Goal: Task Accomplishment & Management: Use online tool/utility

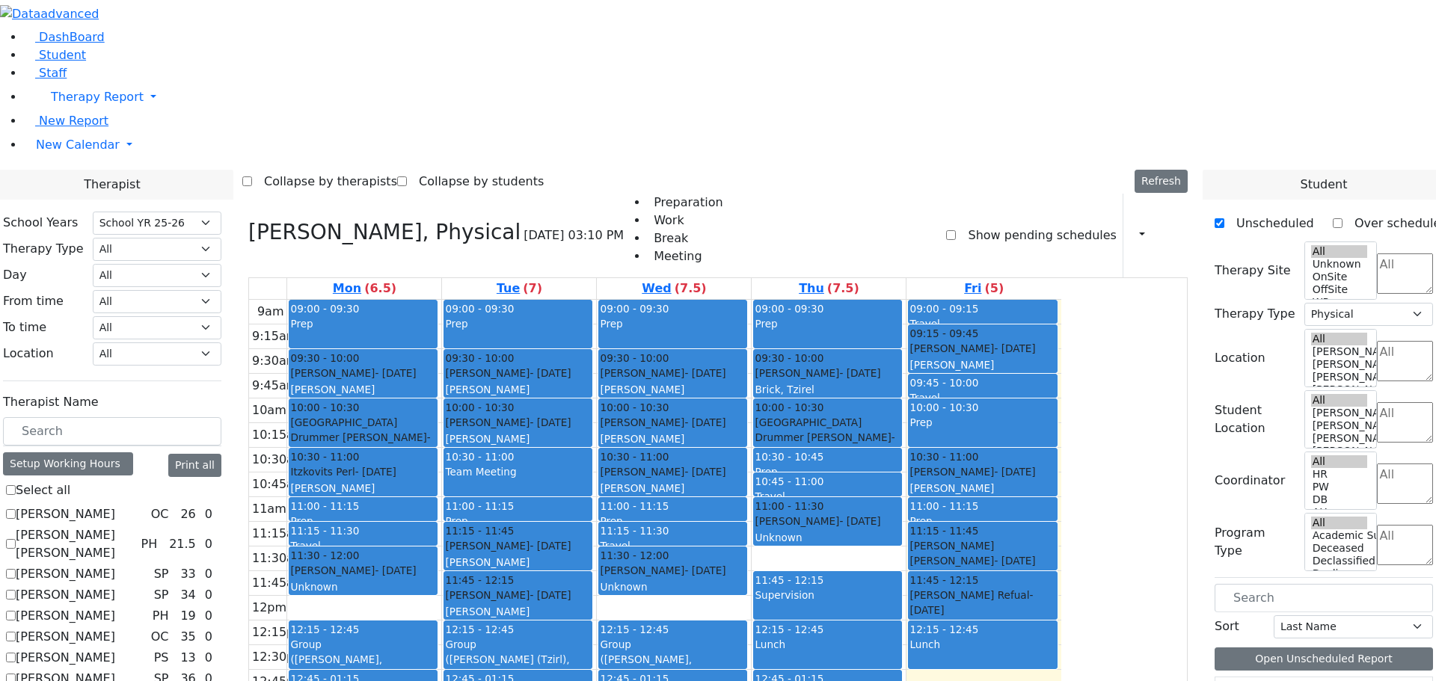
select select "212"
select select "2"
click at [46, 152] on span "New Calendar" at bounding box center [78, 145] width 84 height 14
click at [63, 200] on span "Teacher Report" at bounding box center [81, 193] width 90 height 14
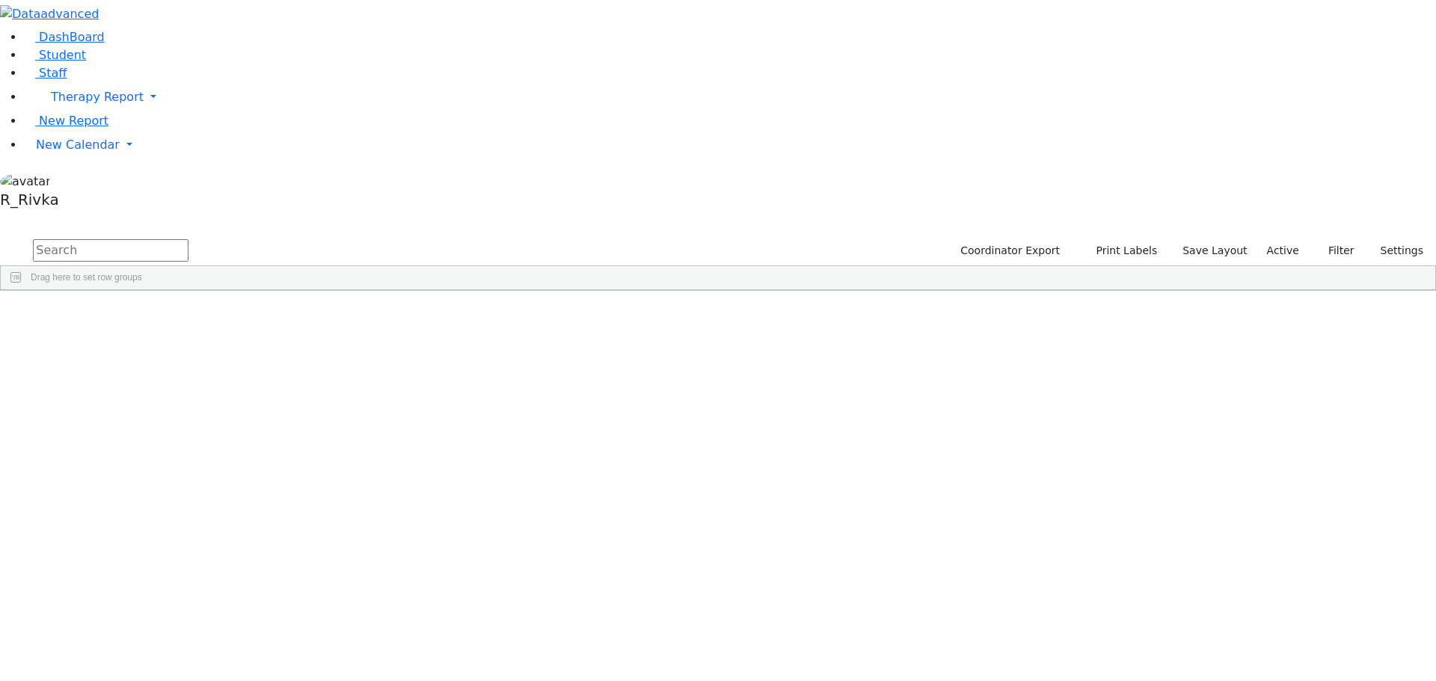
click at [189, 239] on input "text" at bounding box center [111, 250] width 156 height 22
click at [74, 152] on span "New Calendar" at bounding box center [78, 145] width 84 height 14
click at [50, 200] on link "Teacher Report" at bounding box center [79, 193] width 94 height 14
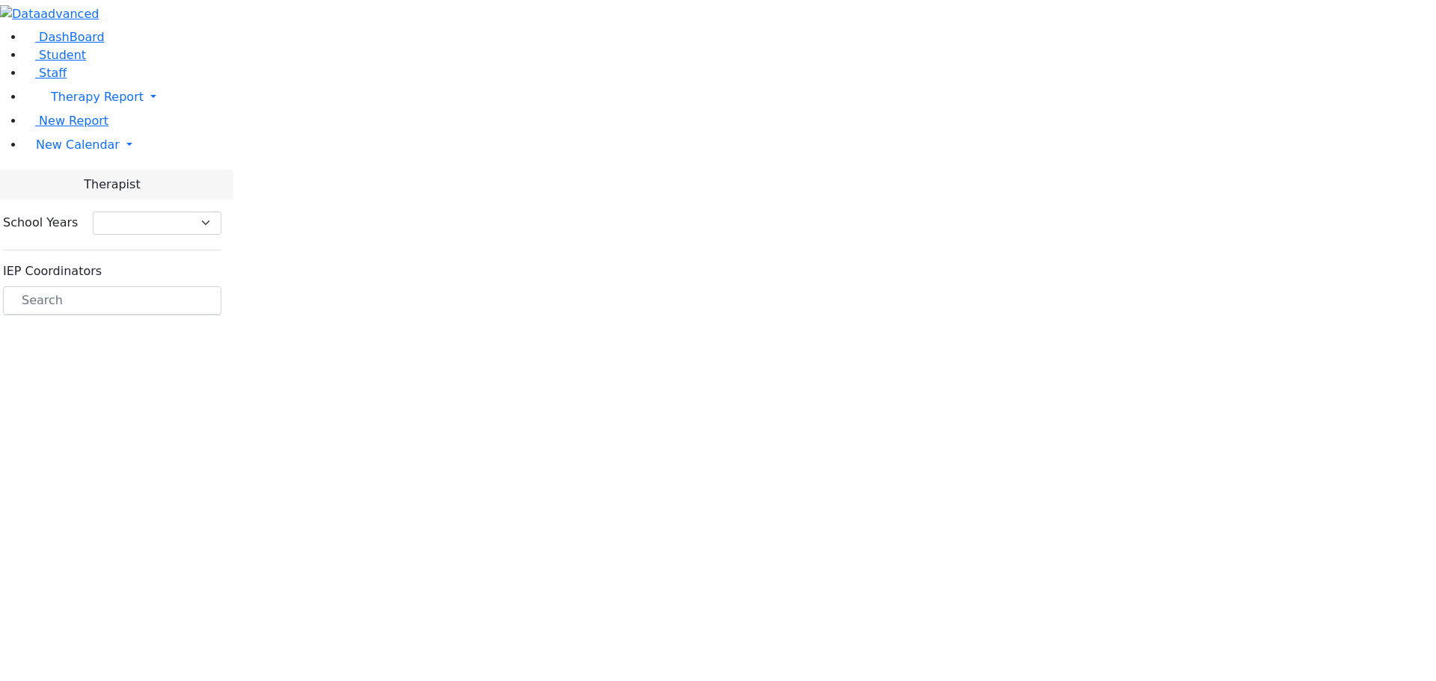
select select "212"
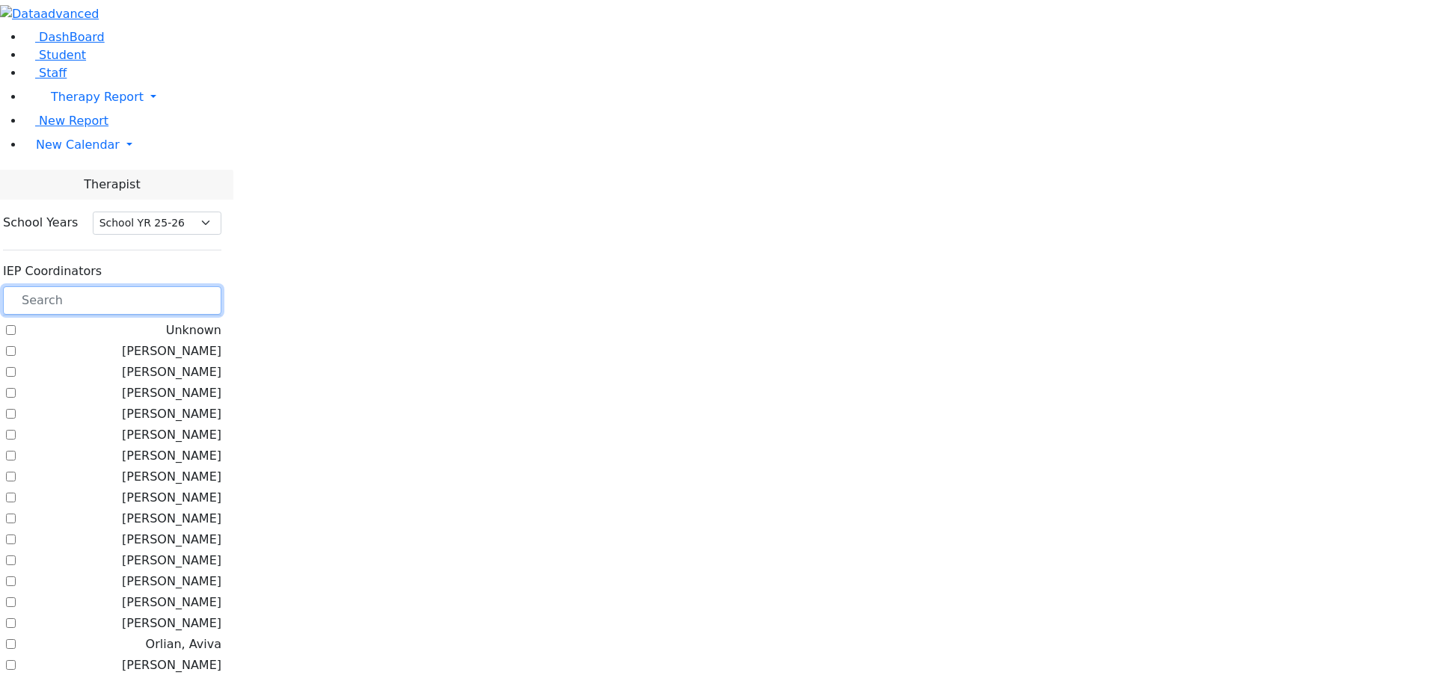
click at [221, 287] on input "text" at bounding box center [112, 301] width 218 height 28
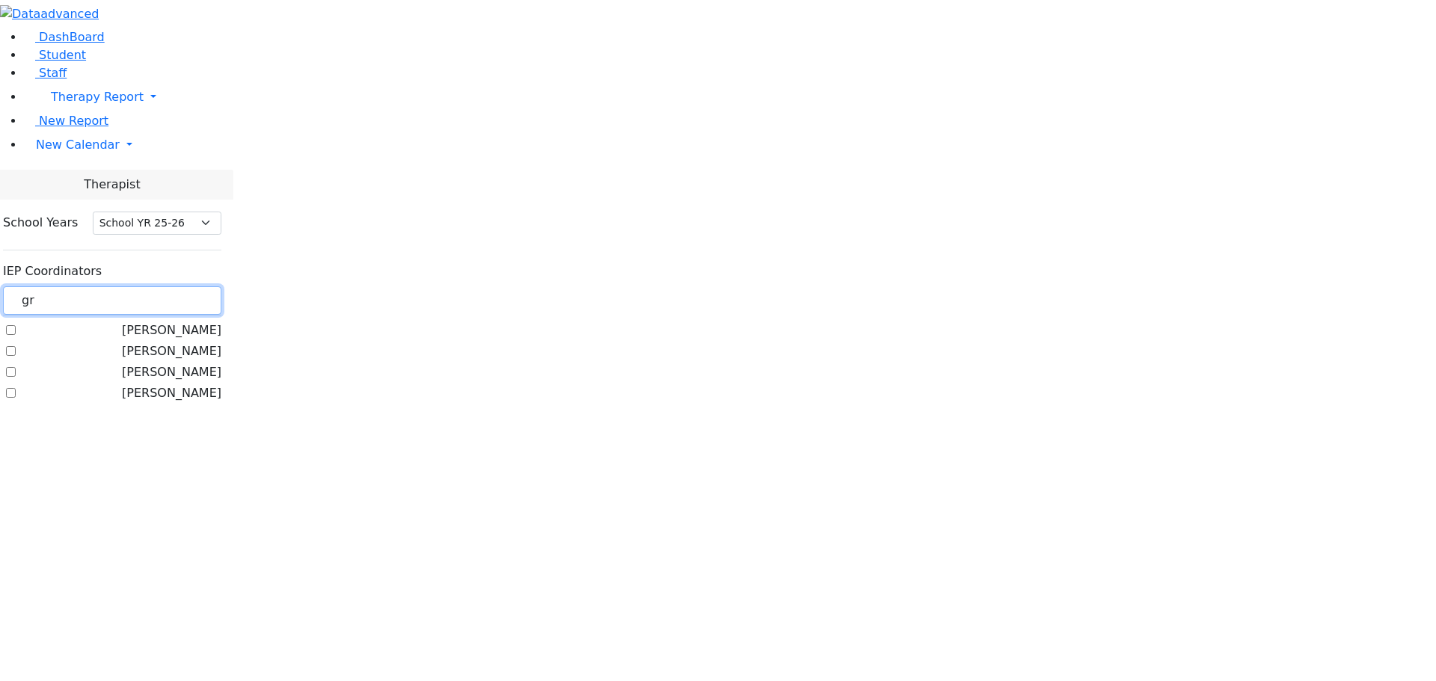
type input "gr"
click at [187, 343] on label "[PERSON_NAME]" at bounding box center [171, 352] width 99 height 18
click at [16, 346] on input "[PERSON_NAME]" at bounding box center [11, 351] width 10 height 10
checkbox input "true"
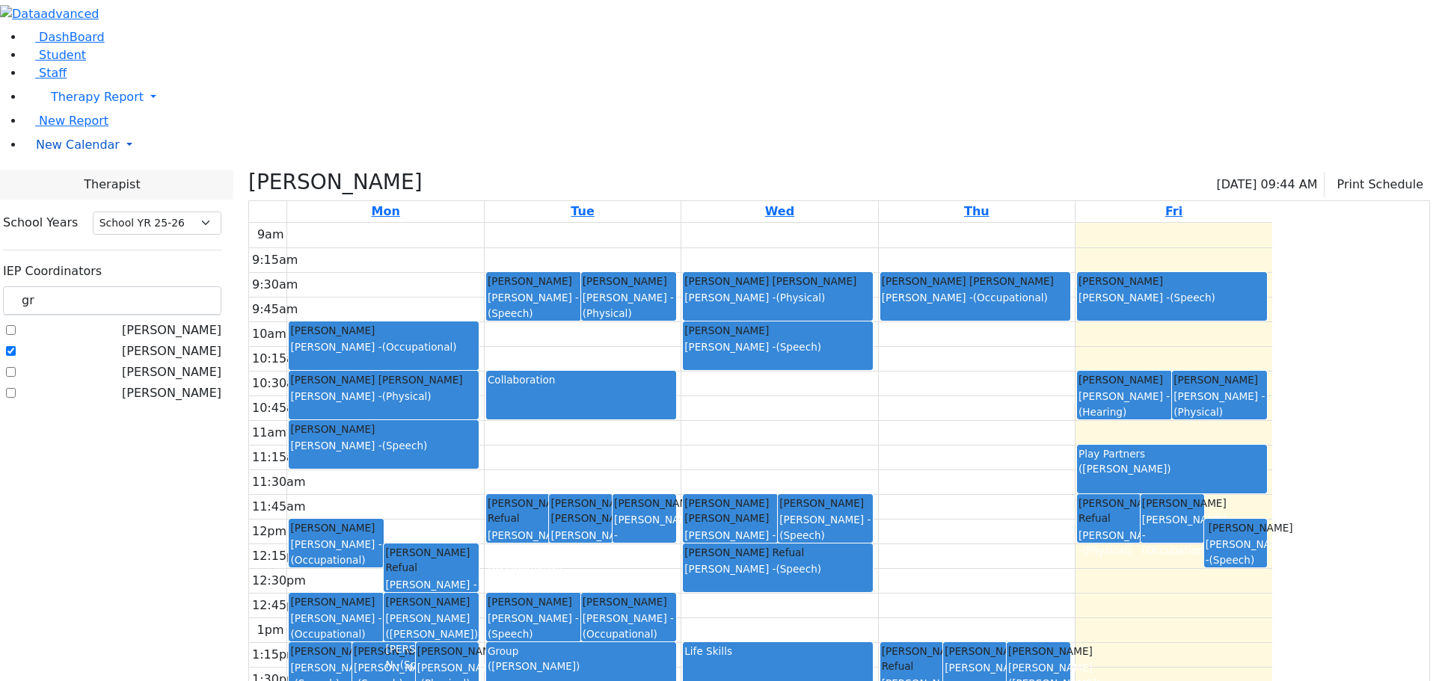
click at [54, 152] on span "New Calendar" at bounding box center [78, 145] width 84 height 14
click at [63, 182] on span "Calendar" at bounding box center [59, 175] width 54 height 14
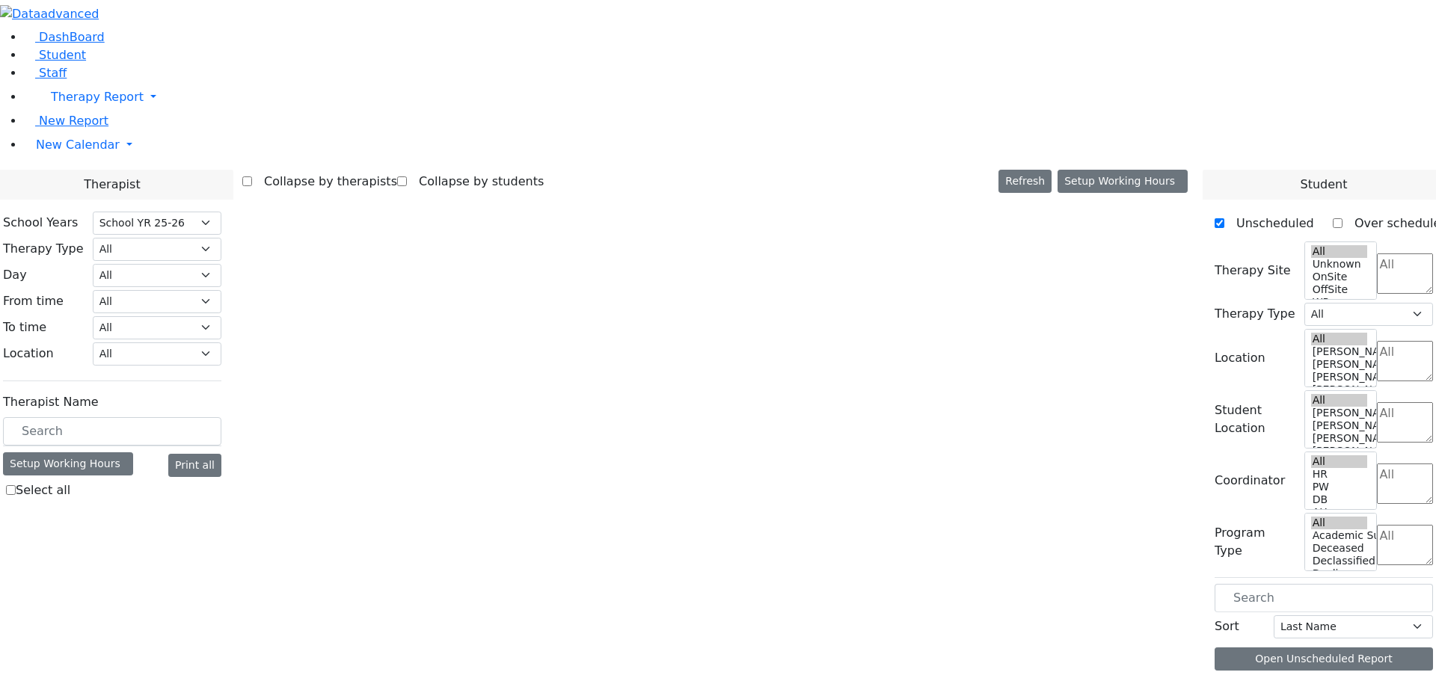
select select "212"
select select "2"
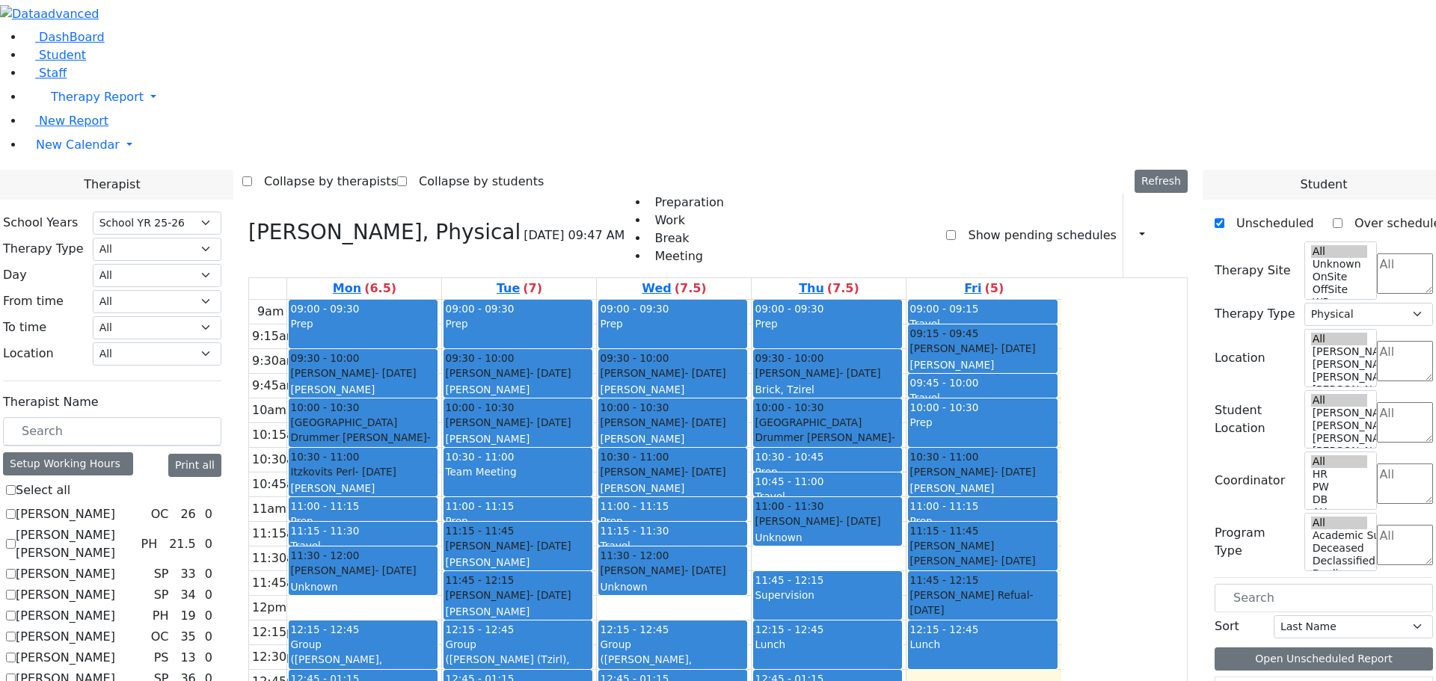
click at [115, 506] on label "[PERSON_NAME]" at bounding box center [65, 515] width 99 height 18
click at [16, 509] on input "[PERSON_NAME]" at bounding box center [11, 514] width 10 height 10
checkbox input "true"
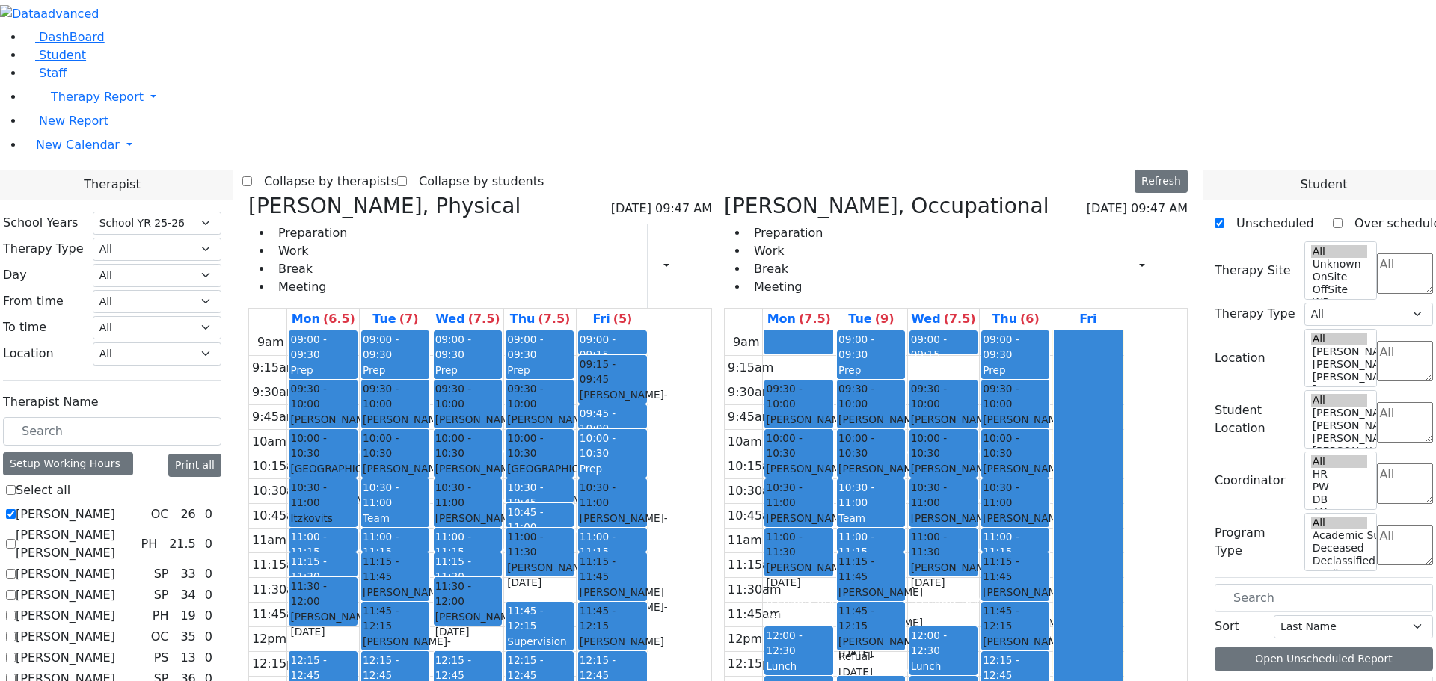
click at [248, 194] on icon at bounding box center [248, 206] width 0 height 25
select select "1"
checkbox input "false"
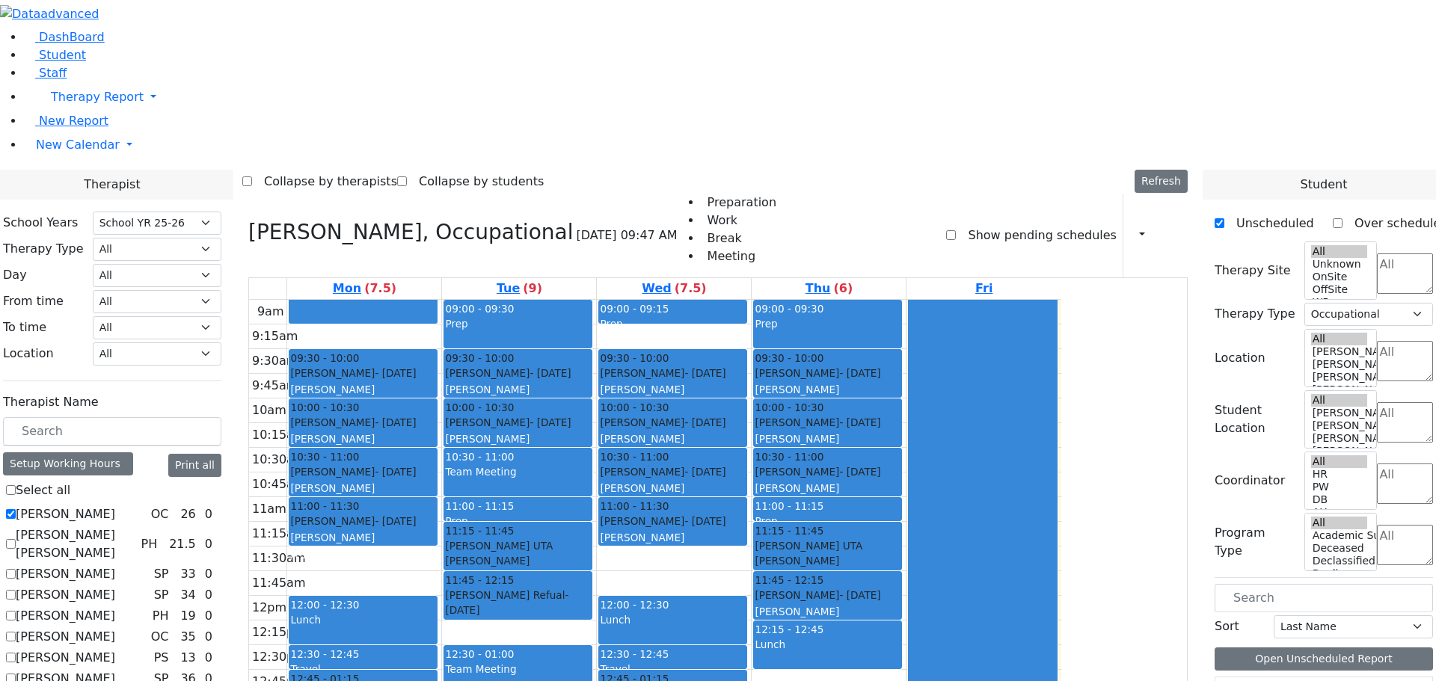
click at [248, 220] on icon at bounding box center [248, 232] width 0 height 25
select select
checkbox input "false"
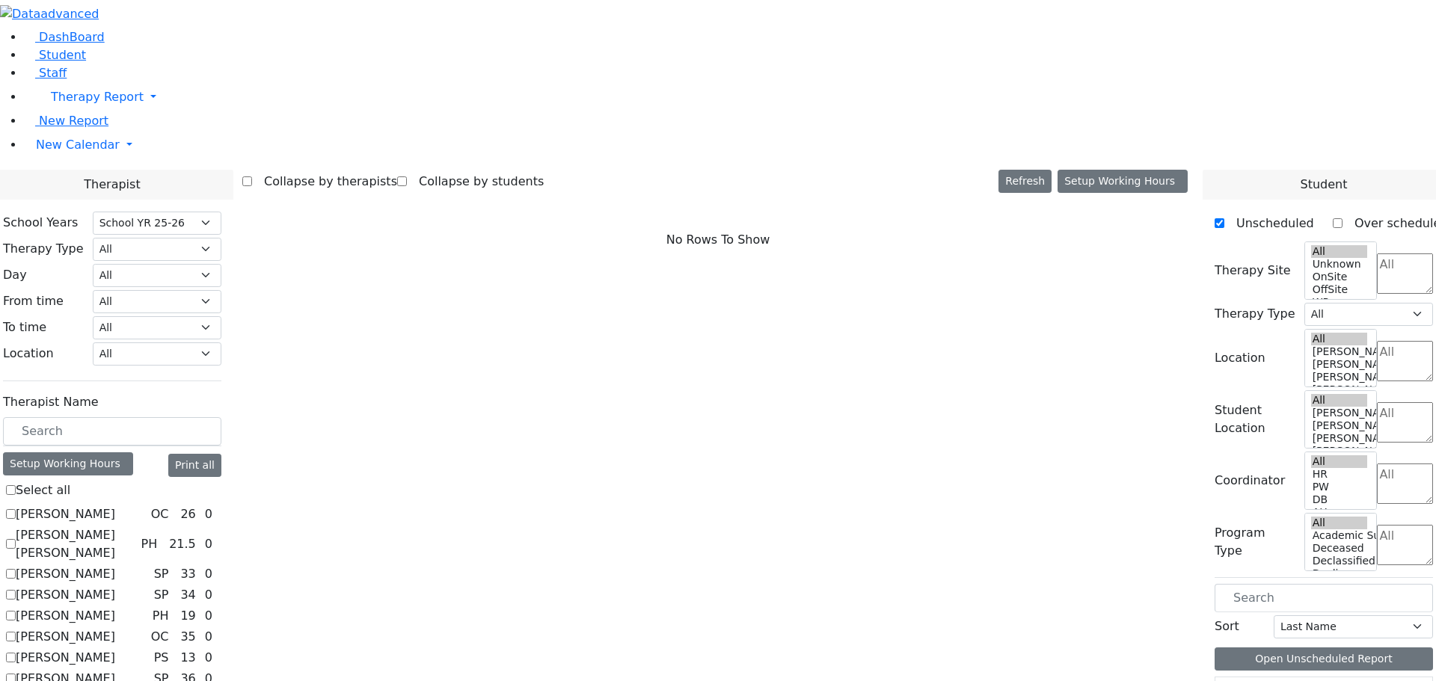
click at [115, 607] on label "[PERSON_NAME]" at bounding box center [65, 616] width 99 height 18
click at [16, 611] on input "[PERSON_NAME]" at bounding box center [11, 616] width 10 height 10
checkbox input "true"
select select "2"
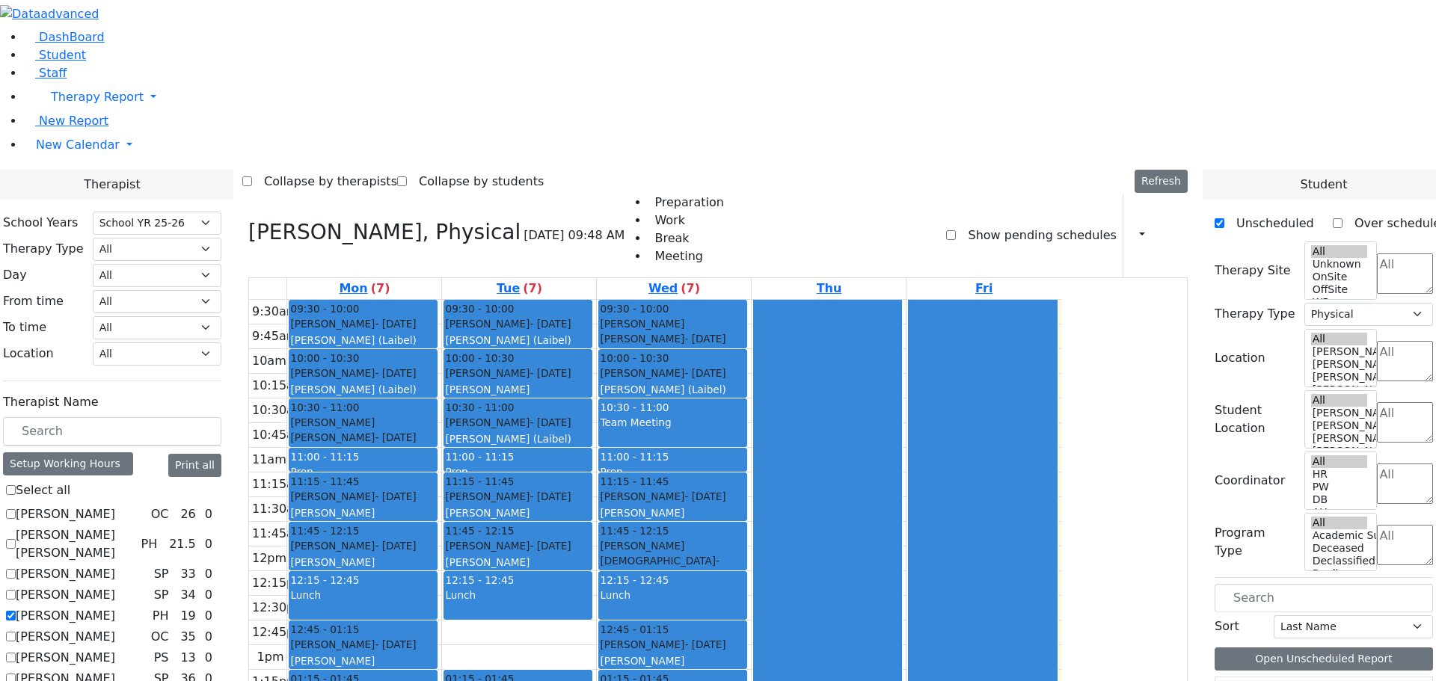
click at [115, 649] on label "Benisz Elizabeth" at bounding box center [65, 658] width 99 height 18
click at [16, 653] on input "Benisz Elizabeth" at bounding box center [11, 658] width 10 height 10
checkbox input "true"
select select
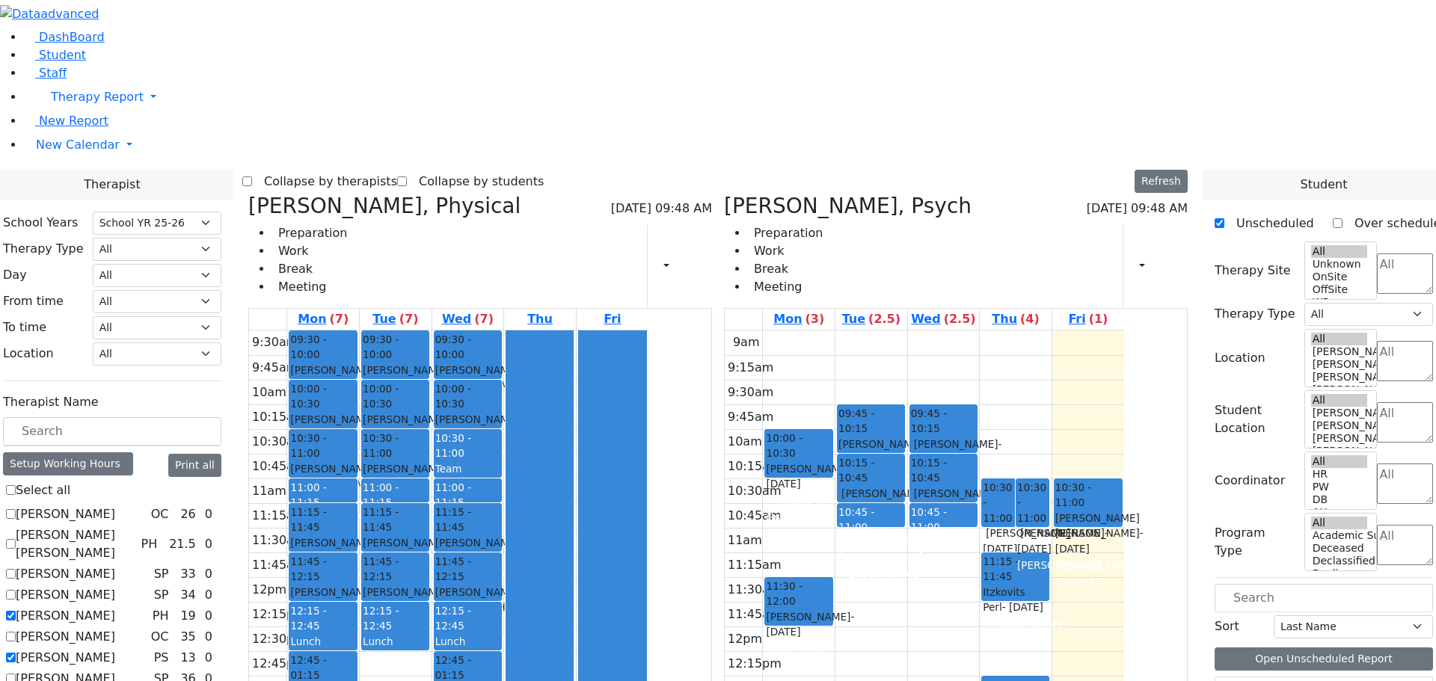
click at [115, 649] on label "Benisz Elizabeth" at bounding box center [65, 658] width 99 height 18
click at [16, 653] on input "Benisz Elizabeth" at bounding box center [11, 658] width 10 height 10
checkbox input "false"
select select "2"
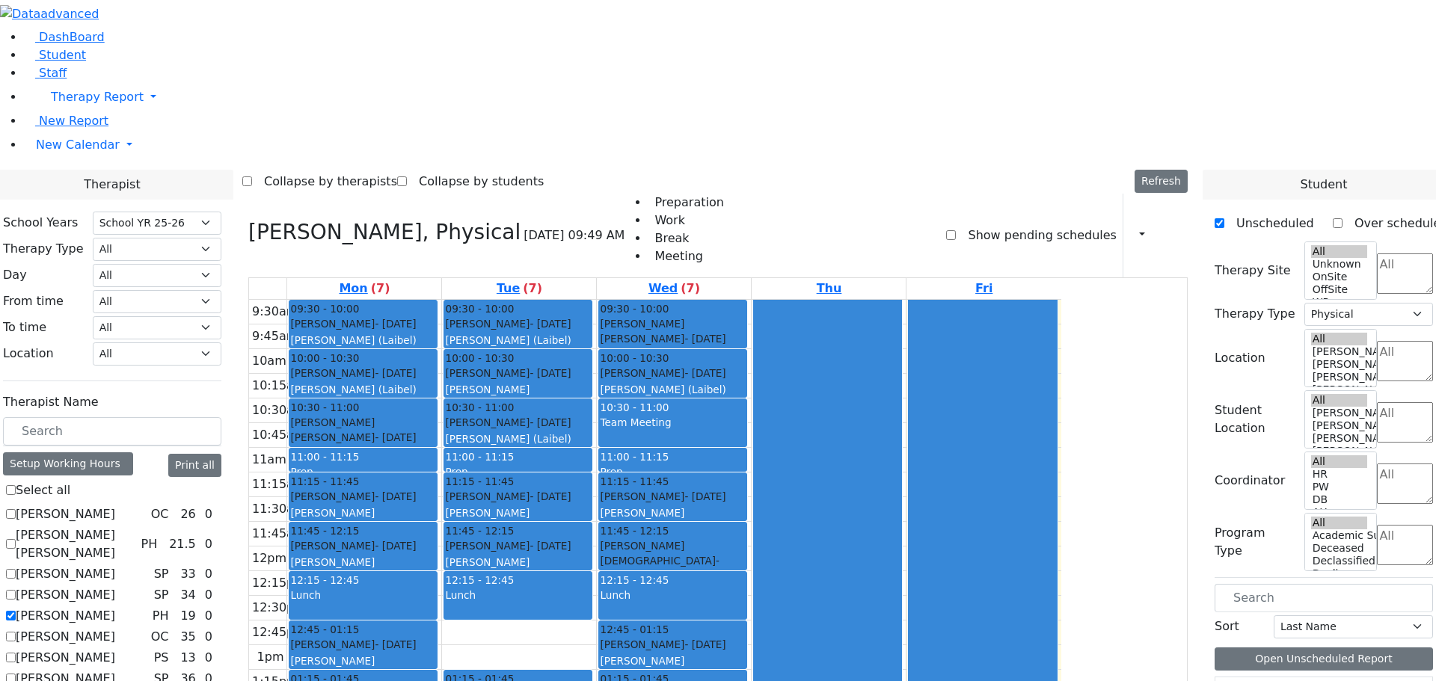
checkbox input "true"
select select
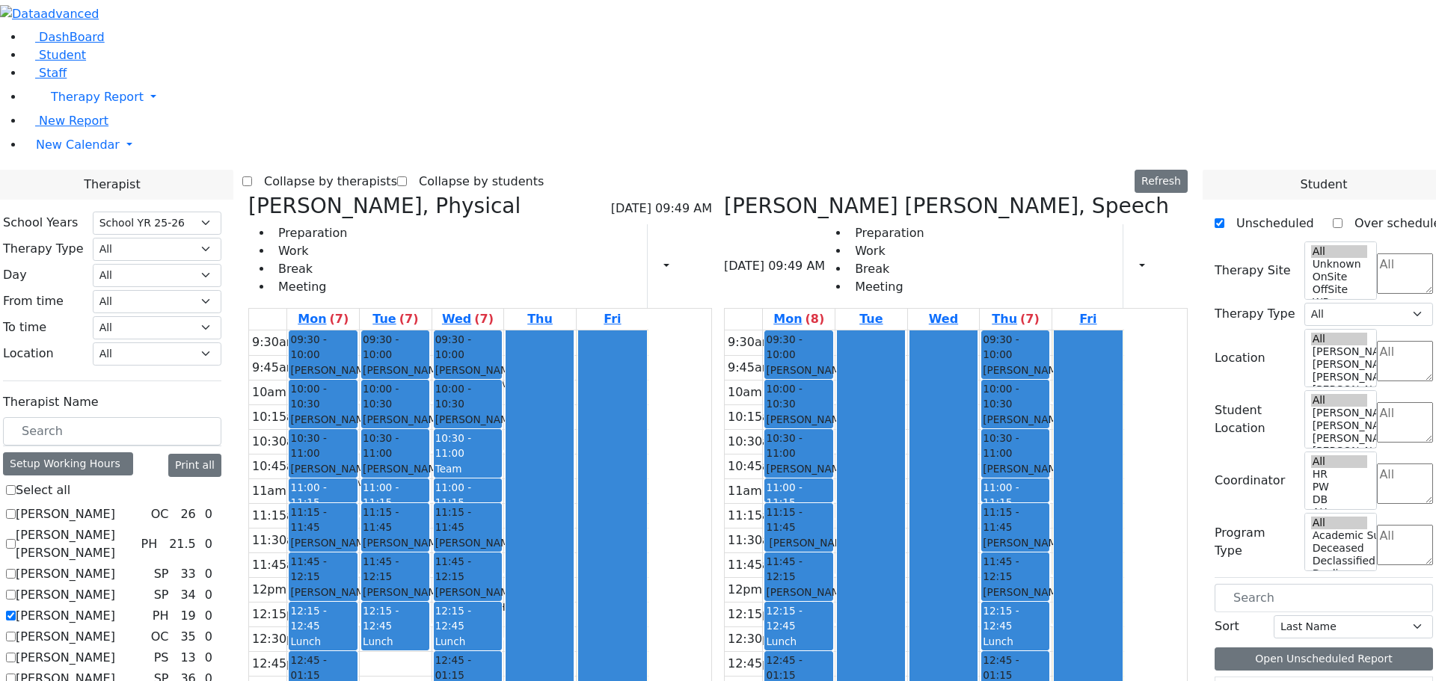
checkbox input "false"
select select "2"
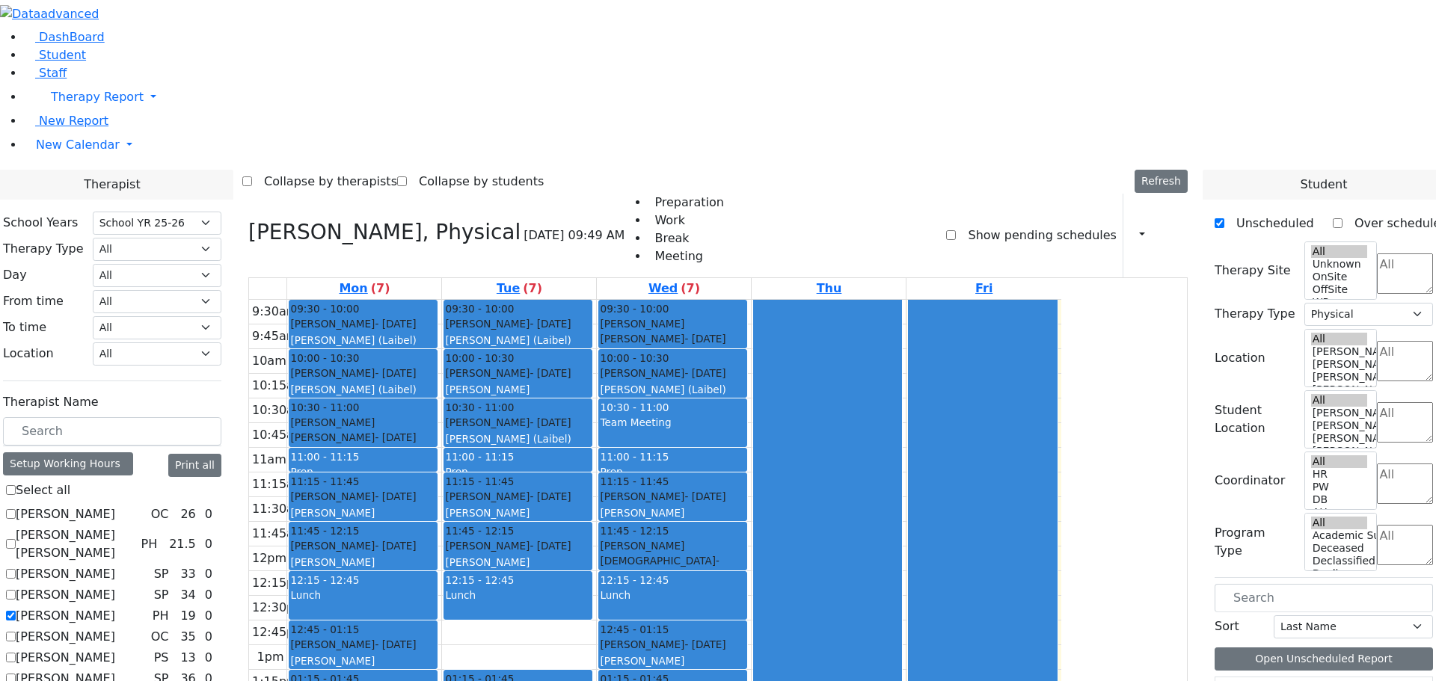
checkbox input "true"
select select
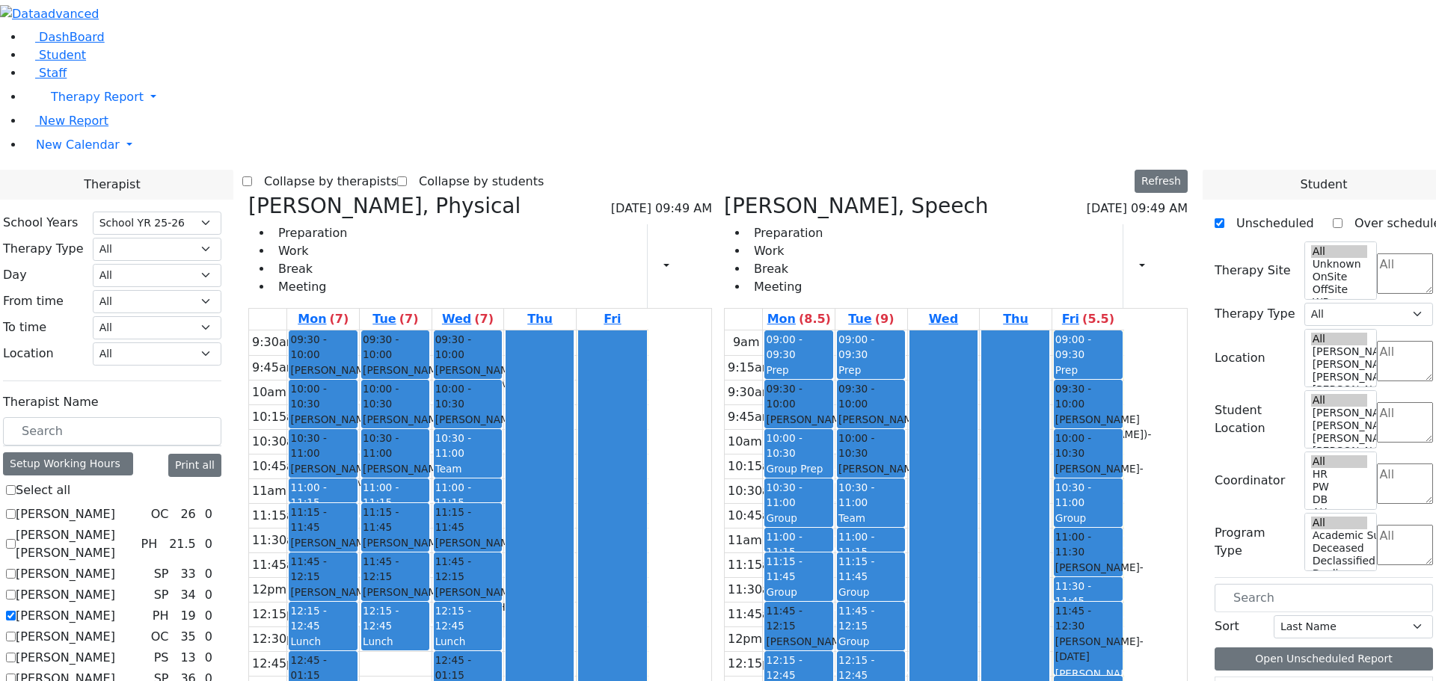
checkbox input "false"
select select "2"
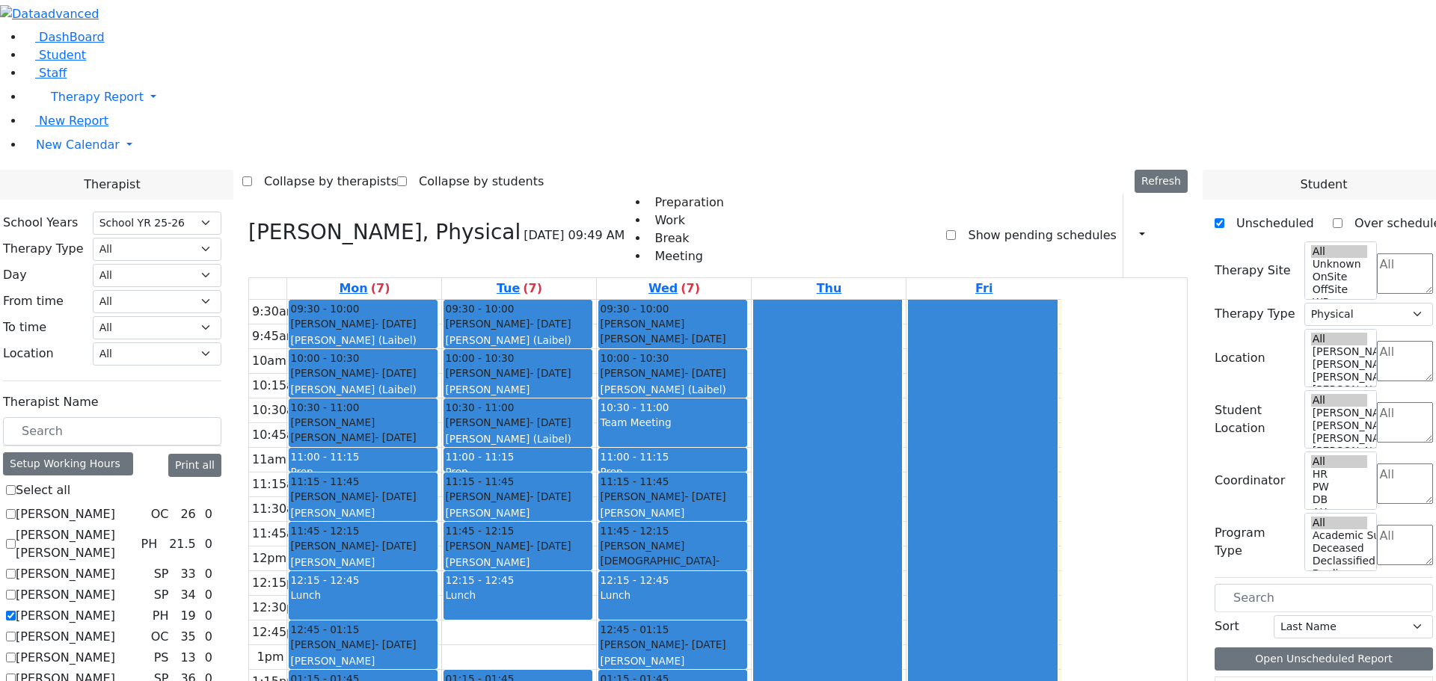
scroll to position [75, 0]
checkbox input "true"
select select
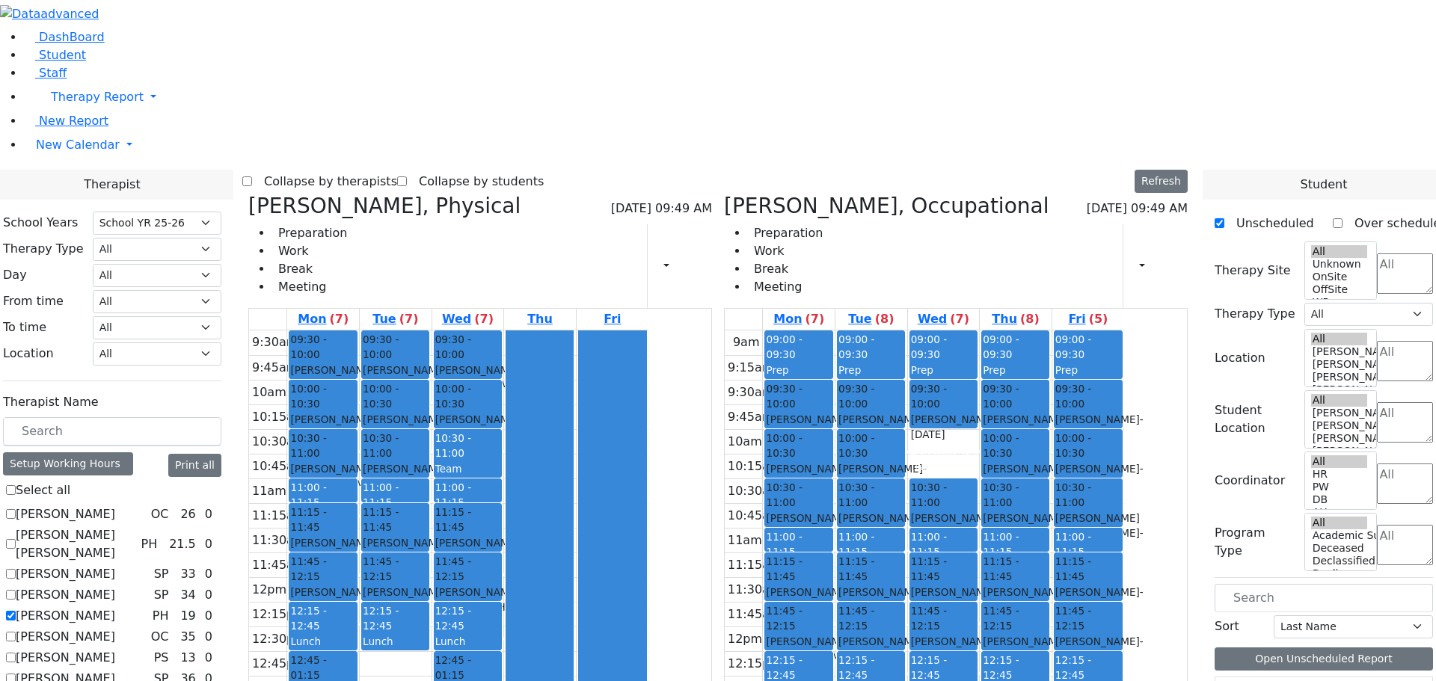
checkbox input "false"
select select "2"
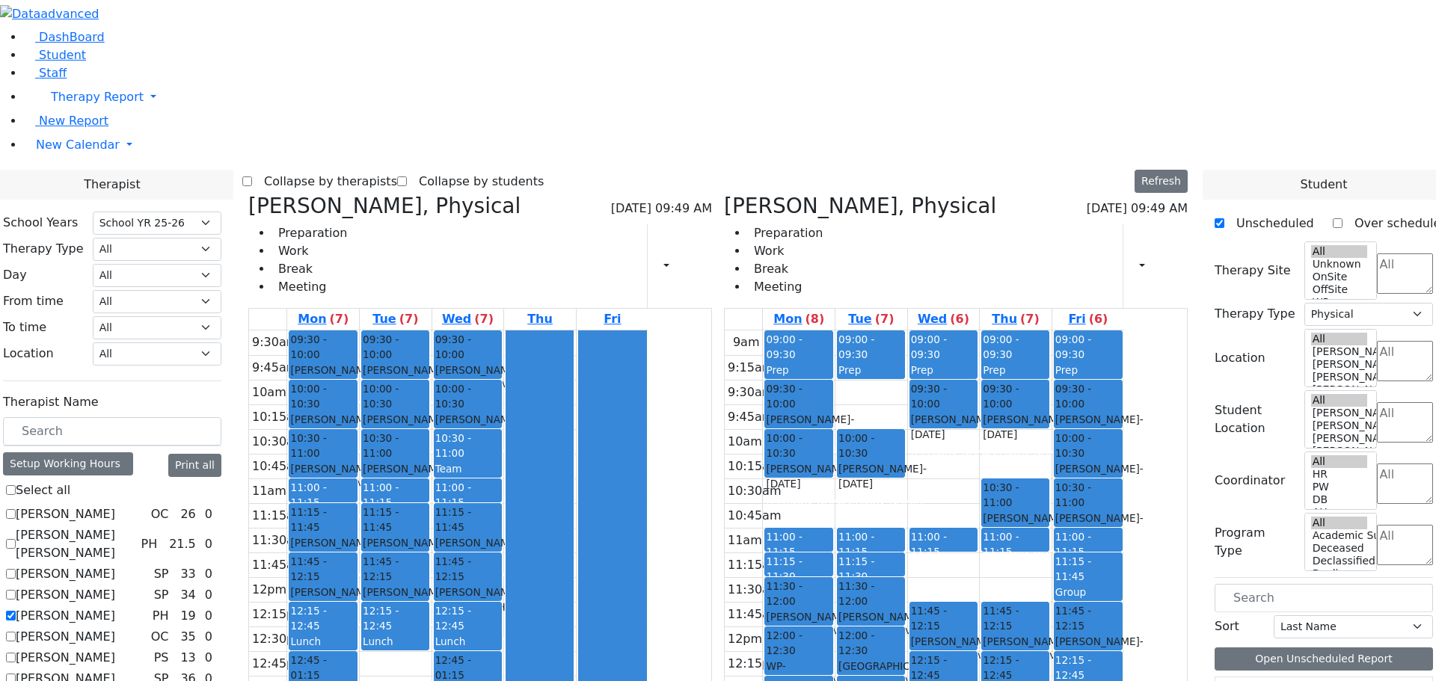
checkbox input "false"
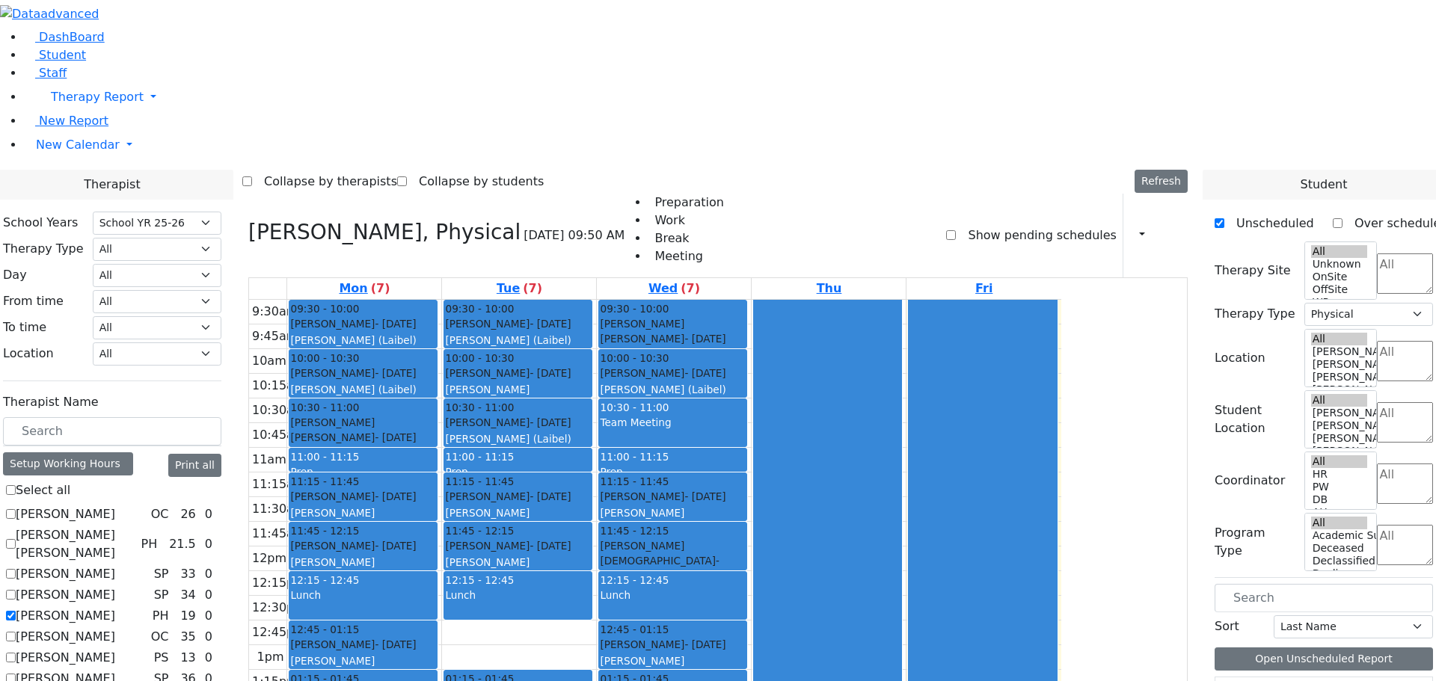
scroll to position [150, 0]
click at [70, 152] on span "New Calendar" at bounding box center [78, 145] width 84 height 14
click at [73, 200] on span "Teacher Report" at bounding box center [81, 193] width 90 height 14
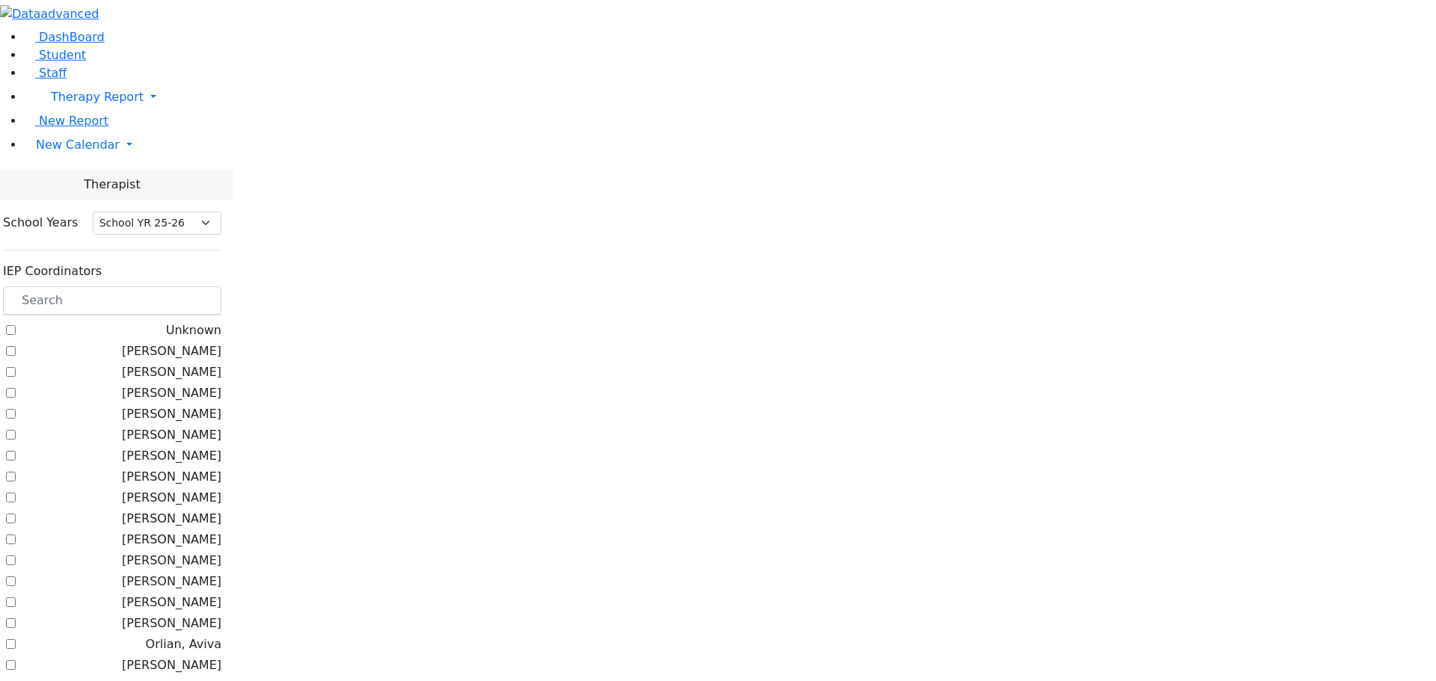
select select "212"
drag, startPoint x: 204, startPoint y: 130, endPoint x: 160, endPoint y: 178, distance: 65.1
click at [205, 287] on input "text" at bounding box center [112, 301] width 218 height 28
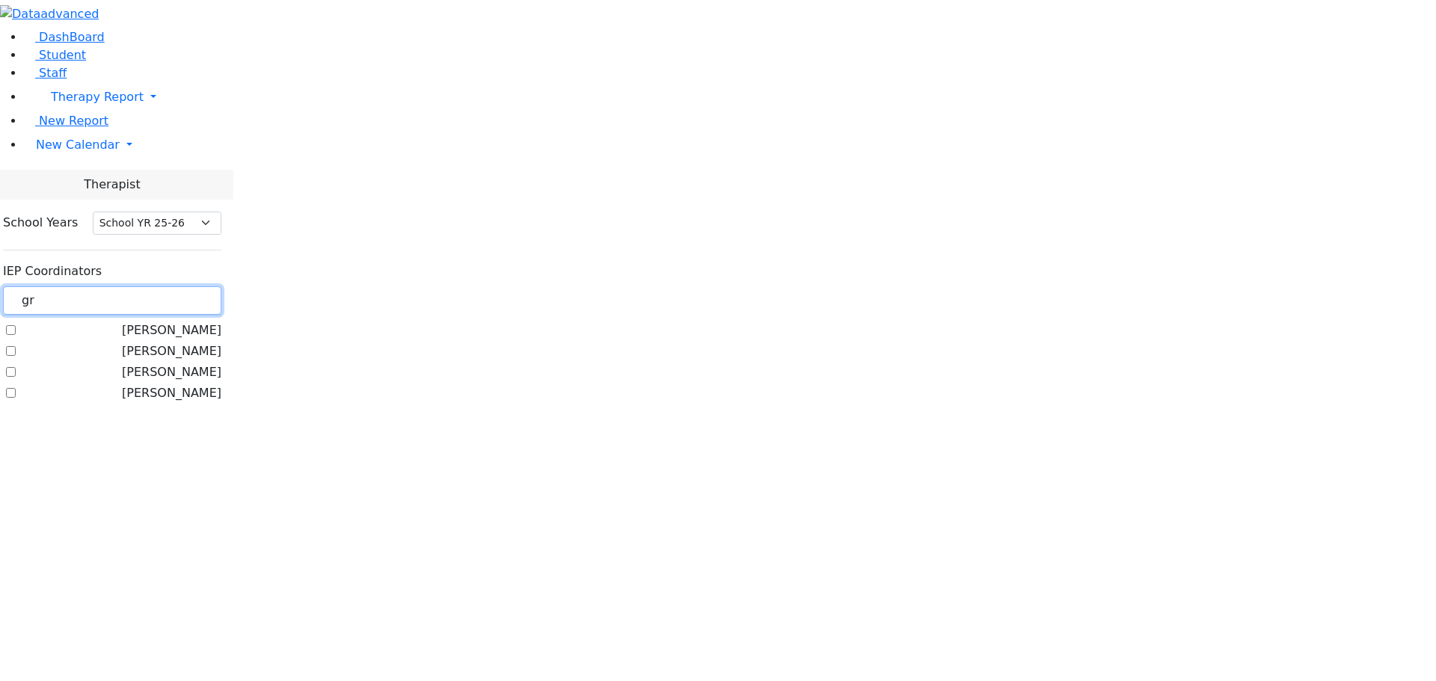
type input "gr"
click at [188, 343] on label "[PERSON_NAME]" at bounding box center [171, 352] width 99 height 18
click at [16, 346] on input "[PERSON_NAME]" at bounding box center [11, 351] width 10 height 10
checkbox input "true"
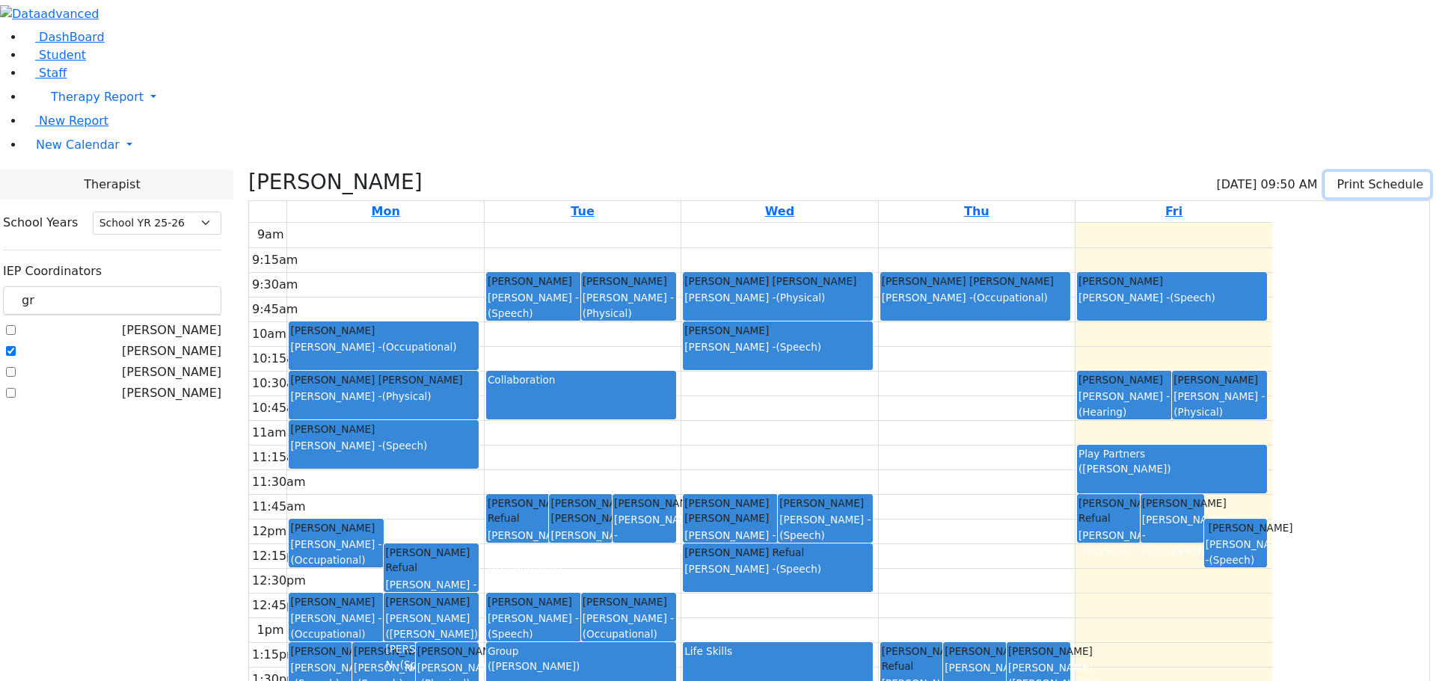
click at [1325, 172] on button "Print Schedule" at bounding box center [1377, 184] width 105 height 25
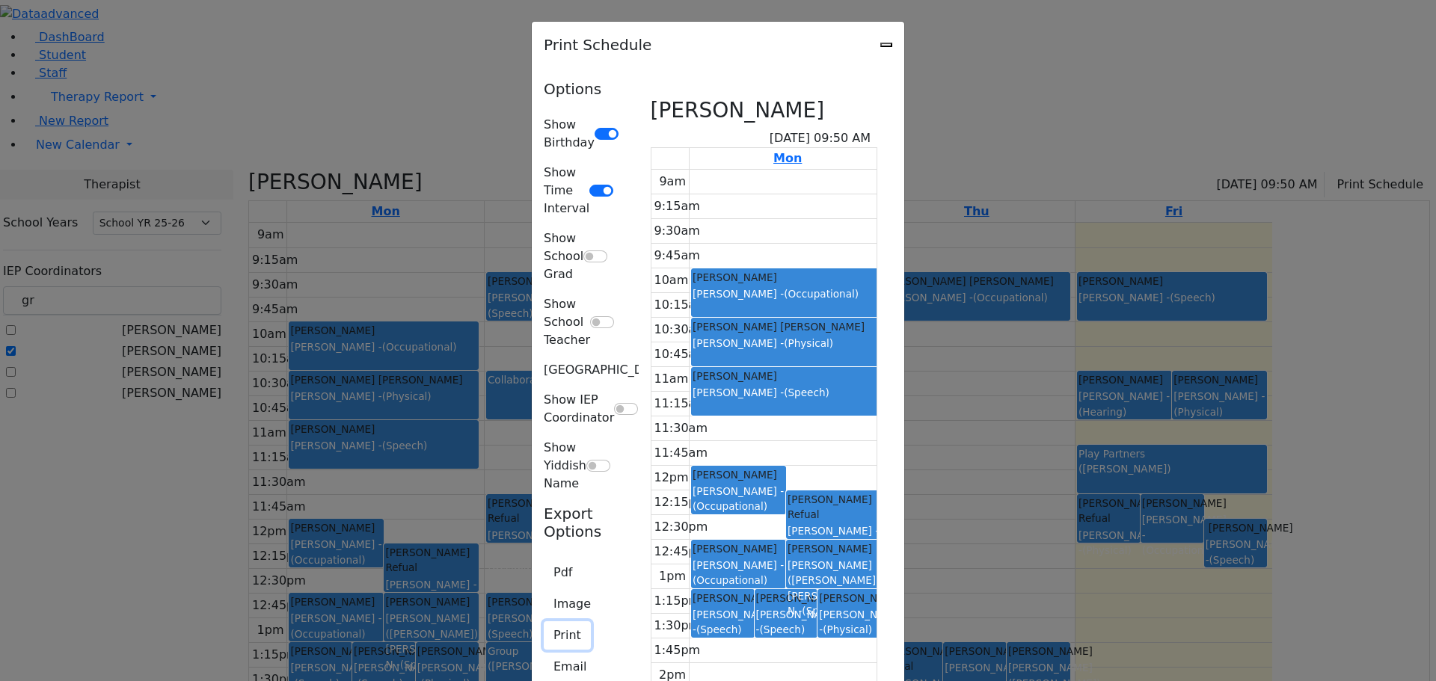
click at [544, 622] on button "Print" at bounding box center [567, 636] width 47 height 28
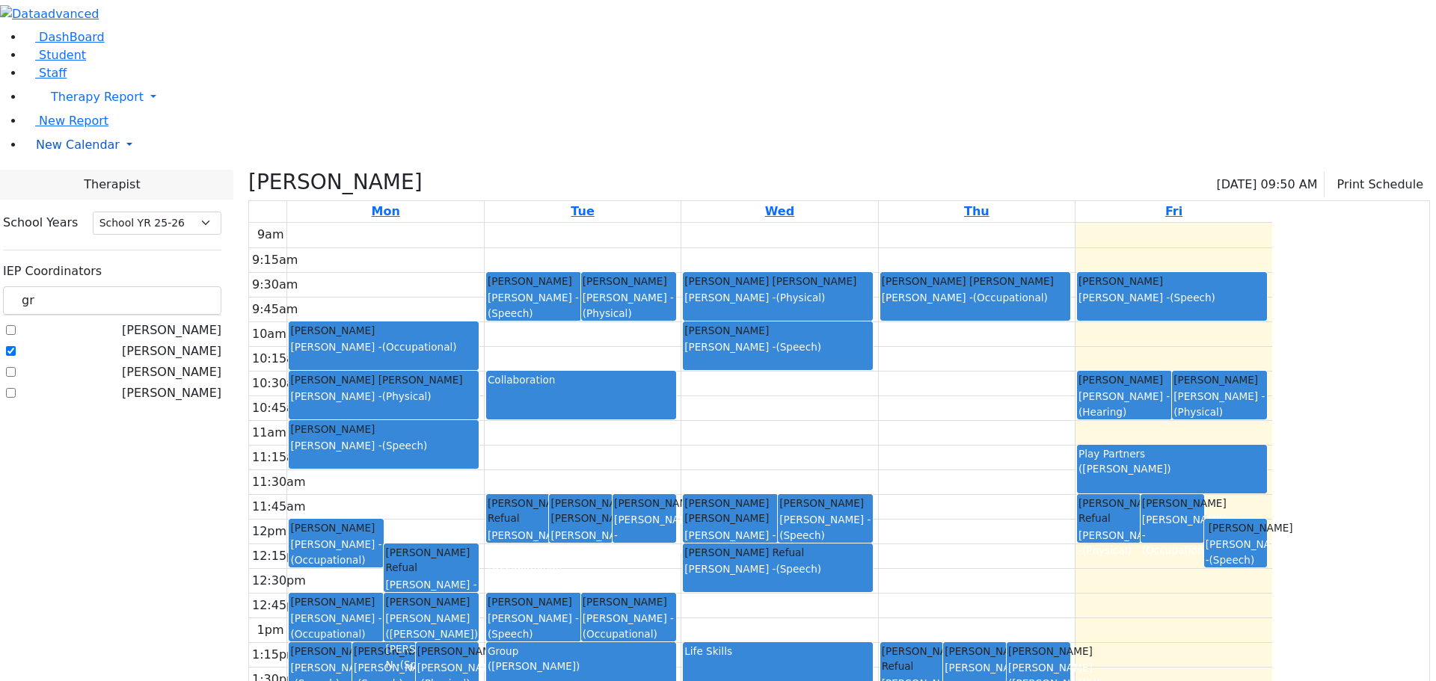
click at [66, 152] on span "New Calendar" at bounding box center [78, 145] width 84 height 14
click at [86, 182] on span "Calendar" at bounding box center [59, 175] width 54 height 14
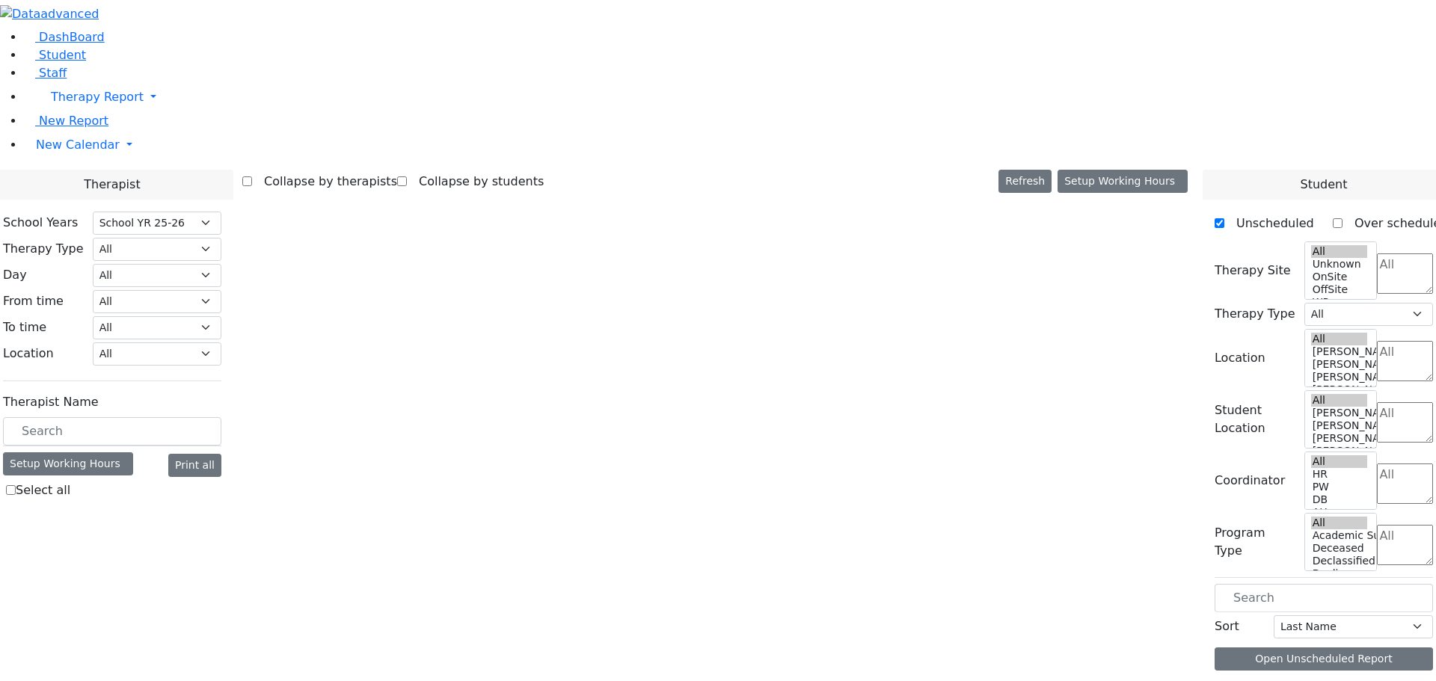
select select "212"
select select "2"
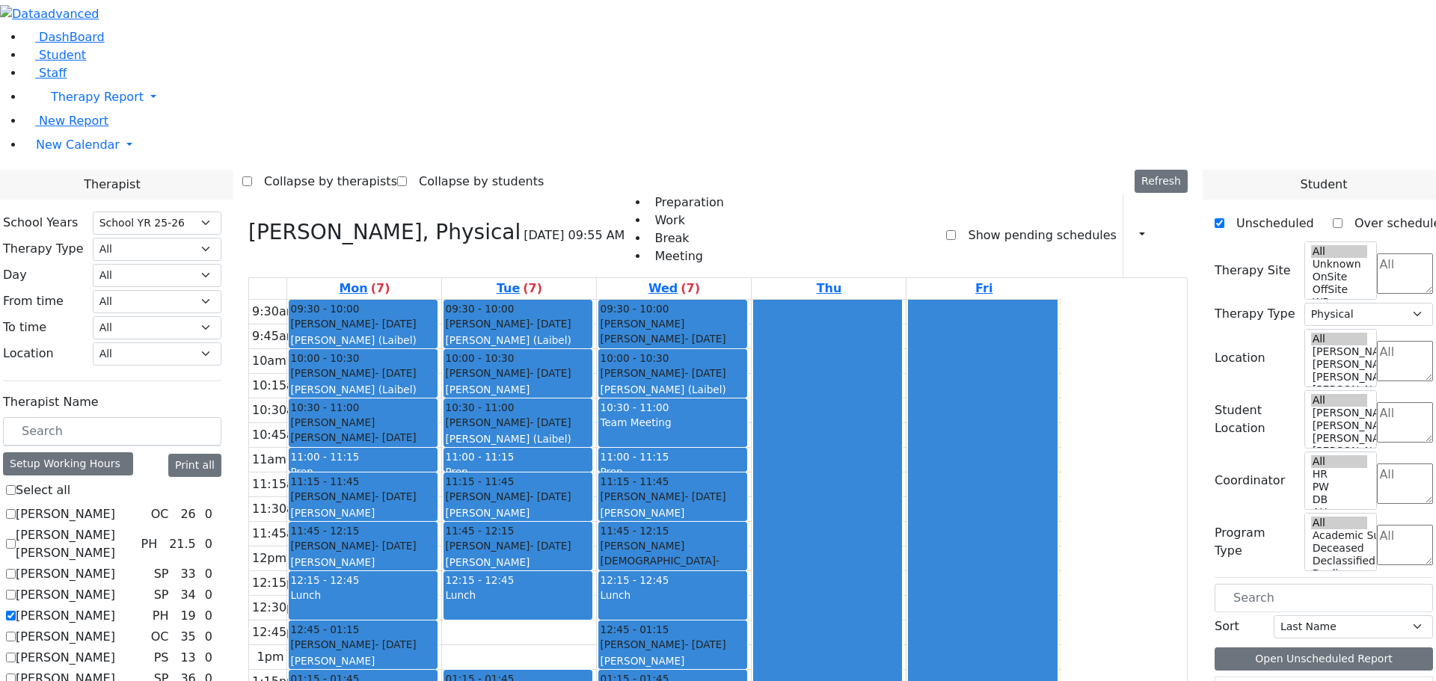
click at [115, 607] on label "[PERSON_NAME]" at bounding box center [65, 616] width 99 height 18
click at [16, 611] on input "[PERSON_NAME]" at bounding box center [11, 616] width 10 height 10
checkbox input "false"
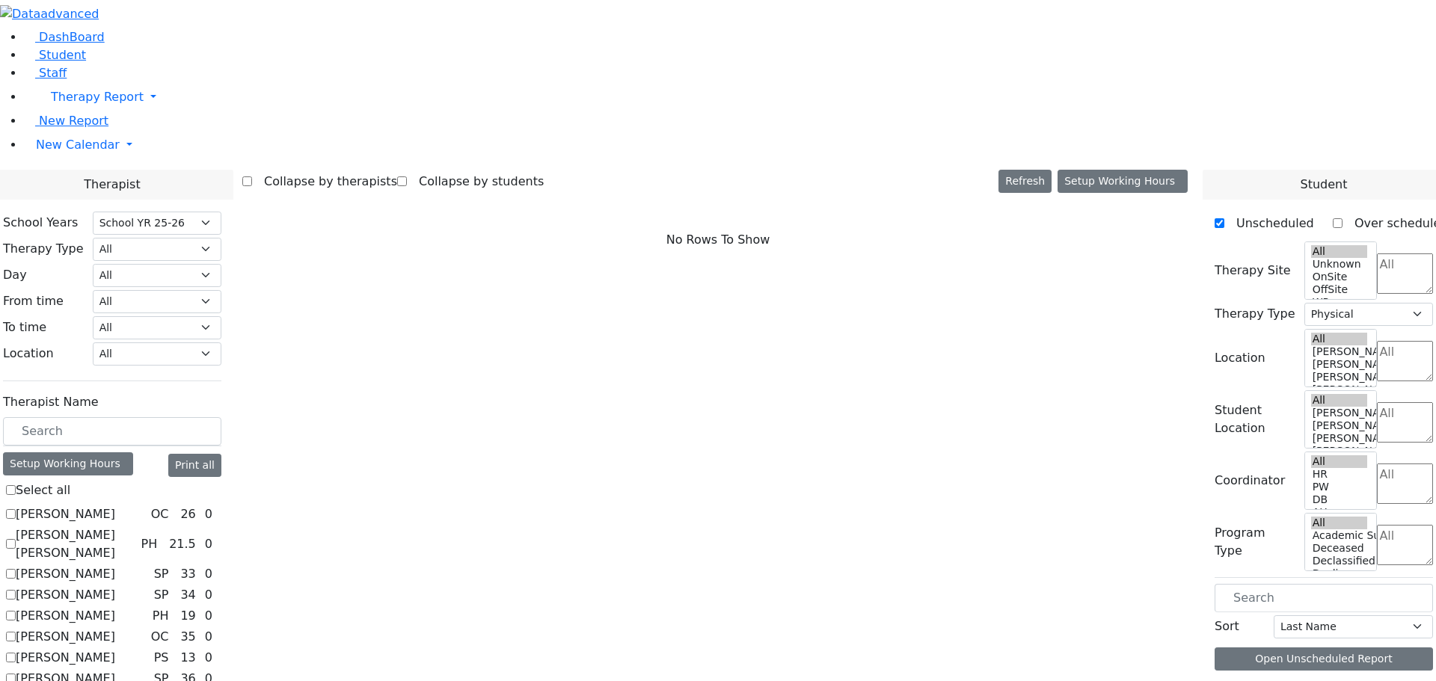
select select
checkbox input "true"
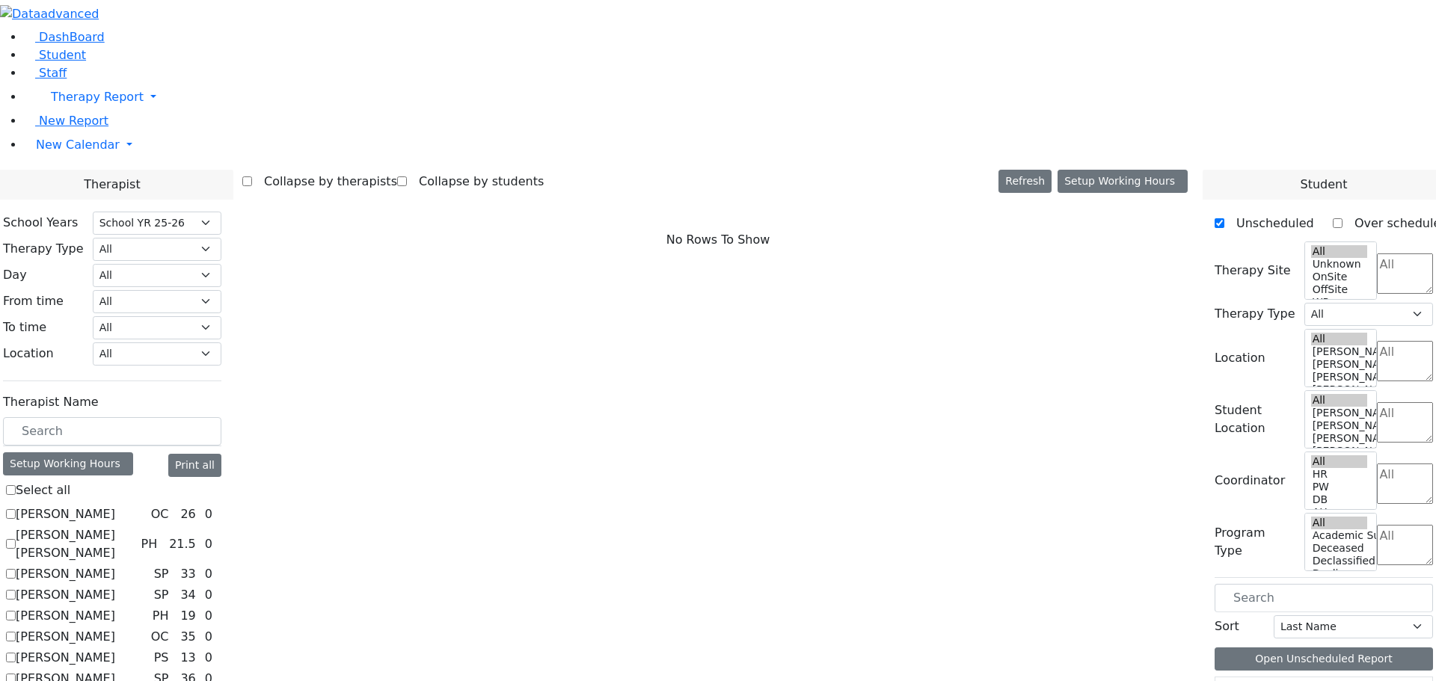
select select "2"
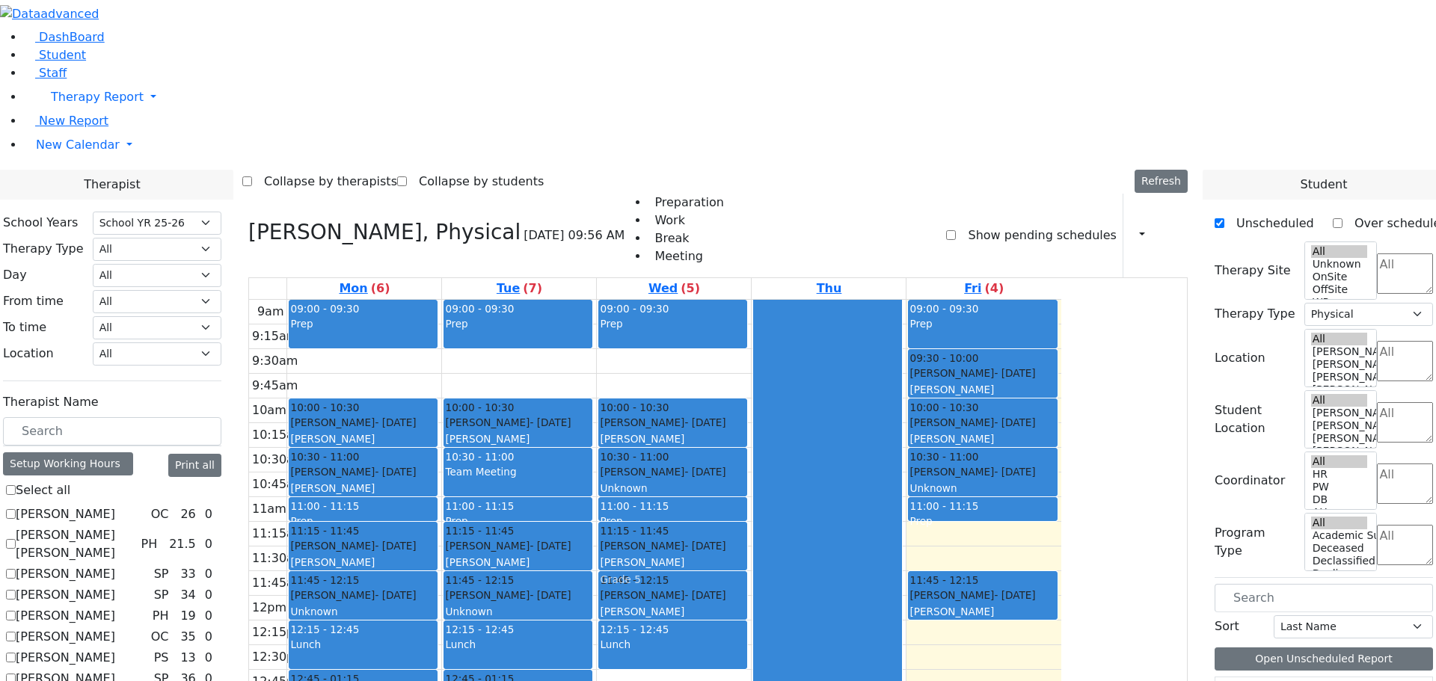
drag, startPoint x: 791, startPoint y: 152, endPoint x: 788, endPoint y: 331, distance: 178.8
click at [751, 331] on div "09:00 - 09:30 Prep 09:30 - 10:00 [PERSON_NAME] - [DATE] [PERSON_NAME] Grade 5 1…" at bounding box center [674, 596] width 154 height 592
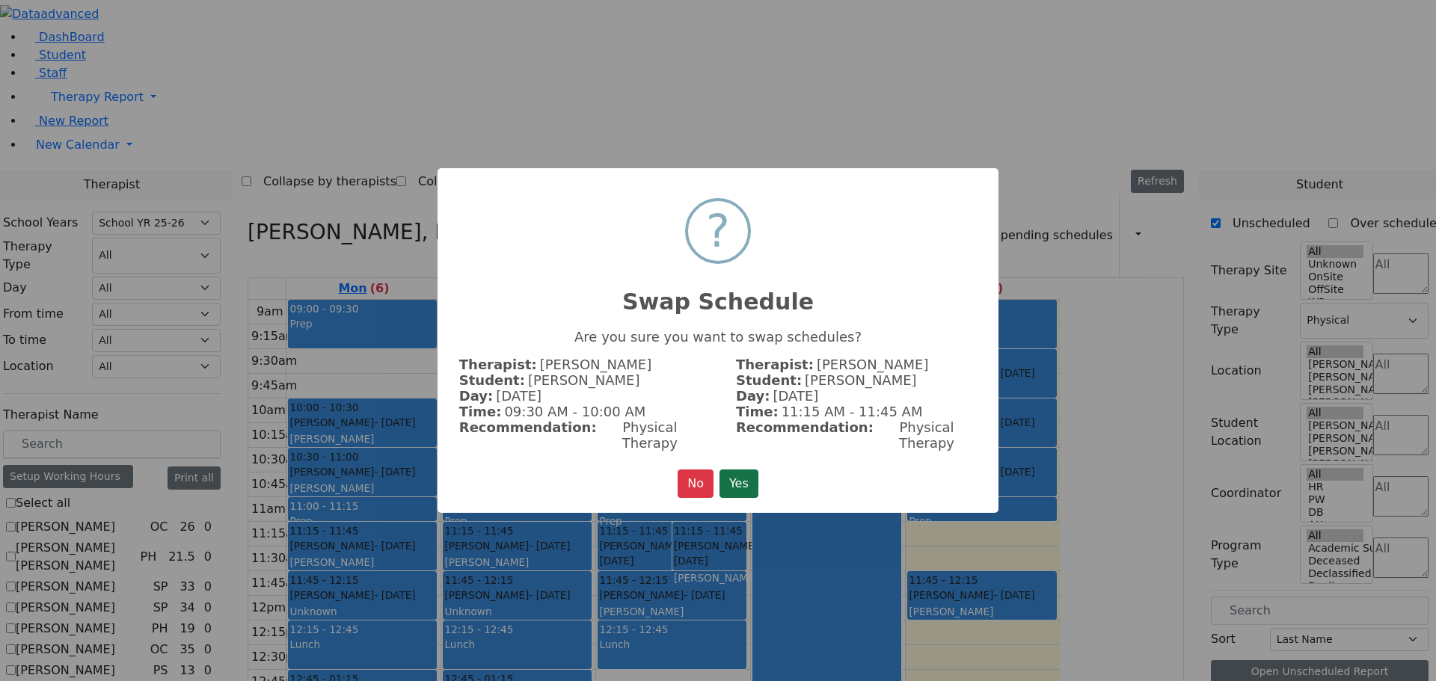
click at [743, 470] on button "Yes" at bounding box center [739, 484] width 39 height 28
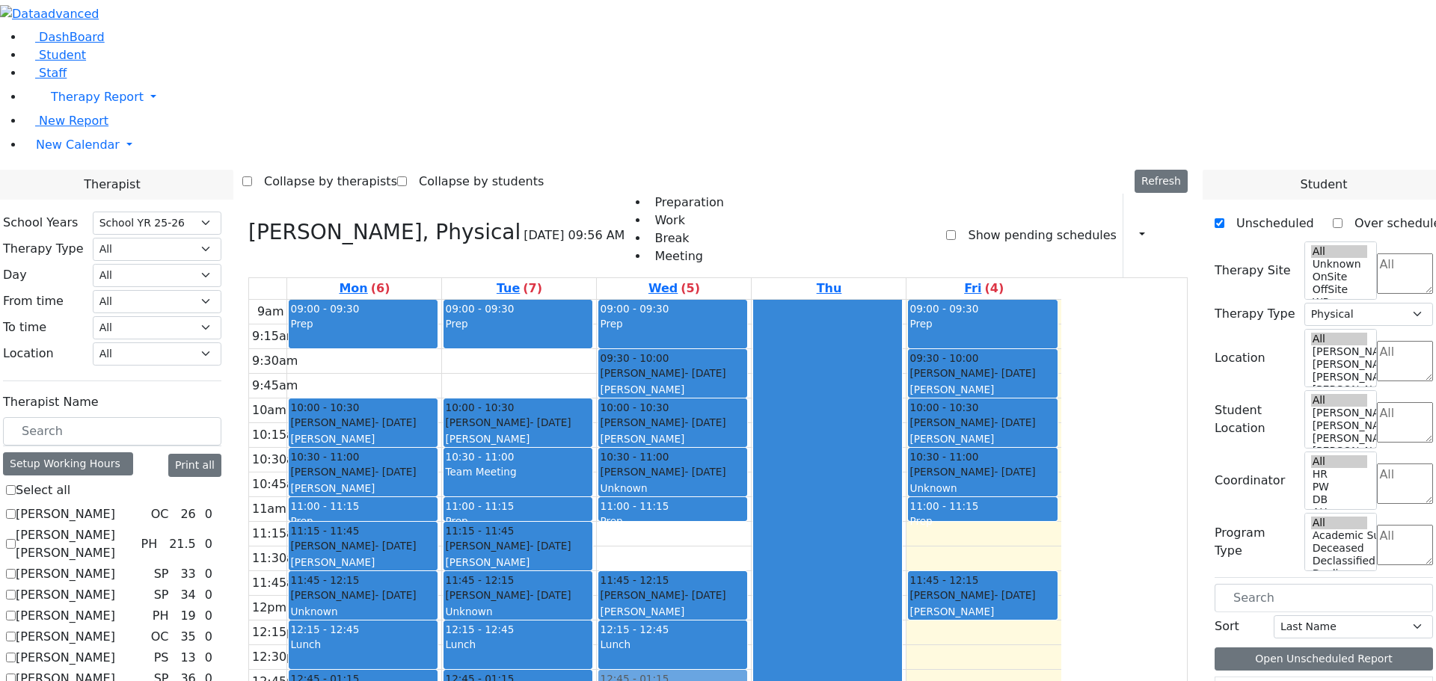
drag, startPoint x: 820, startPoint y: 334, endPoint x: 803, endPoint y: 488, distance: 155.1
click at [751, 488] on div "09:00 - 09:30 Prep 09:30 - 10:00 Katz Brucha - 01/25/2015 Kaganoff, Sarah 10:00…" at bounding box center [674, 596] width 154 height 592
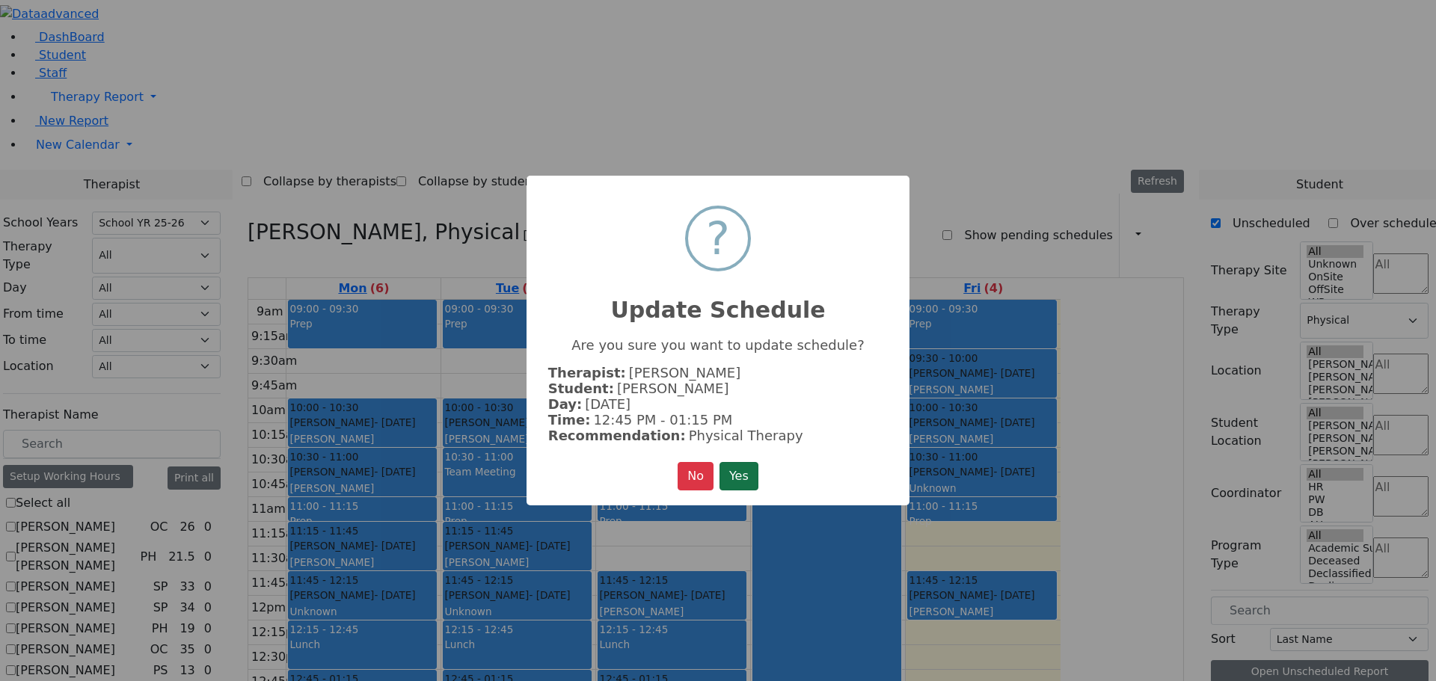
click at [746, 477] on button "Yes" at bounding box center [739, 476] width 39 height 28
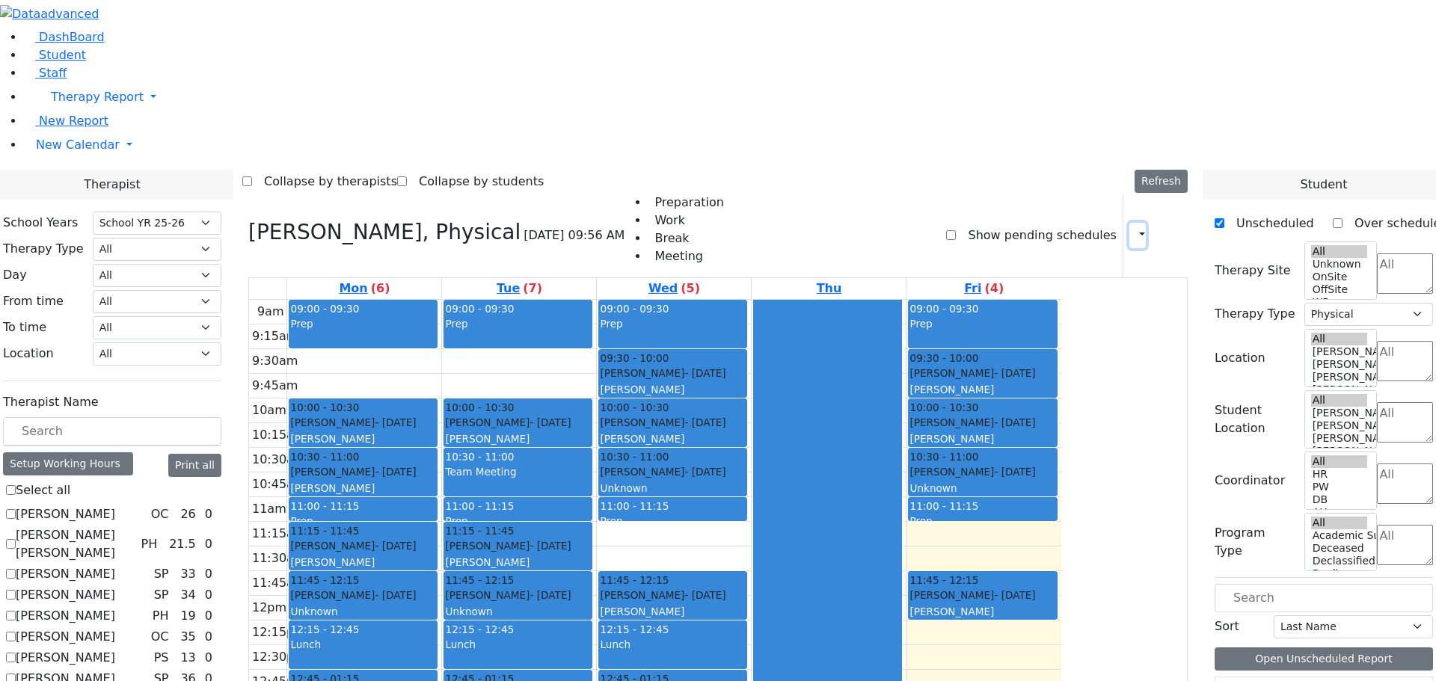
click at [1133, 228] on icon "button" at bounding box center [1133, 235] width 0 height 14
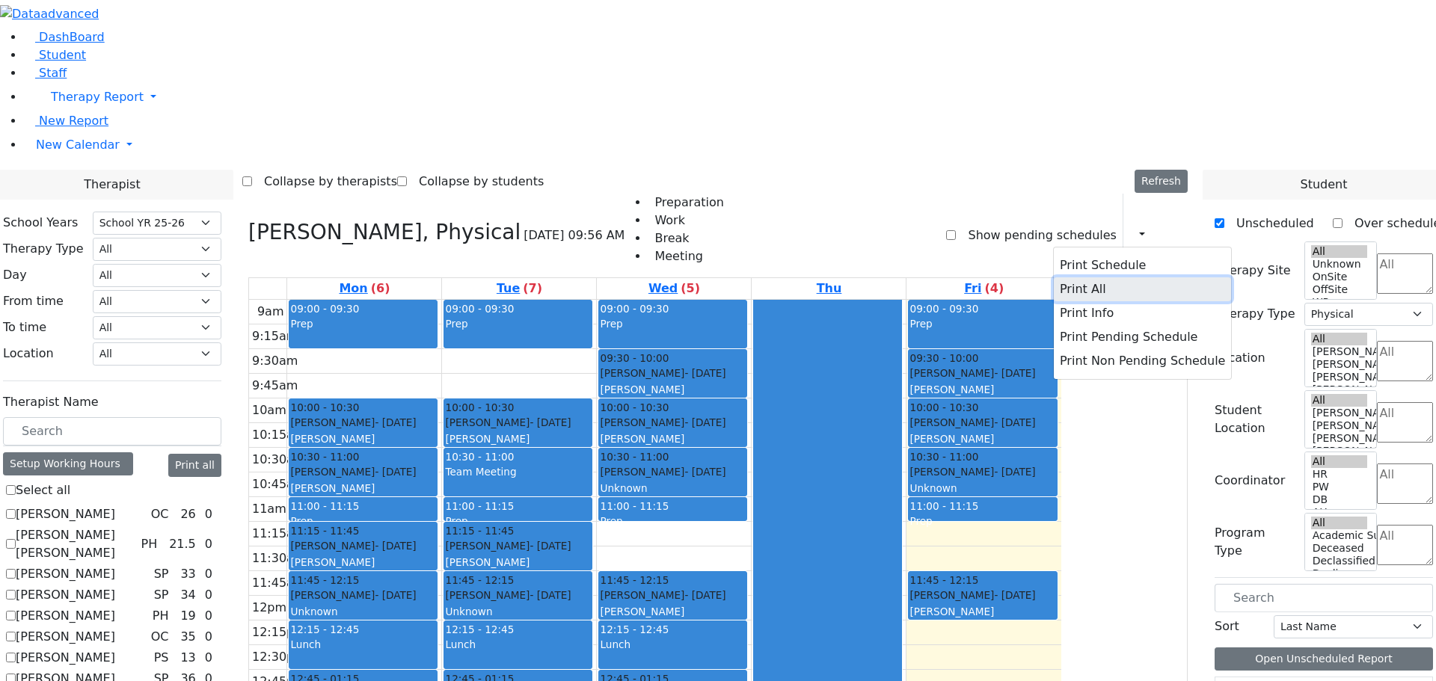
click at [1076, 278] on button "Print All" at bounding box center [1142, 290] width 177 height 24
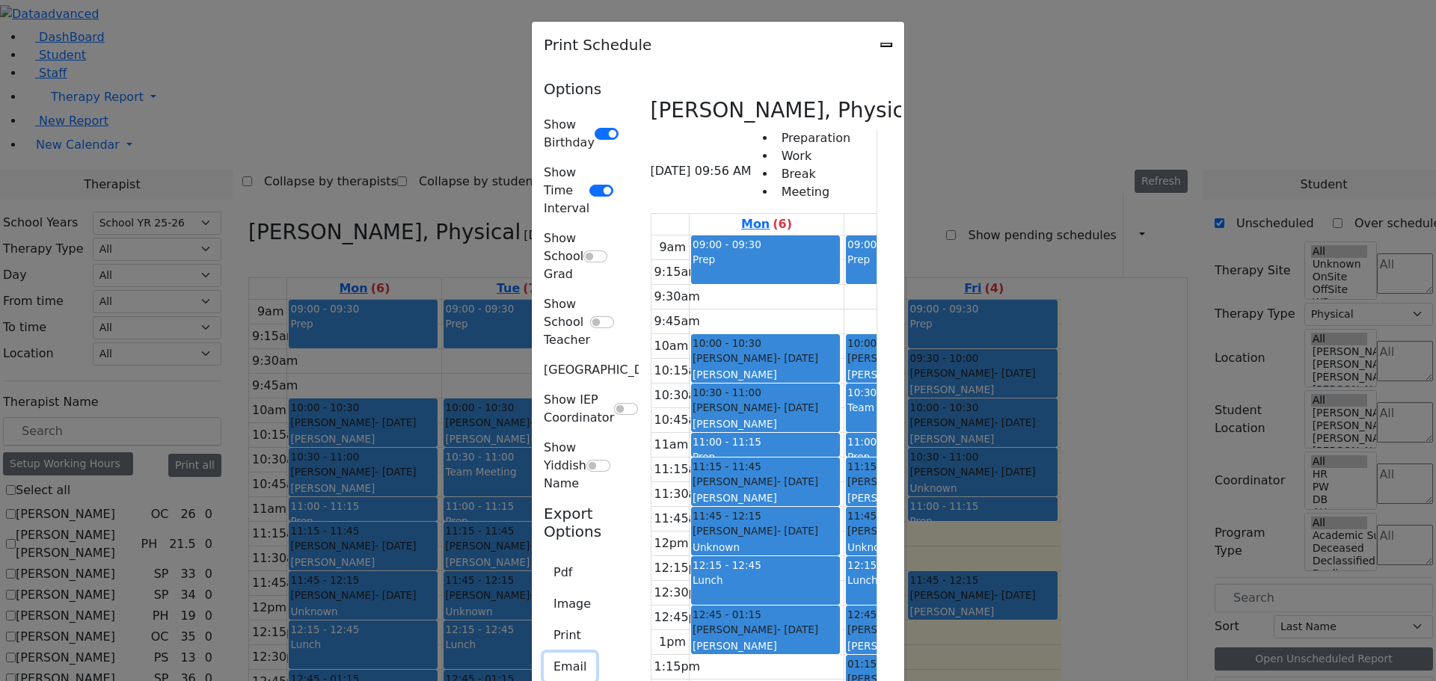
click at [544, 653] on button "Email" at bounding box center [570, 667] width 52 height 28
type input "L_Herskovich@kjsd.k12.ny.us"
type textarea "This is schedule for Herskovich Leora"
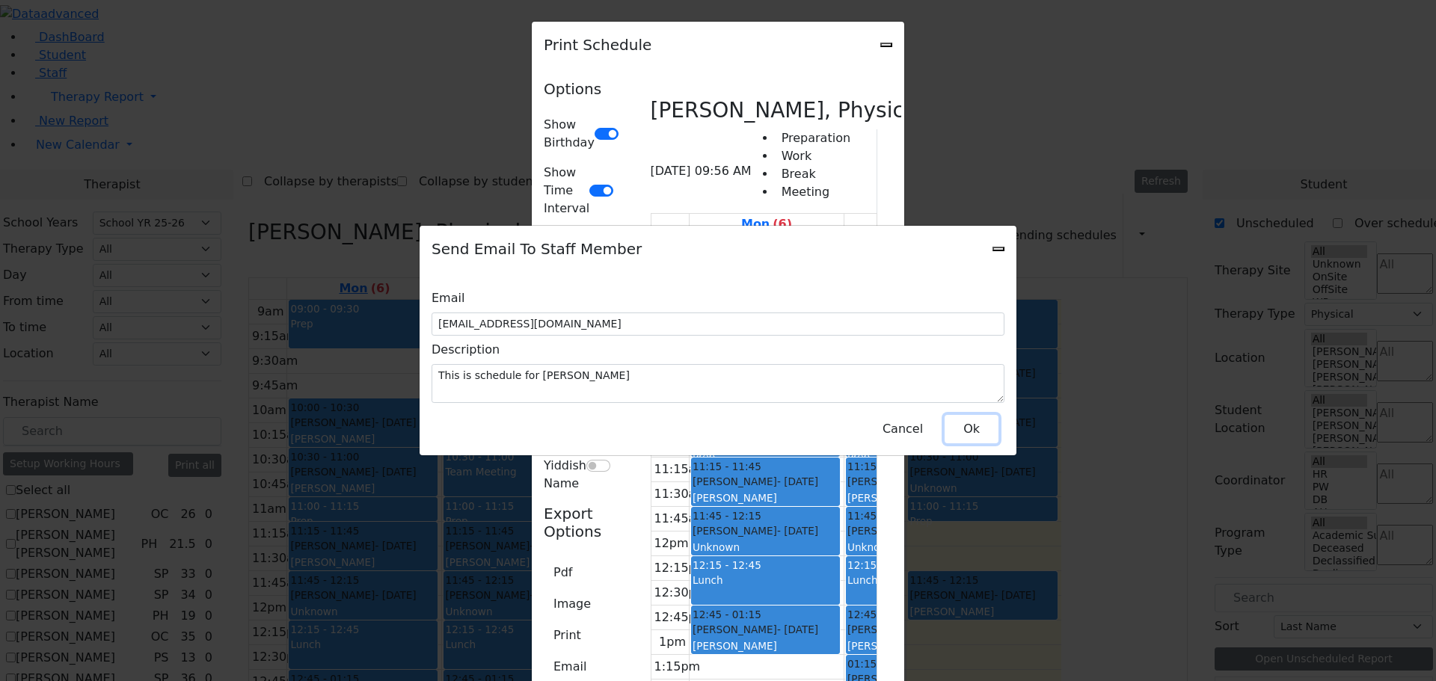
click at [973, 421] on button "Ok" at bounding box center [972, 429] width 54 height 28
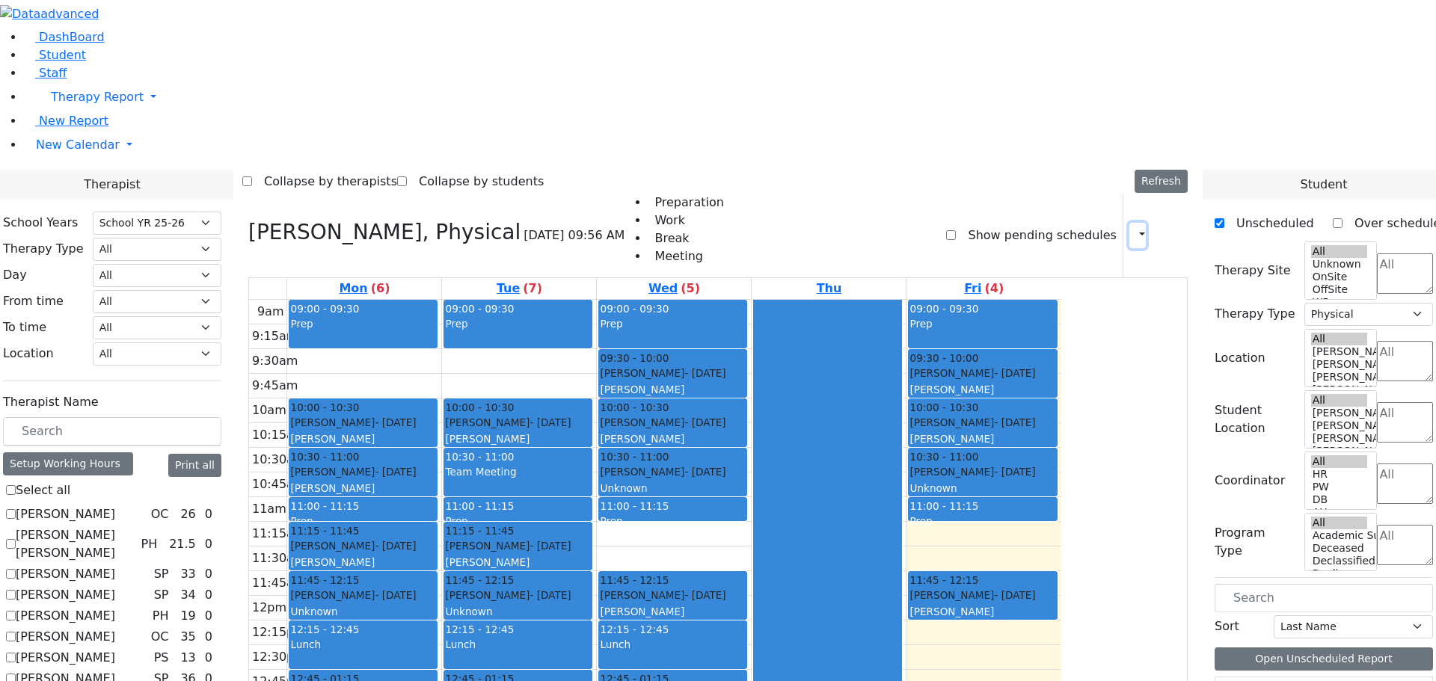
click at [1133, 228] on icon "button" at bounding box center [1133, 235] width 0 height 14
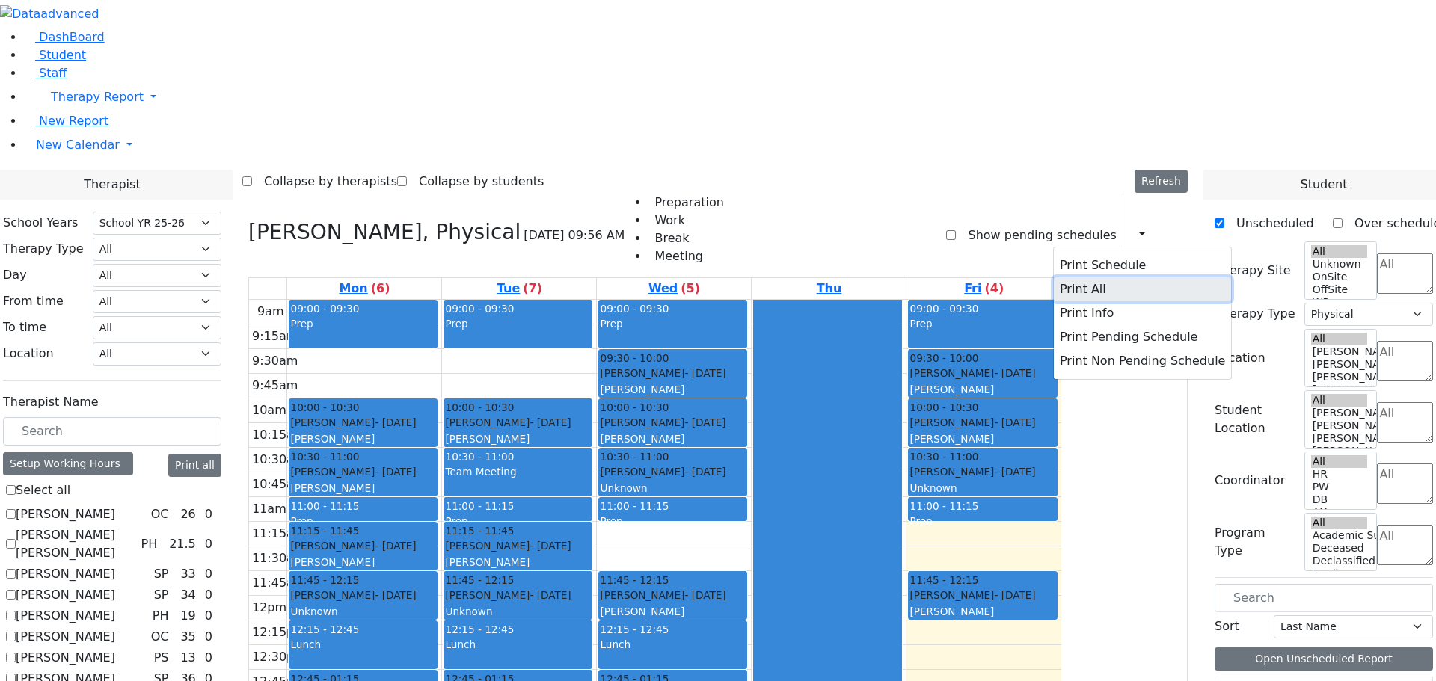
click at [1066, 278] on button "Print All" at bounding box center [1142, 290] width 177 height 24
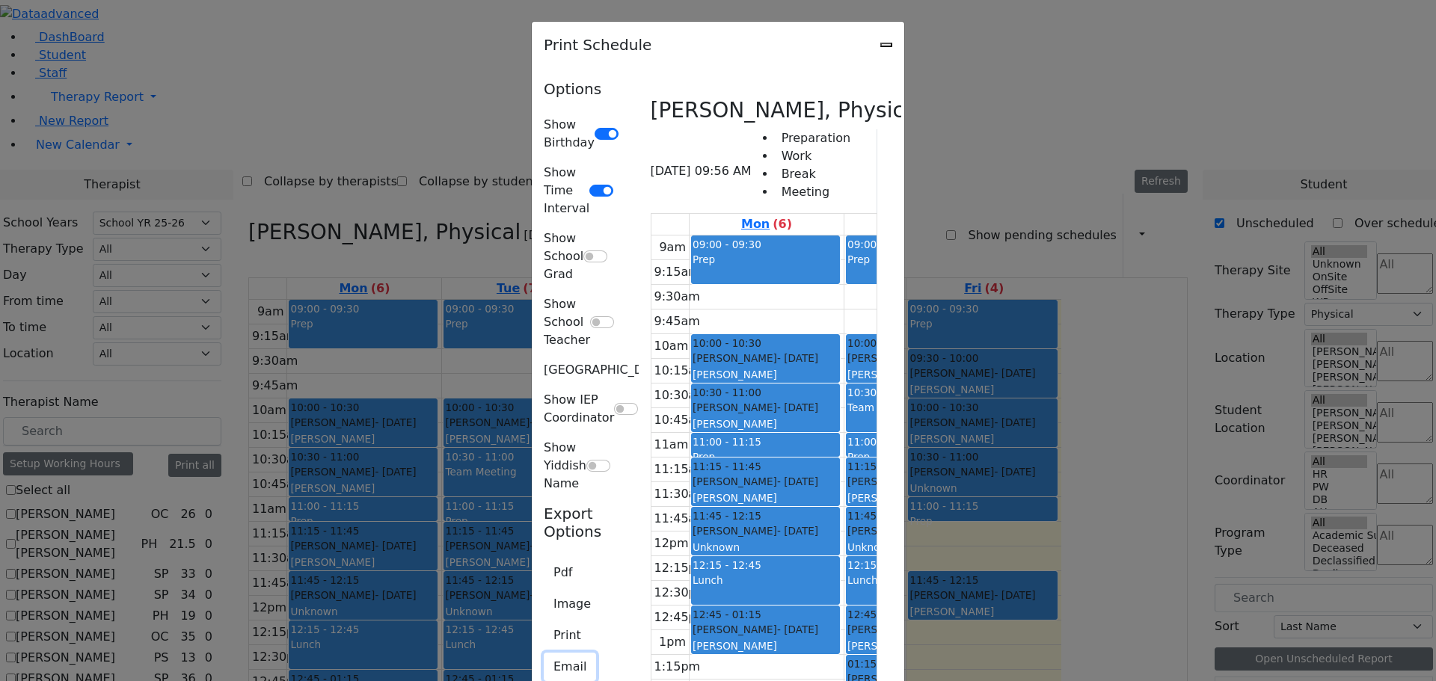
click at [544, 653] on button "Email" at bounding box center [570, 667] width 52 height 28
type input "L_Herskovich@kjsd.k12.ny.us"
type textarea "This is schedule for Herskovich Leora"
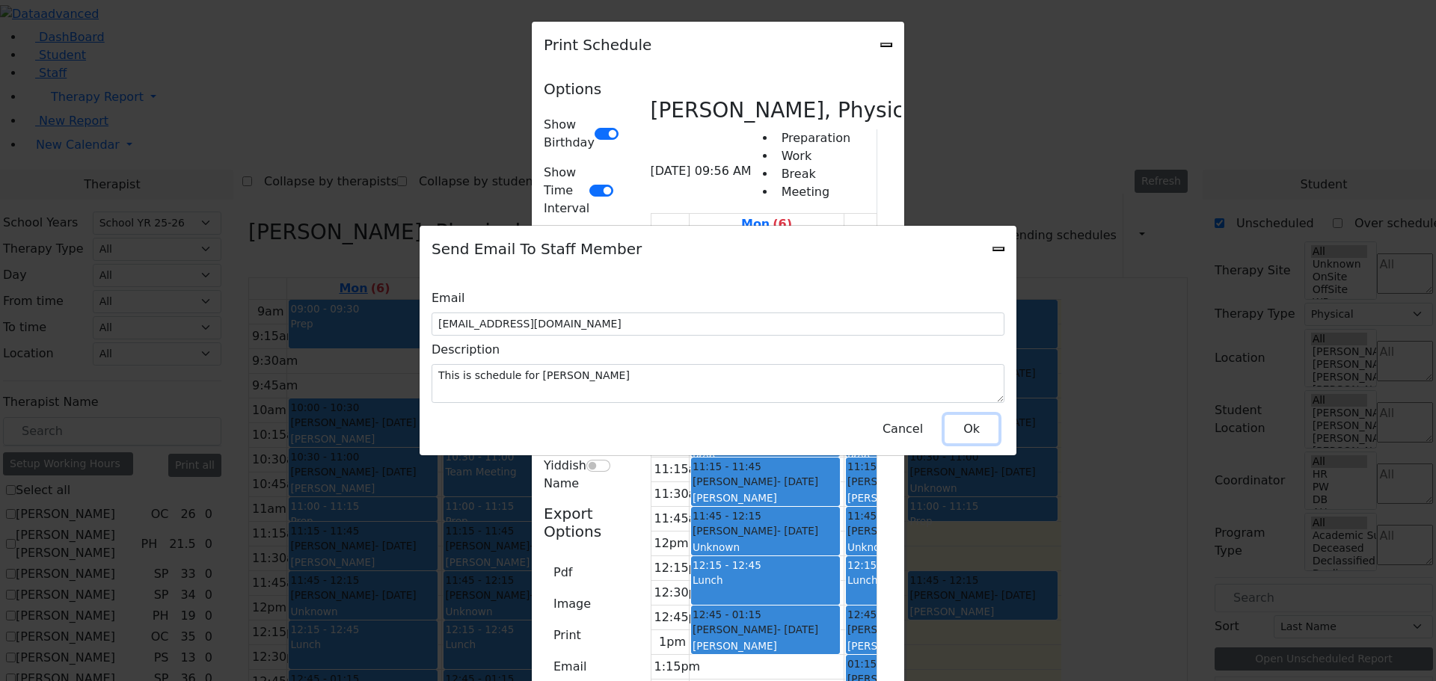
click at [968, 421] on button "Ok" at bounding box center [972, 429] width 54 height 28
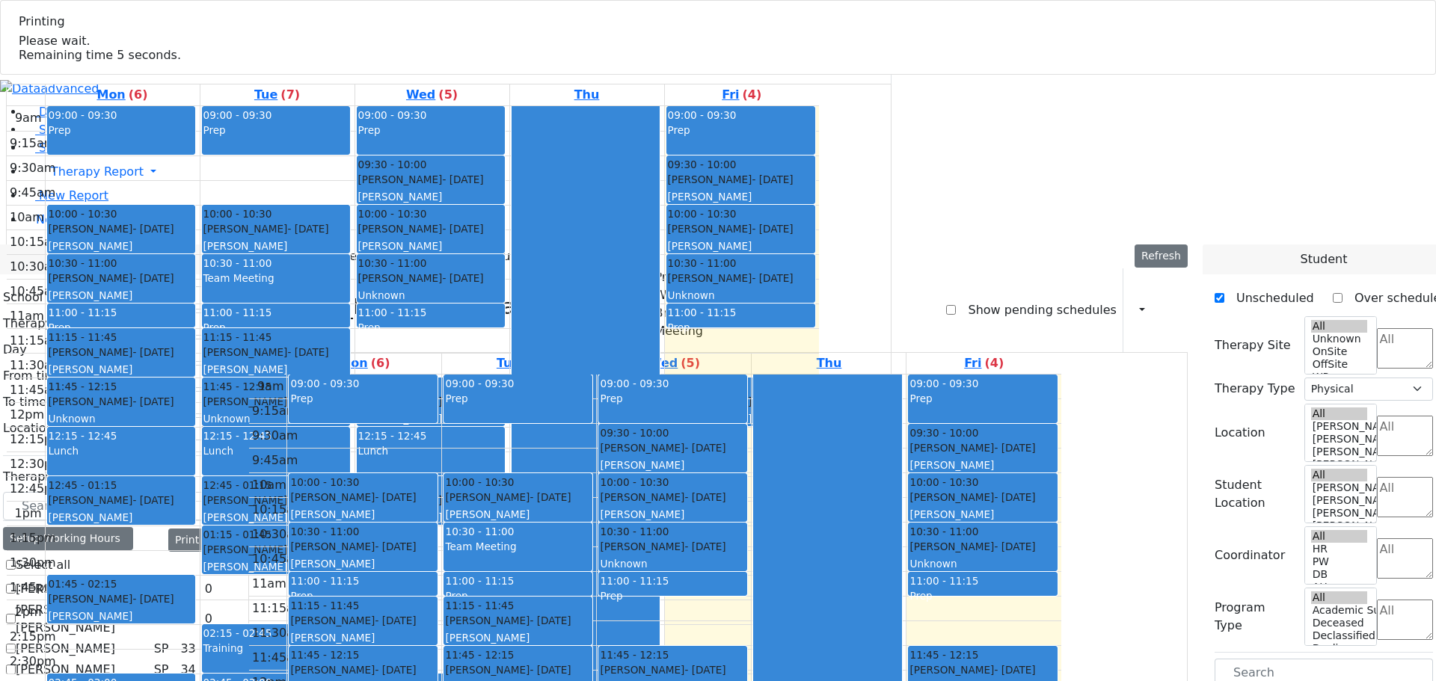
select select "212"
select select "2"
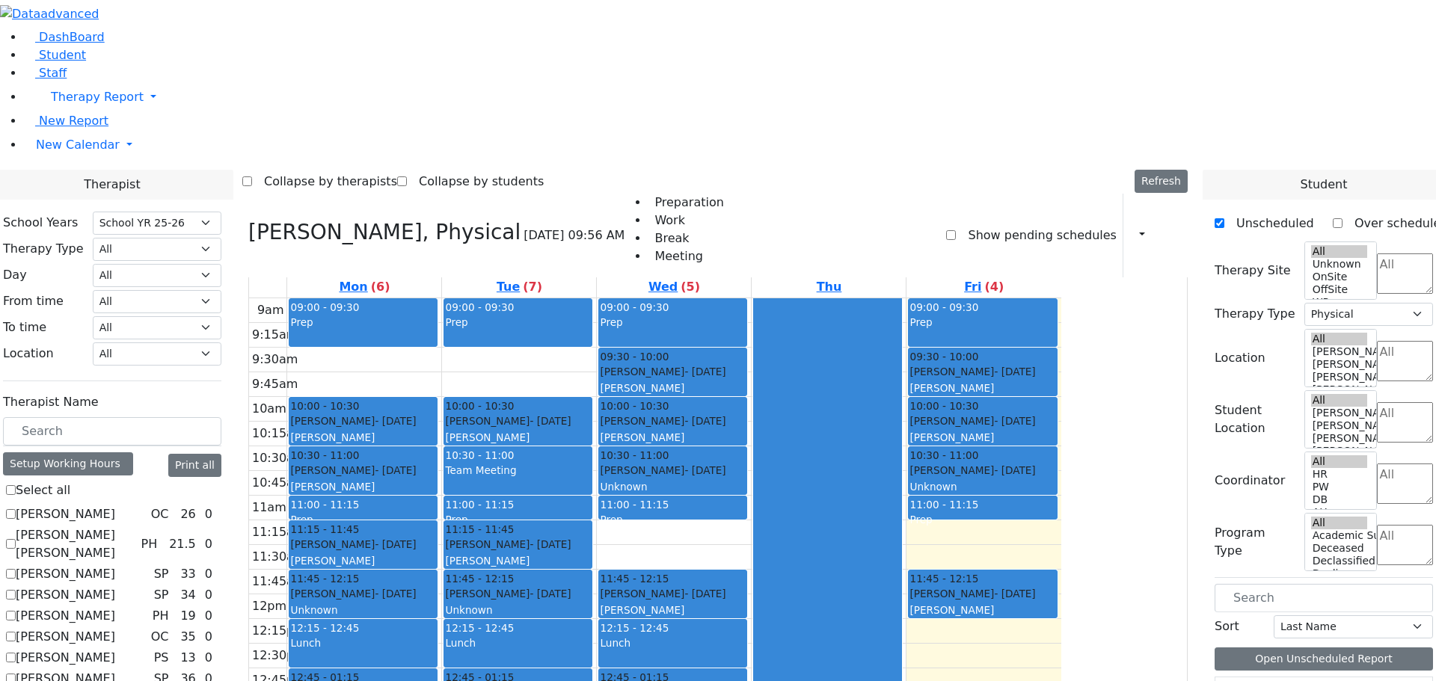
scroll to position [0, 0]
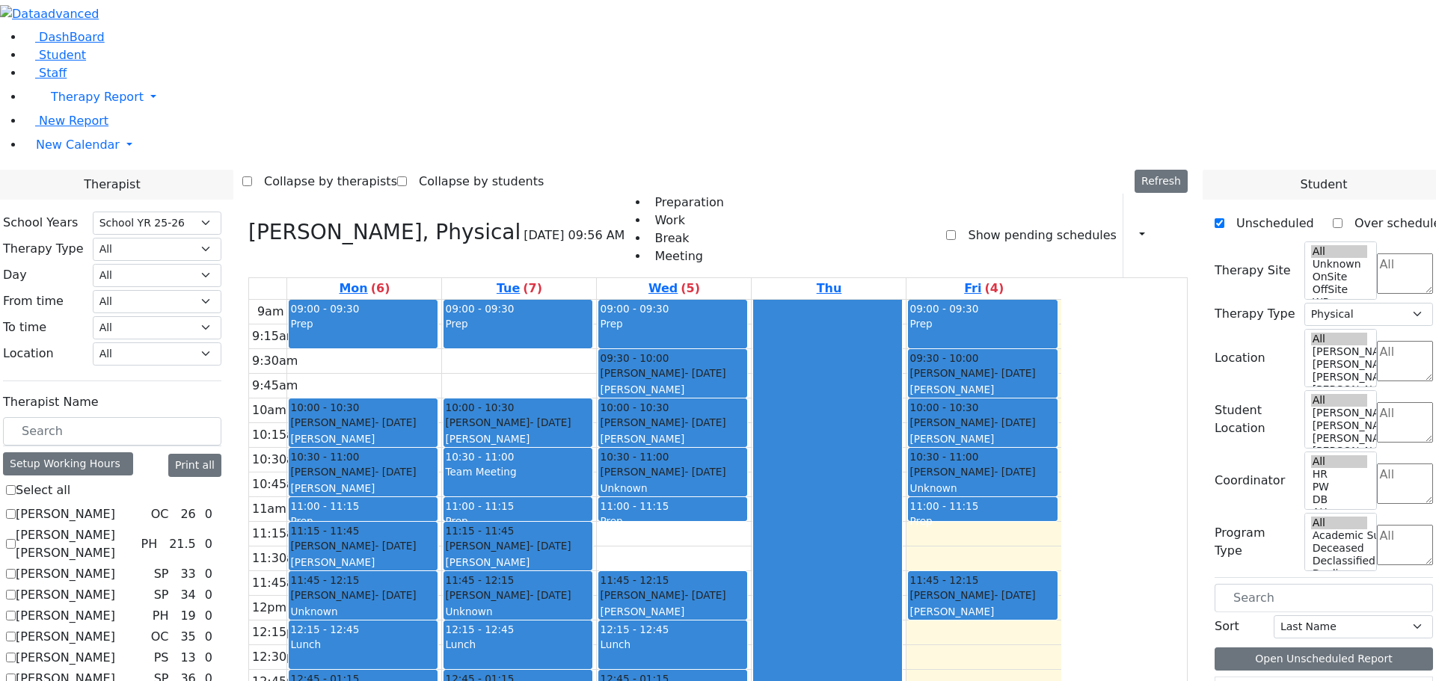
checkbox input "false"
select select
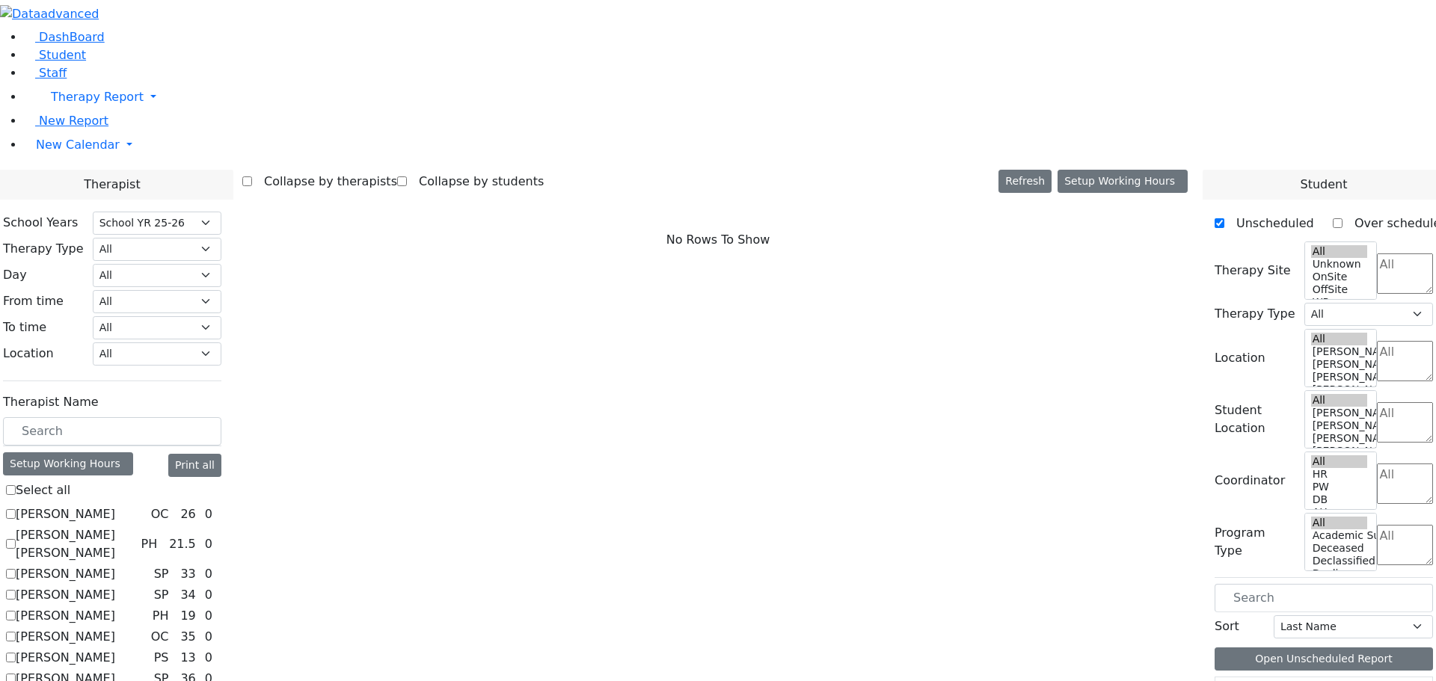
scroll to position [374, 0]
checkbox input "true"
select select "2"
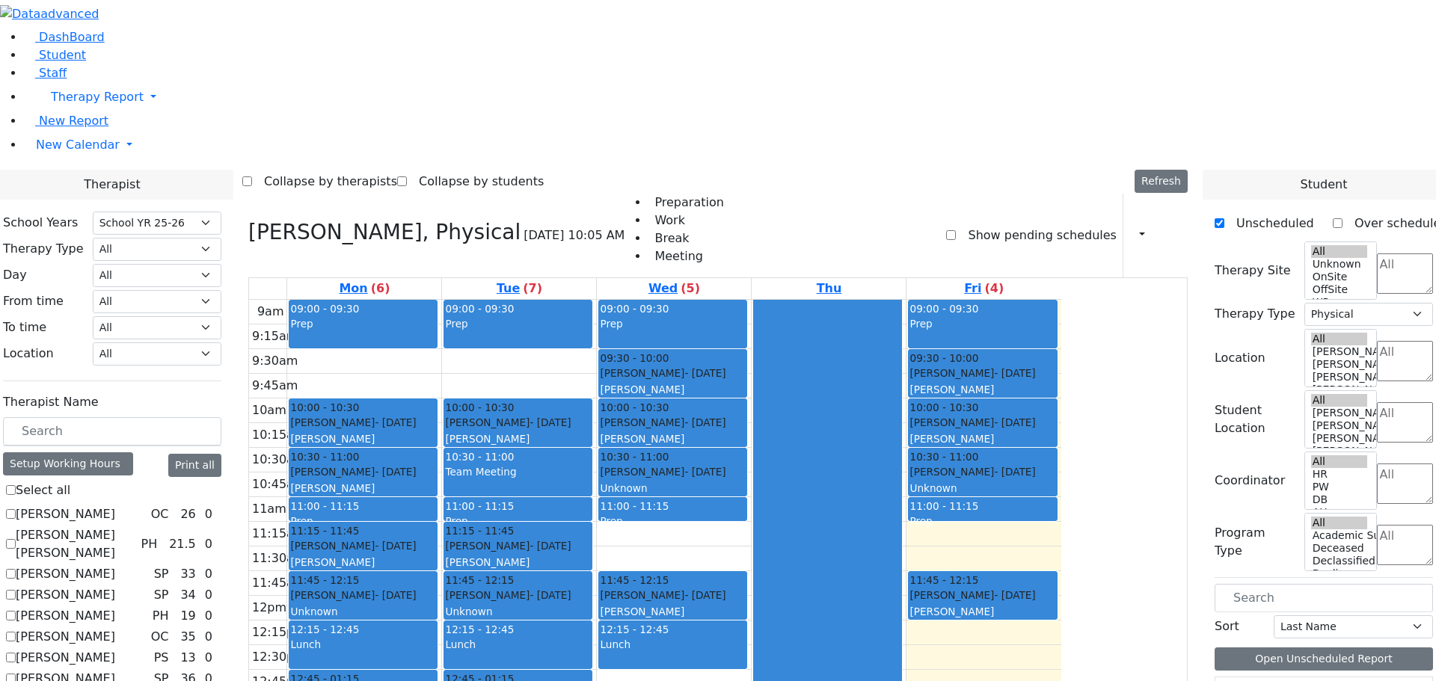
drag, startPoint x: 785, startPoint y: 485, endPoint x: 795, endPoint y: 573, distance: 88.1
click at [751, 582] on div "09:00 - 09:30 Prep 09:30 - 10:00 Katz Brucha - 01/25/2015 Kaganoff, Sarah 10:00…" at bounding box center [674, 596] width 154 height 592
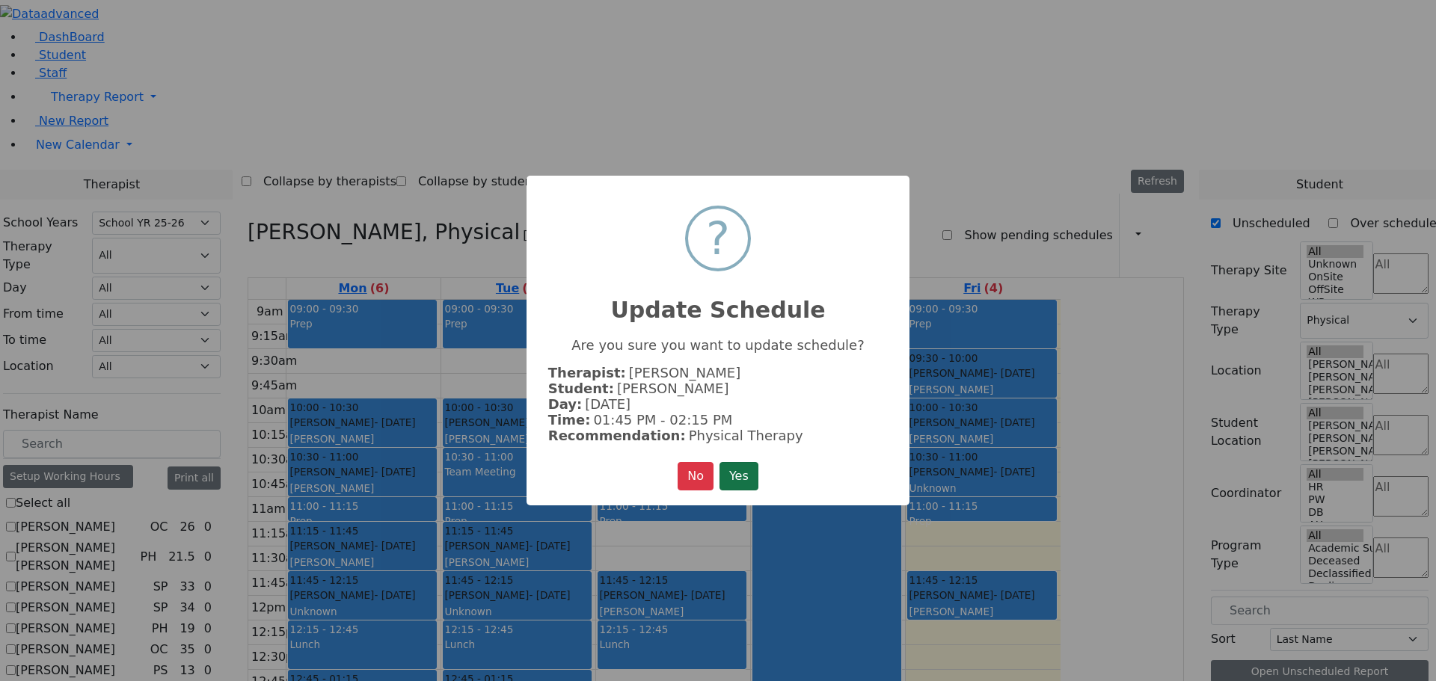
click at [734, 473] on button "Yes" at bounding box center [739, 476] width 39 height 28
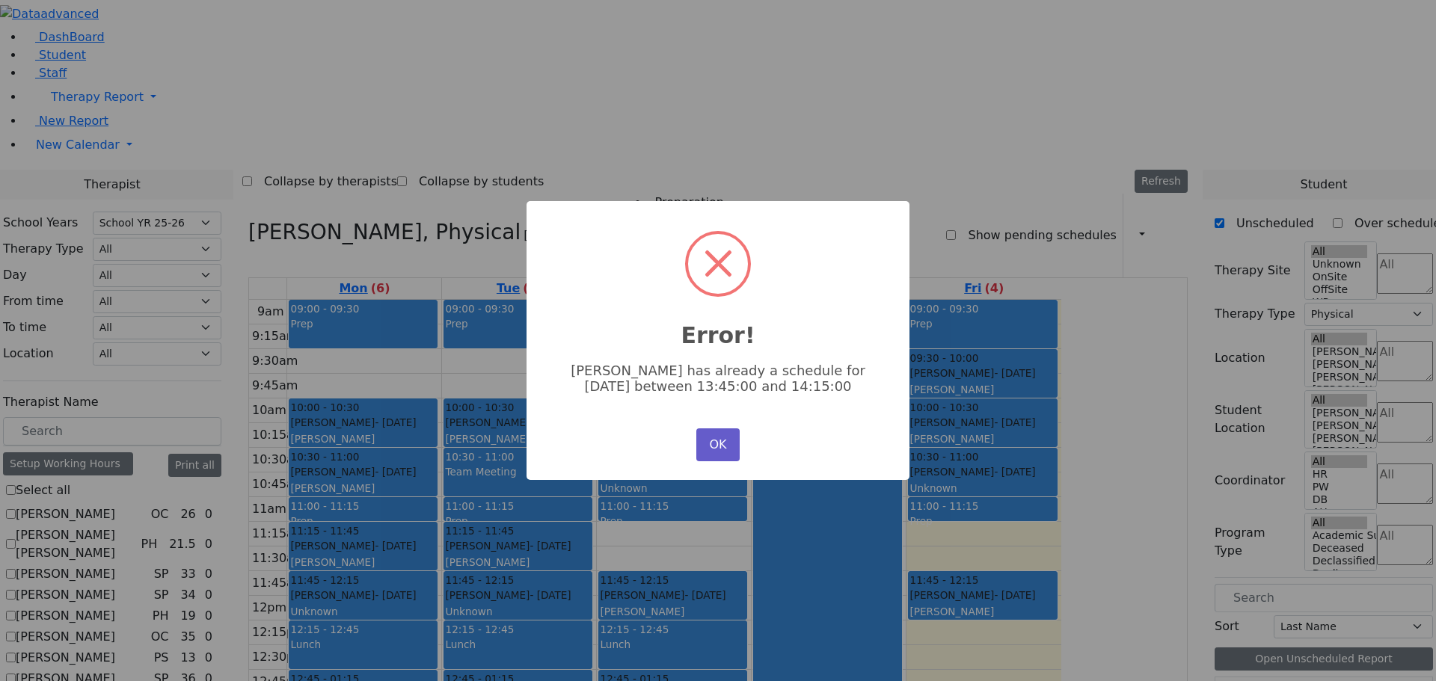
click at [723, 434] on button "OK" at bounding box center [717, 445] width 43 height 33
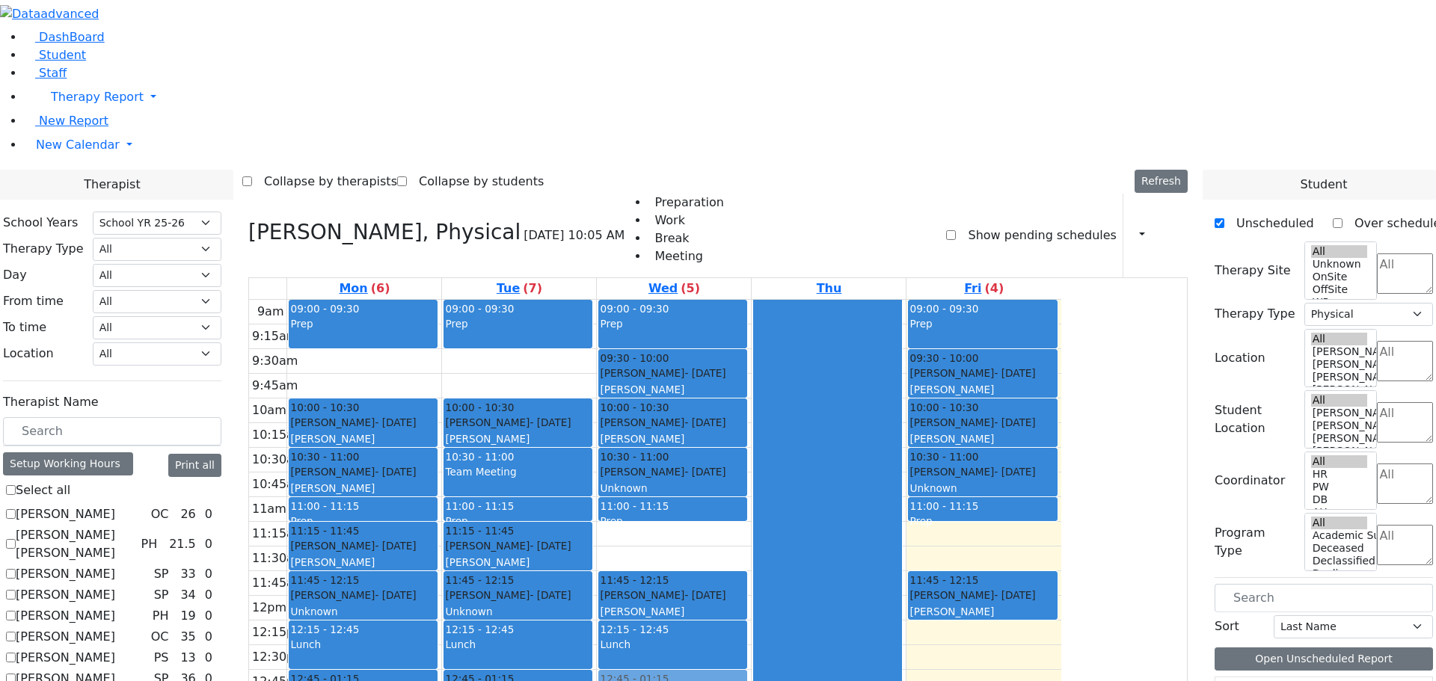
drag, startPoint x: 815, startPoint y: 488, endPoint x: 815, endPoint y: 498, distance: 10.5
click at [751, 485] on div "09:00 - 09:30 Prep 09:30 - 10:00 Katz Brucha - 01/25/2015 Kaganoff, Sarah 10:00…" at bounding box center [674, 596] width 154 height 592
drag, startPoint x: 800, startPoint y: 477, endPoint x: 1156, endPoint y: 338, distance: 382.3
click at [1061, 334] on tr "09:00 - 09:30 Prep 10:00 - 10:30 Ekstein Shevy - 10/21/2021 Horowitz Shira 10:3…" at bounding box center [655, 596] width 812 height 592
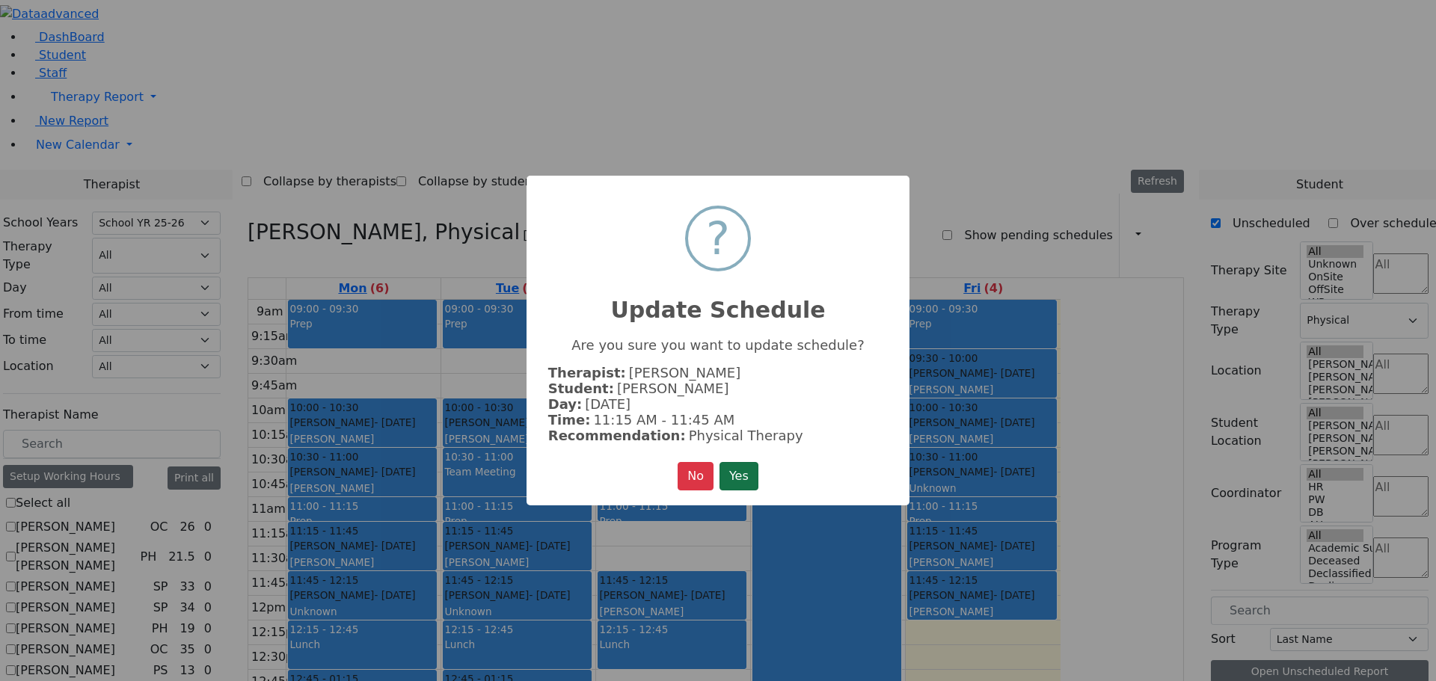
click at [734, 477] on button "Yes" at bounding box center [739, 476] width 39 height 28
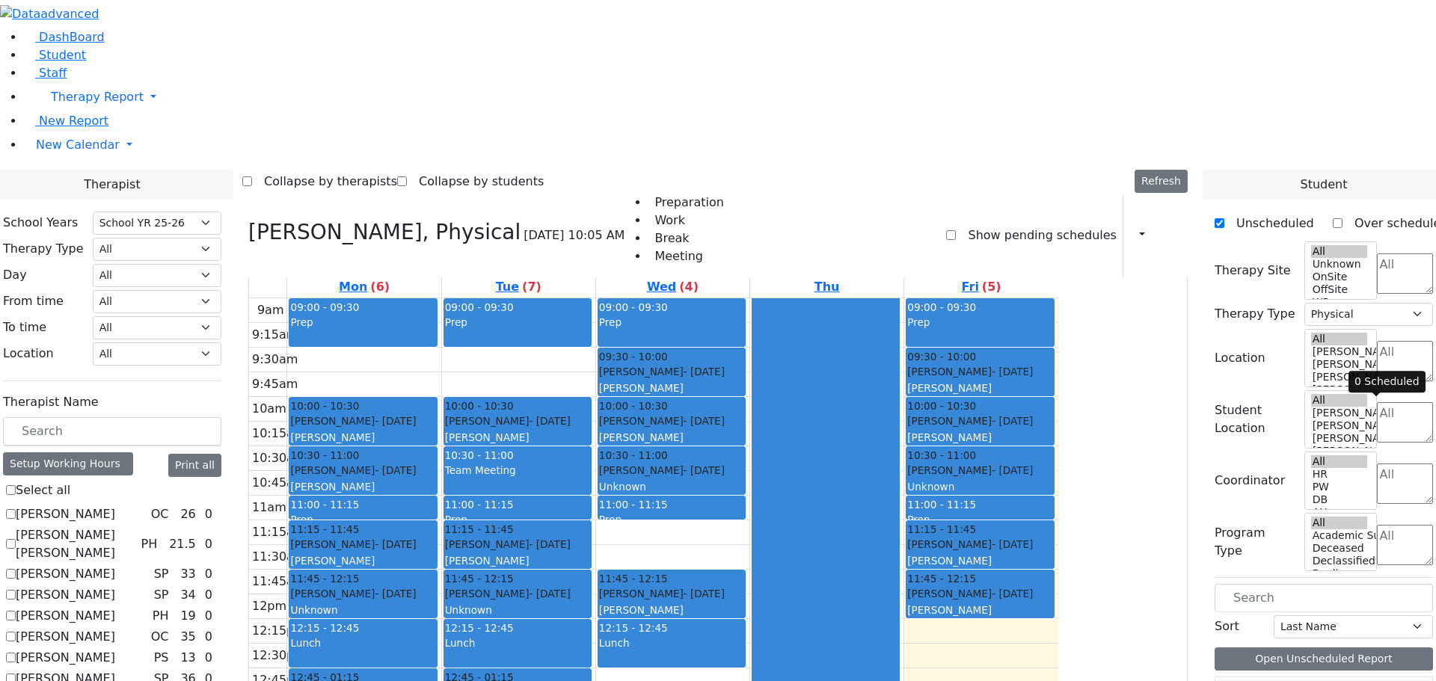
scroll to position [1, 0]
click at [1133, 228] on icon "button" at bounding box center [1133, 235] width 0 height 14
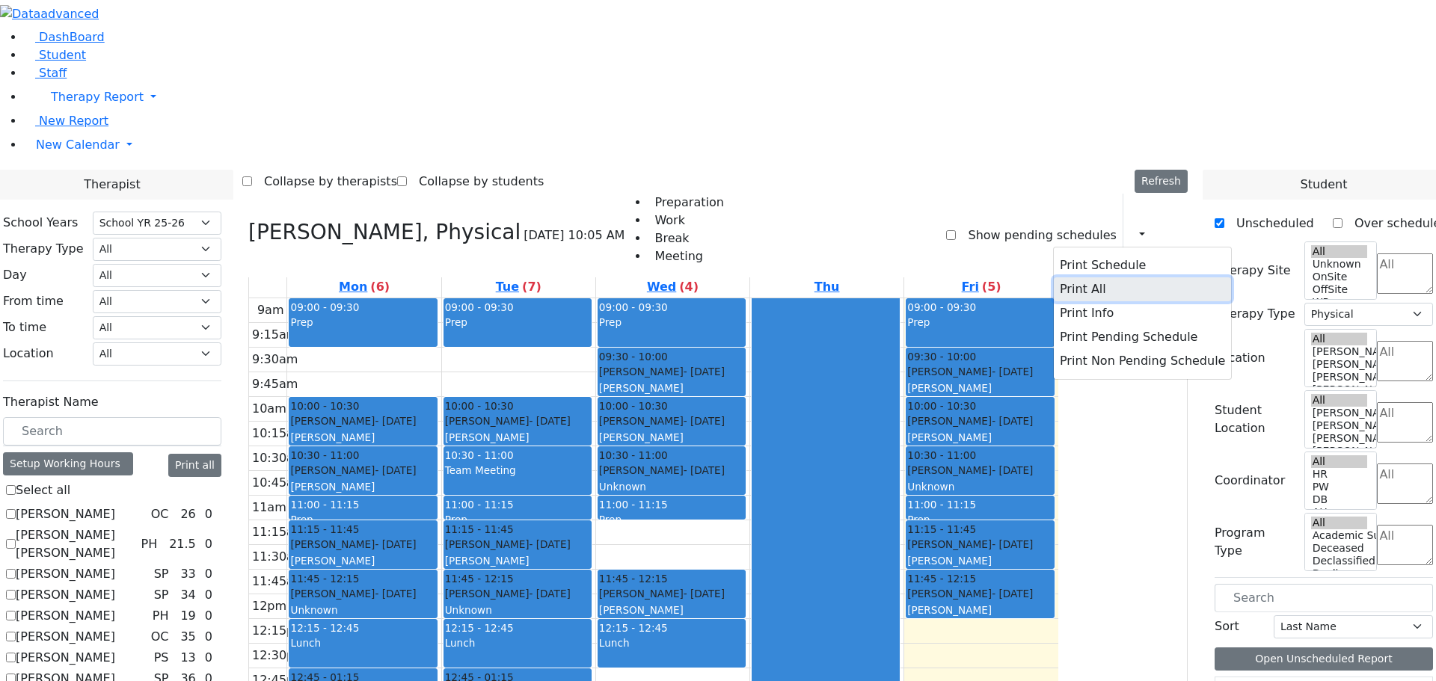
click at [1054, 278] on button "Print All" at bounding box center [1142, 290] width 177 height 24
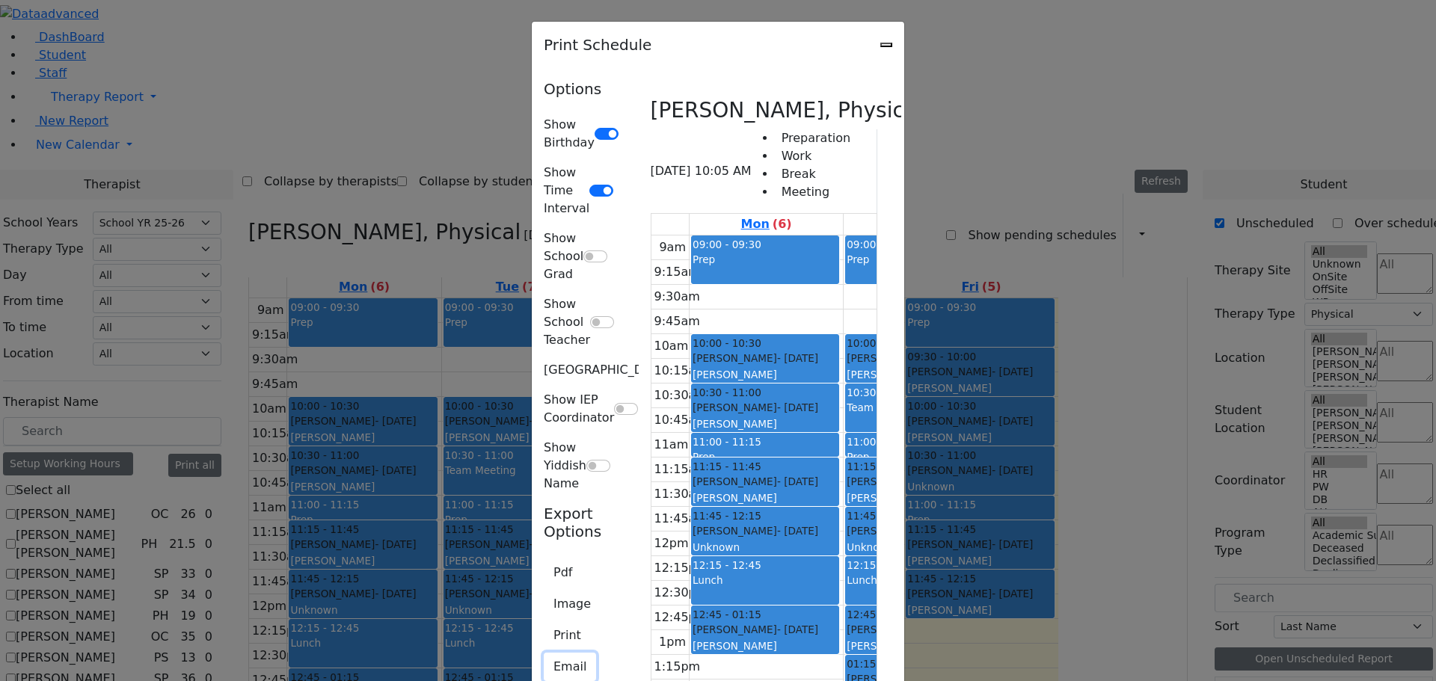
click at [544, 653] on button "Email" at bounding box center [570, 667] width 52 height 28
type input "L_Herskovich@kjsd.k12.ny.us"
type textarea "This is schedule for Herskovich Leora"
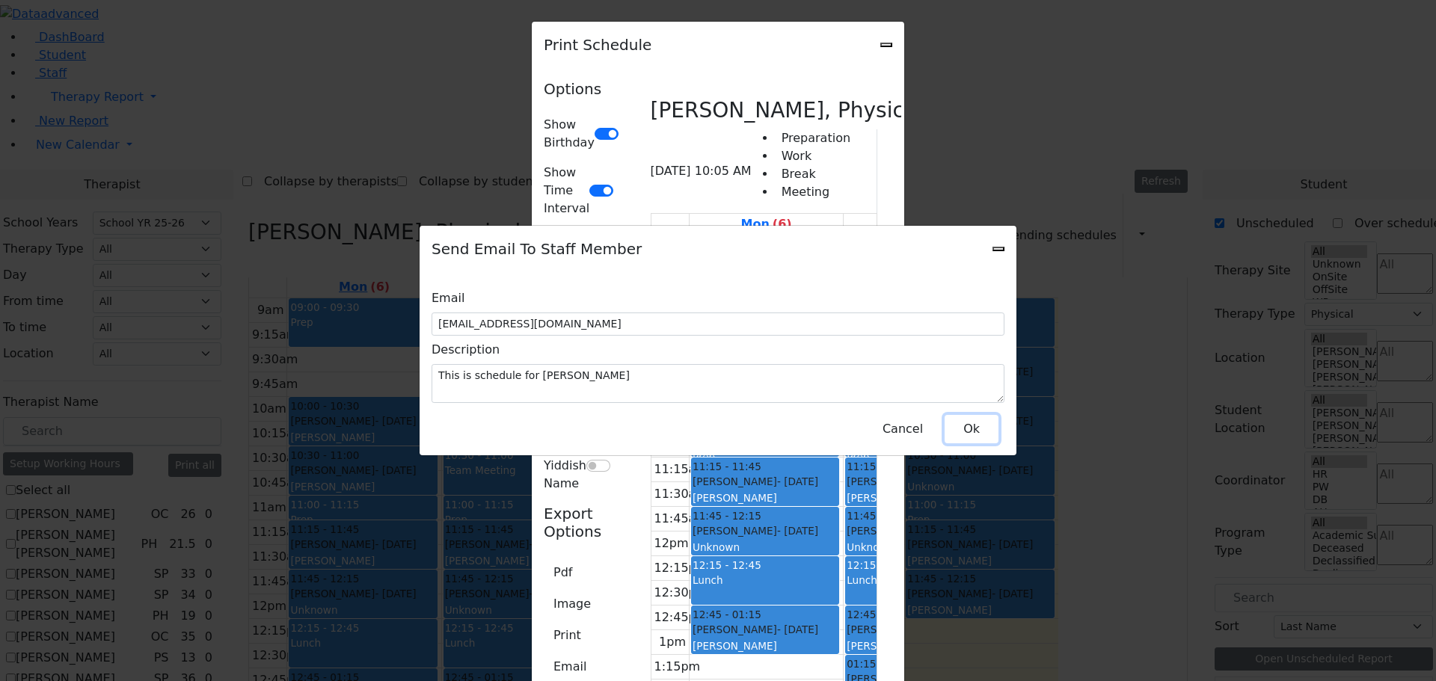
click at [978, 429] on button "Ok" at bounding box center [972, 429] width 54 height 28
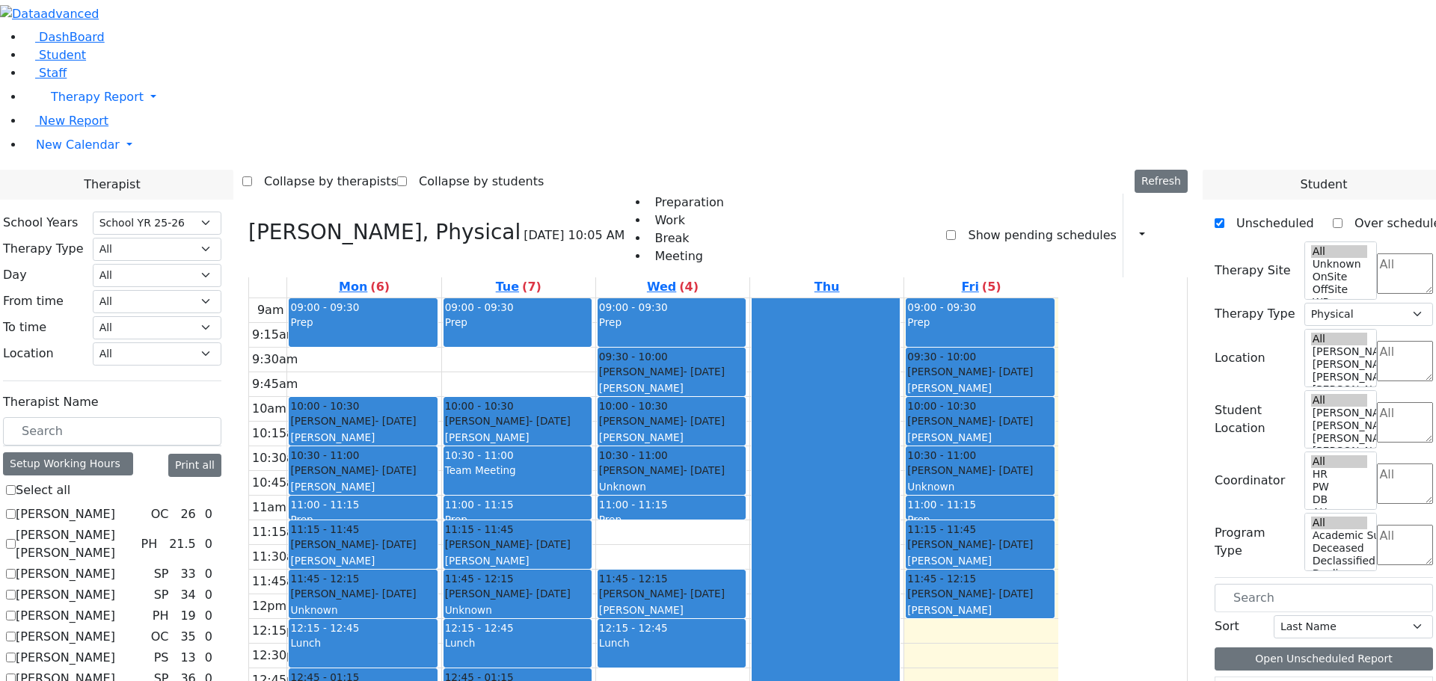
scroll to position [374, 0]
checkbox input "false"
select select
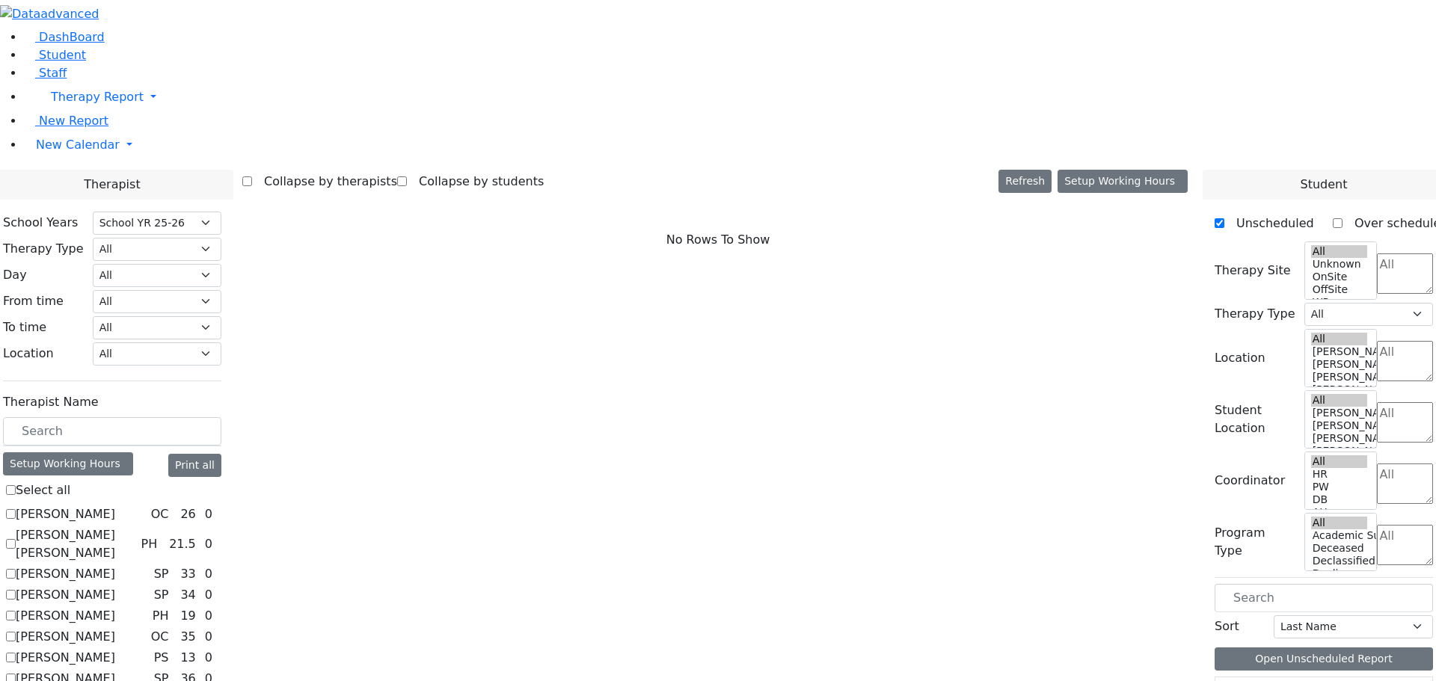
scroll to position [1, 0]
checkbox input "true"
select select "3"
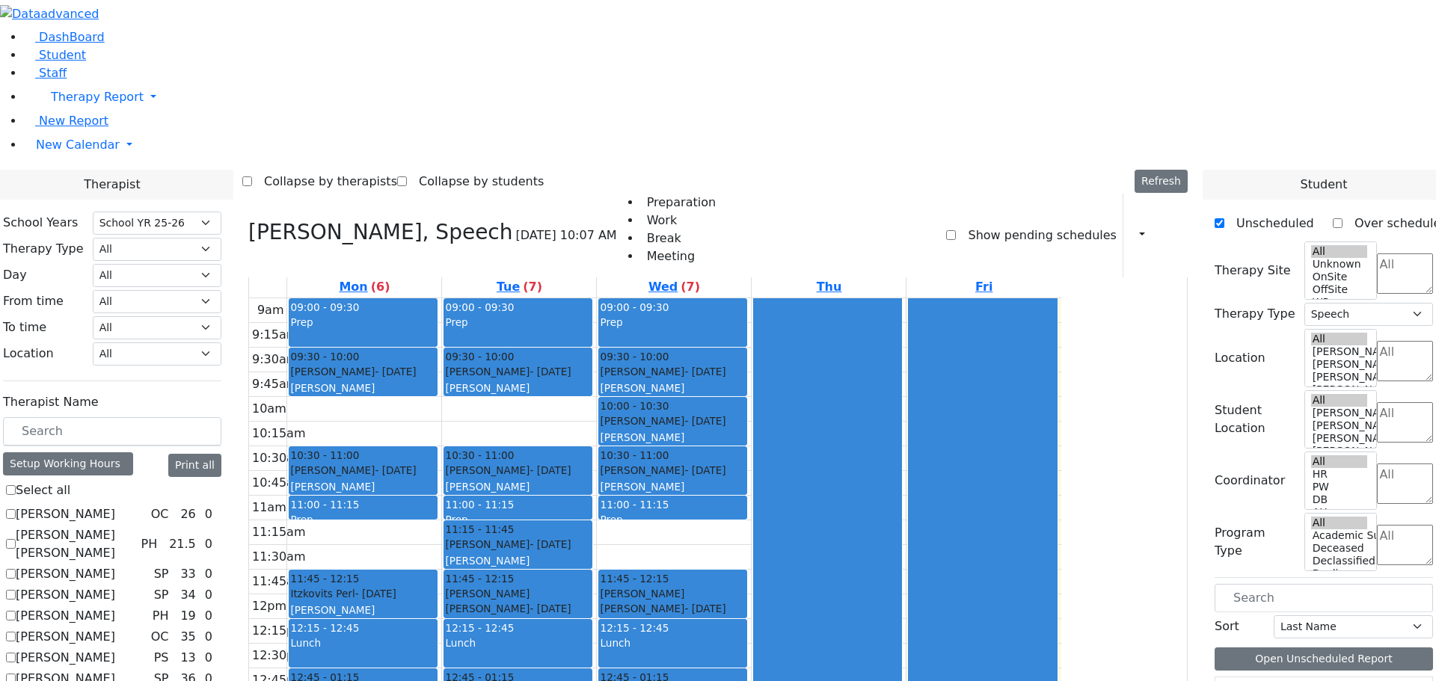
scroll to position [2, 0]
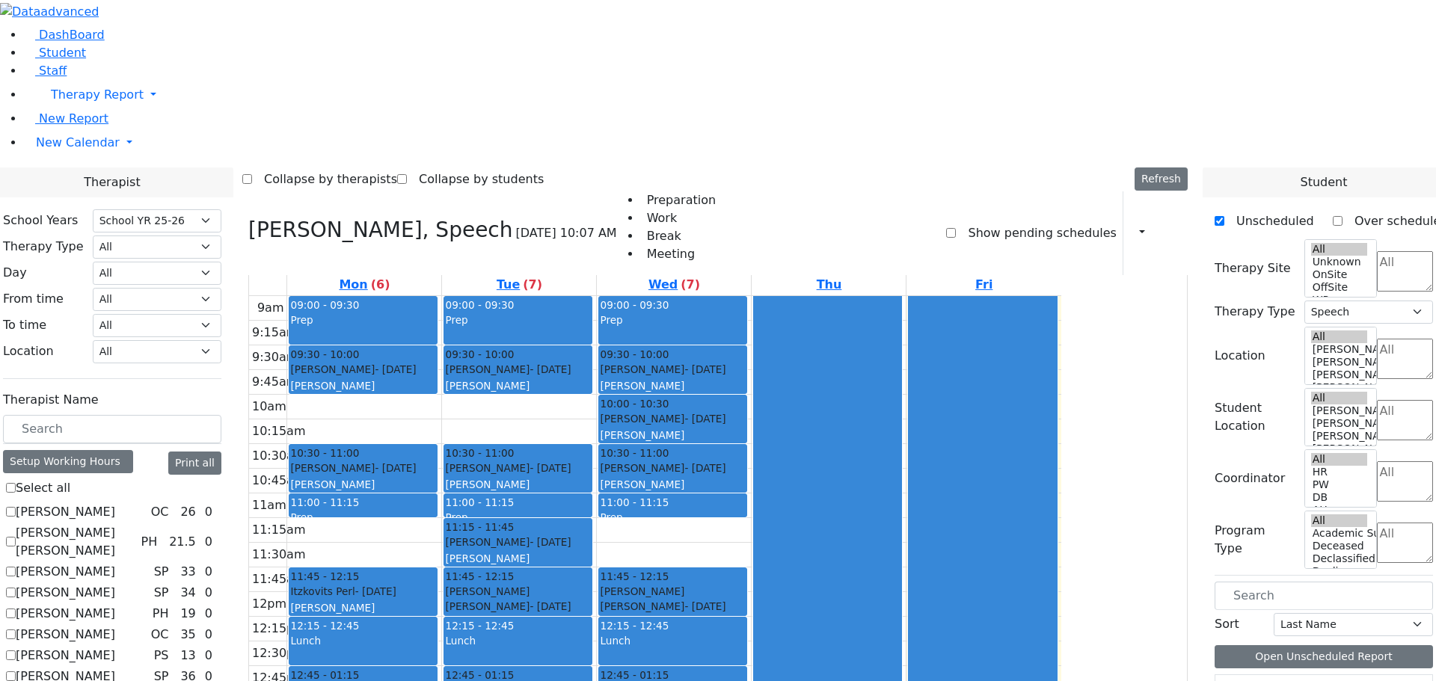
checkbox input "false"
select select
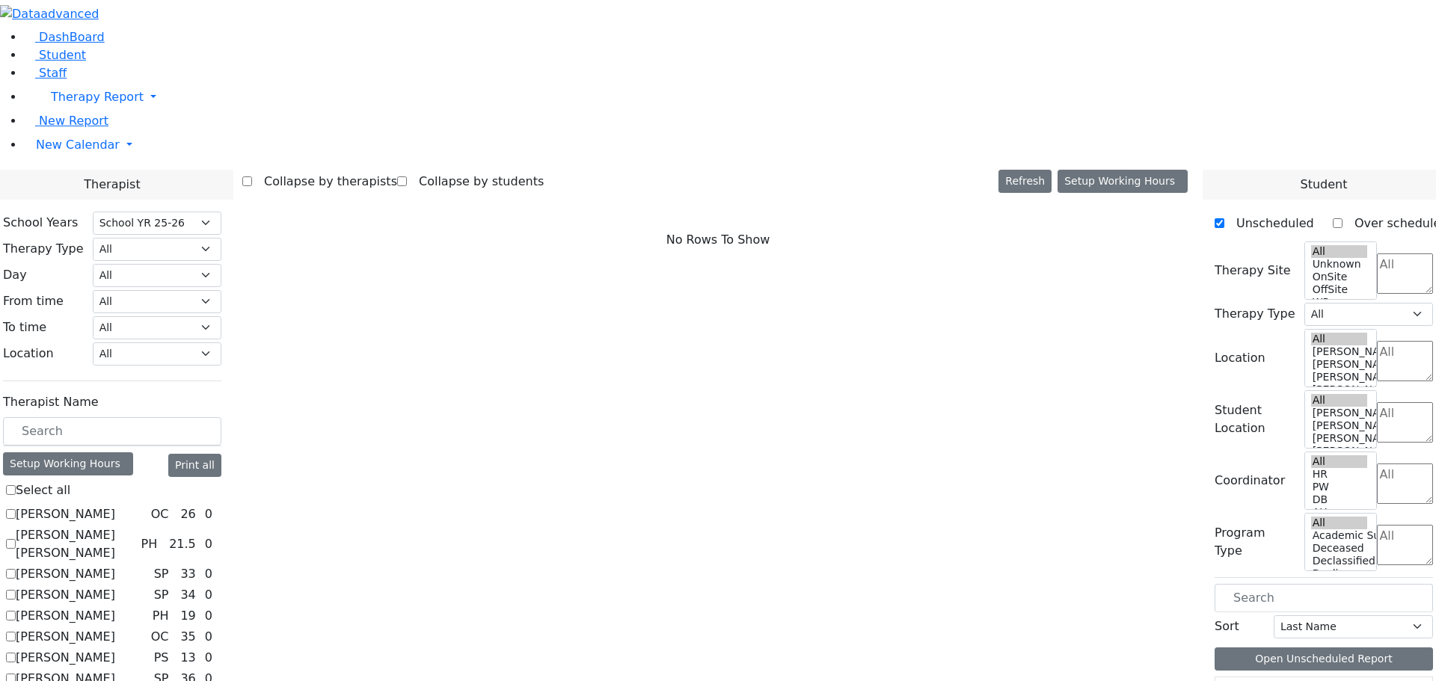
scroll to position [1401, 0]
checkbox input "true"
select select "2"
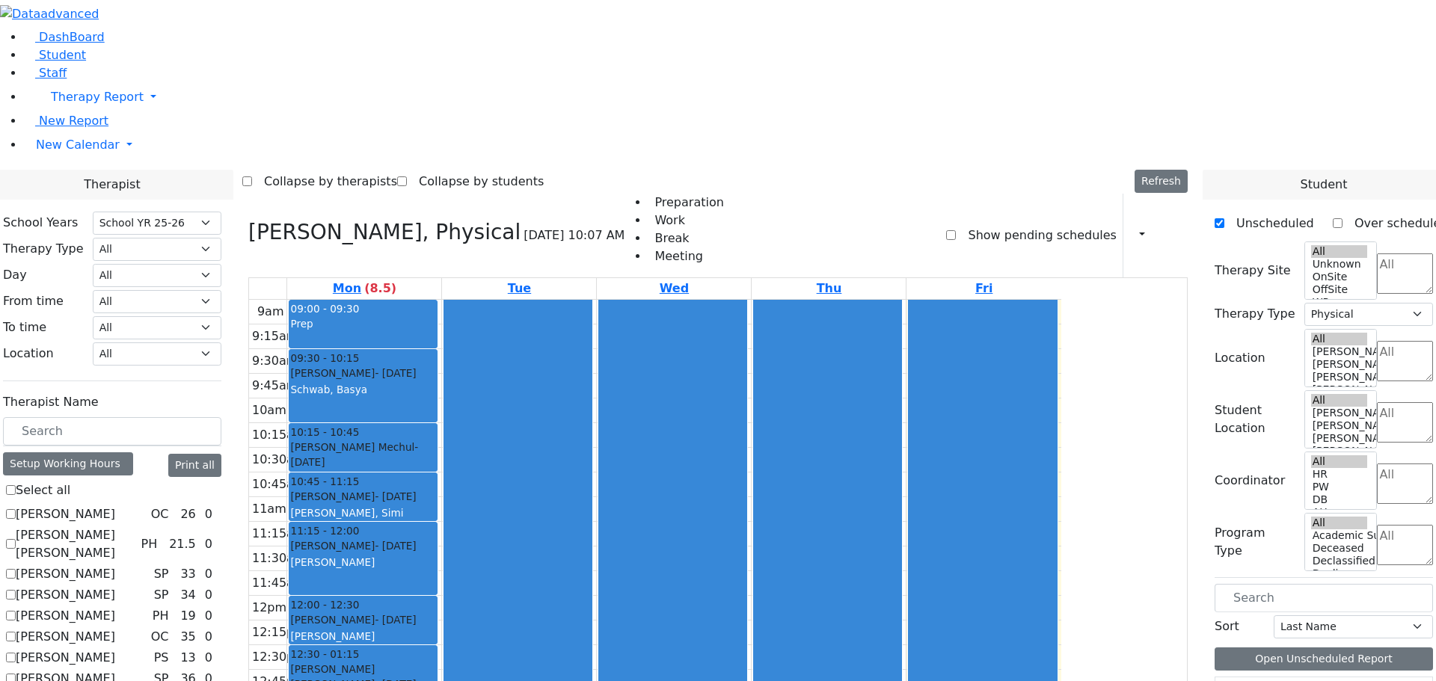
scroll to position [1, 0]
checkbox input "false"
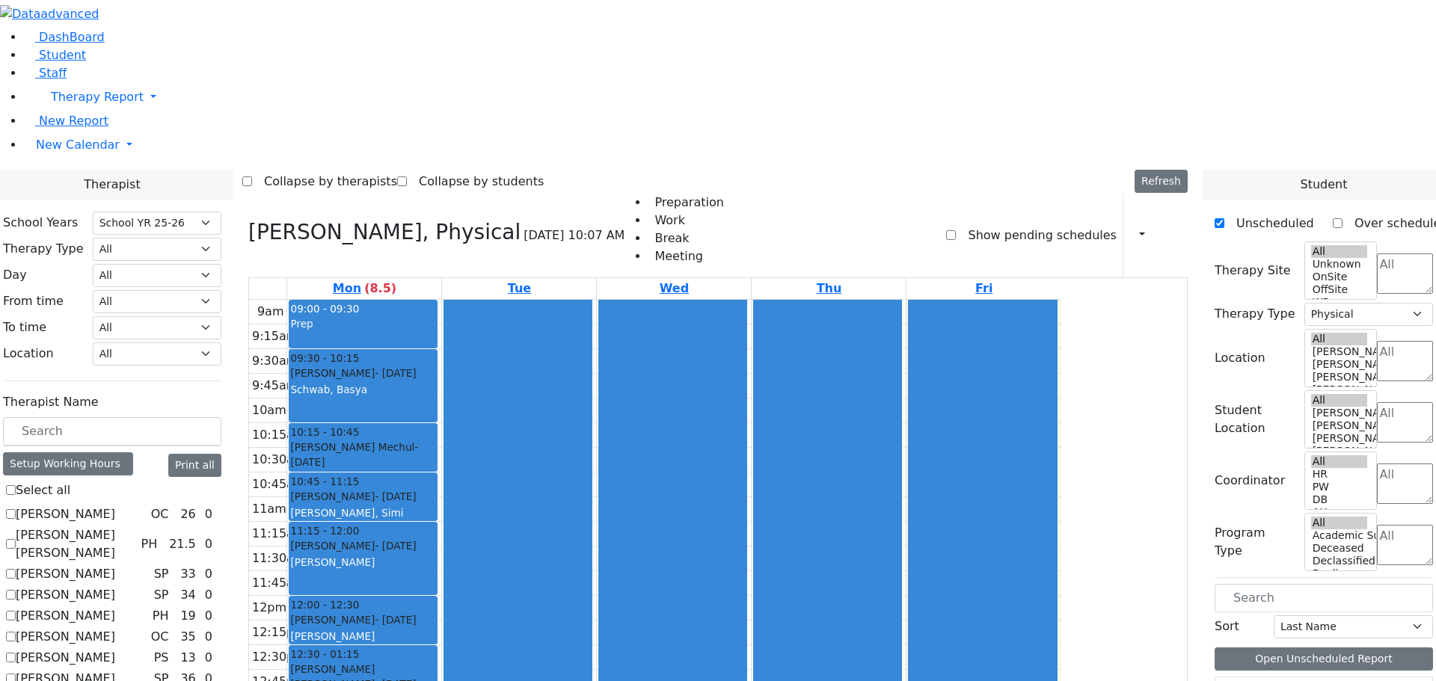
select select
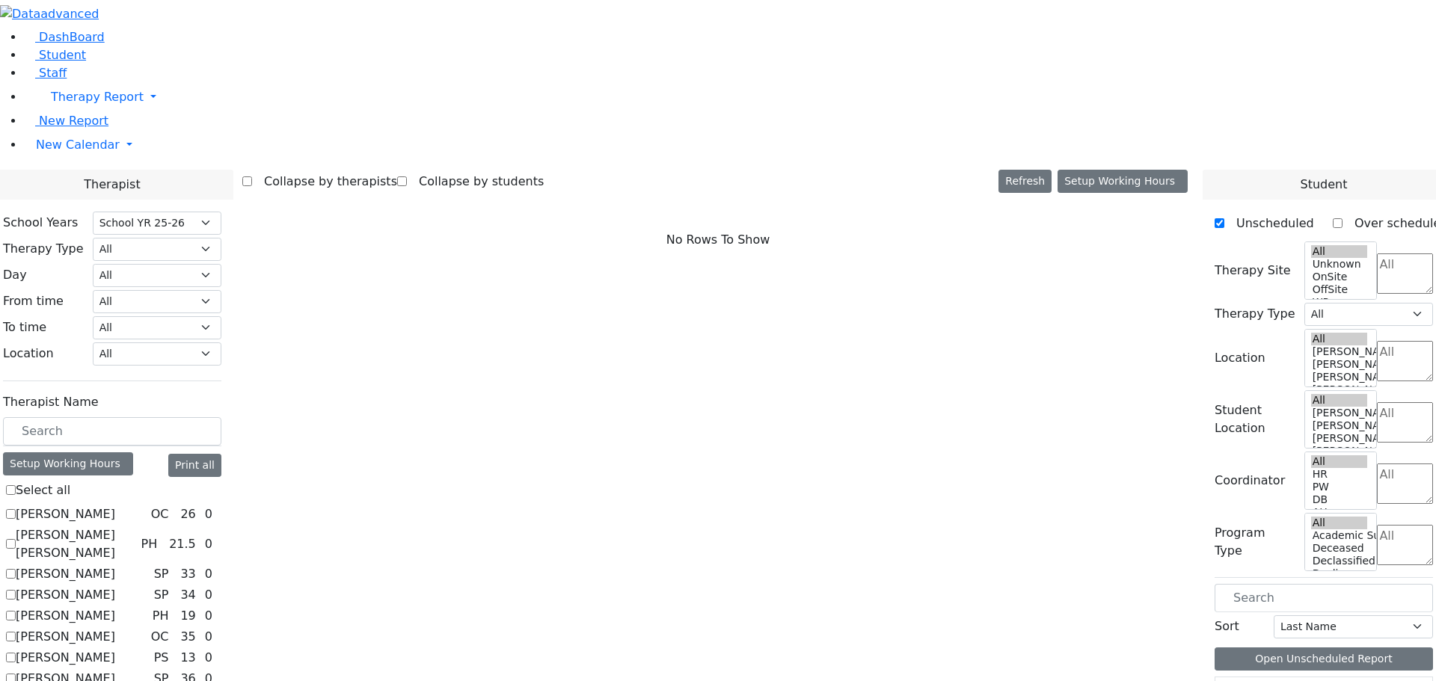
checkbox input "true"
select select "1"
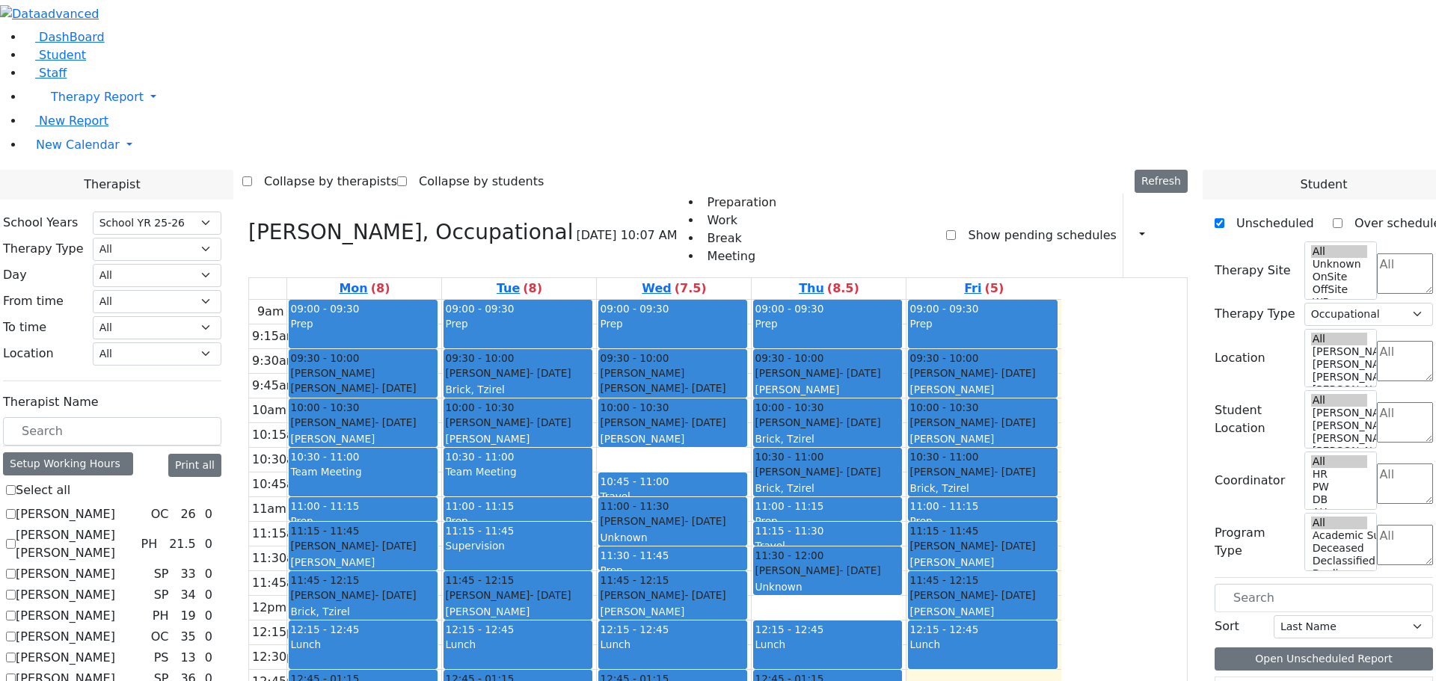
scroll to position [3, 0]
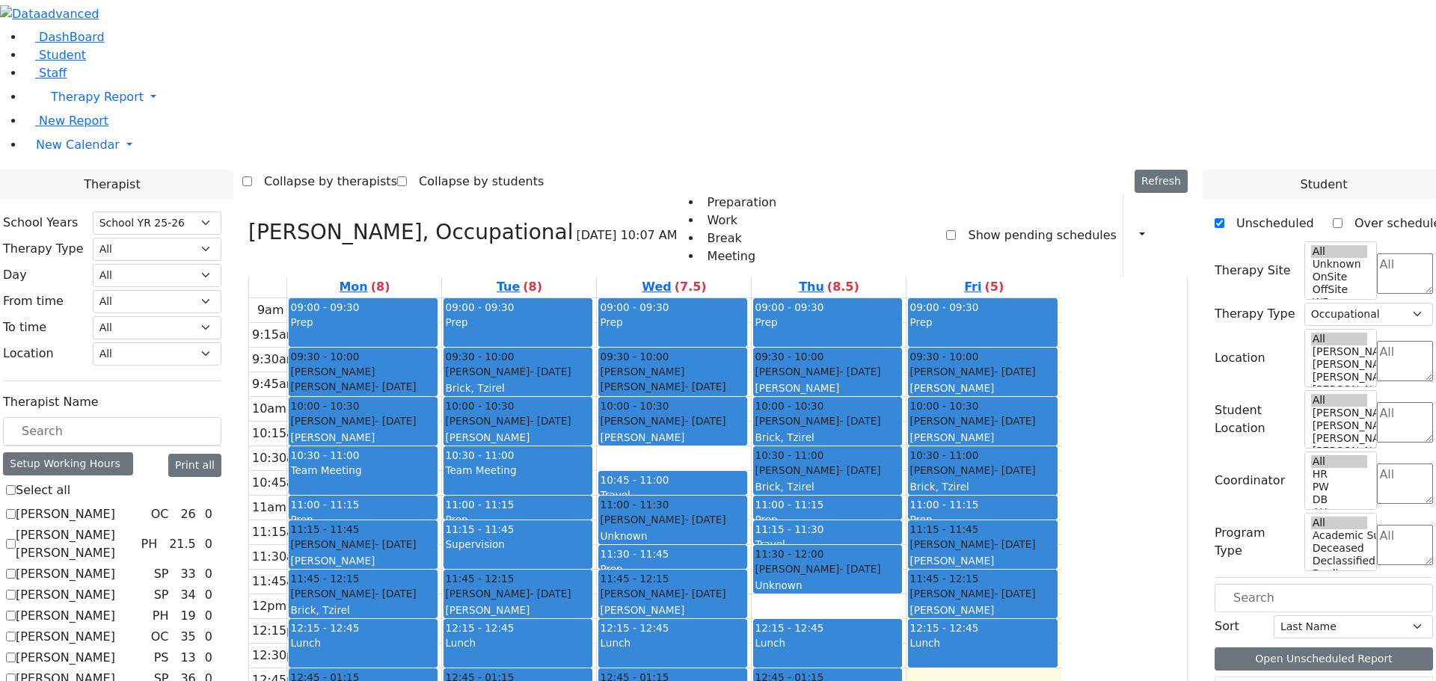
checkbox input "false"
select select
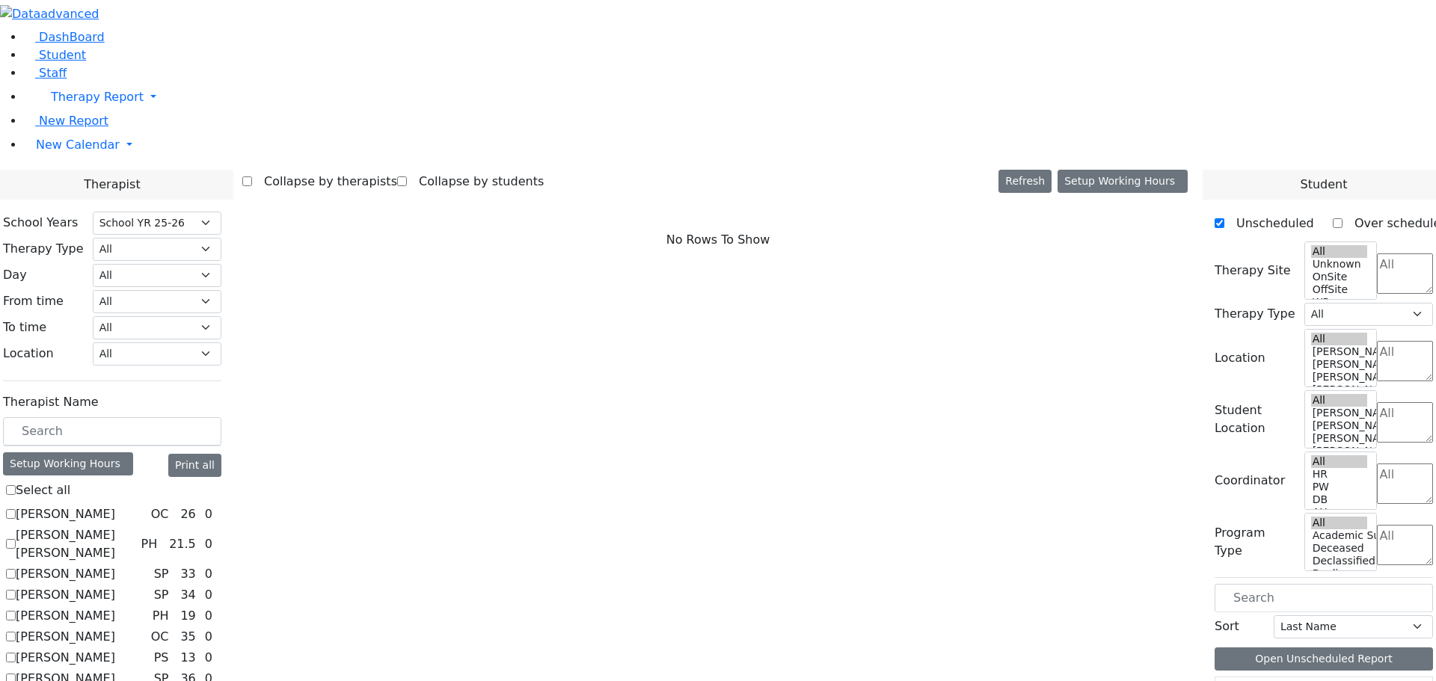
scroll to position [1251, 0]
checkbox input "true"
select select "3"
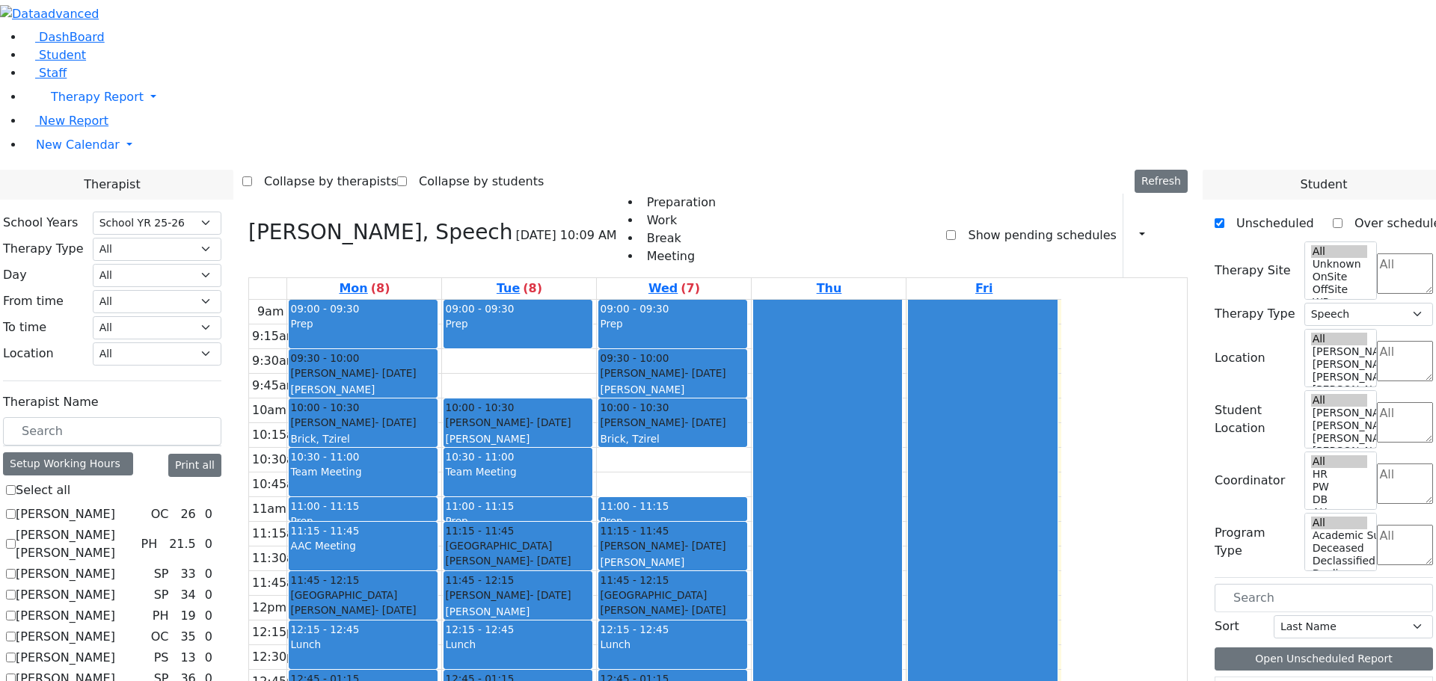
scroll to position [1177, 0]
checkbox input "false"
select select
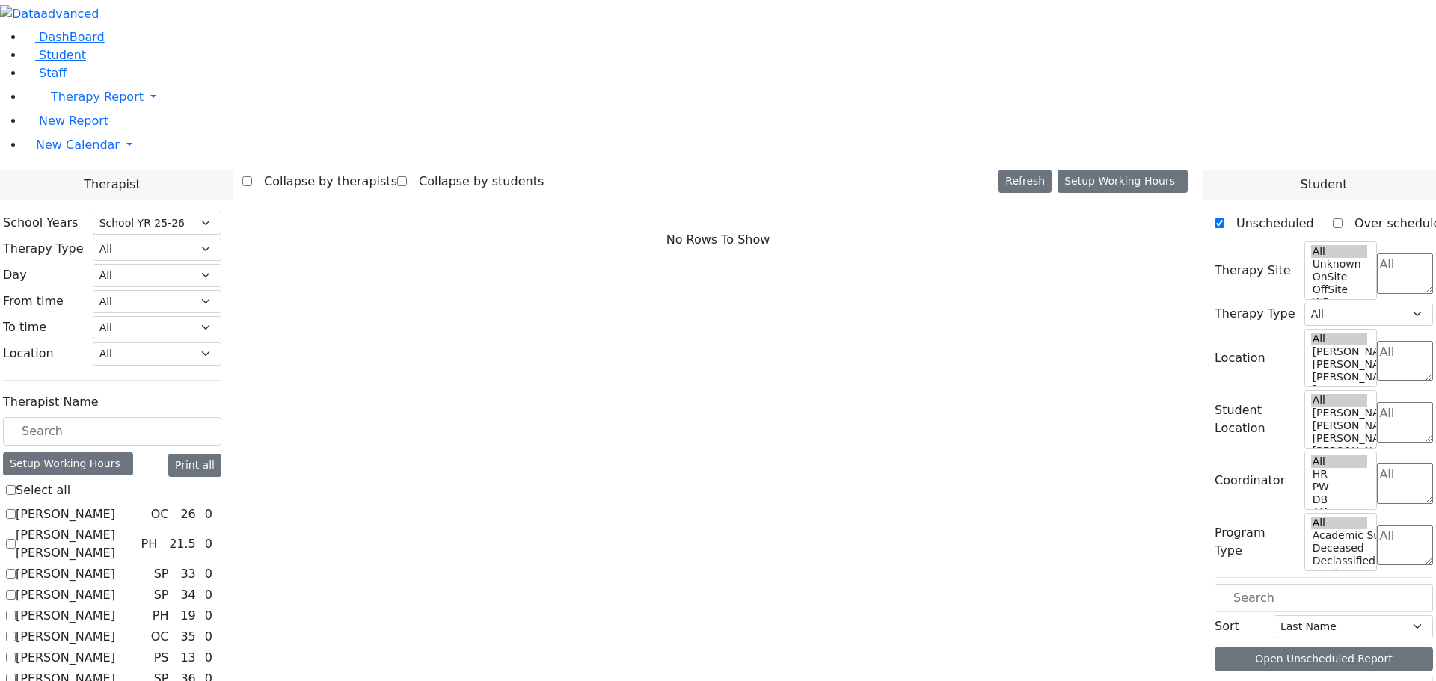
scroll to position [1027, 0]
checkbox input "true"
select select "1"
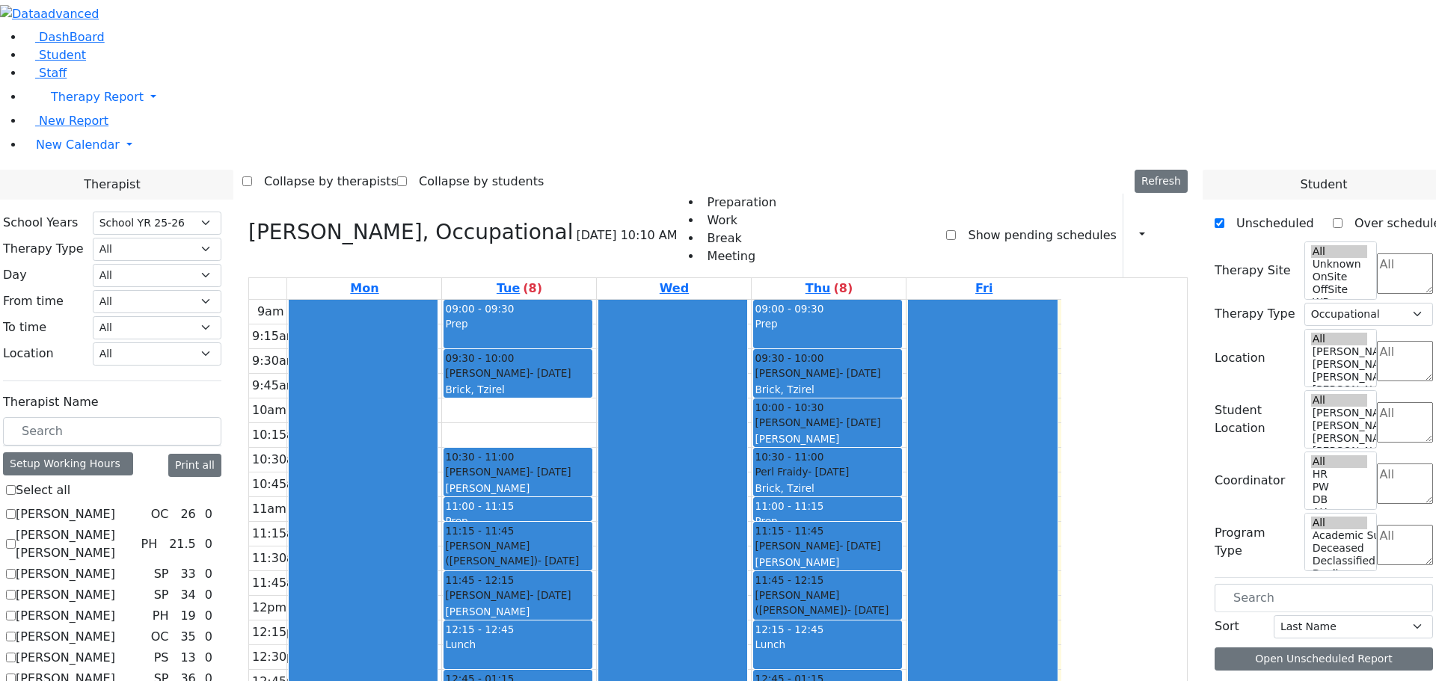
scroll to position [1, 0]
checkbox input "false"
select select
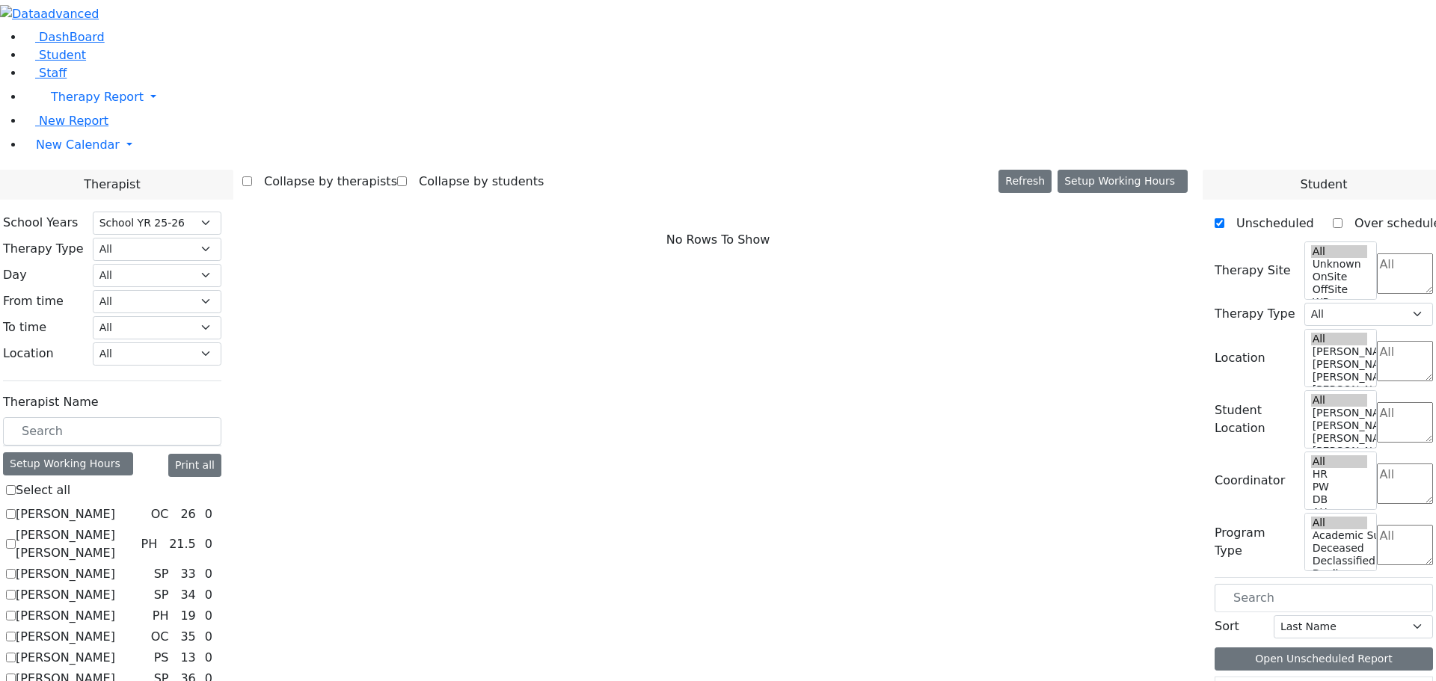
checkbox input "true"
select select "3"
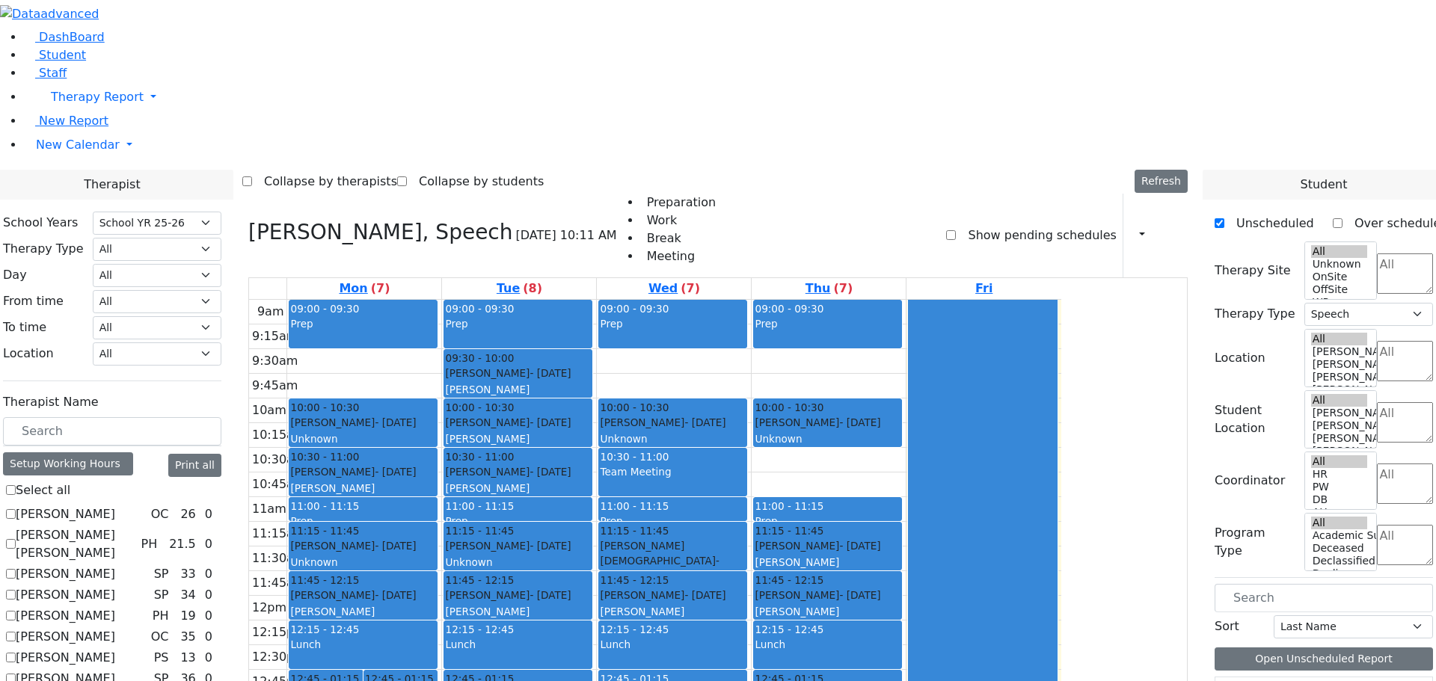
checkbox input "false"
select select
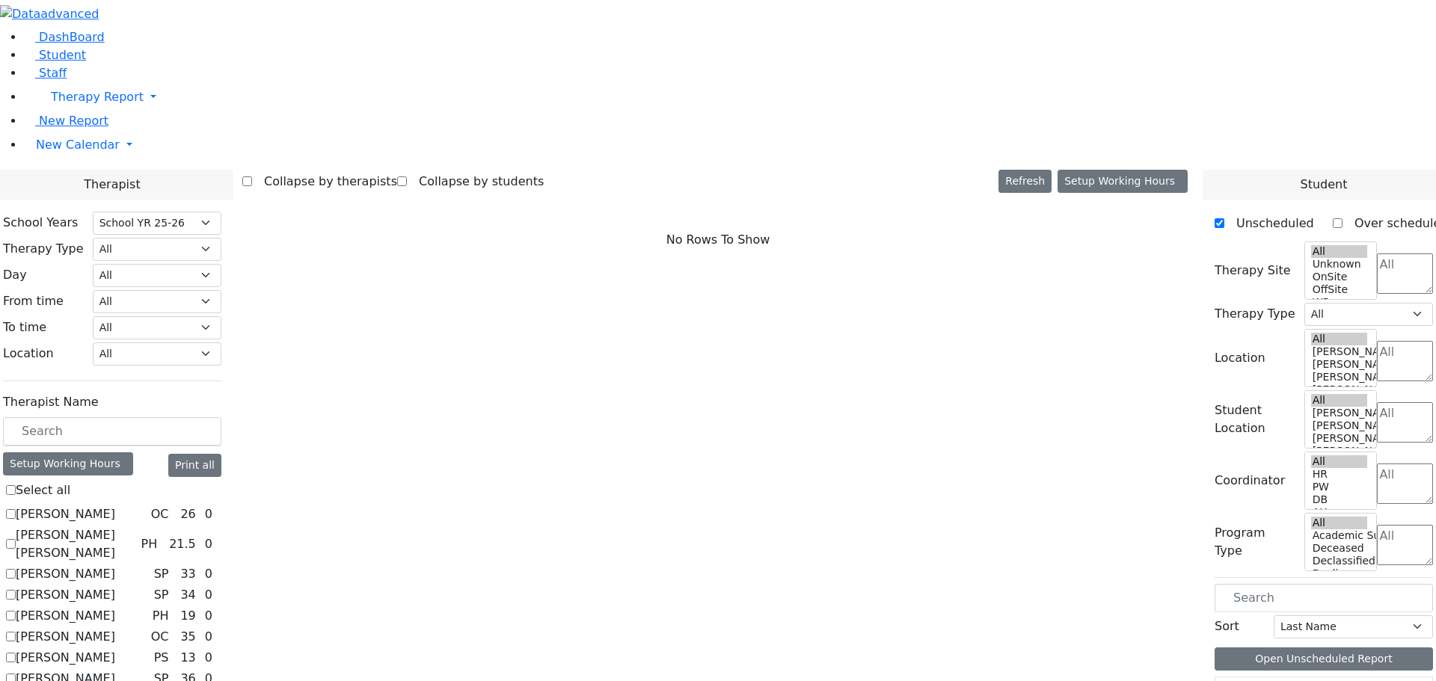
scroll to position [803, 0]
checkbox input "true"
select select "1"
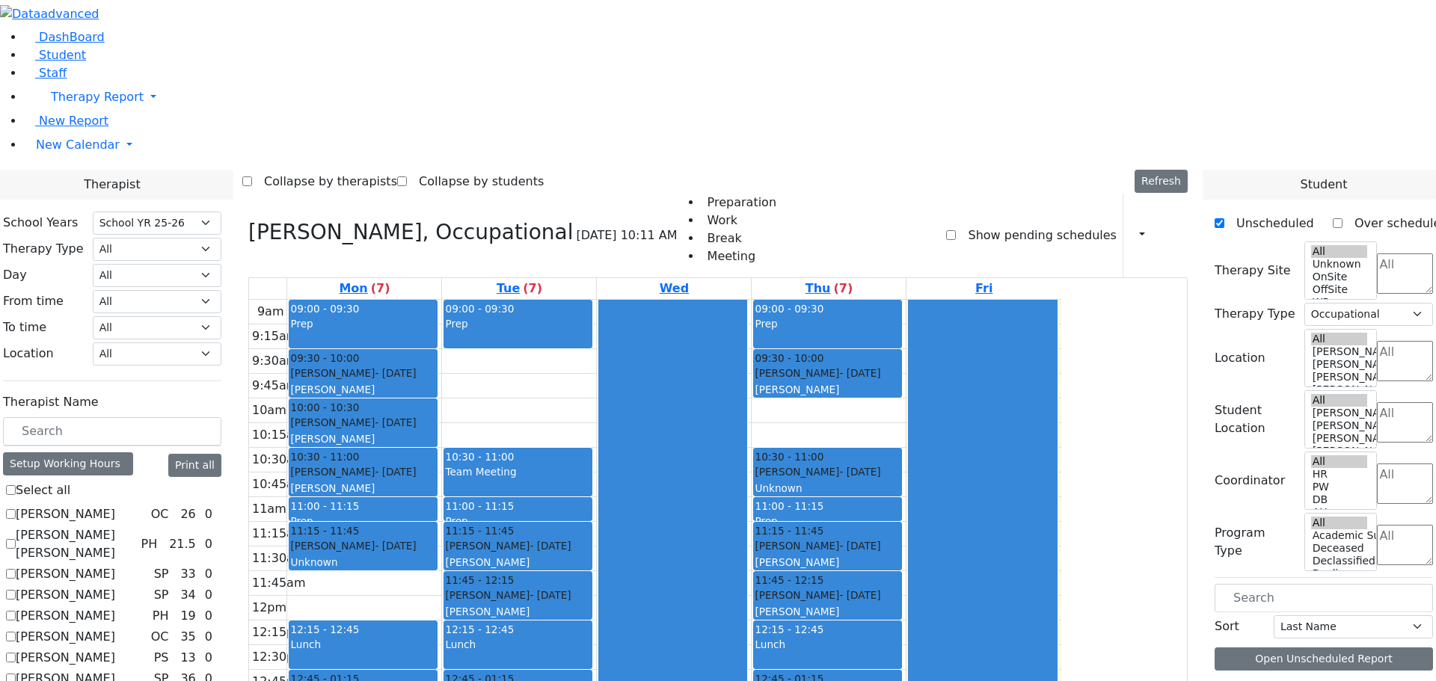
scroll to position [1, 0]
drag, startPoint x: 494, startPoint y: 526, endPoint x: 494, endPoint y: 539, distance: 12.7
click at [494, 545] on div "9am 9:15am 9:30am 9:45am 10am 10:15am 10:30am 10:45am 11am 11:15am 11:30am 11:4…" at bounding box center [655, 596] width 812 height 592
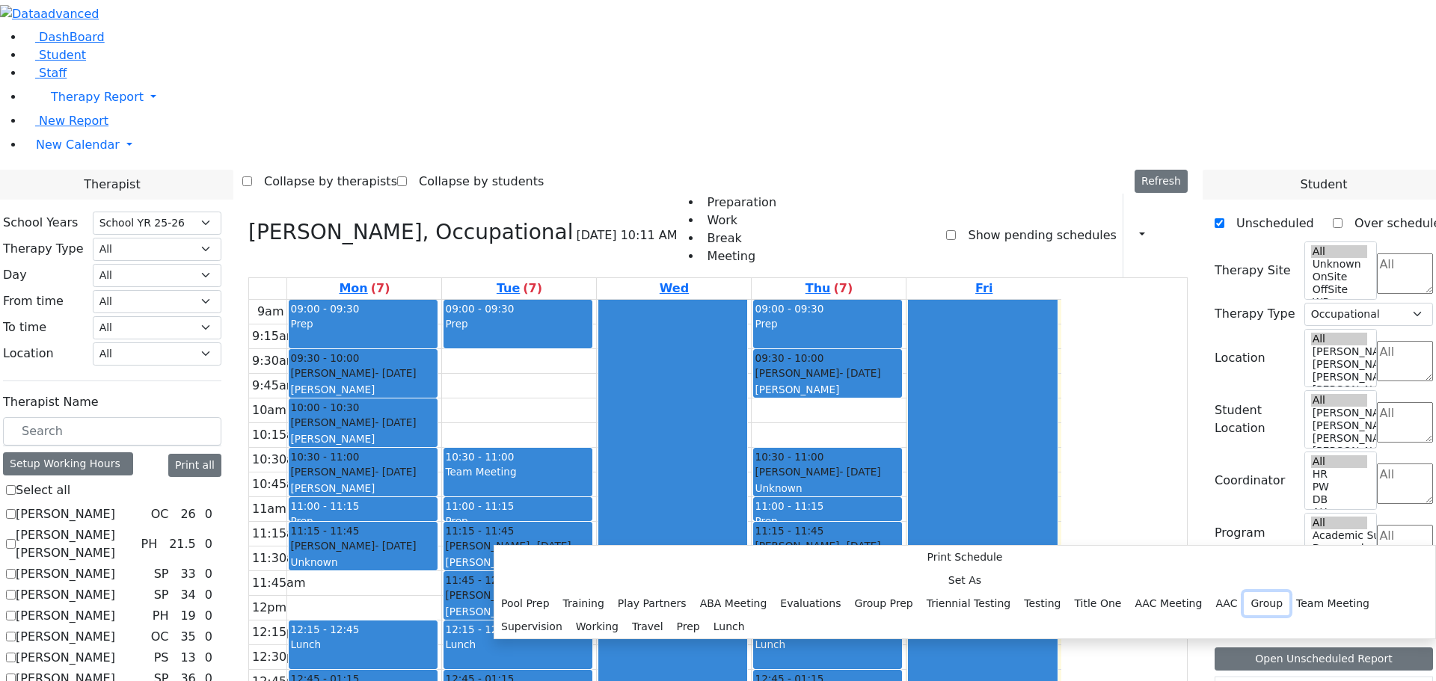
click at [1244, 592] on button "Group" at bounding box center [1267, 603] width 46 height 23
select select "1"
select select "13:15:00"
select select "13:45:00"
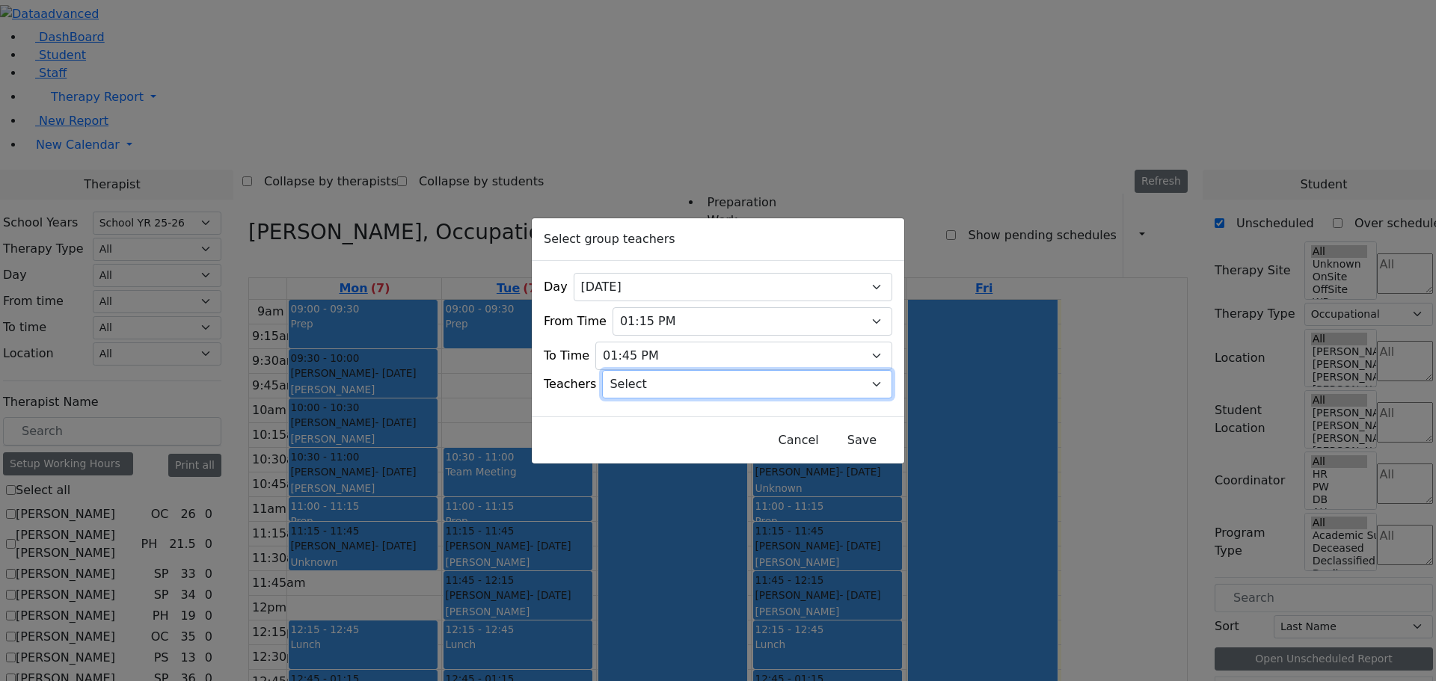
click at [858, 375] on select "Select Aliza, Ptalis Atara, Gross Avraham (Alan), Feigenbaum Bluma, Kramer Brac…" at bounding box center [747, 384] width 290 height 28
select select "Atara, Gross"
click at [622, 370] on select "Select Aliza, Ptalis Atara, Gross Avraham (Alan), Feigenbaum Bluma, Kramer Brac…" at bounding box center [747, 384] width 290 height 28
click at [838, 432] on button "Save" at bounding box center [862, 440] width 67 height 28
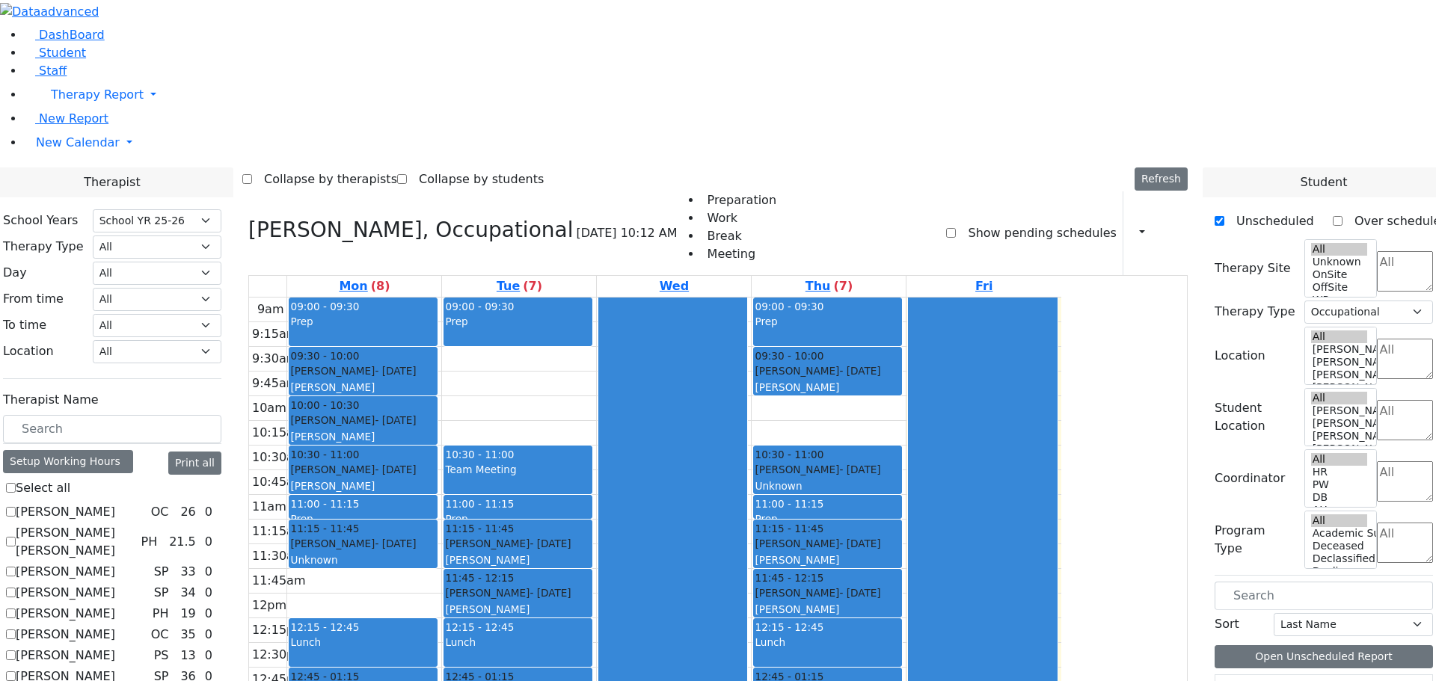
scroll to position [1027, 0]
checkbox input "true"
select select
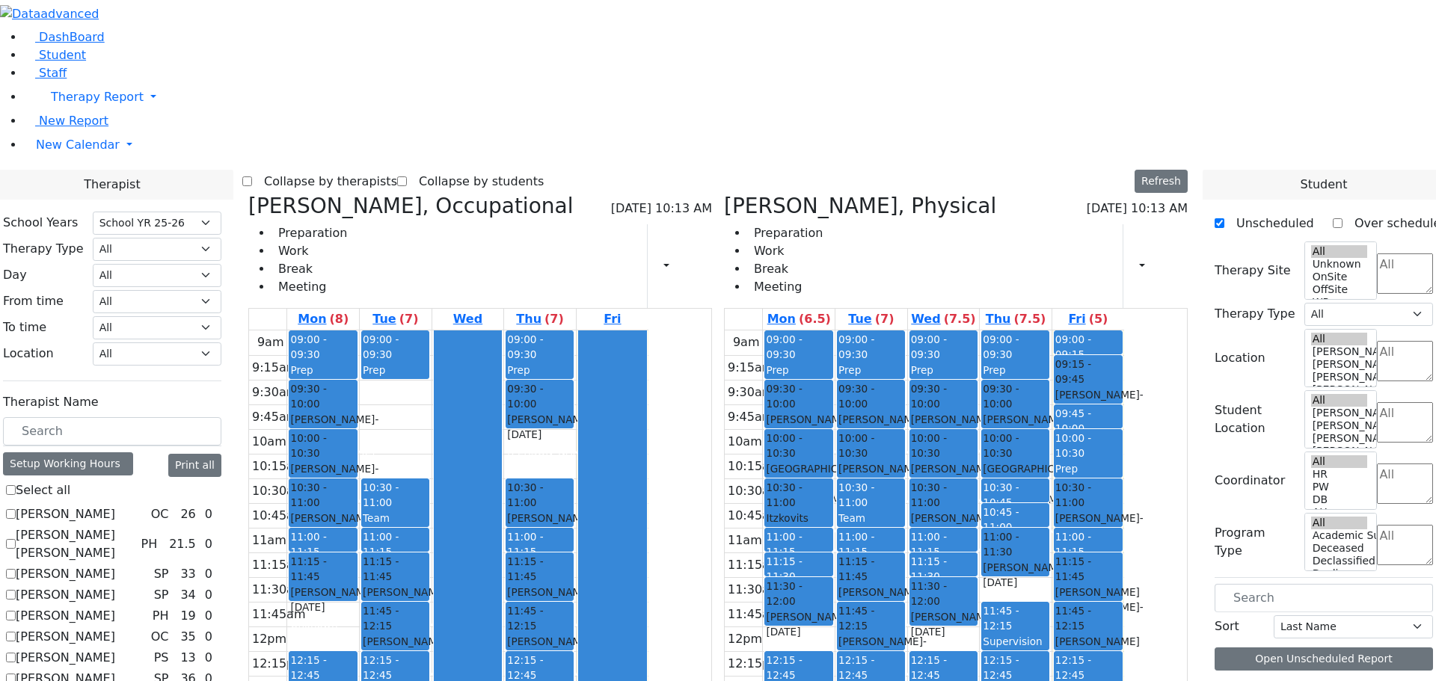
scroll to position [1, 0]
click at [1124, 522] on button "Delete Group" at bounding box center [1141, 523] width 83 height 23
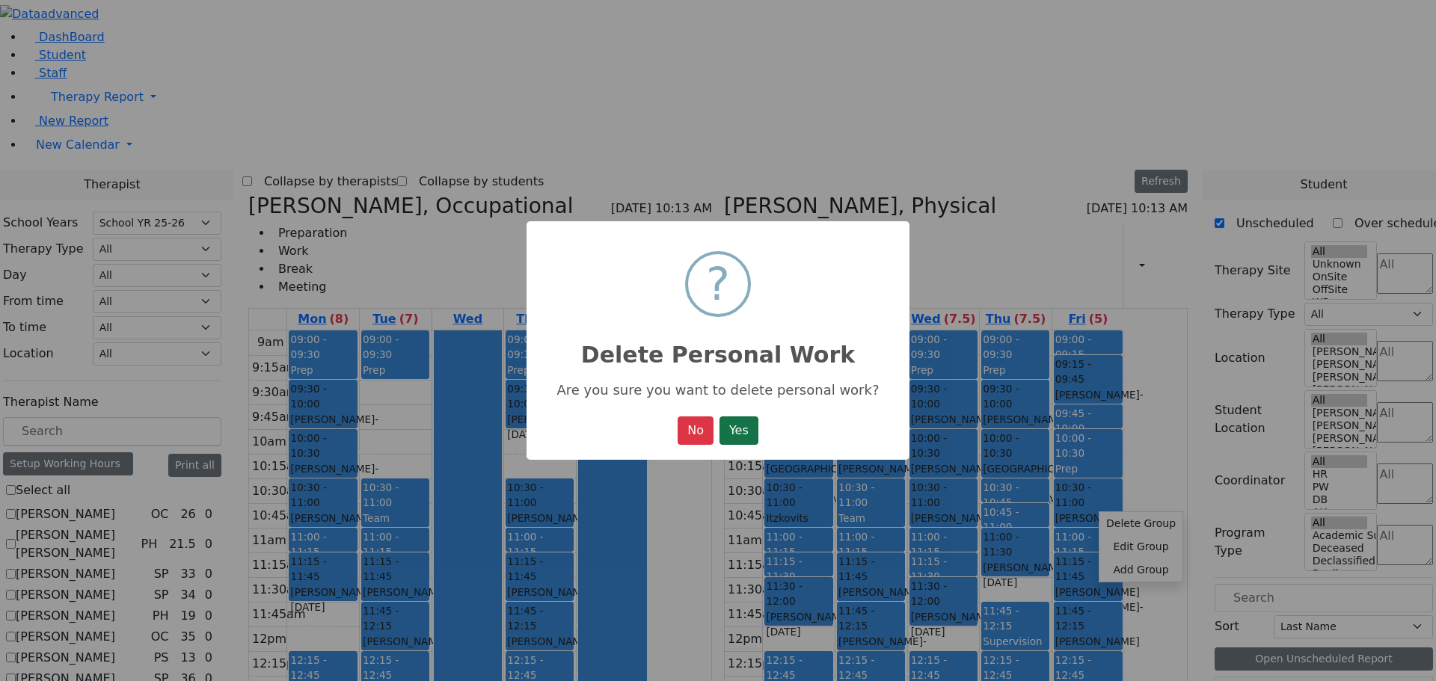
click at [759, 440] on button "Yes" at bounding box center [739, 431] width 39 height 28
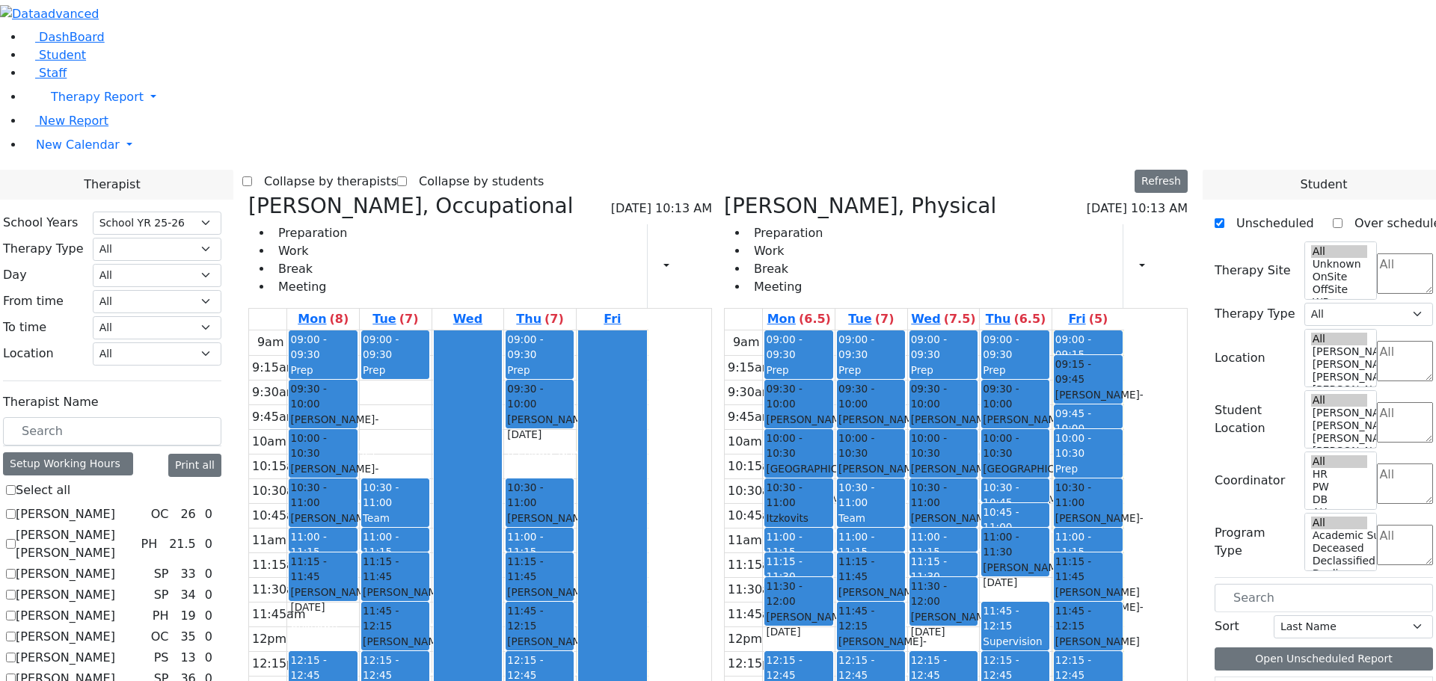
drag, startPoint x: 1096, startPoint y: 547, endPoint x: 1094, endPoint y: 503, distance: 43.4
click at [1052, 503] on div "09:00 - 09:30 Prep 09:30 - 10:00 Friedrich Leah - 11/23/2011 Brick, Tzirel Grad…" at bounding box center [1016, 627] width 72 height 592
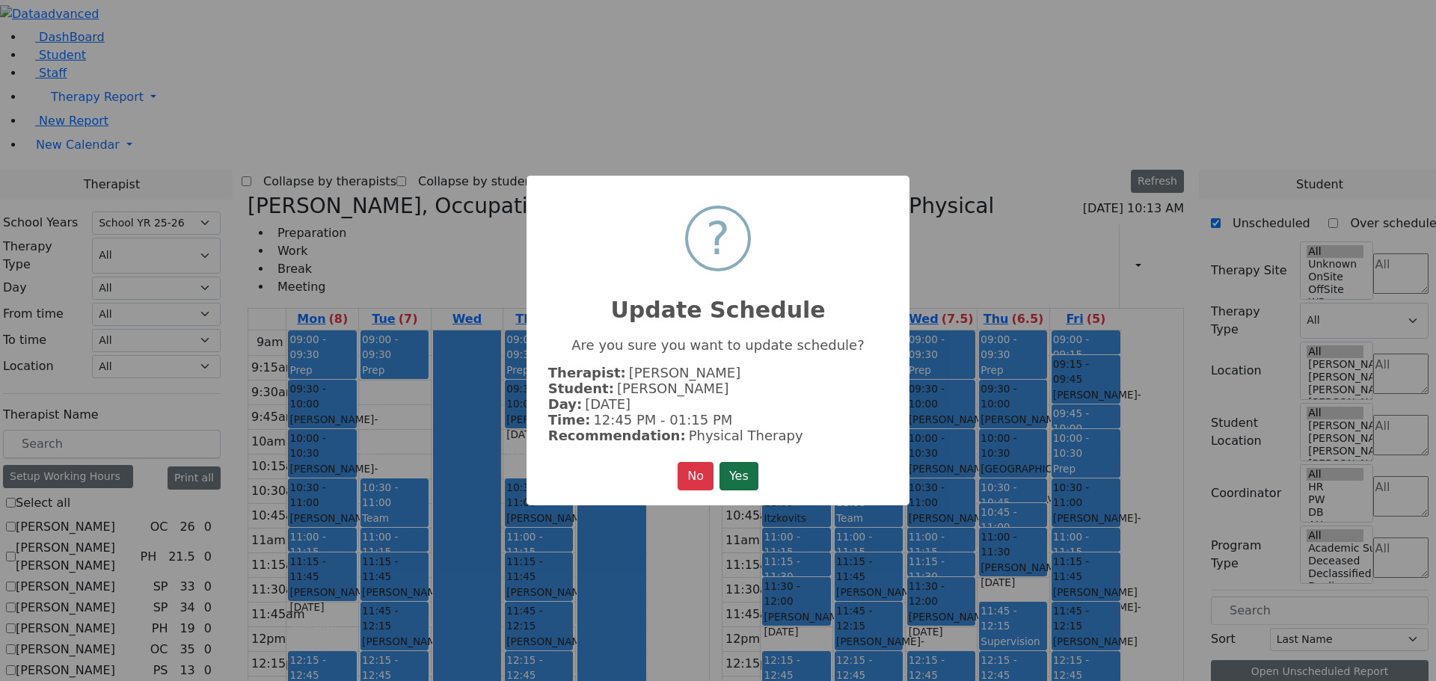
click at [748, 471] on button "Yes" at bounding box center [739, 476] width 39 height 28
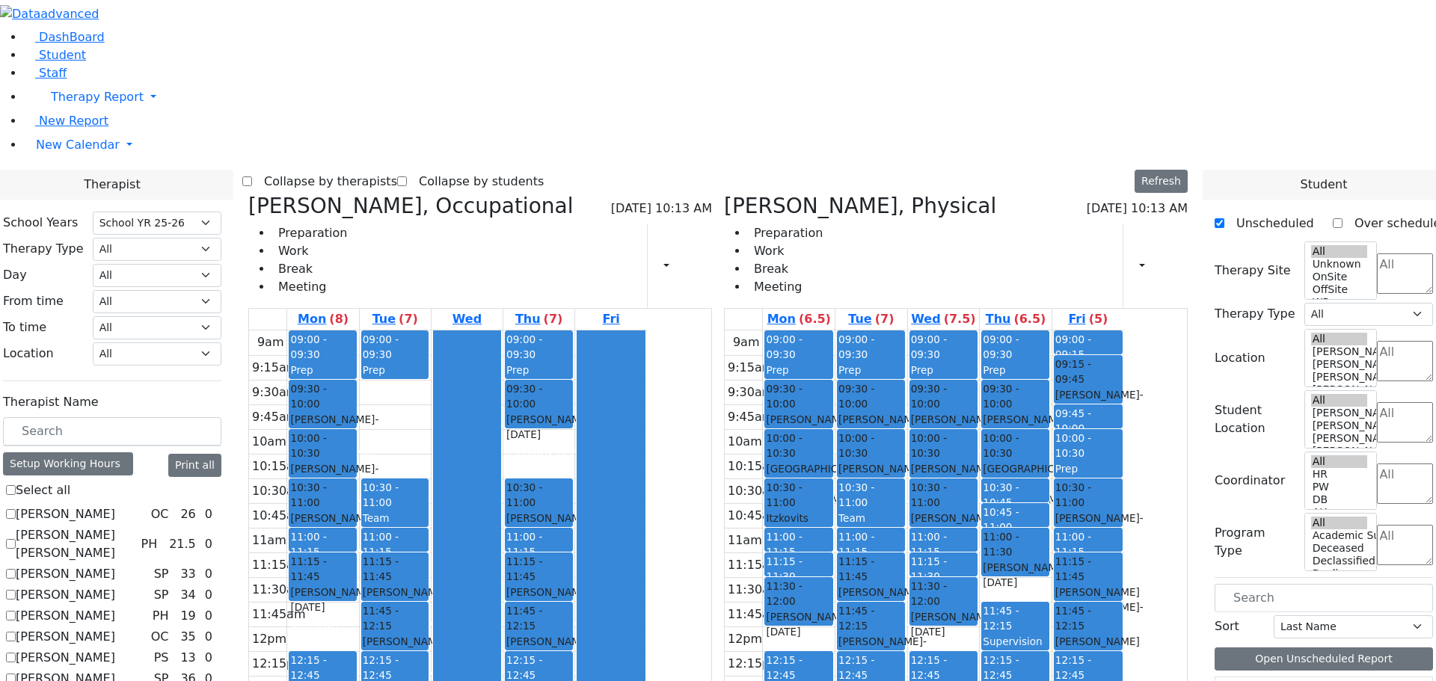
drag, startPoint x: 1100, startPoint y: 537, endPoint x: 1100, endPoint y: 553, distance: 15.7
click at [1100, 560] on div "9am 9:15am 9:30am 9:45am 10am 10:15am 10:30am 10:45am 11am 11:15am 11:30am 11:4…" at bounding box center [924, 627] width 399 height 592
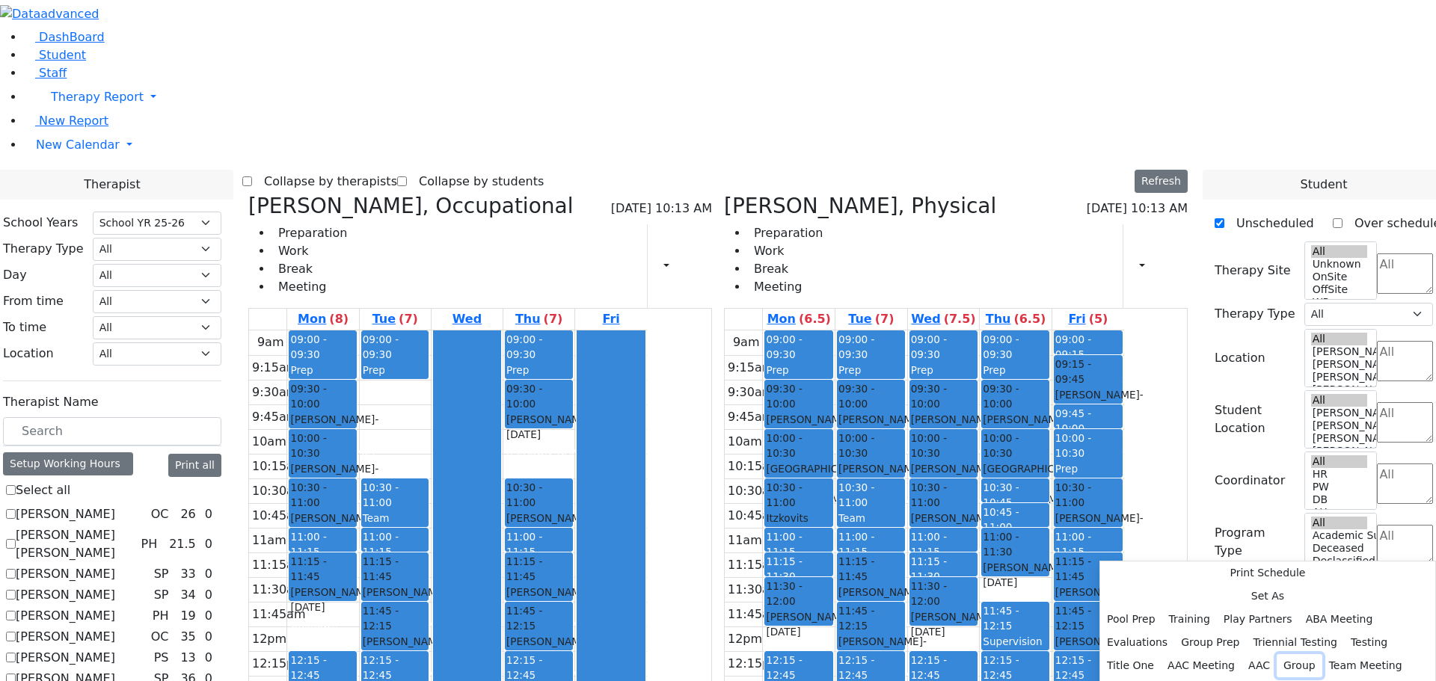
click at [1277, 655] on button "Group" at bounding box center [1300, 666] width 46 height 23
select select "4"
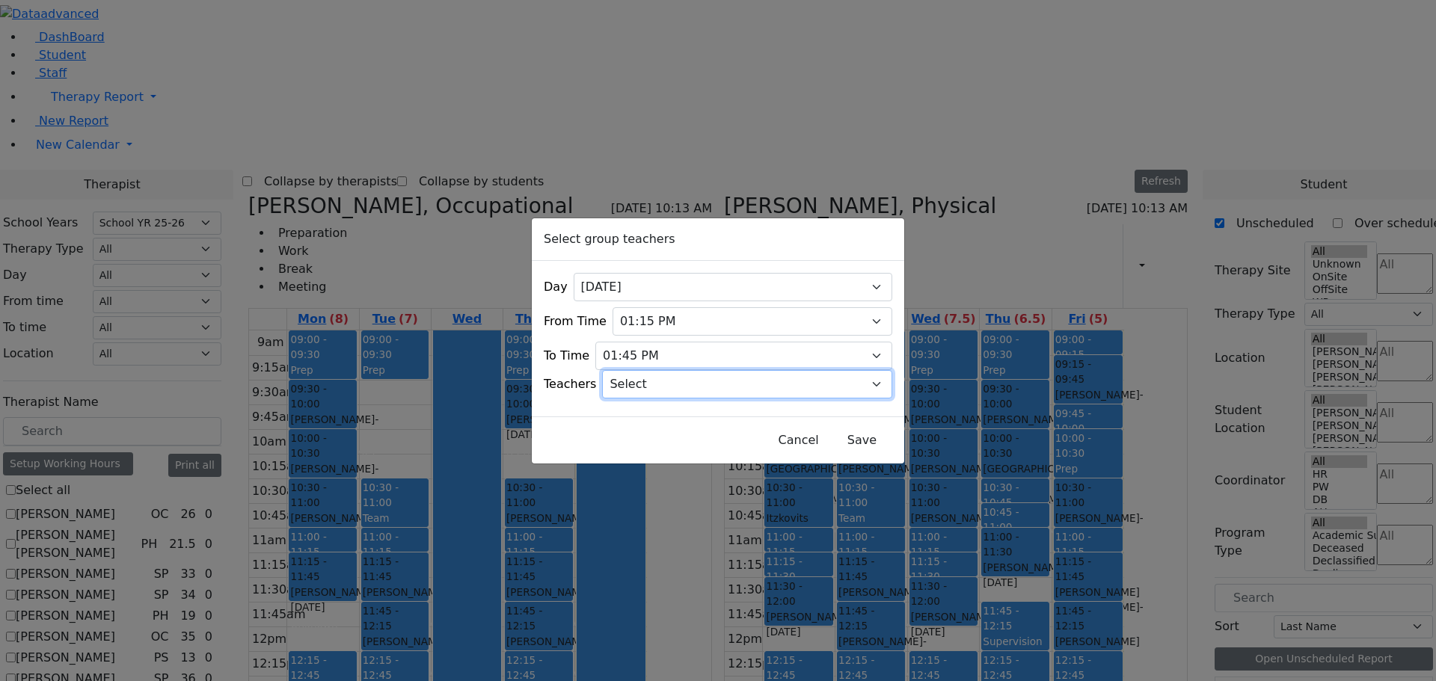
click at [859, 376] on select "Select Aliza, Ptalis Atara, Gross Avraham (Alan), Feigenbaum Bluma, Kramer Brac…" at bounding box center [747, 384] width 290 height 28
select select "Atara, Gross"
click at [622, 370] on select "Select Aliza, Ptalis Atara, Gross Avraham (Alan), Feigenbaum Bluma, Kramer Brac…" at bounding box center [747, 384] width 290 height 28
click at [840, 429] on button "Save" at bounding box center [862, 440] width 67 height 28
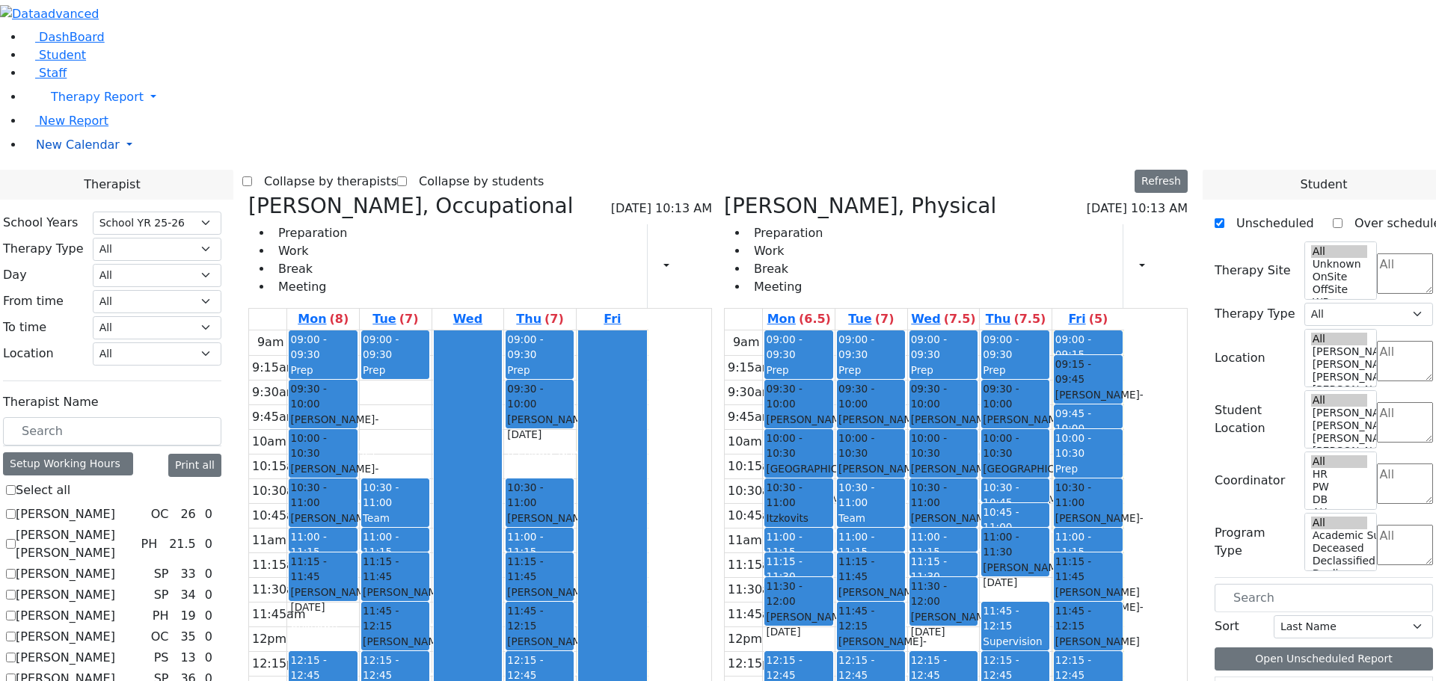
click at [55, 152] on span "New Calendar" at bounding box center [78, 145] width 84 height 14
click at [52, 200] on span "Teacher Report" at bounding box center [81, 193] width 90 height 14
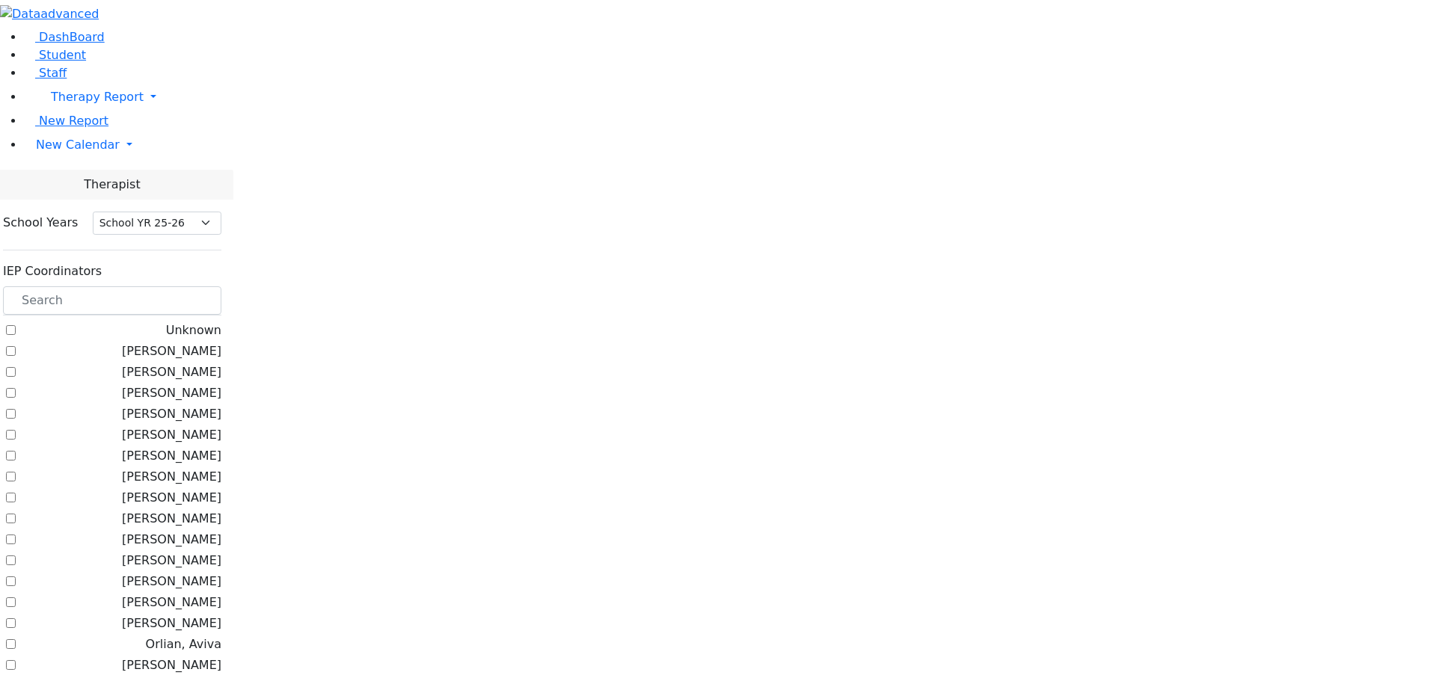
select select "212"
click at [212, 287] on input "text" at bounding box center [112, 301] width 218 height 28
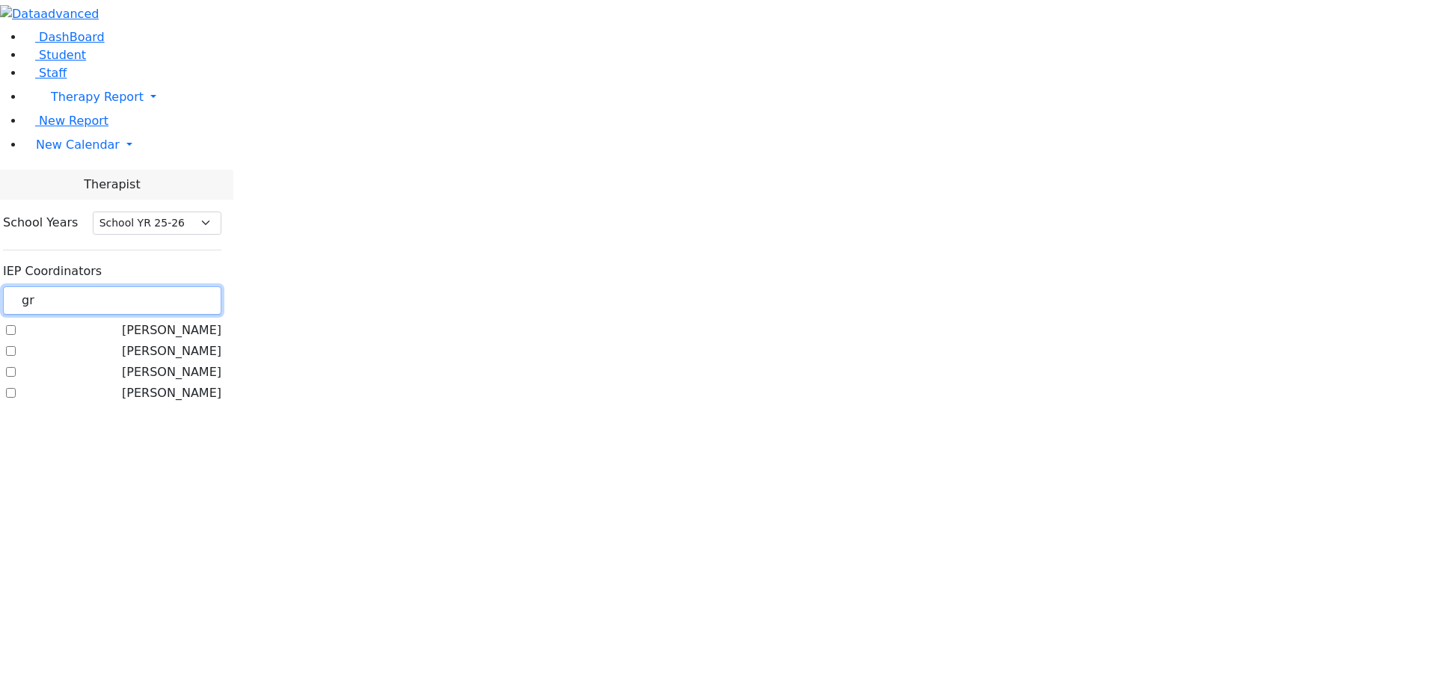
type input "gr"
click at [184, 343] on label "[PERSON_NAME]" at bounding box center [171, 352] width 99 height 18
click at [16, 346] on input "[PERSON_NAME]" at bounding box center [11, 351] width 10 height 10
checkbox input "true"
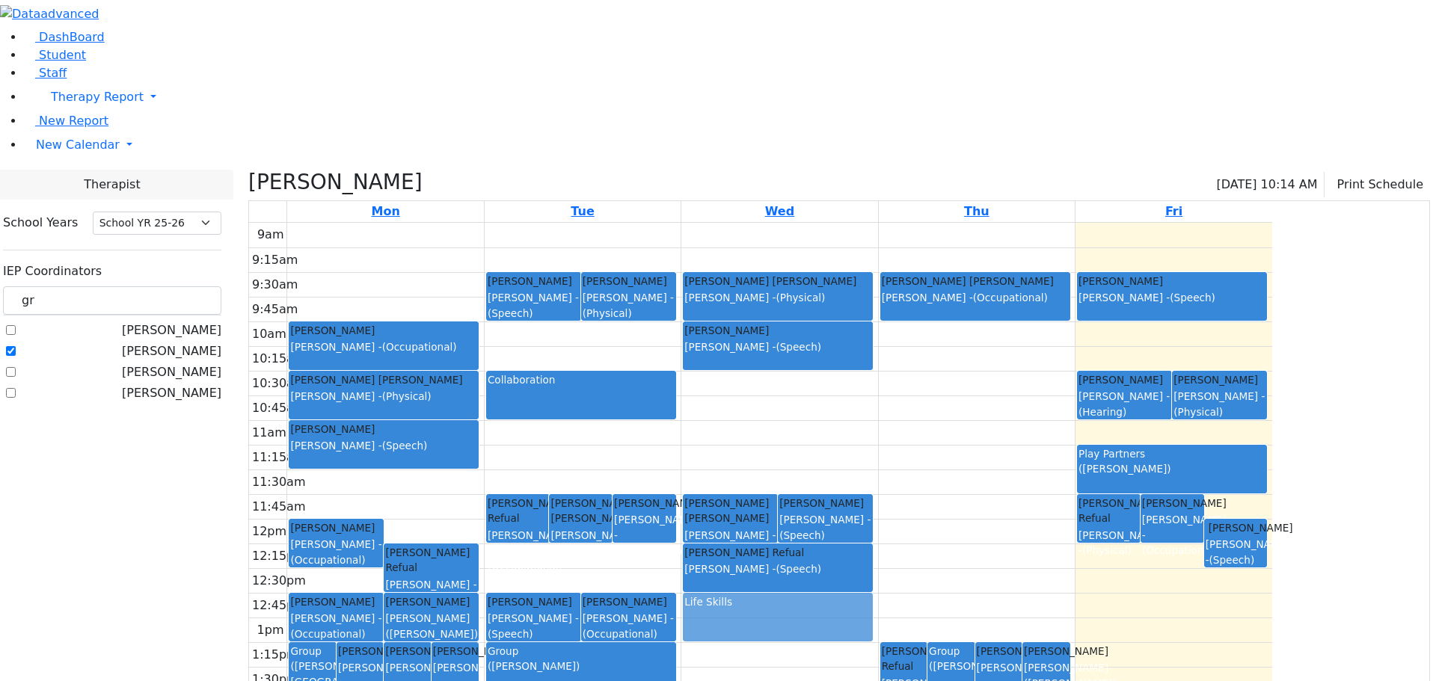
drag, startPoint x: 901, startPoint y: 518, endPoint x: 904, endPoint y: 469, distance: 49.5
click at [877, 469] on div "Feldman Yakov Pinchas Grunwald Varda - (Speech) Twerski Ezra Grumet Tova - (Spe…" at bounding box center [779, 519] width 196 height 592
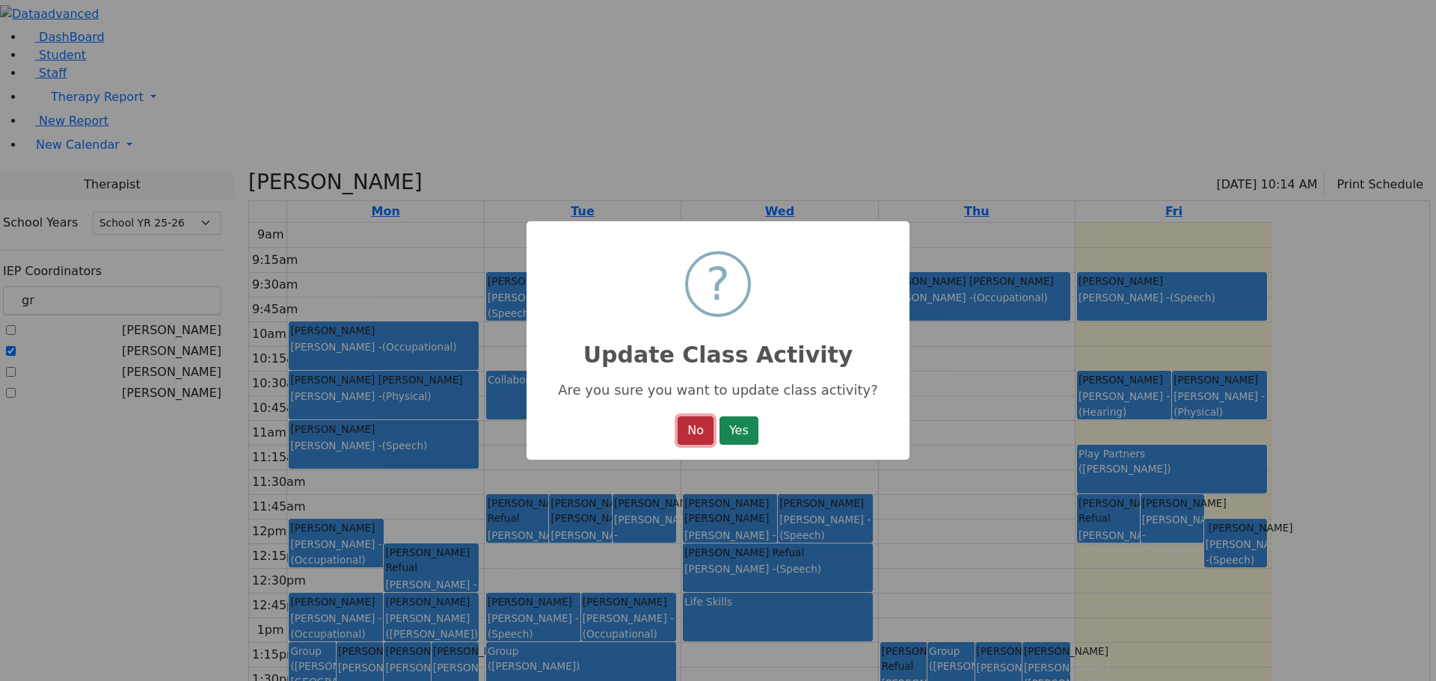
drag, startPoint x: 963, startPoint y: 477, endPoint x: 701, endPoint y: 435, distance: 265.8
click at [701, 436] on button "No" at bounding box center [696, 431] width 36 height 28
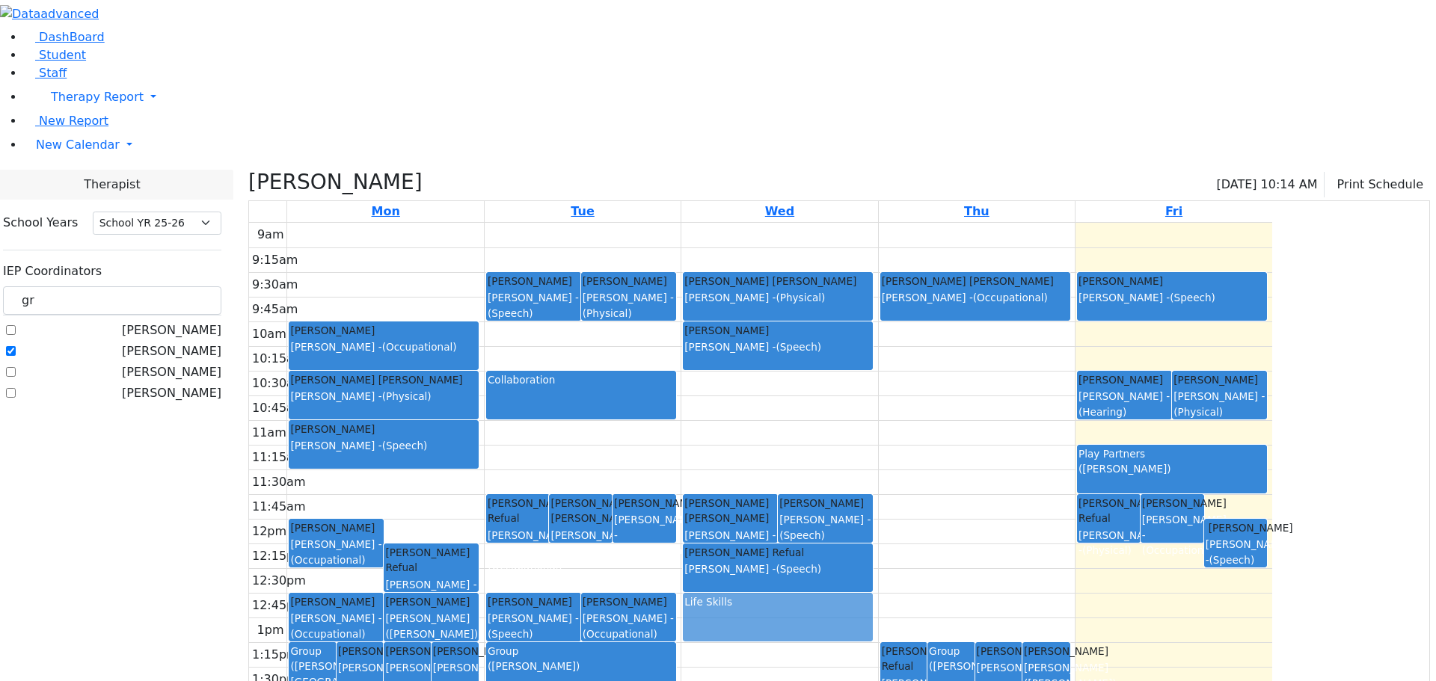
drag, startPoint x: 980, startPoint y: 515, endPoint x: 984, endPoint y: 487, distance: 28.7
click at [877, 462] on div "Feldman Yakov Pinchas Grunwald Varda - (Speech) Twerski Ezra Grumet Tova - (Spe…" at bounding box center [779, 519] width 196 height 592
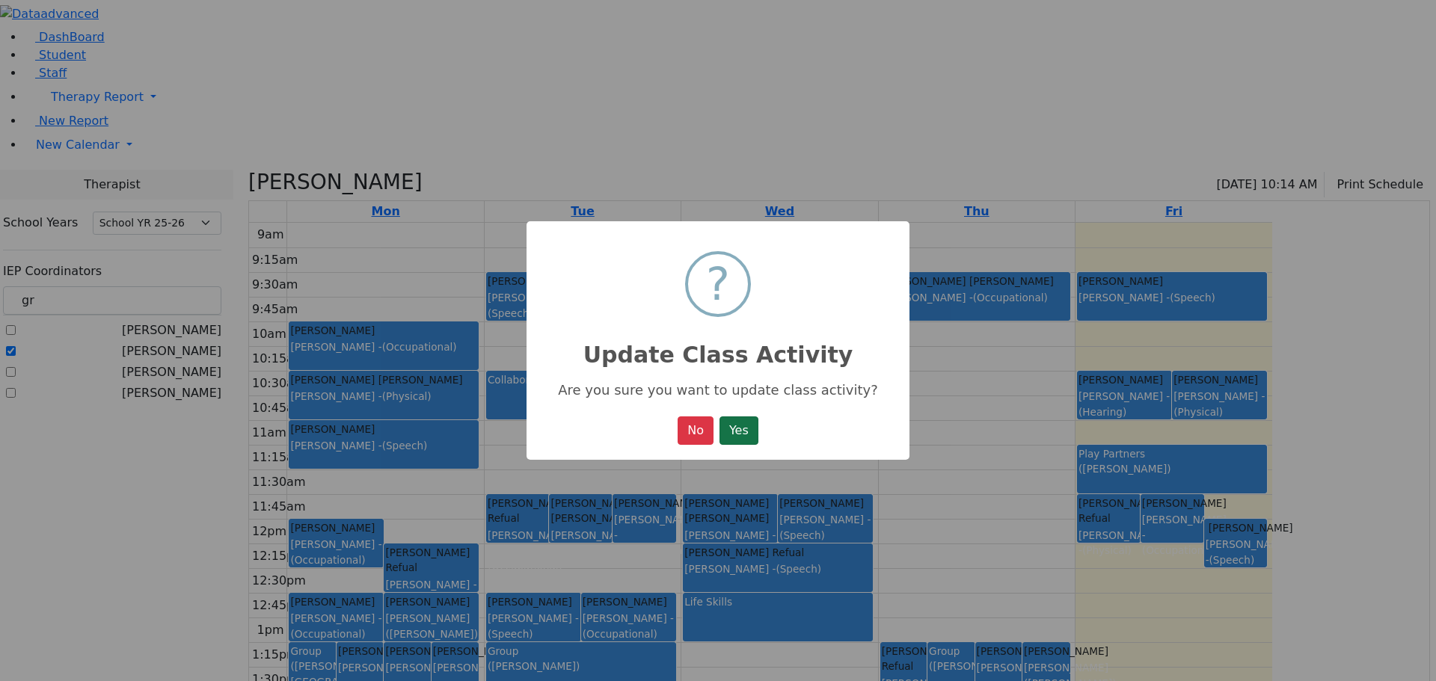
click at [735, 430] on button "Yes" at bounding box center [739, 431] width 39 height 28
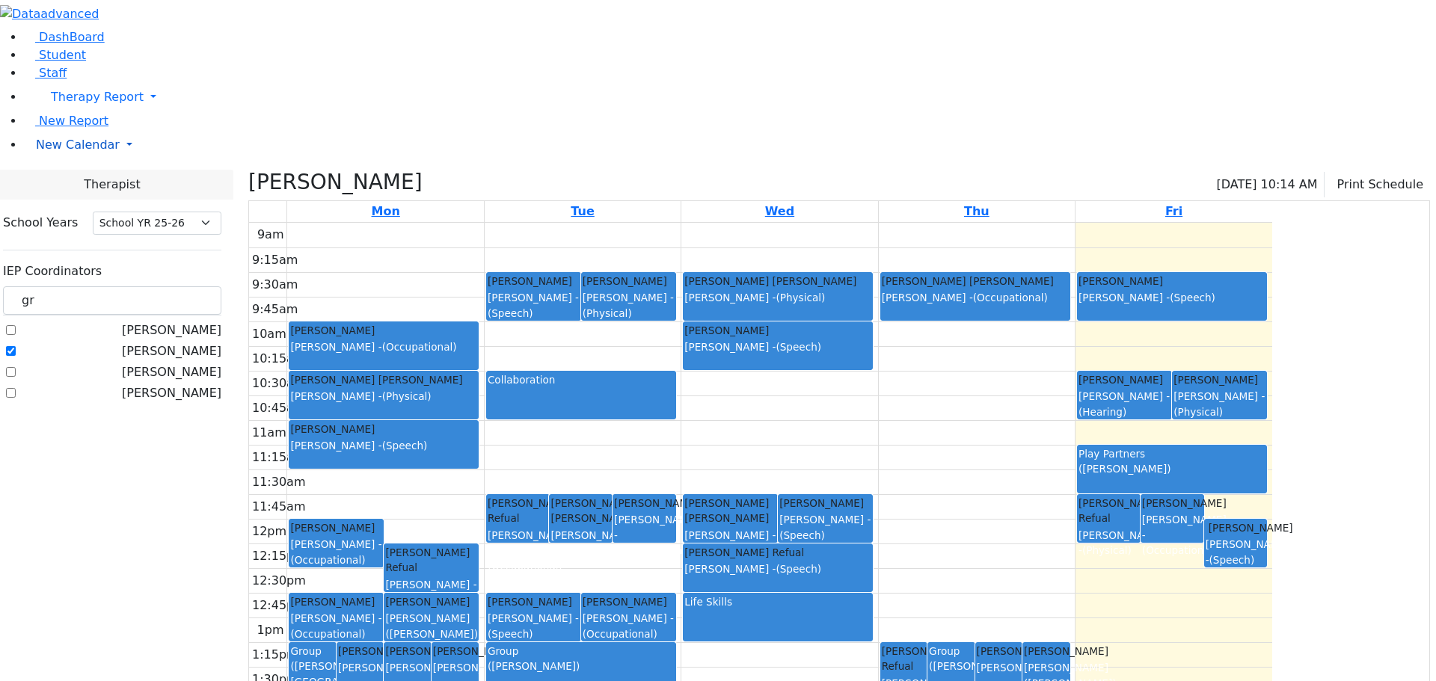
click at [85, 152] on span "New Calendar" at bounding box center [78, 145] width 84 height 14
click at [84, 182] on span "Calendar" at bounding box center [59, 175] width 54 height 14
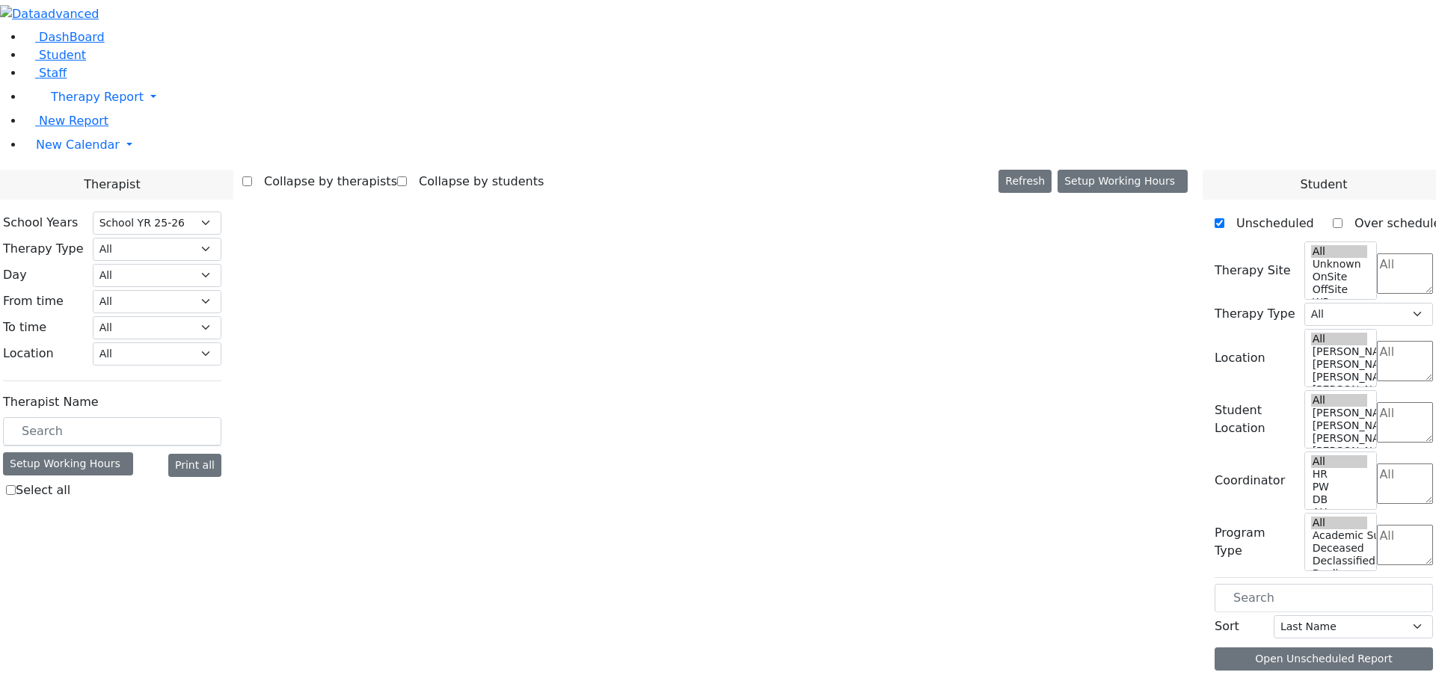
select select "212"
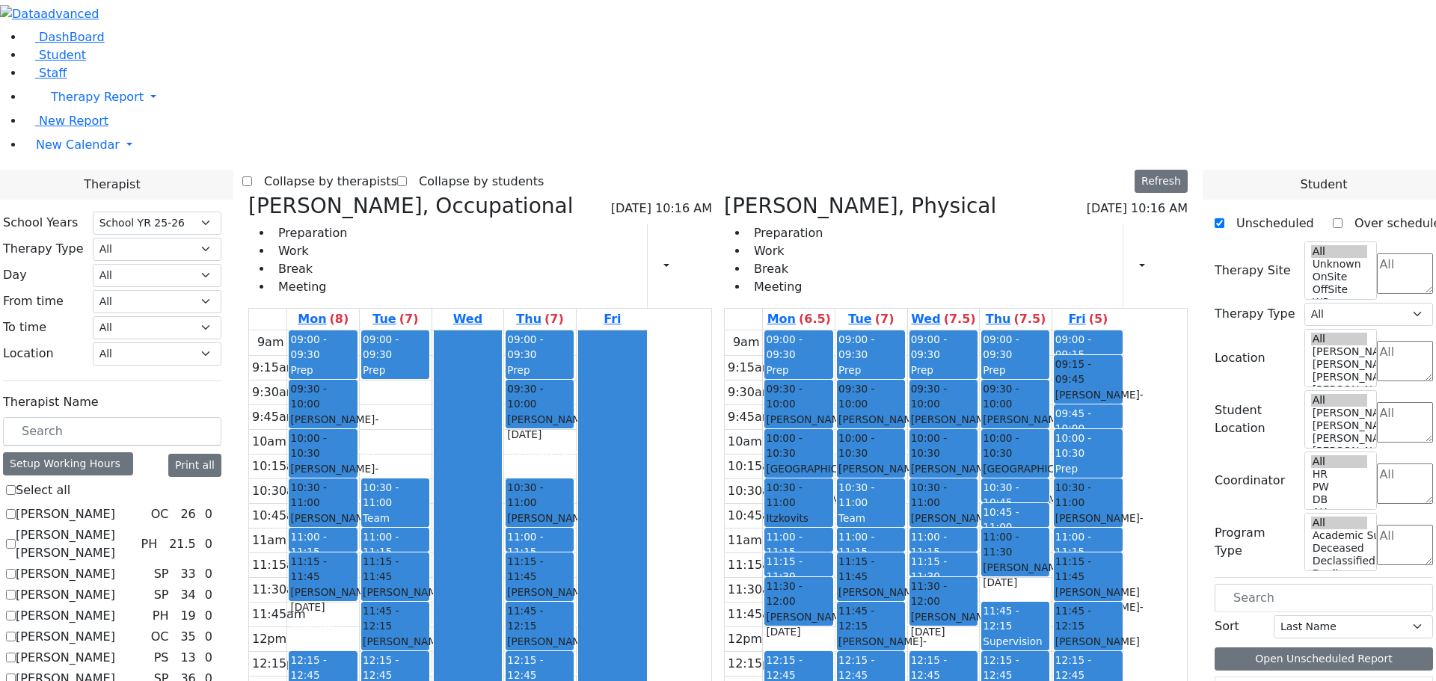
scroll to position [1401, 0]
drag, startPoint x: 690, startPoint y: 540, endPoint x: 690, endPoint y: 553, distance: 12.7
click at [649, 564] on div "9am 9:15am 9:30am 9:45am 10am 10:15am 10:30am 10:45am 11am 11:15am 11:30am 11:4…" at bounding box center [448, 627] width 399 height 592
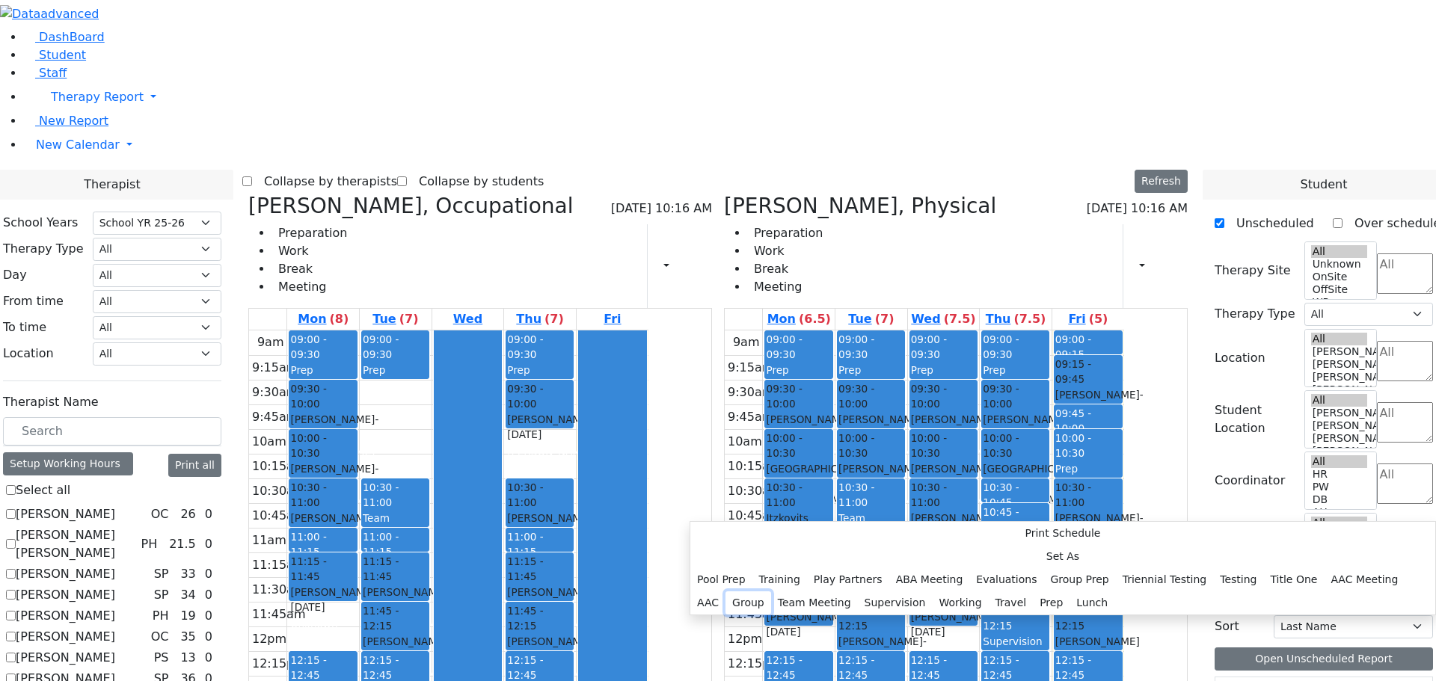
click at [771, 592] on button "Group" at bounding box center [749, 603] width 46 height 23
select select "4"
select select "13:15:00"
select select "13:45:00"
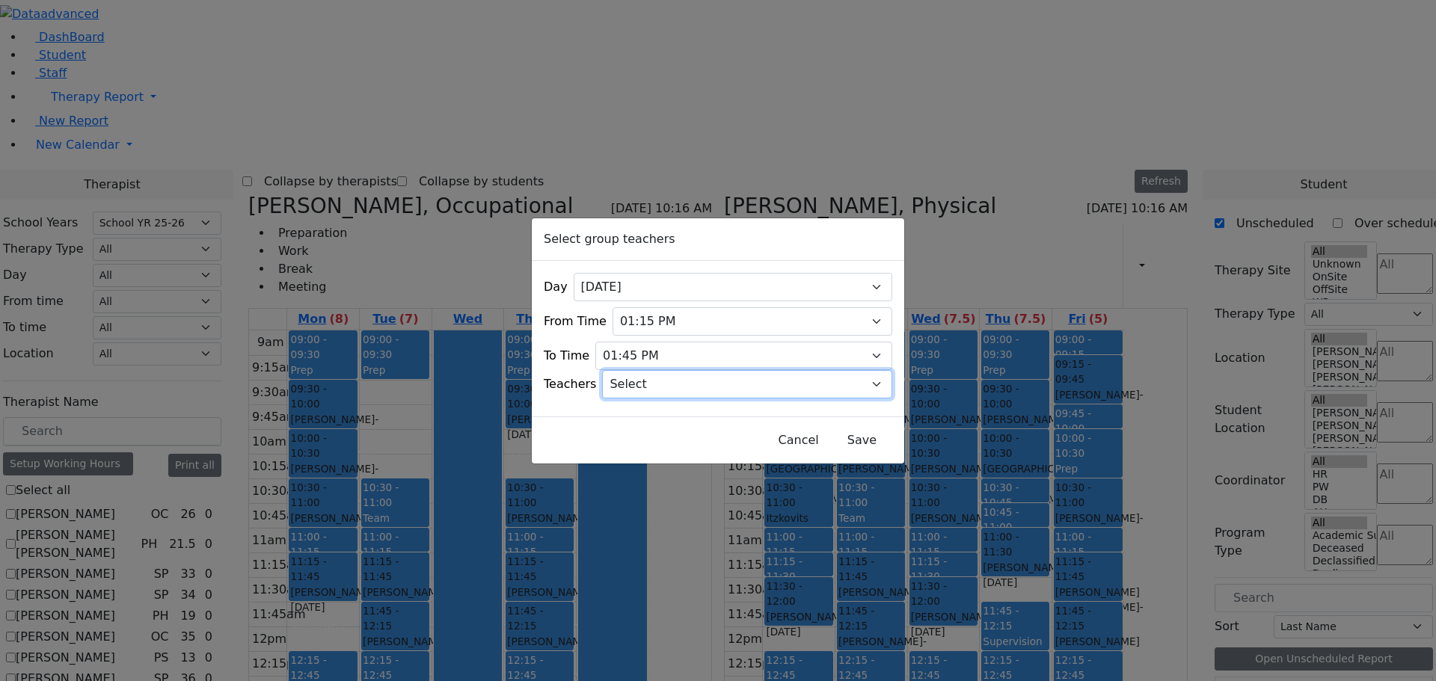
click at [857, 382] on select "Select Aliza, Ptalis Atara, Gross Avraham (Alan), Feigenbaum Bluma, Kramer Brac…" at bounding box center [747, 384] width 290 height 28
click at [622, 370] on select "Select Aliza, Ptalis Atara, Gross Avraham (Alan), Feigenbaum Bluma, Kramer Brac…" at bounding box center [747, 384] width 290 height 28
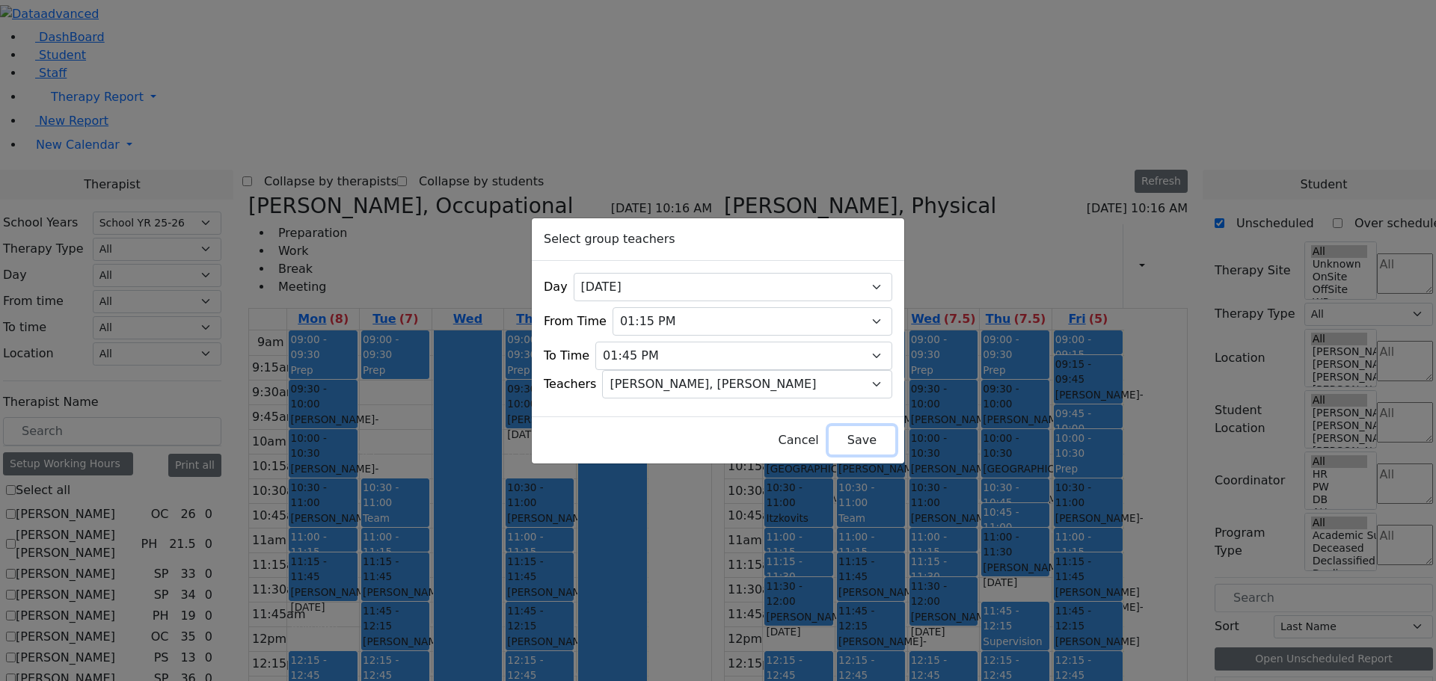
click at [849, 432] on button "Save" at bounding box center [862, 440] width 67 height 28
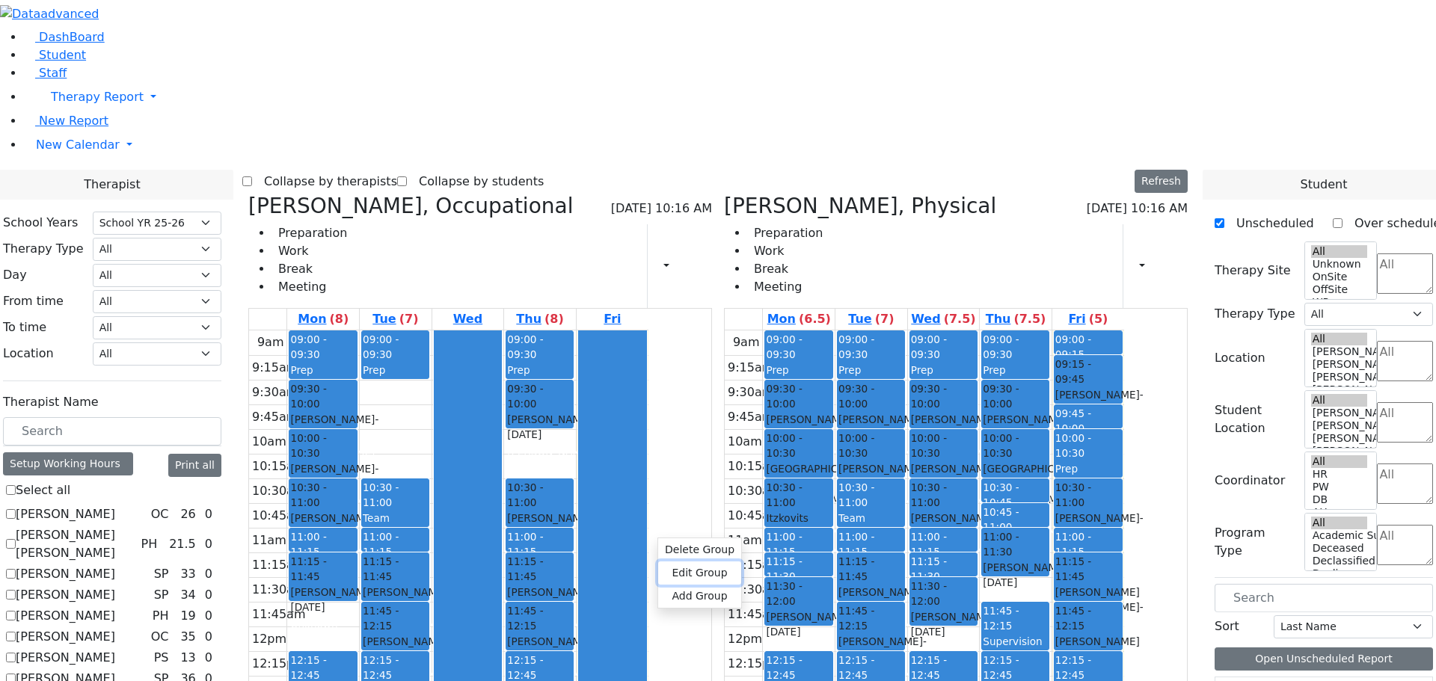
click at [698, 568] on button "Edit Group" at bounding box center [699, 573] width 83 height 23
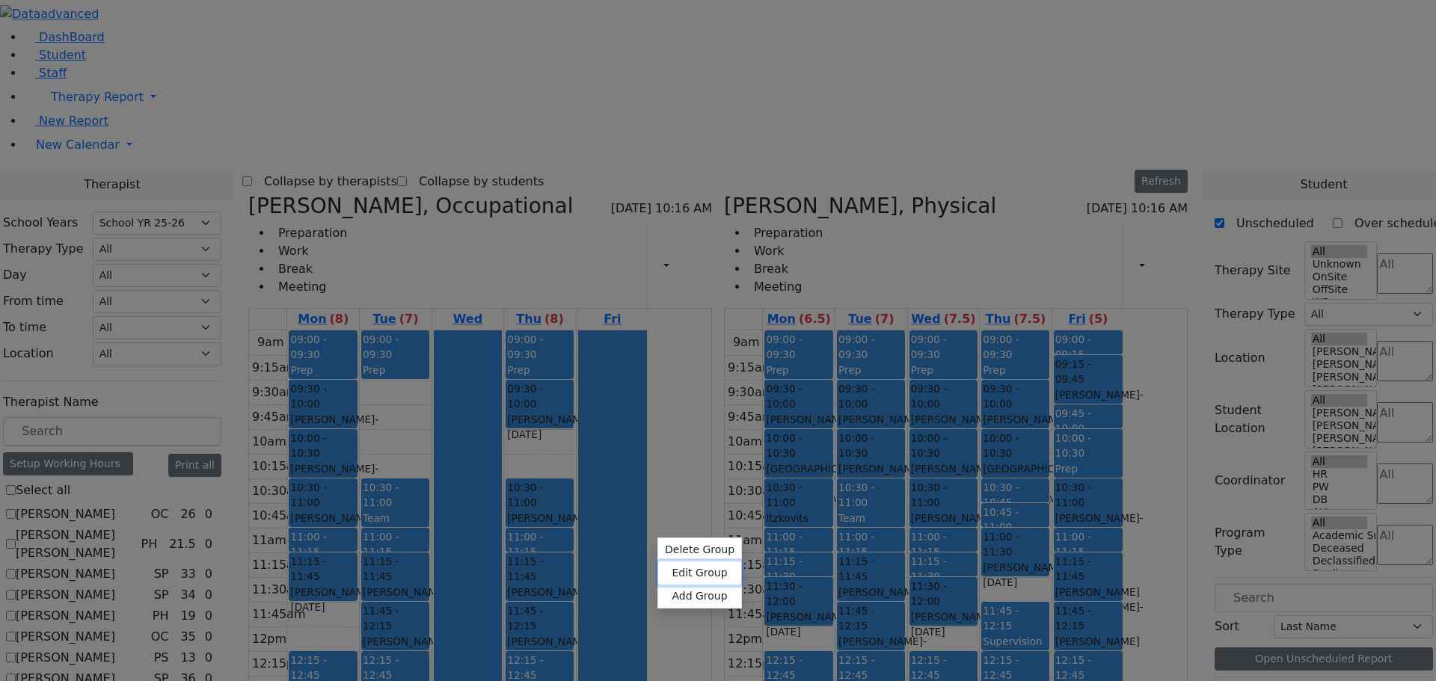
select select "Sara C, Cohen"
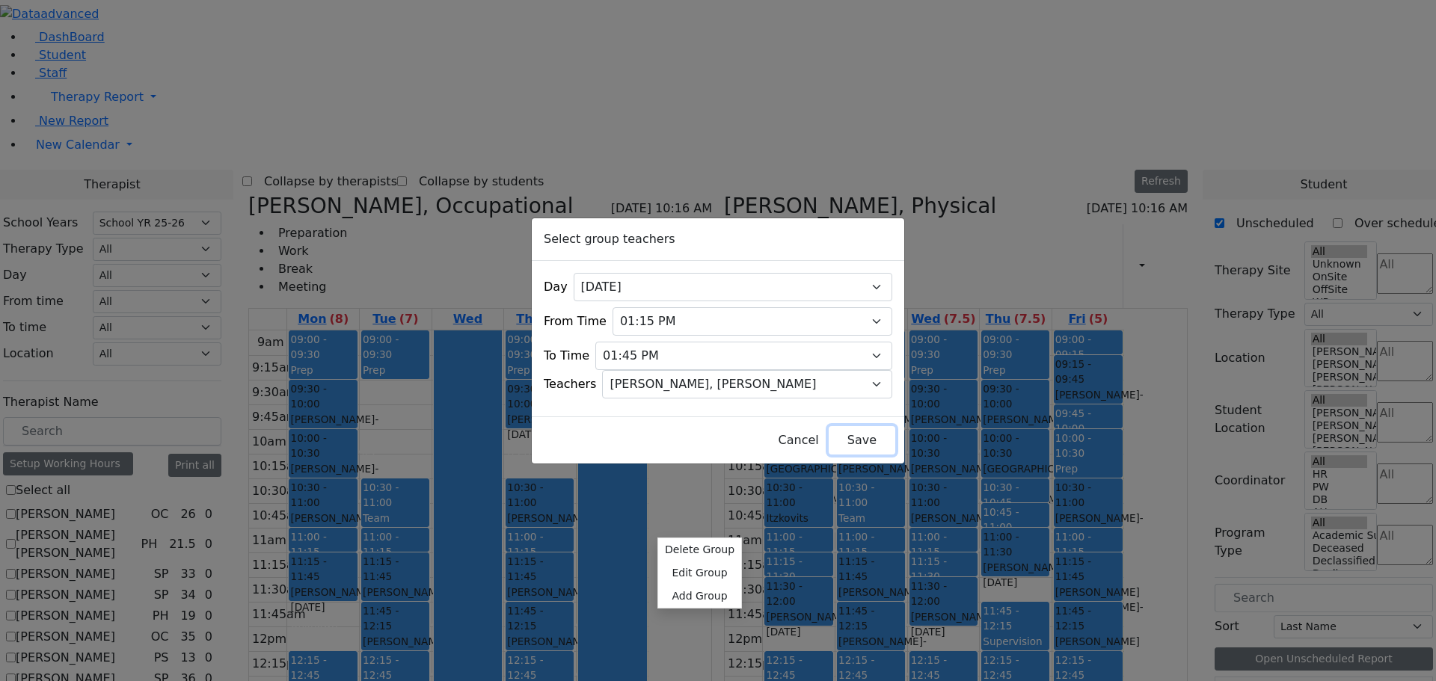
click at [829, 438] on button "Save" at bounding box center [862, 440] width 67 height 28
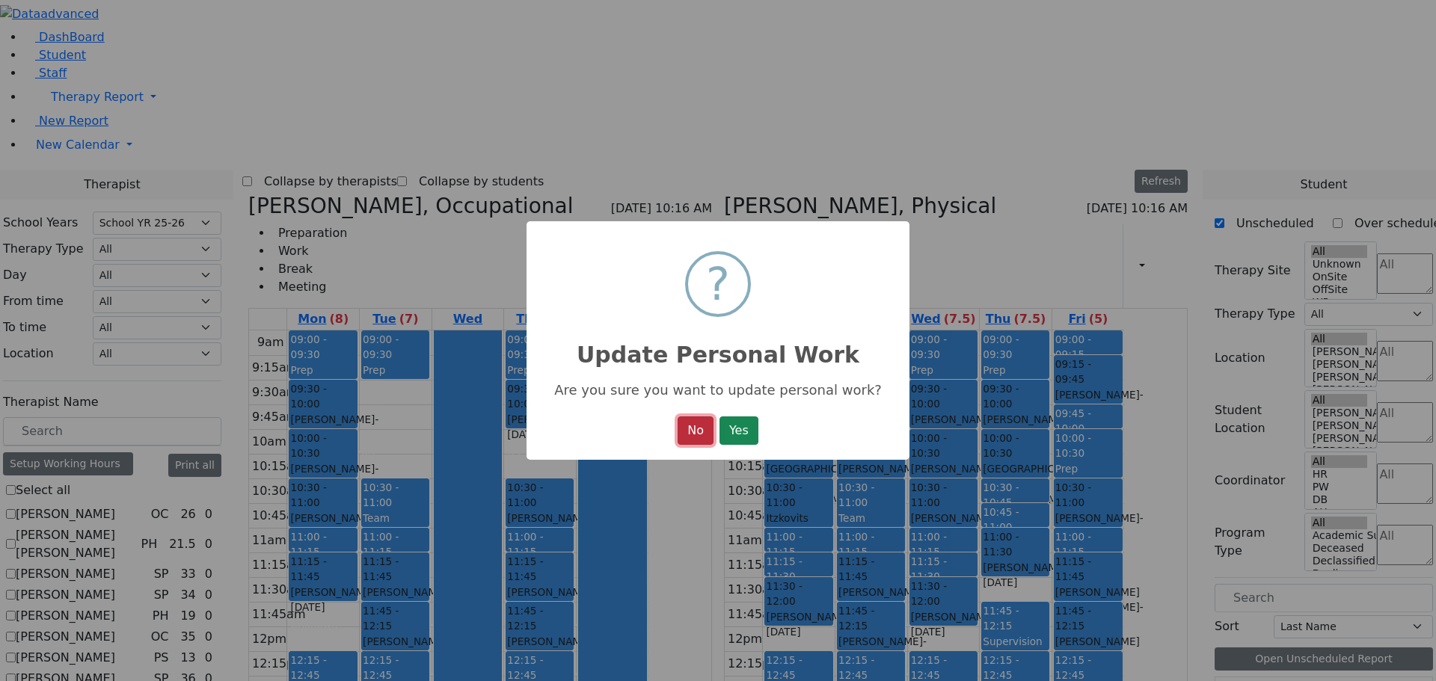
click at [684, 428] on button "No" at bounding box center [696, 431] width 36 height 28
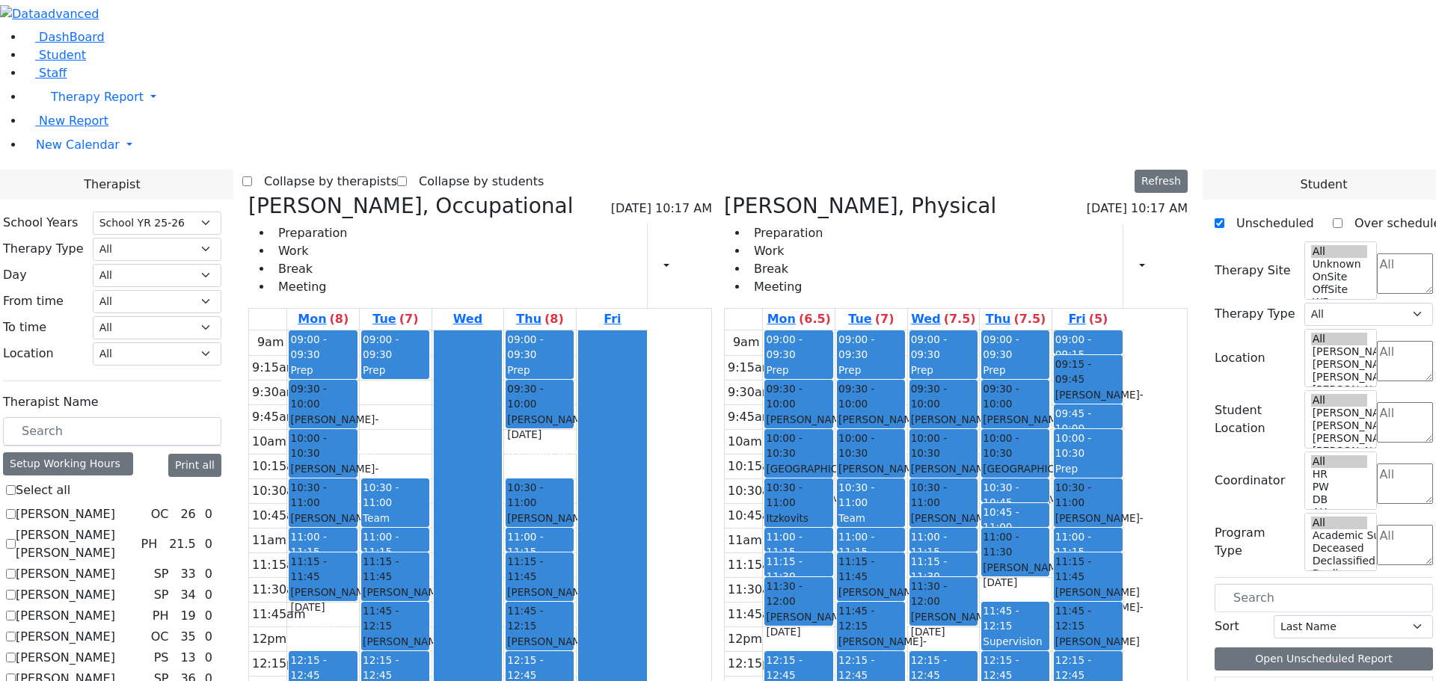
drag, startPoint x: 681, startPoint y: 551, endPoint x: 551, endPoint y: 502, distance: 138.5
click at [551, 502] on tr "09:00 - 09:30 Prep 09:30 - 10:00 Meisels Chaya - 12/30/2016 Kaganoff, Sarah 10:…" at bounding box center [448, 627] width 399 height 592
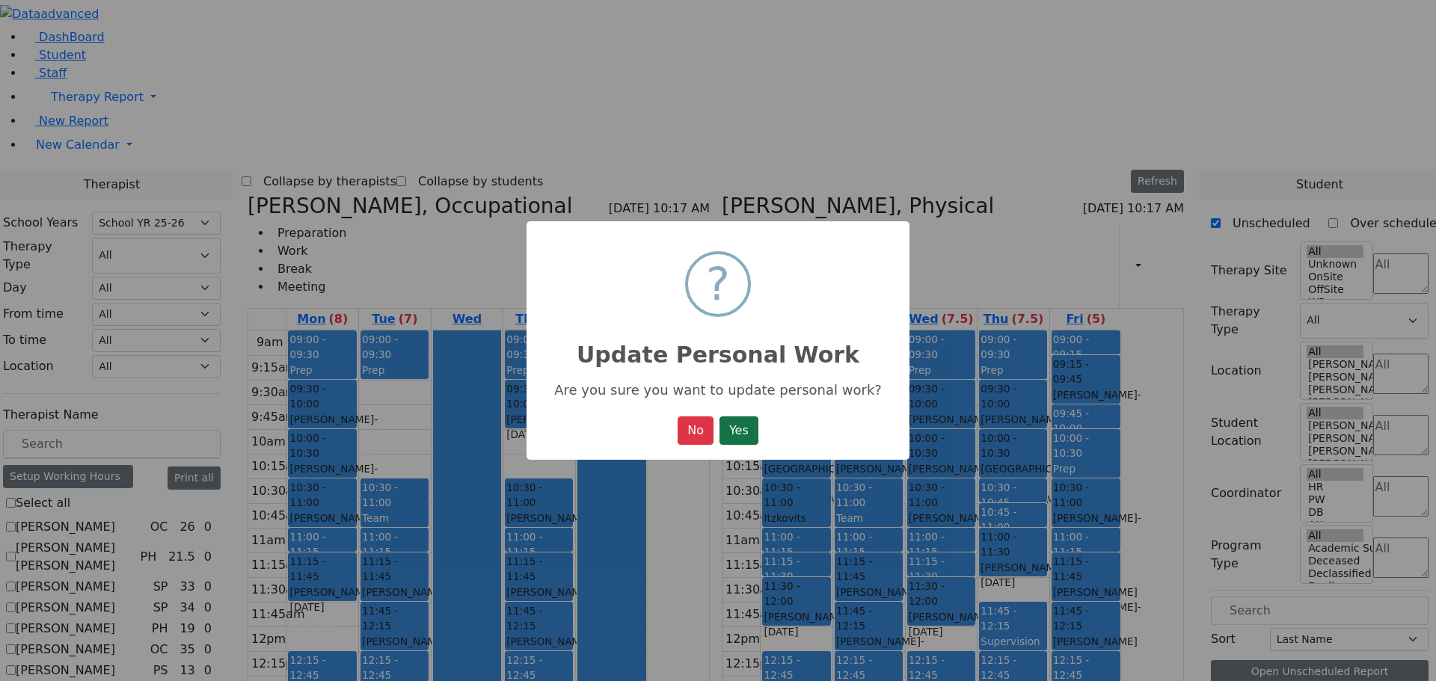
click at [745, 427] on button "Yes" at bounding box center [739, 431] width 39 height 28
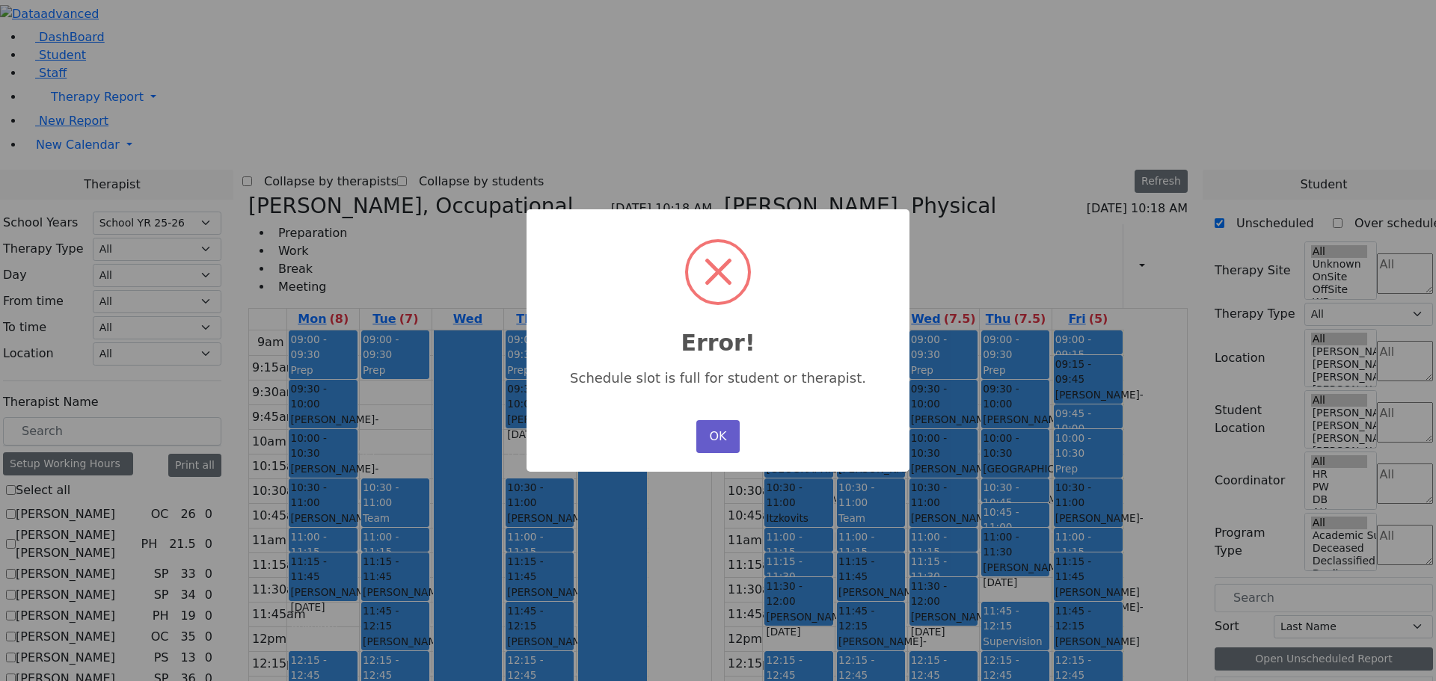
click at [732, 420] on button "OK" at bounding box center [717, 436] width 43 height 33
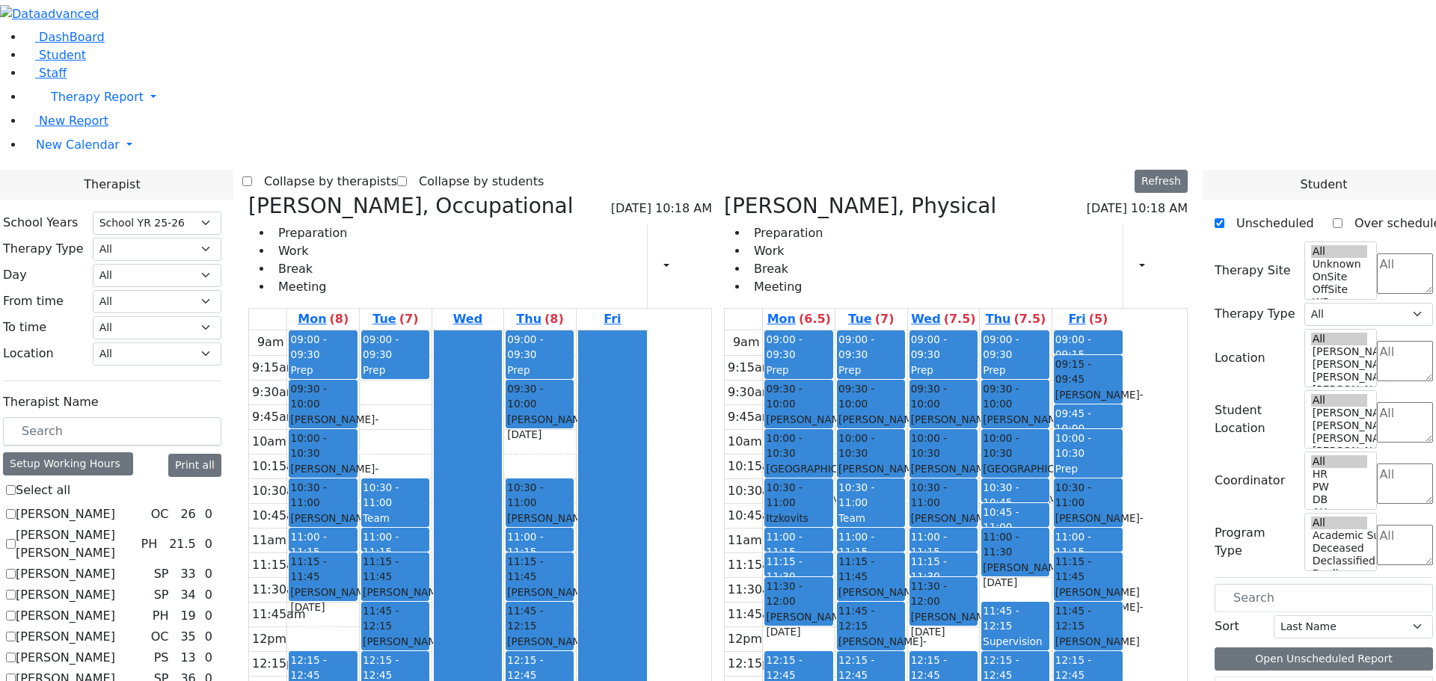
click at [707, 554] on button "Delete Selected Schedule" at bounding box center [740, 559] width 148 height 23
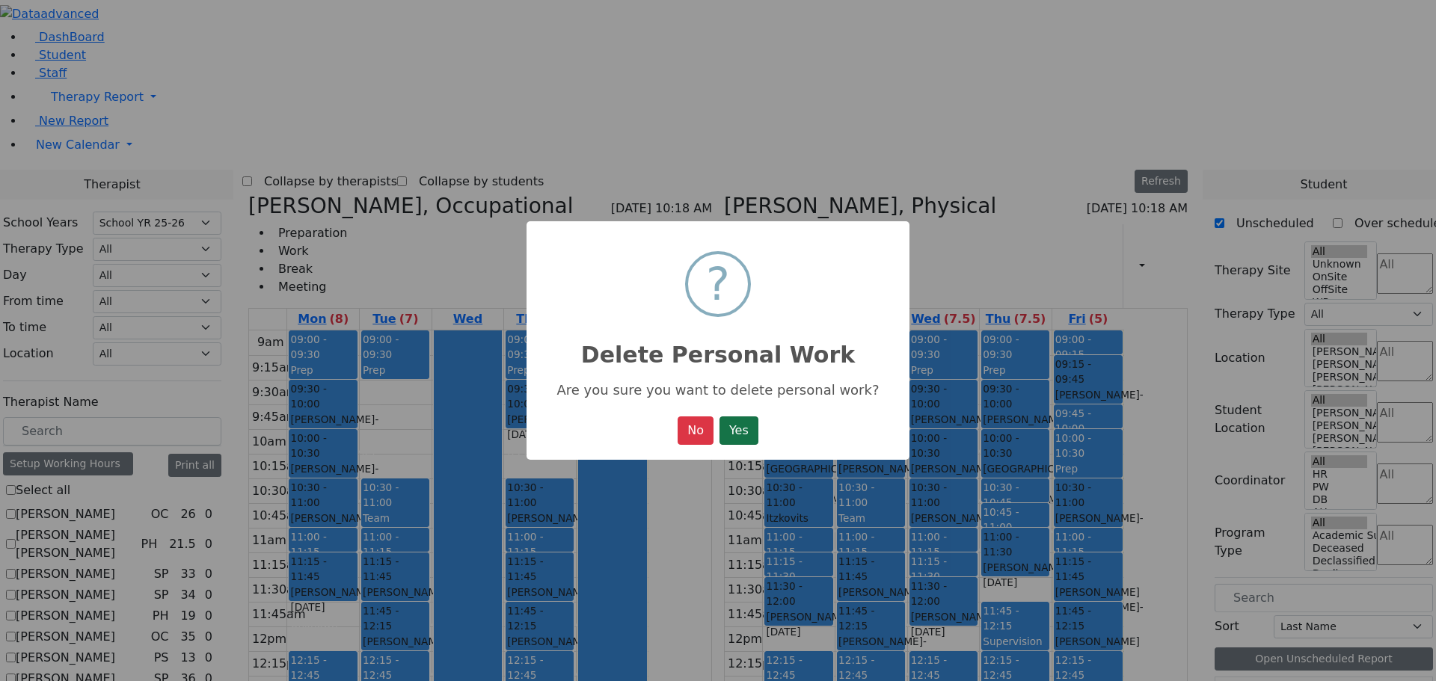
click at [758, 432] on button "Yes" at bounding box center [739, 431] width 39 height 28
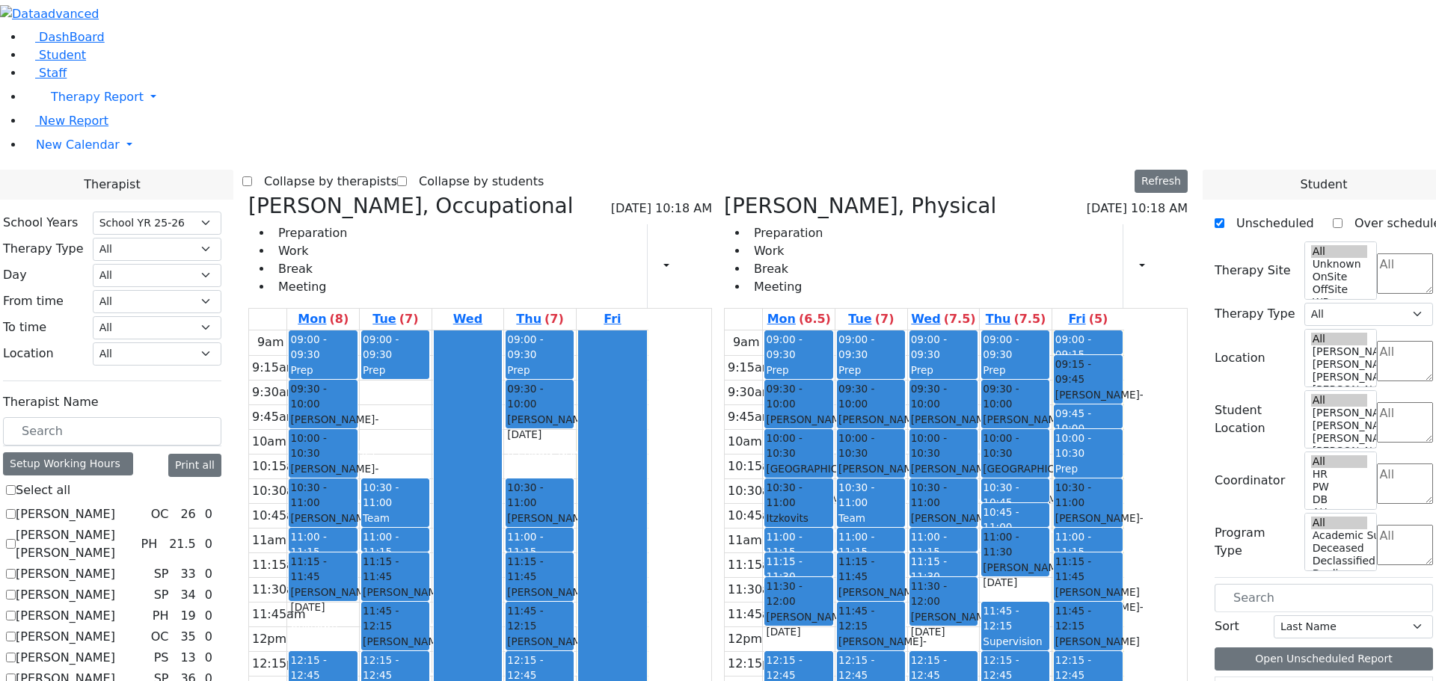
drag, startPoint x: 545, startPoint y: 494, endPoint x: 657, endPoint y: 536, distance: 119.3
click at [649, 536] on tr "09:00 - 09:30 Prep 09:30 - 10:00 Meisels Chaya - 12/30/2016 Kaganoff, Sarah 10:…" at bounding box center [448, 627] width 399 height 592
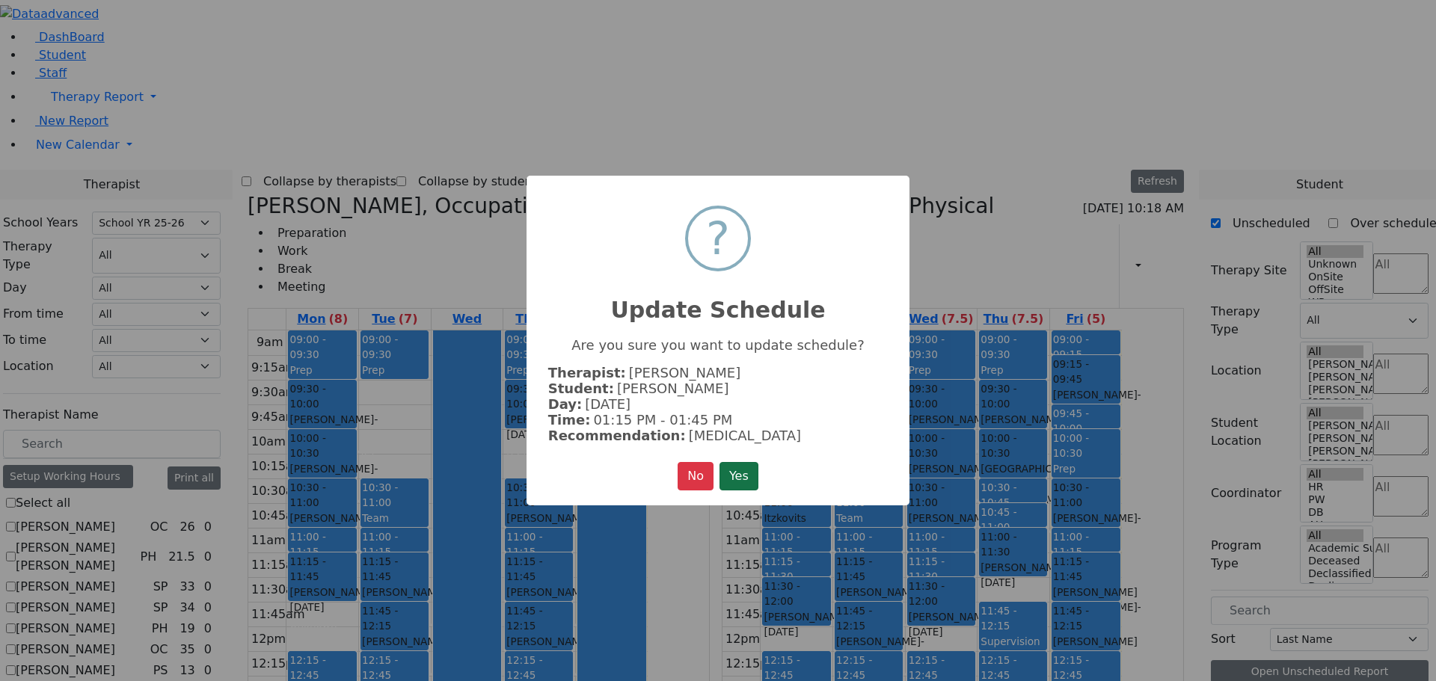
click at [756, 481] on button "Yes" at bounding box center [739, 476] width 39 height 28
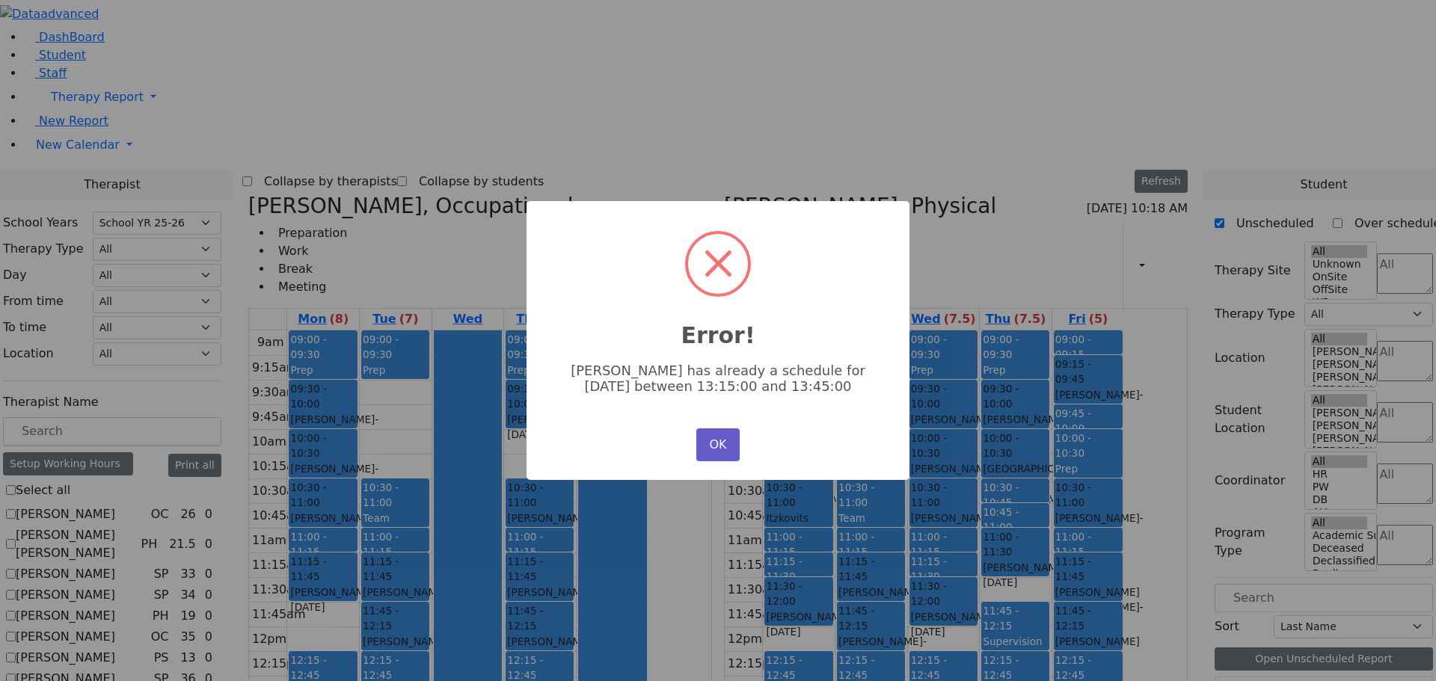
click at [717, 450] on button "OK" at bounding box center [717, 445] width 43 height 33
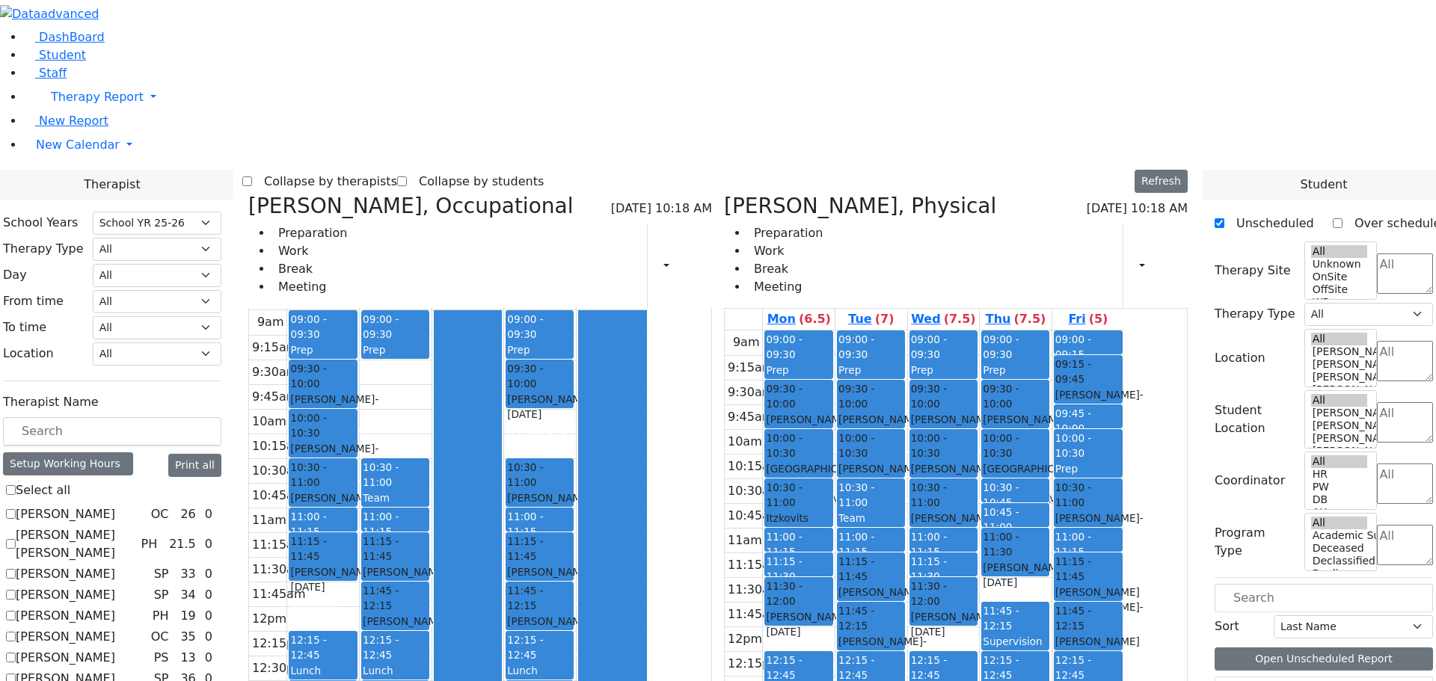
scroll to position [0, 0]
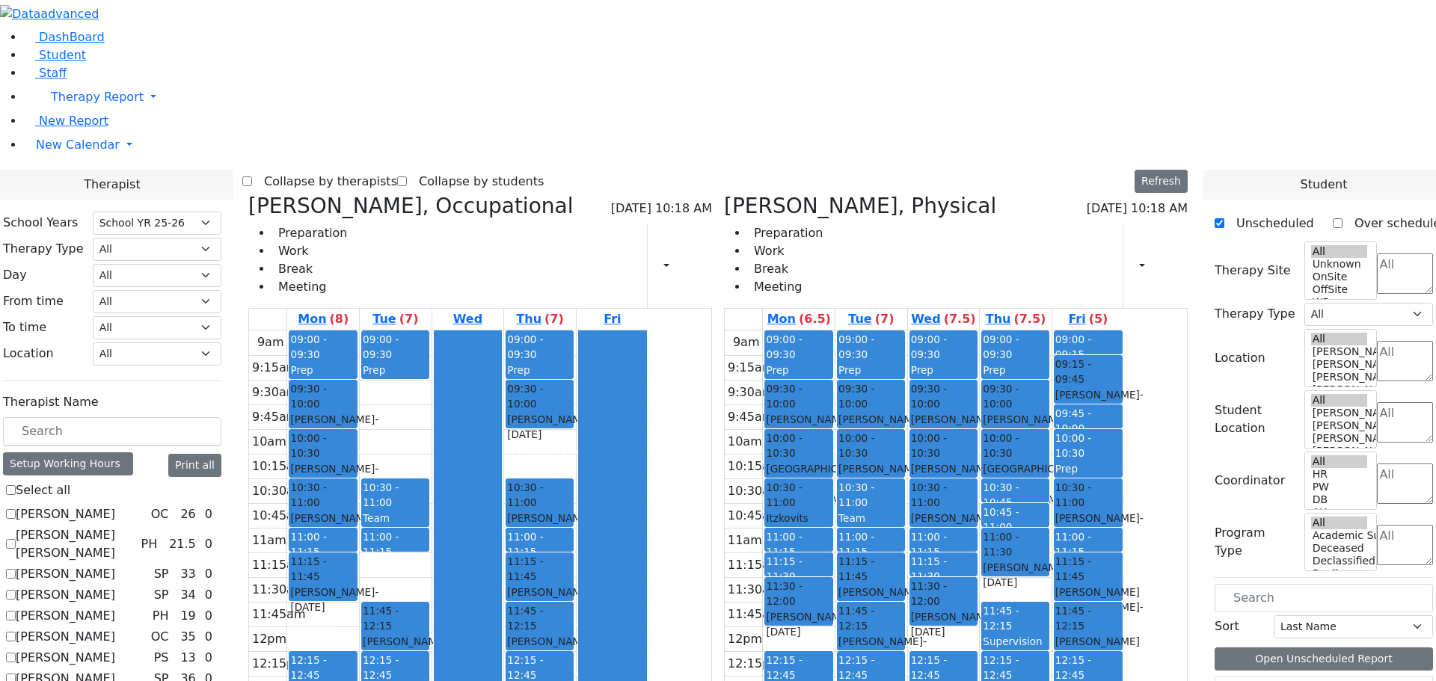
drag, startPoint x: 545, startPoint y: 325, endPoint x: 701, endPoint y: 542, distance: 267.0
click at [649, 542] on tr "09:00 - 09:30 Prep 09:30 - 10:00 Meisels Chaya - 12/30/2016 Kaganoff, Sarah 10:…" at bounding box center [448, 627] width 399 height 592
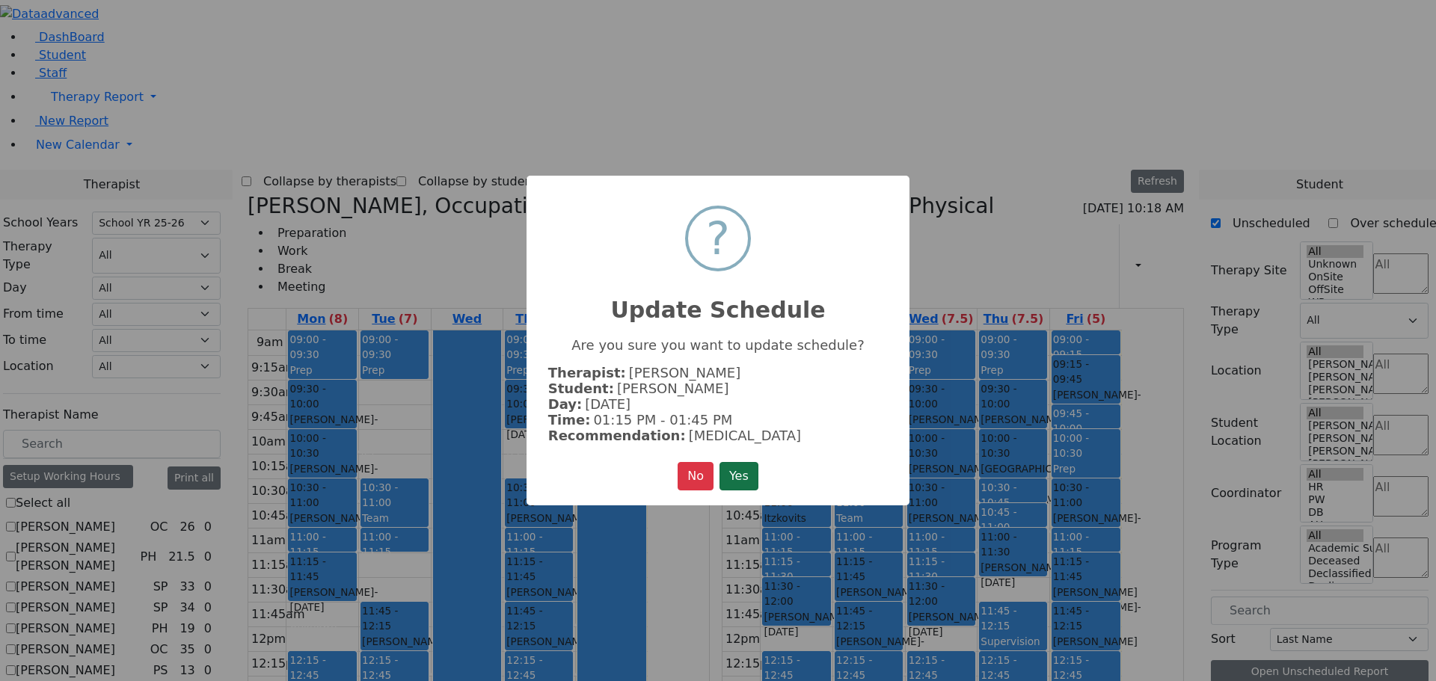
click at [744, 475] on button "Yes" at bounding box center [739, 476] width 39 height 28
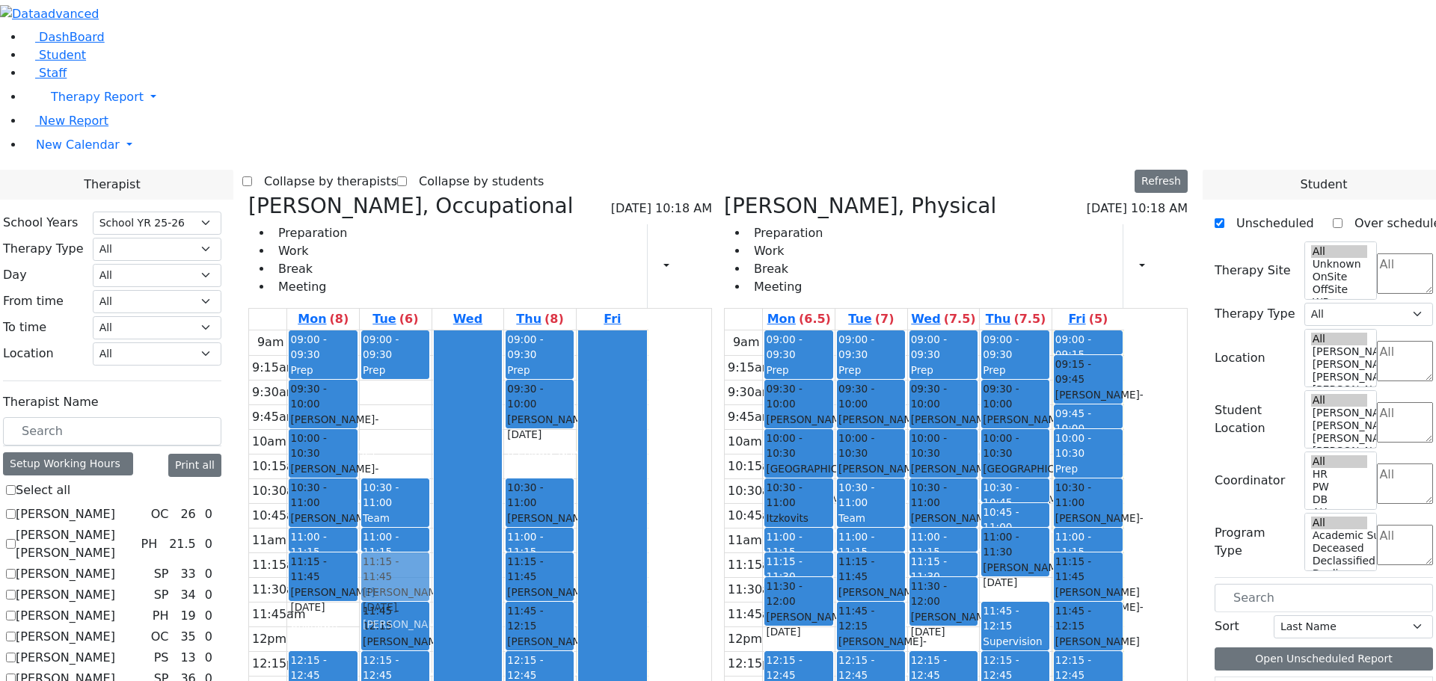
drag, startPoint x: 533, startPoint y: 598, endPoint x: 533, endPoint y: 383, distance: 214.7
click at [432, 359] on div "09:00 - 09:30 Prep 10:30 - 11:00 Team Meeting 11:00 - 11:15 Prep 11:45 - 12:15 …" at bounding box center [396, 627] width 72 height 592
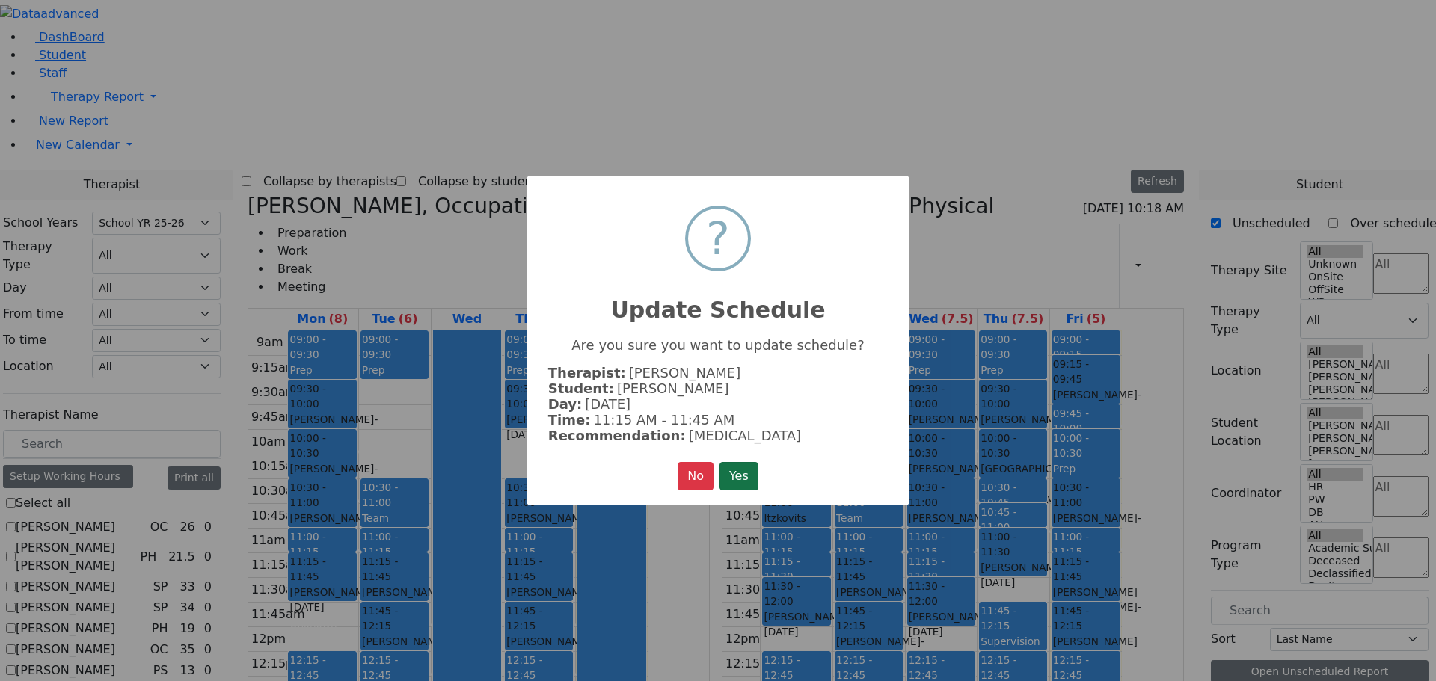
click at [741, 462] on button "Yes" at bounding box center [739, 476] width 39 height 28
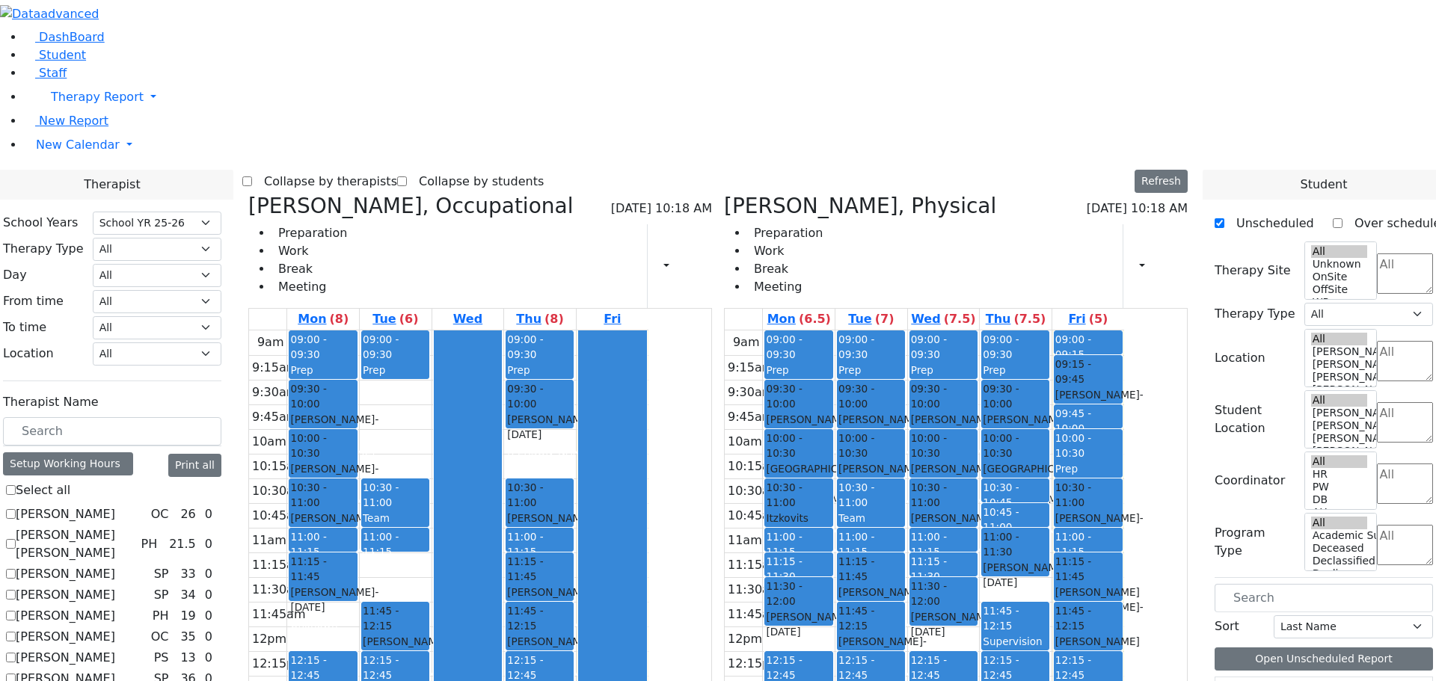
drag, startPoint x: 534, startPoint y: 347, endPoint x: 541, endPoint y: 581, distance: 234.2
click at [432, 588] on div "09:00 - 09:30 Prep 10:30 - 11:00 Team Meeting 11:00 - 11:15 Prep 11:15 - 11:45 …" at bounding box center [396, 627] width 72 height 592
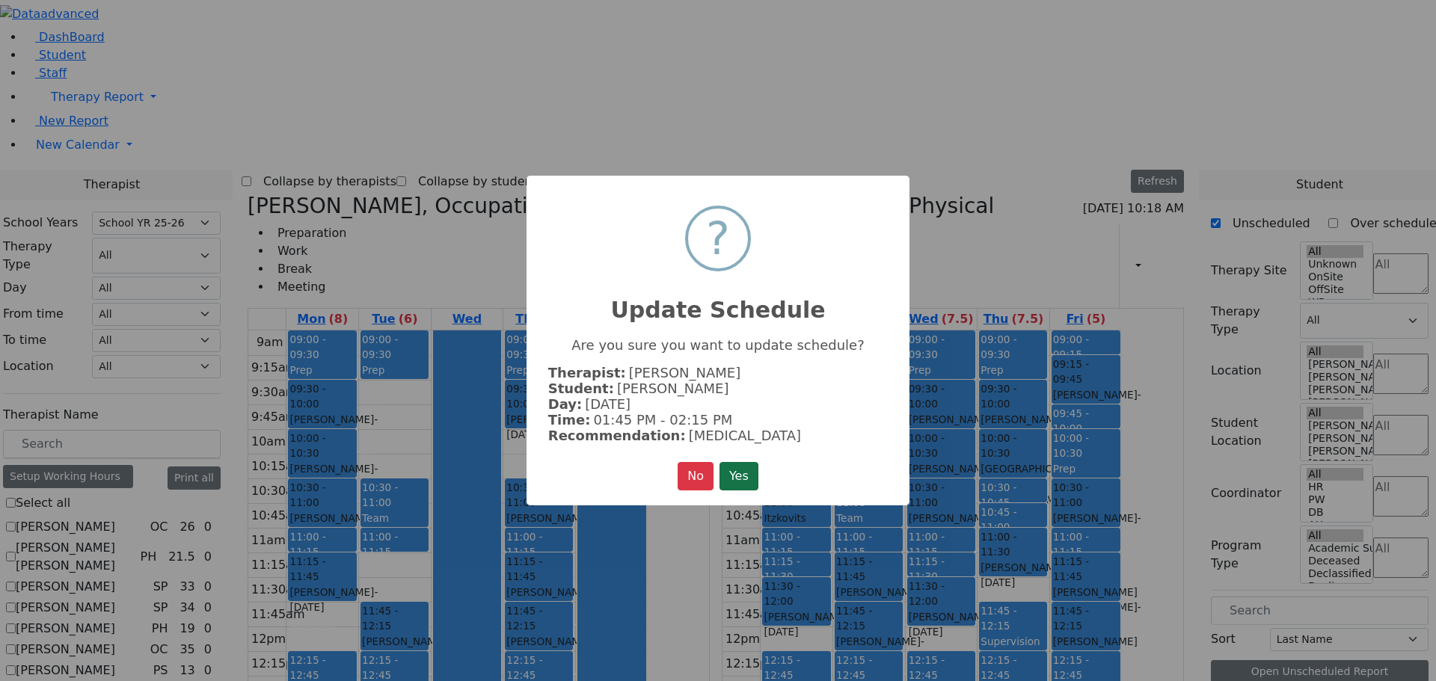
click at [735, 472] on button "Yes" at bounding box center [739, 476] width 39 height 28
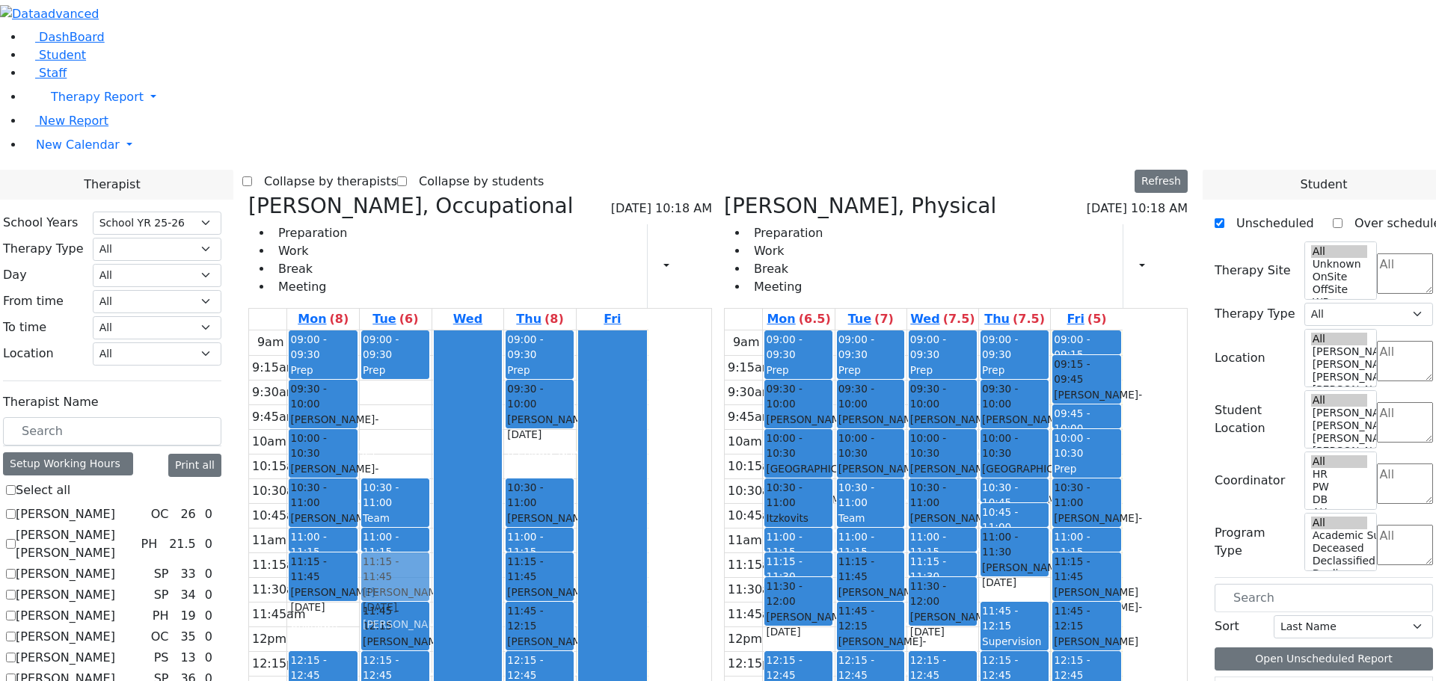
drag, startPoint x: 541, startPoint y: 548, endPoint x: 539, endPoint y: 352, distance: 195.2
click at [432, 352] on div "09:00 - 09:30 Prep 10:30 - 11:00 Team Meeting 11:00 - 11:15 Prep 11:45 - 12:15 …" at bounding box center [396, 627] width 72 height 592
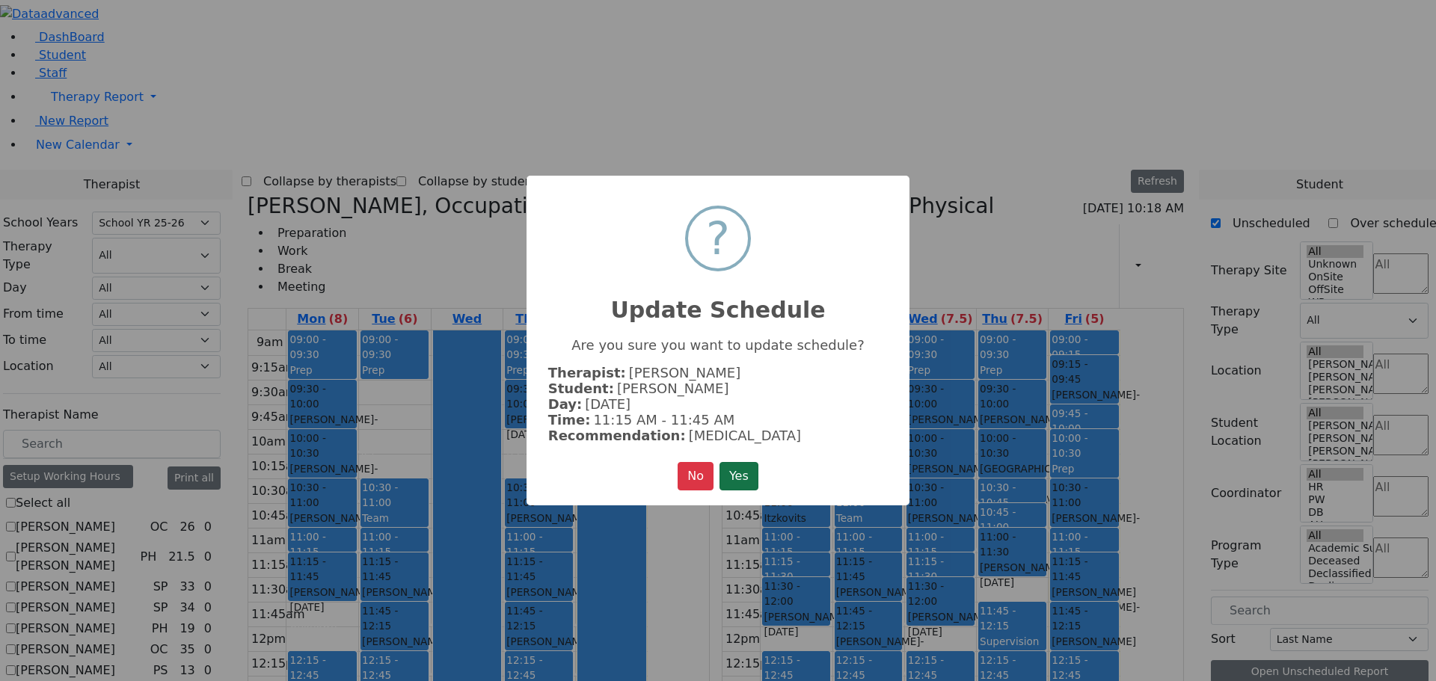
click at [744, 472] on button "Yes" at bounding box center [739, 476] width 39 height 28
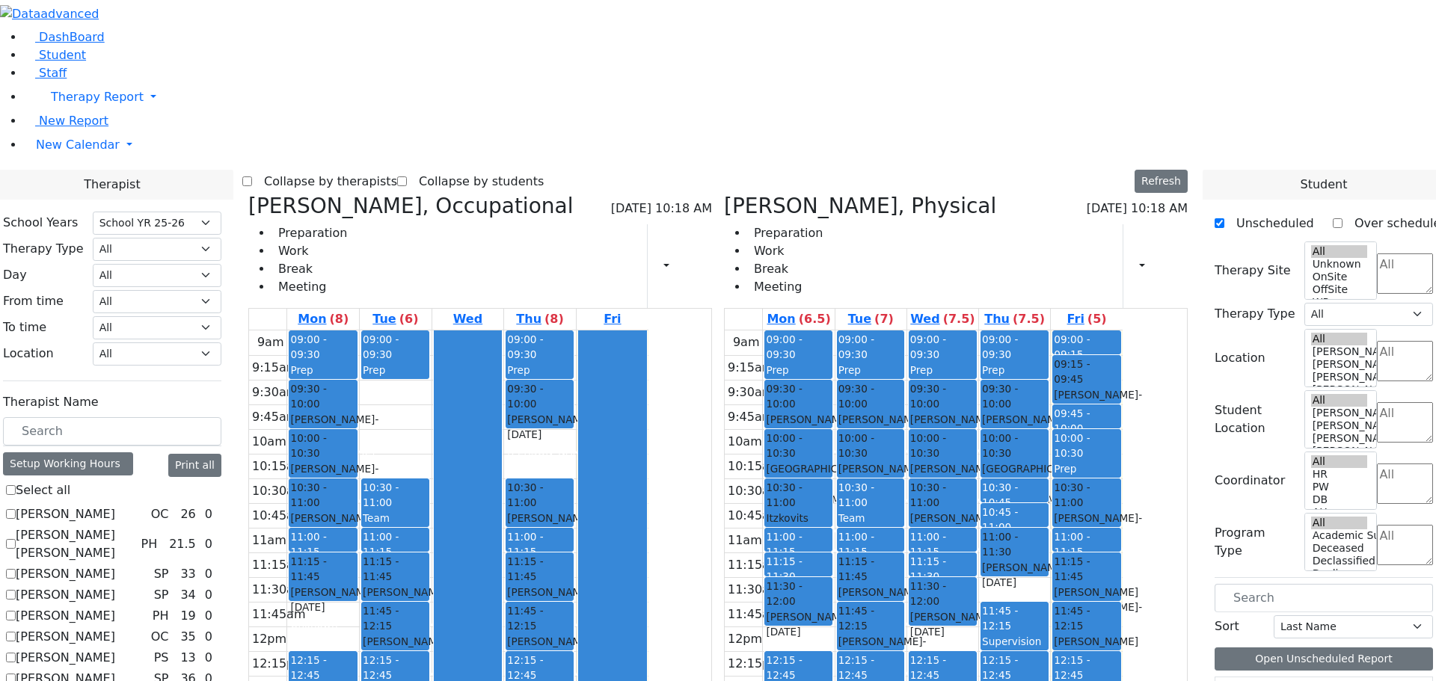
drag, startPoint x: 545, startPoint y: 537, endPoint x: 545, endPoint y: 557, distance: 19.4
click at [545, 557] on div "9am 9:15am 9:30am 9:45am 10am 10:15am 10:30am 10:45am 11am 11:15am 11:30am 11:4…" at bounding box center [448, 627] width 399 height 592
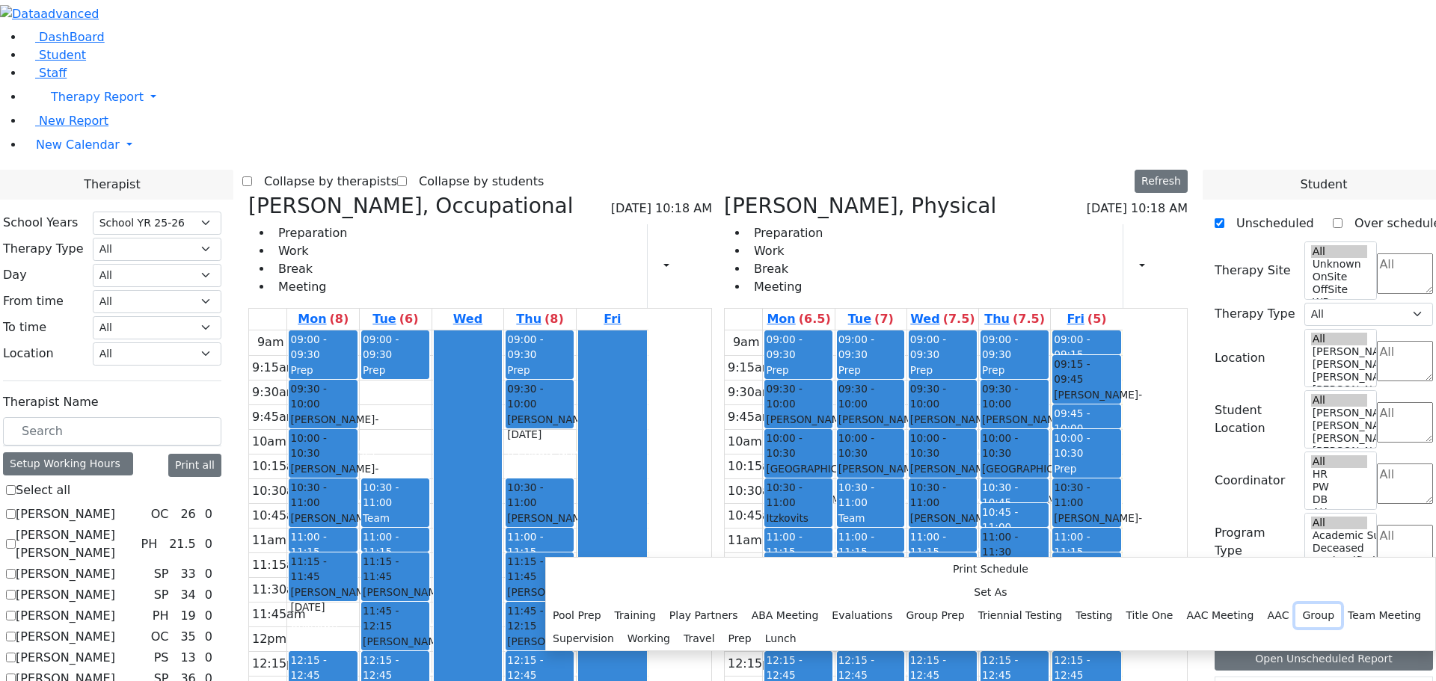
click at [1296, 604] on button "Group" at bounding box center [1319, 615] width 46 height 23
select select "2"
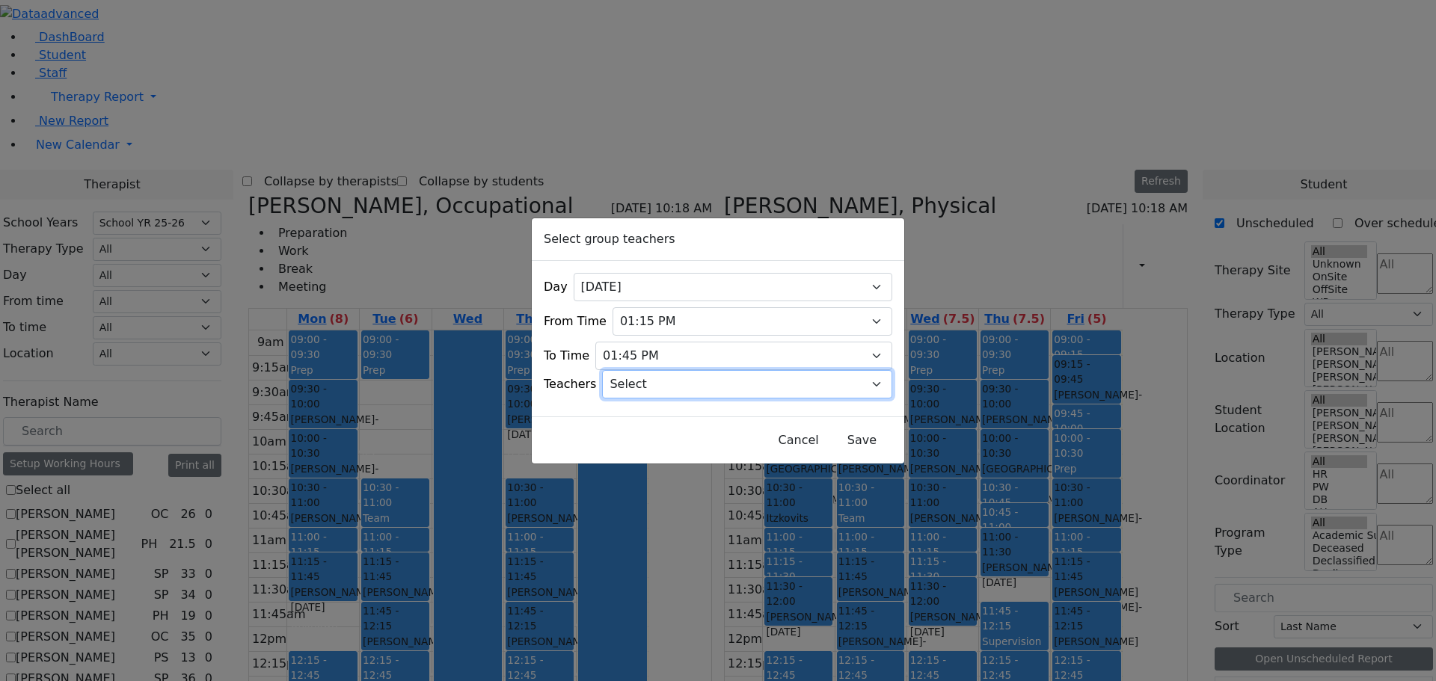
click at [862, 377] on select "Select Aliza, Ptalis Atara, Gross Avraham (Alan), Feigenbaum Bluma, Kramer Brac…" at bounding box center [747, 384] width 290 height 28
select select "Sara C, Cohen"
click at [622, 370] on select "Select Aliza, Ptalis Atara, Gross Avraham (Alan), Feigenbaum Bluma, Kramer Brac…" at bounding box center [747, 384] width 290 height 28
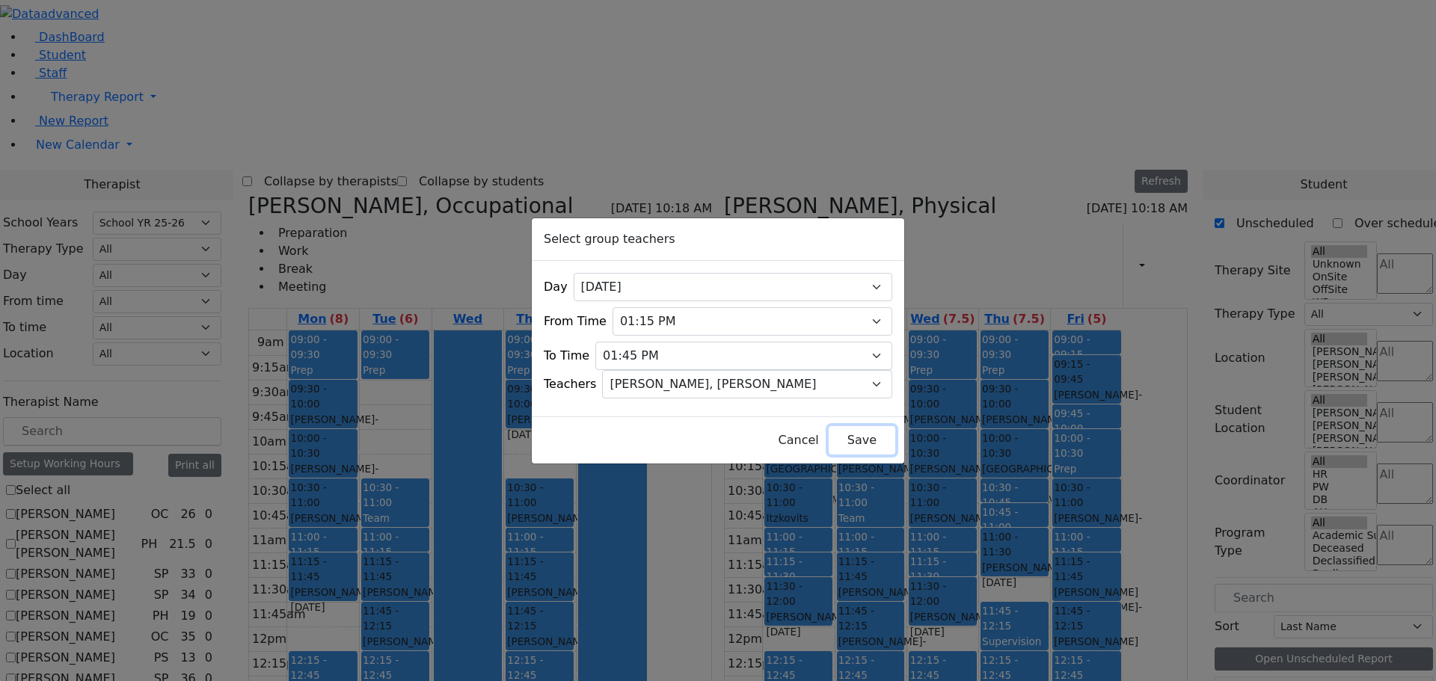
click at [839, 429] on button "Save" at bounding box center [862, 440] width 67 height 28
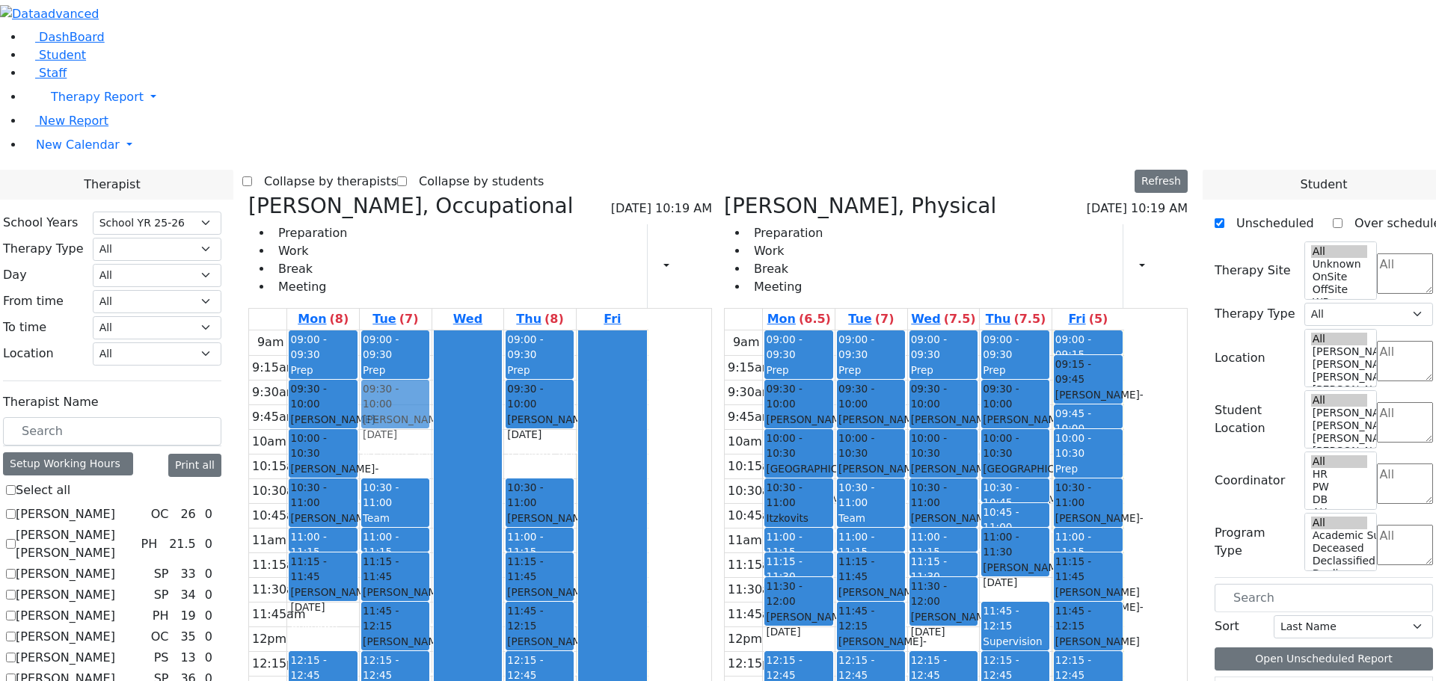
drag, startPoint x: 533, startPoint y: 500, endPoint x: 563, endPoint y: 190, distance: 311.1
click at [432, 331] on div "09:00 - 09:30 Prep 10:30 - 11:00 Team Meeting 11:00 - 11:15 Prep 11:15 - 11:45 …" at bounding box center [396, 627] width 72 height 592
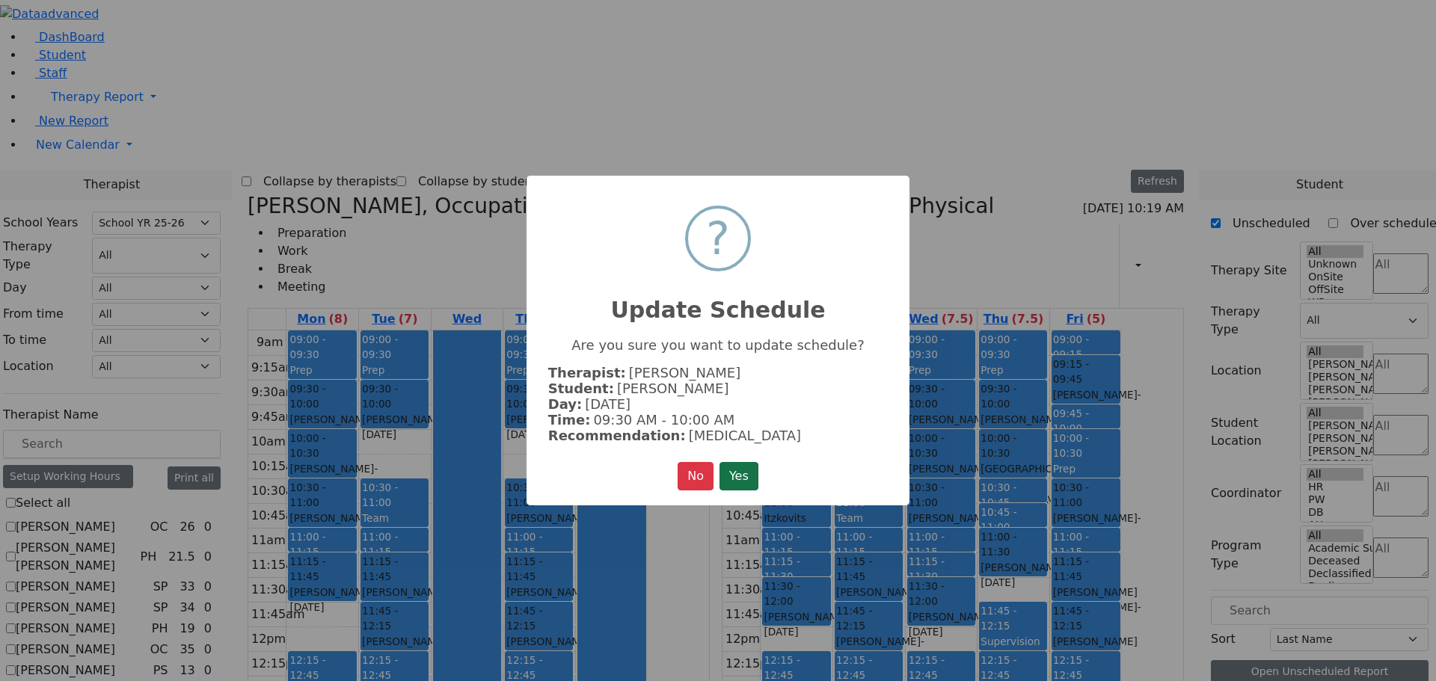
click at [753, 477] on button "Yes" at bounding box center [739, 476] width 39 height 28
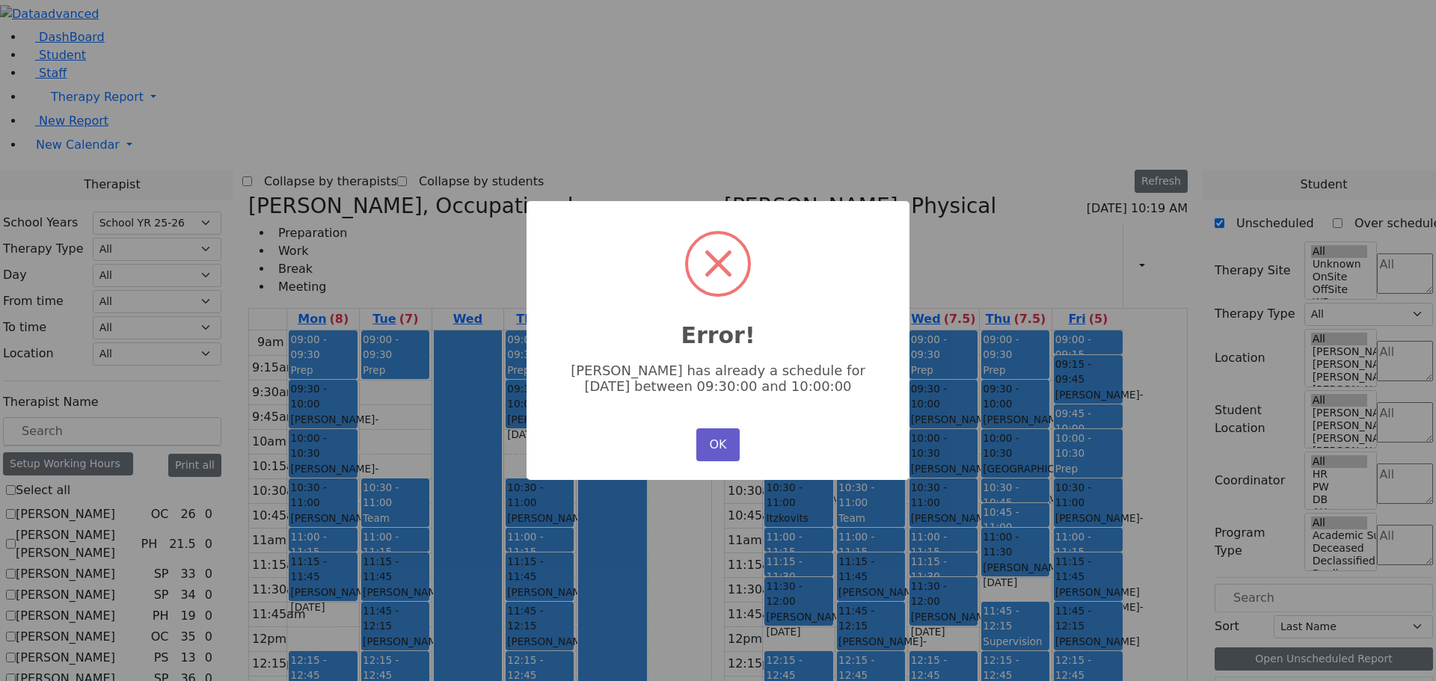
click at [720, 444] on button "OK" at bounding box center [717, 445] width 43 height 33
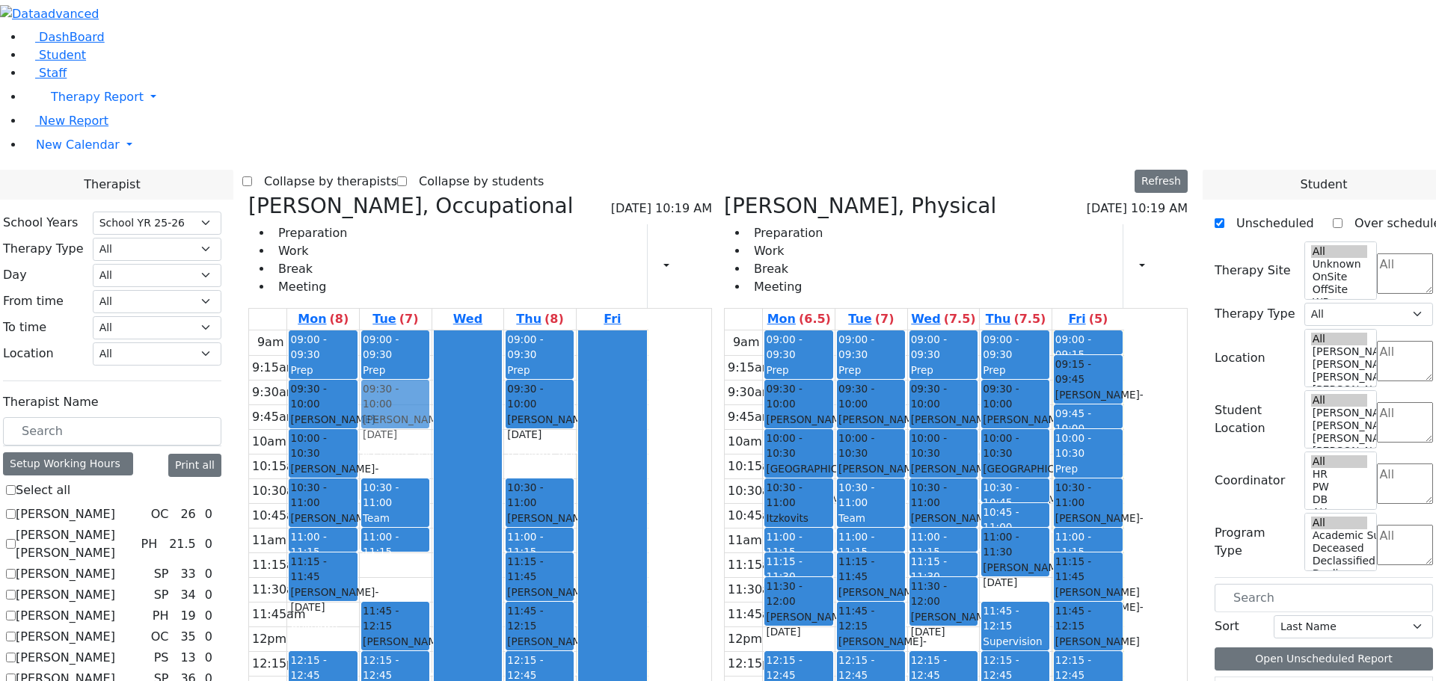
drag, startPoint x: 527, startPoint y: 346, endPoint x: 528, endPoint y: 179, distance: 167.6
click at [432, 331] on div "09:00 - 09:30 Prep 10:30 - 11:00 Team Meeting 11:00 - 11:15 Prep 11:15 - 11:45 …" at bounding box center [396, 627] width 72 height 592
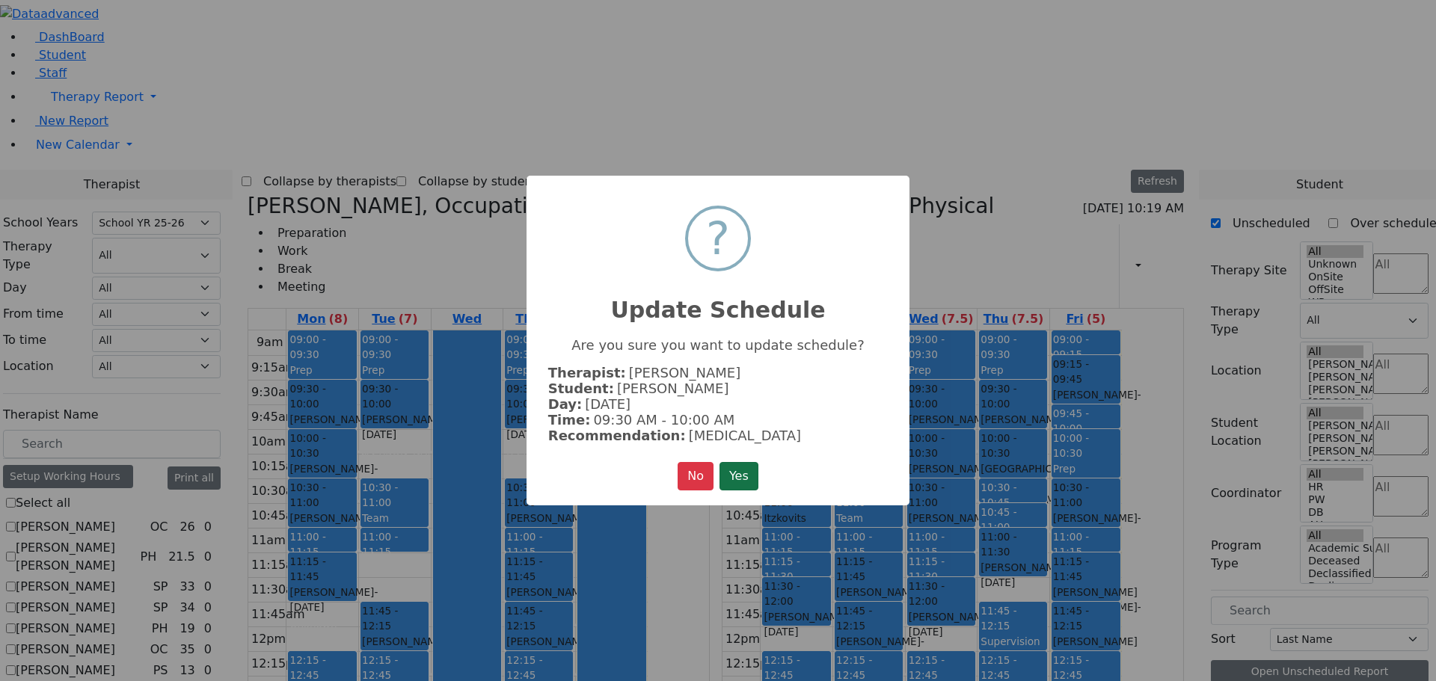
click at [737, 467] on button "Yes" at bounding box center [739, 476] width 39 height 28
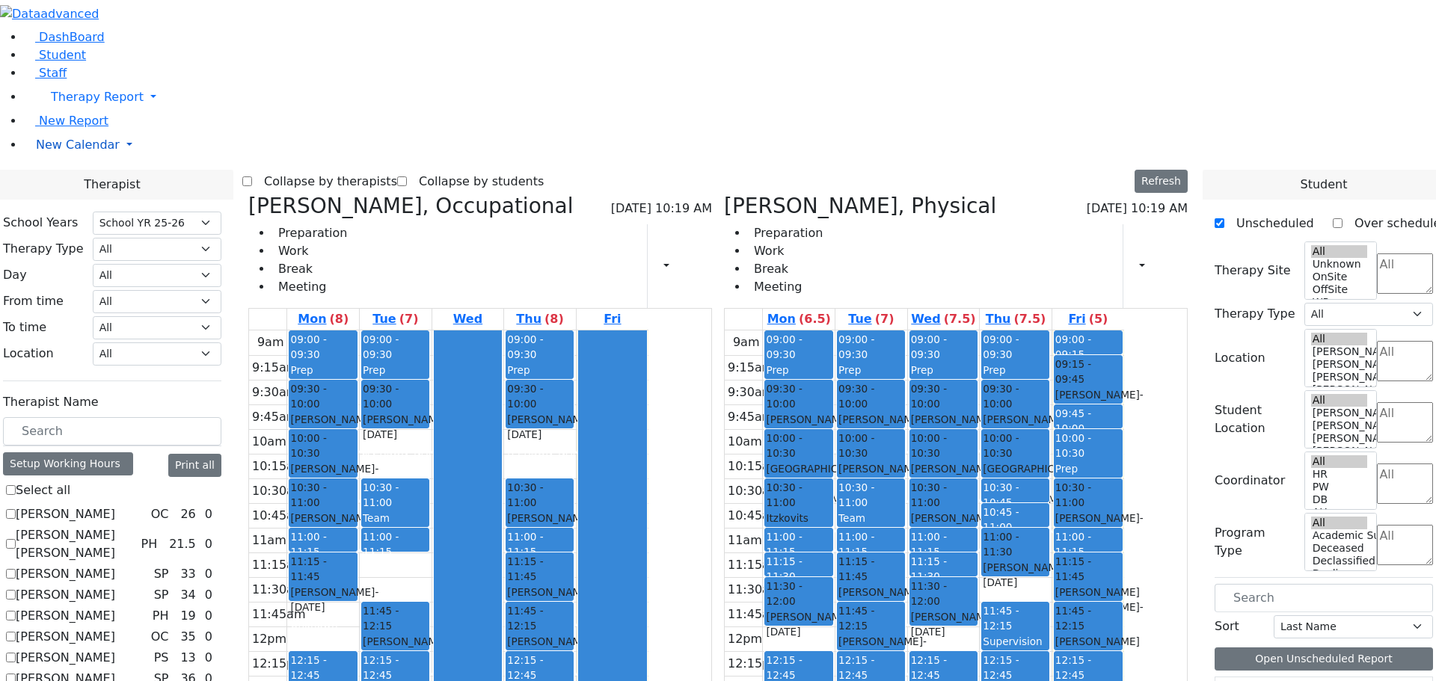
click at [76, 152] on span "New Calendar" at bounding box center [78, 145] width 84 height 14
click at [78, 200] on span "Teacher Report" at bounding box center [81, 193] width 90 height 14
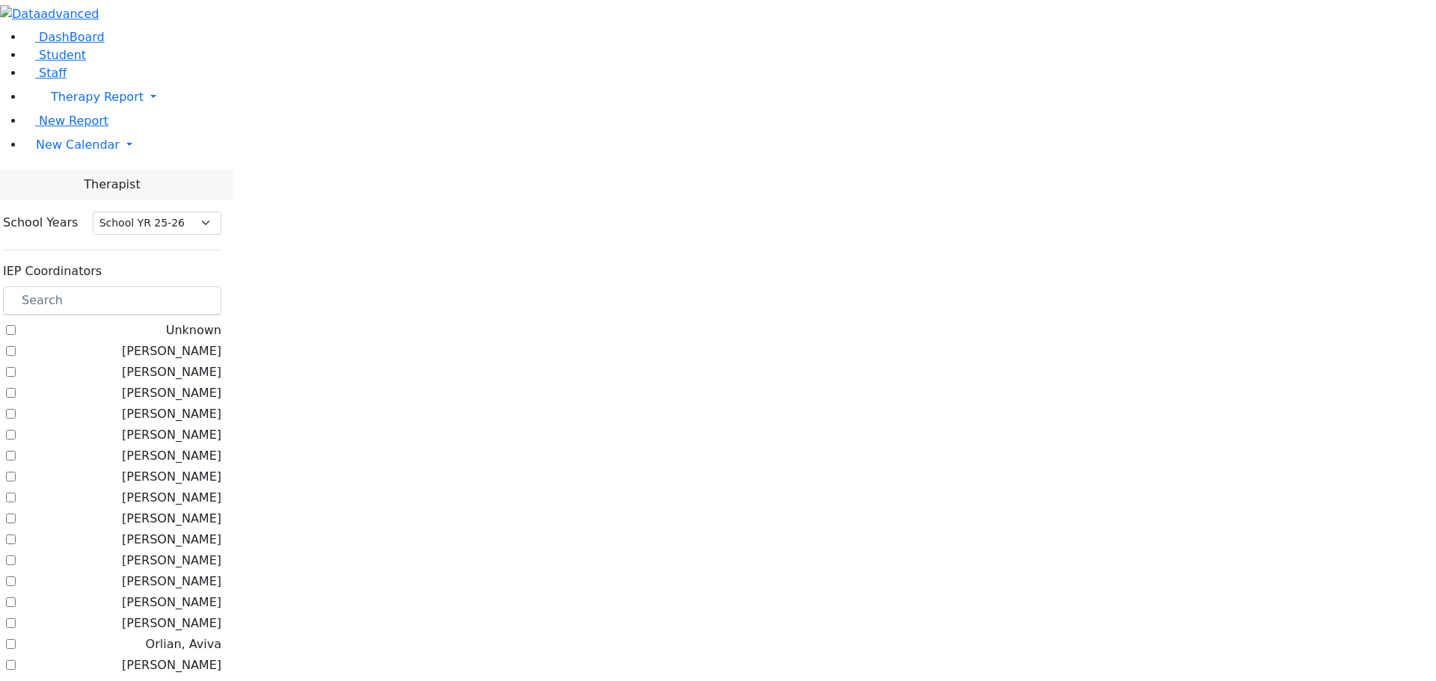
select select "212"
checkbox input "true"
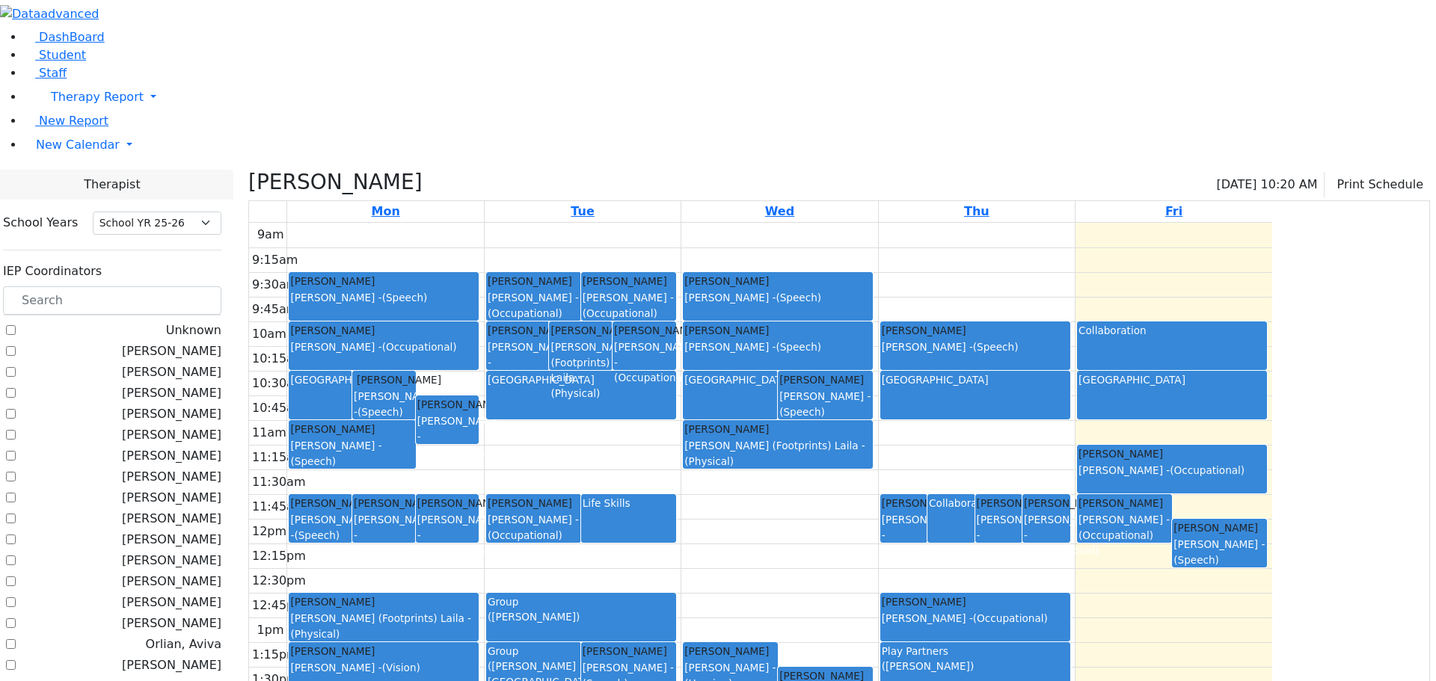
scroll to position [921, 0]
checkbox input "true"
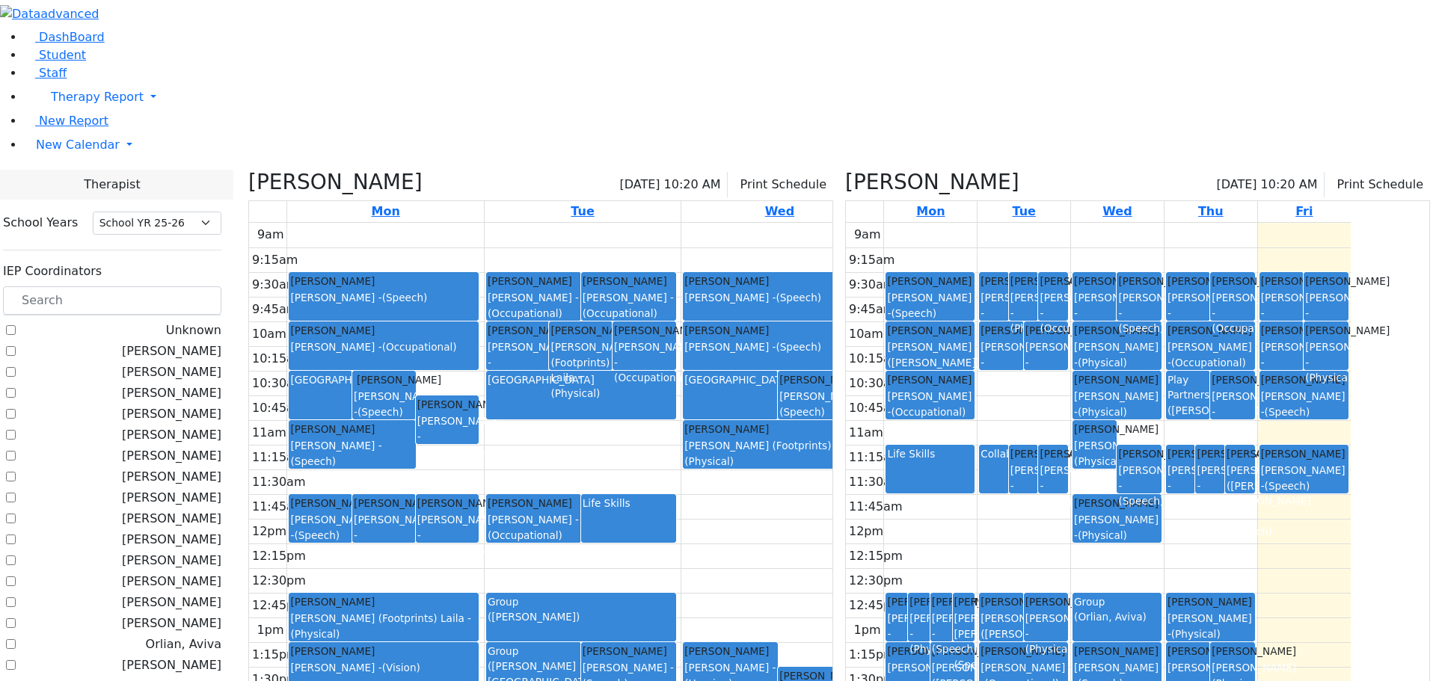
scroll to position [0, 0]
click at [189, 531] on label "[PERSON_NAME]" at bounding box center [171, 540] width 99 height 18
click at [16, 535] on input "[PERSON_NAME]" at bounding box center [11, 540] width 10 height 10
checkbox input "true"
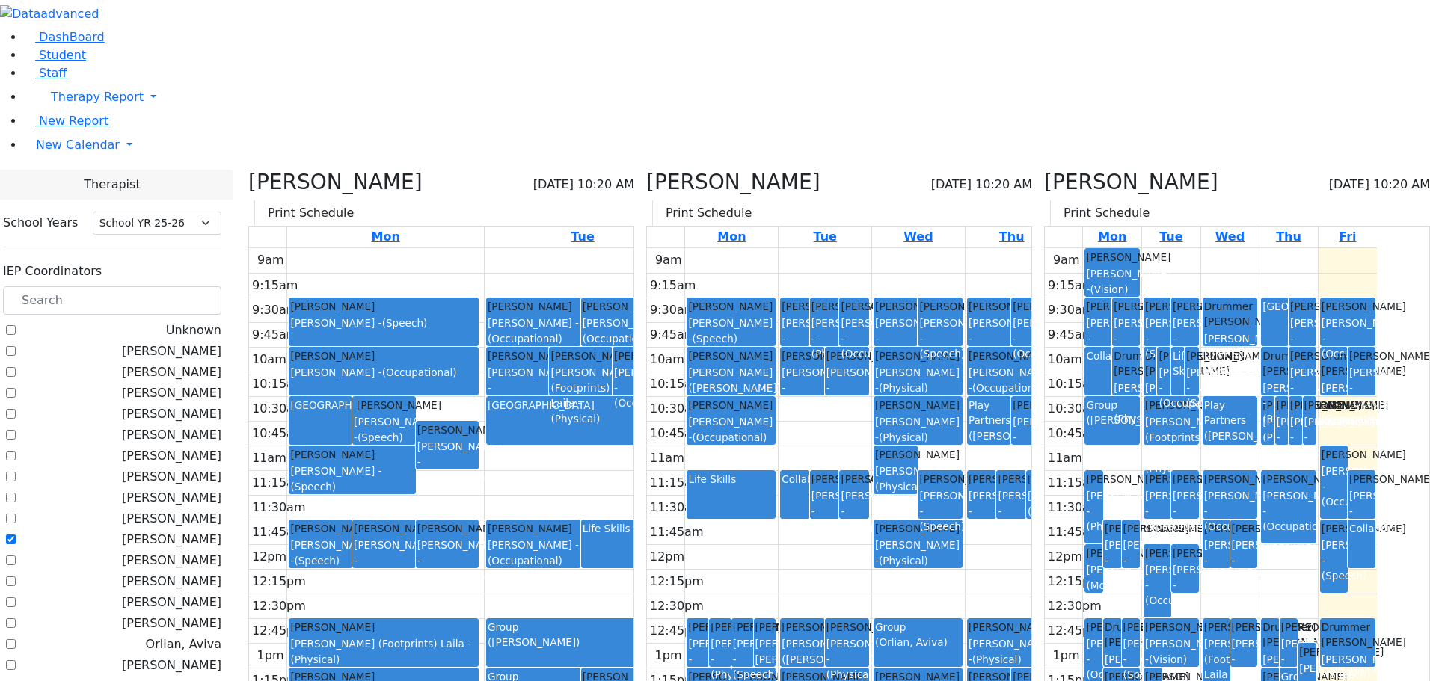
scroll to position [547, 0]
checkbox input "true"
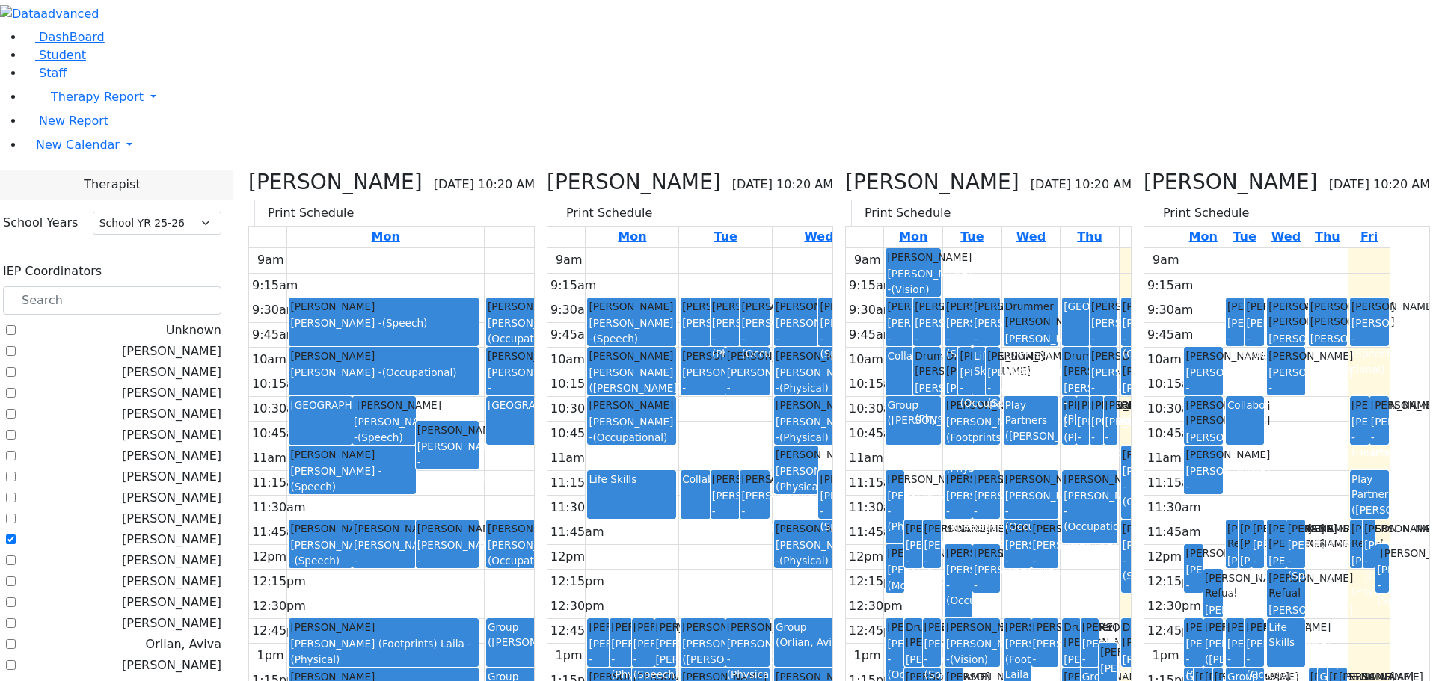
scroll to position [397, 0]
checkbox input "true"
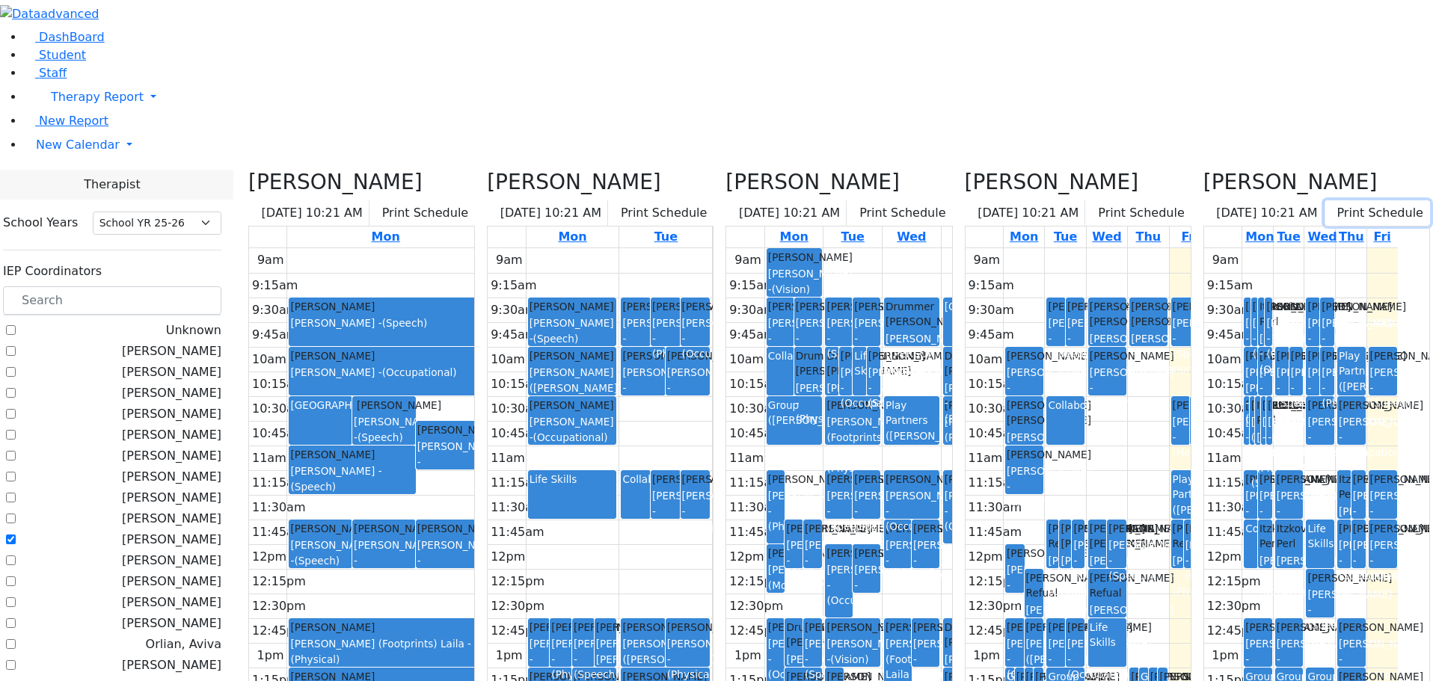
click at [1335, 206] on icon "button" at bounding box center [1335, 213] width 0 height 14
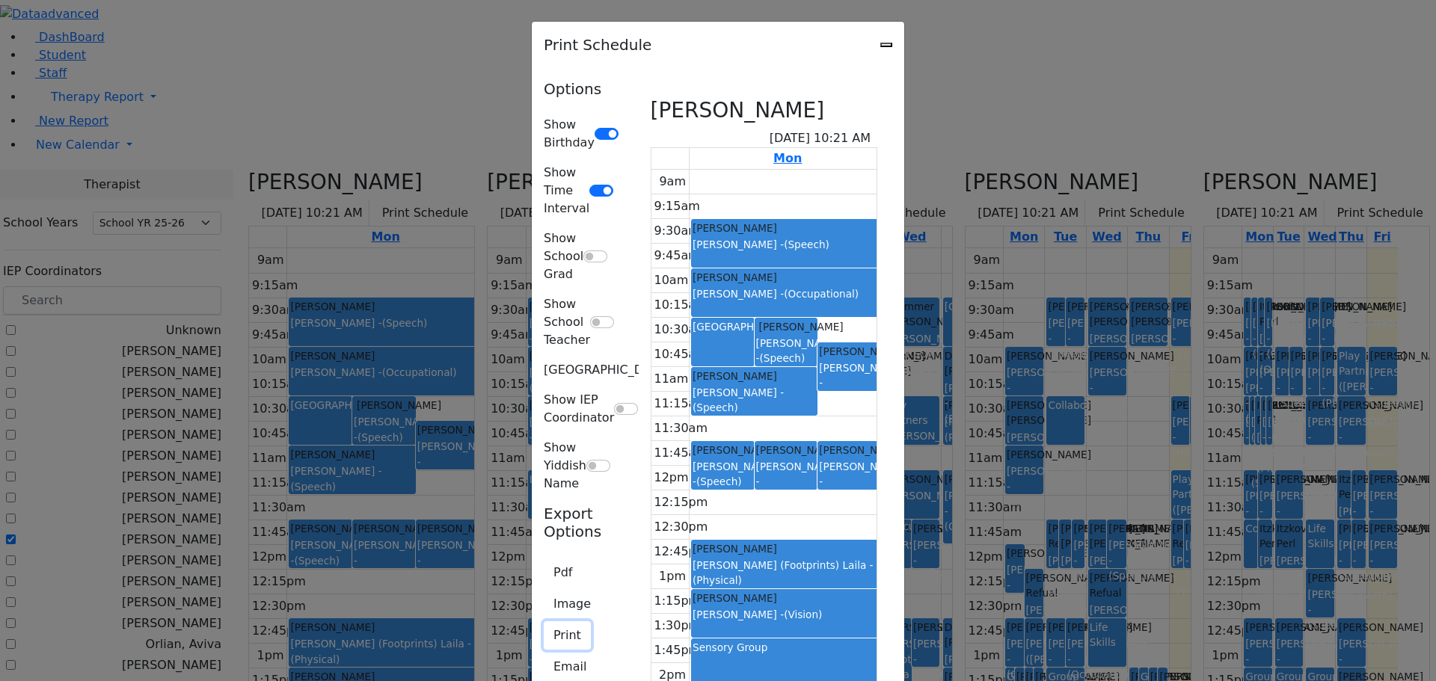
click at [544, 622] on button "Print" at bounding box center [567, 636] width 47 height 28
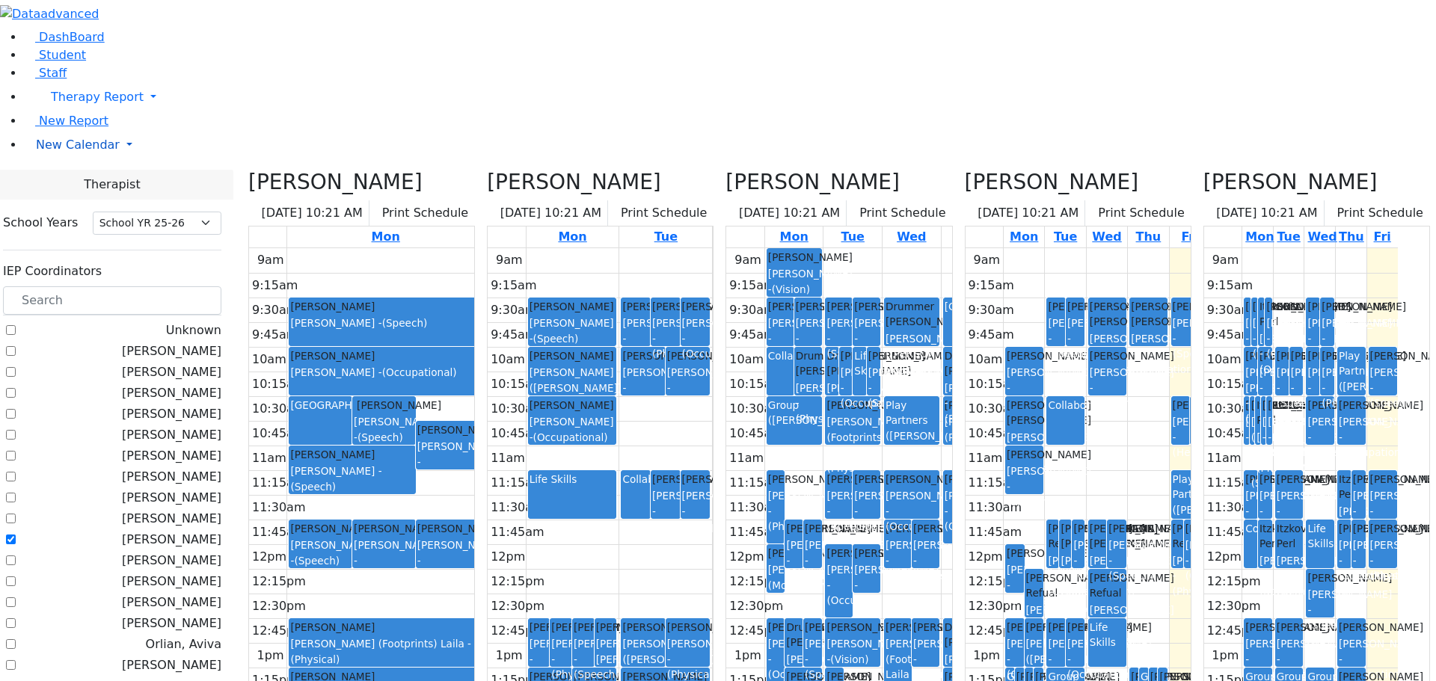
click at [48, 152] on span "New Calendar" at bounding box center [78, 145] width 84 height 14
click at [57, 182] on span "Calendar" at bounding box center [59, 175] width 54 height 14
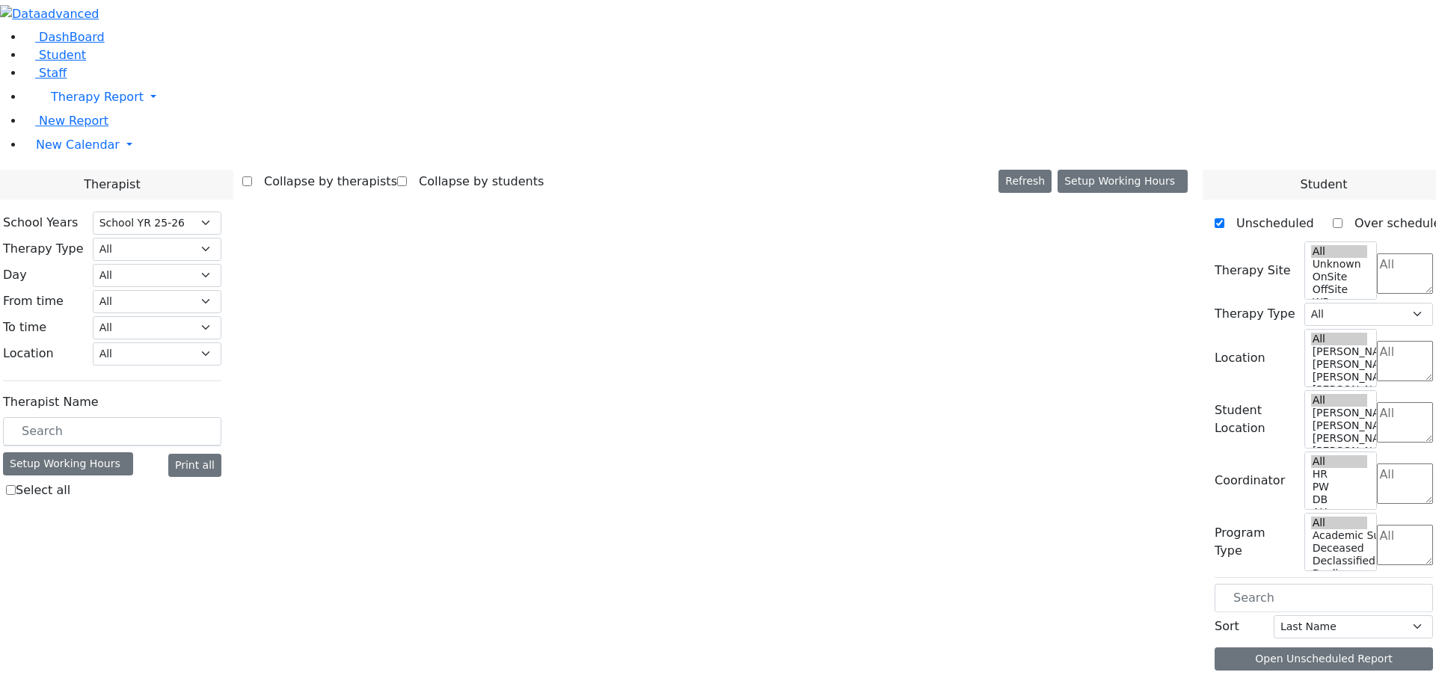
select select "212"
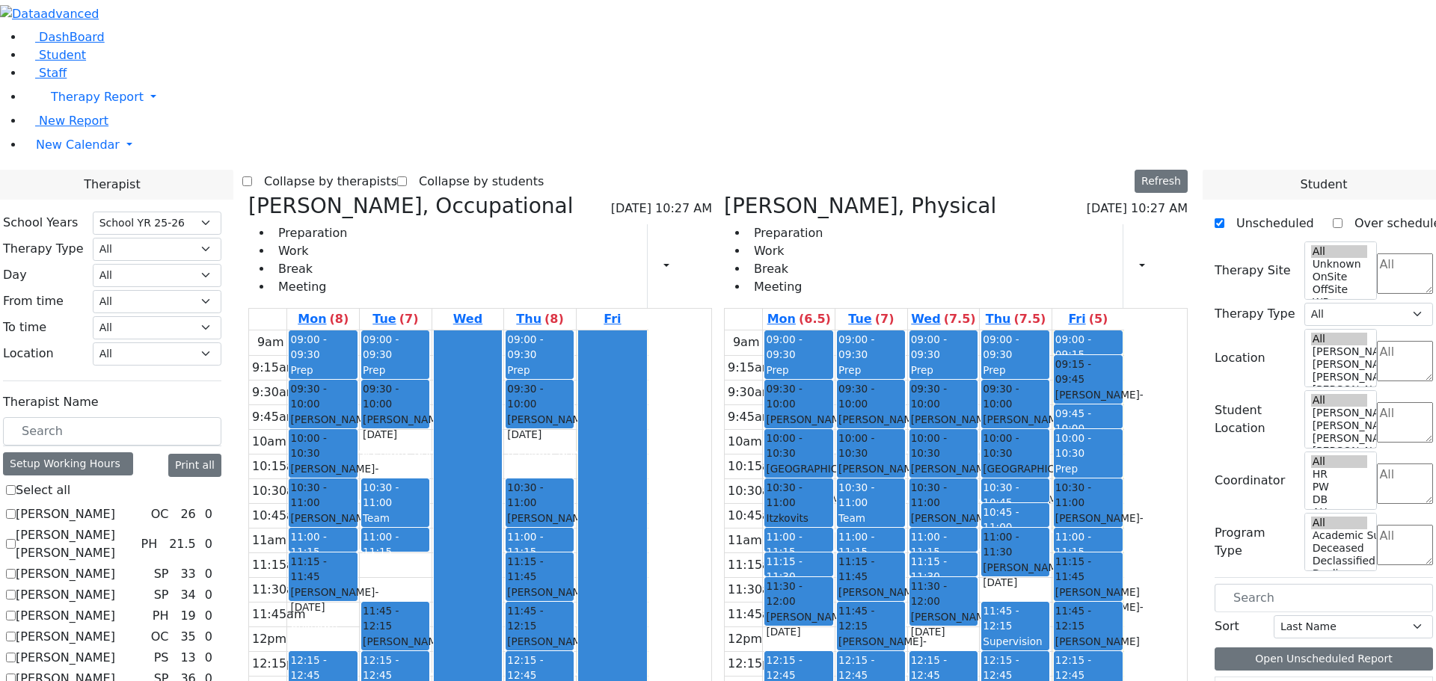
click at [1020, 512] on button "Edit Group" at bounding box center [1043, 517] width 83 height 23
select select "3"
select select "13:15:00"
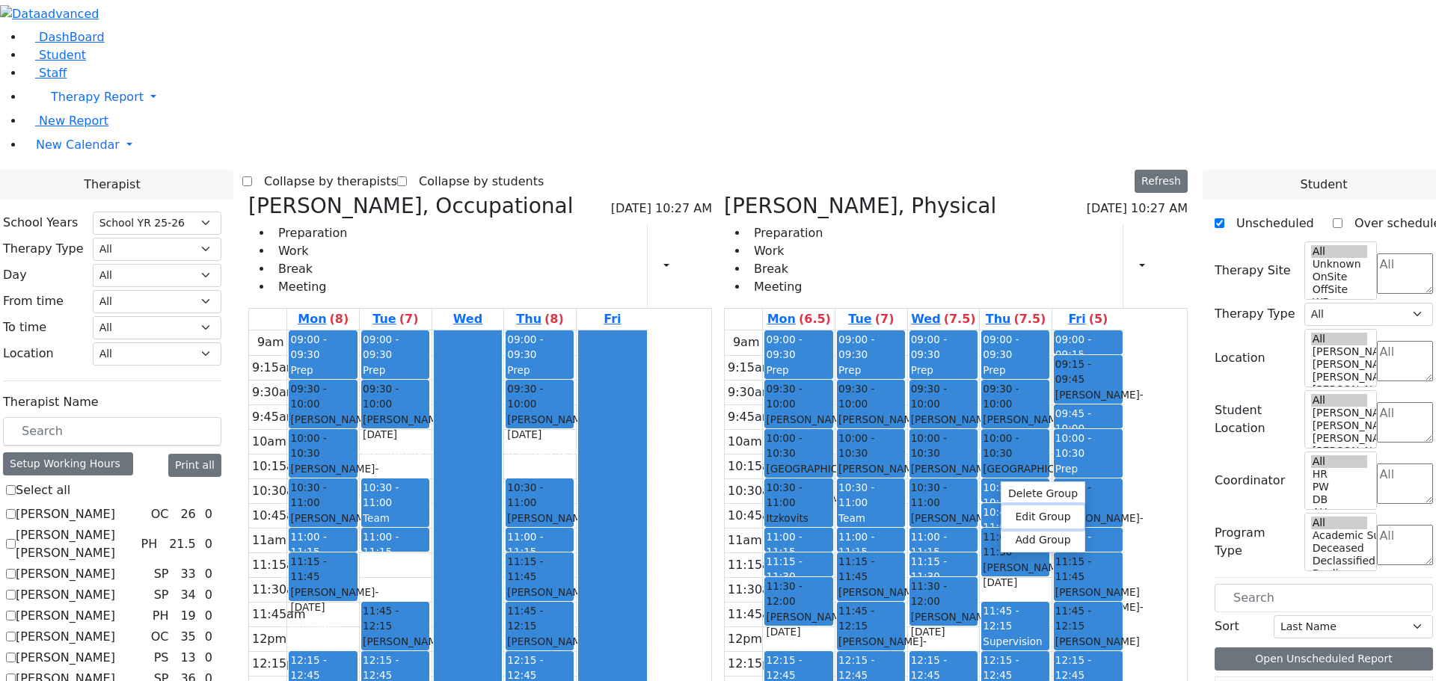
select select "13:45:00"
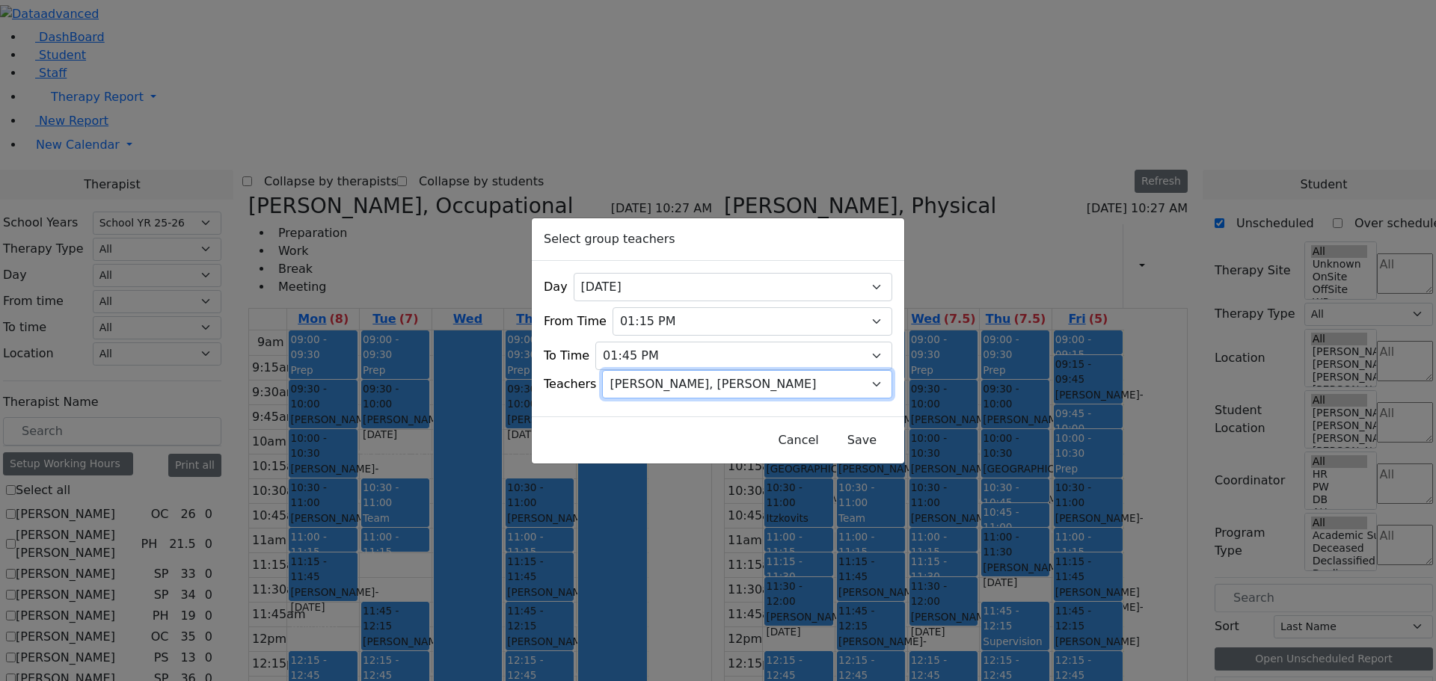
click at [860, 372] on select "Select Aliza, Ptalis Atara, Gross Avraham (Alan), Feigenbaum Bluma, Kramer Brac…" at bounding box center [747, 384] width 290 height 28
select select "Atara, Gross"
click at [622, 370] on select "Select Aliza, Ptalis Atara, Gross Avraham (Alan), Feigenbaum Bluma, Kramer Brac…" at bounding box center [747, 384] width 290 height 28
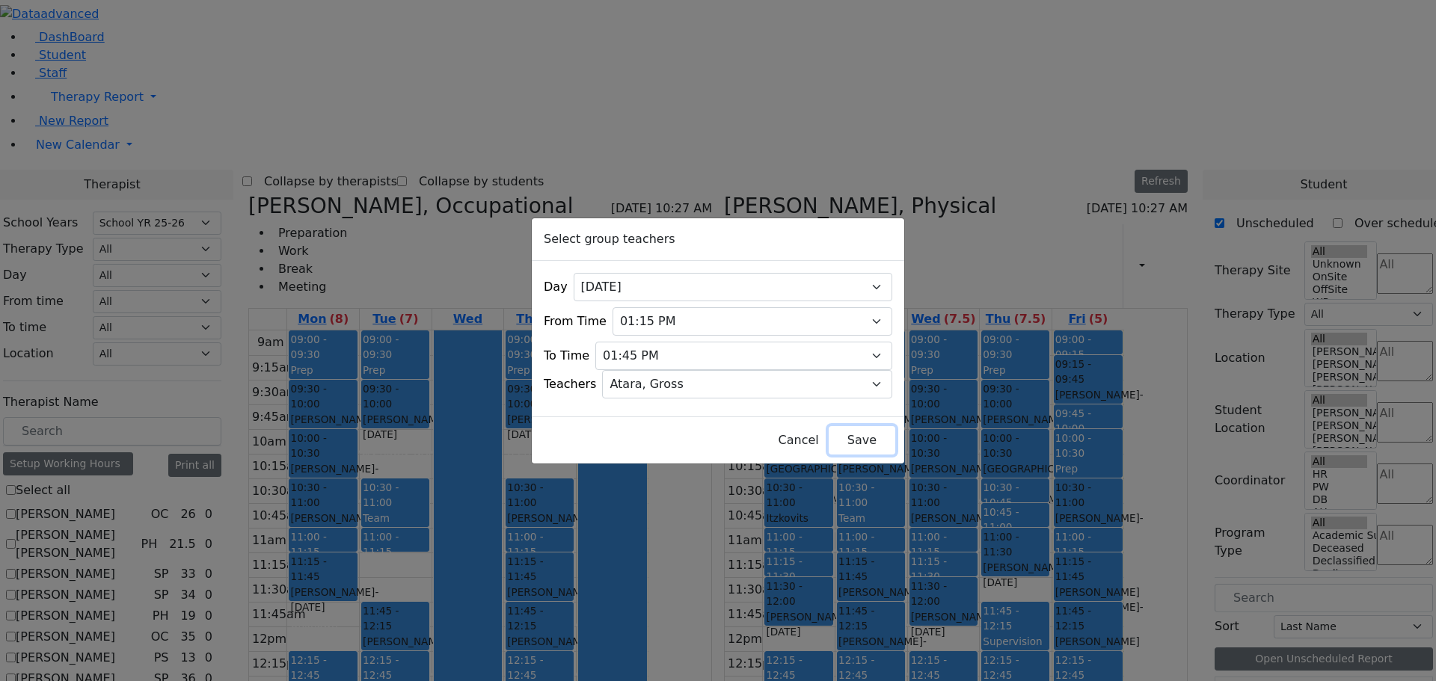
click at [846, 428] on button "Save" at bounding box center [862, 440] width 67 height 28
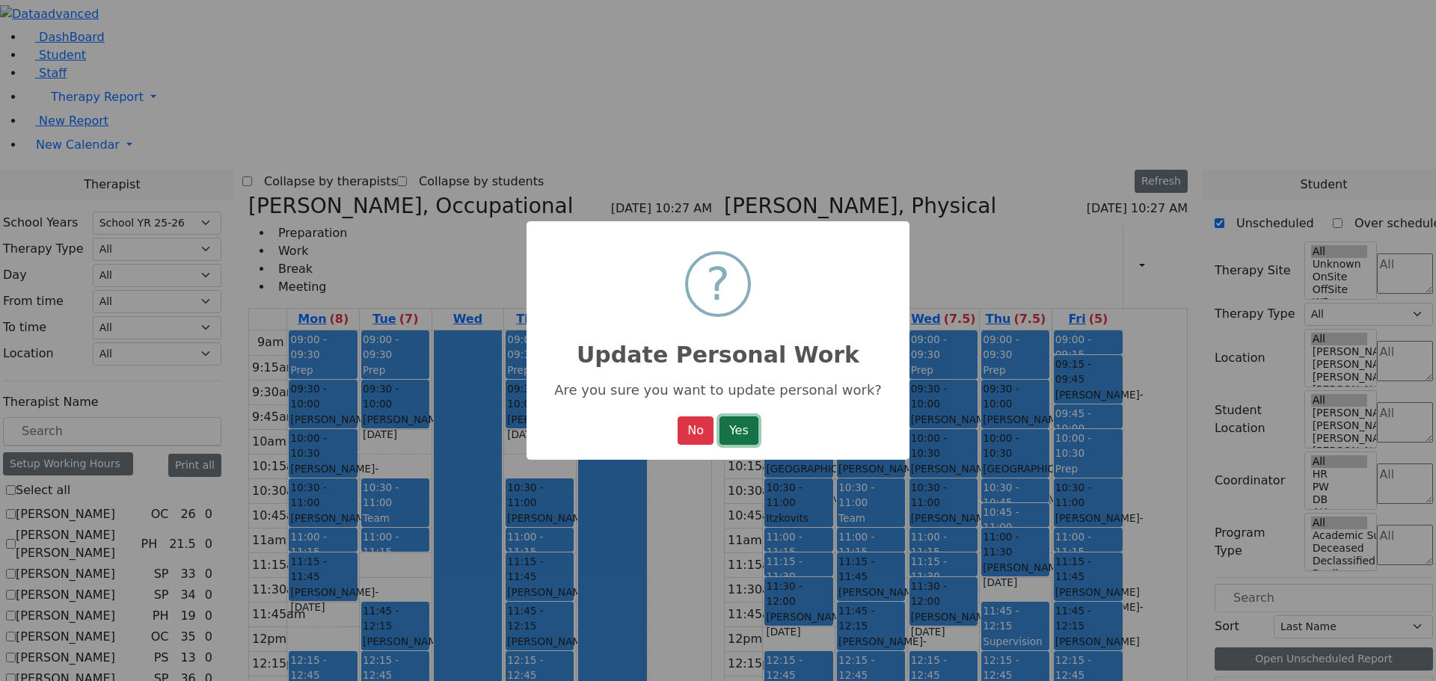
click at [744, 422] on button "Yes" at bounding box center [739, 431] width 39 height 28
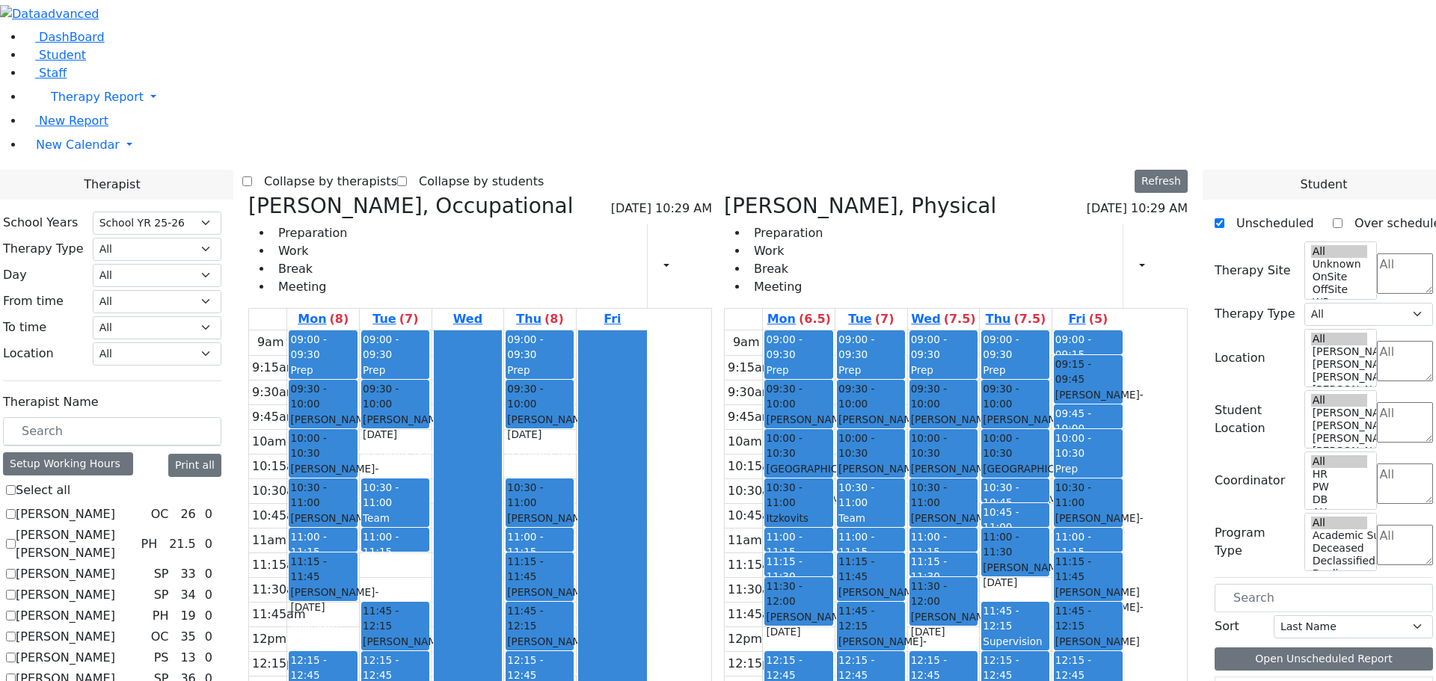
click at [1101, 564] on button "Edit Group" at bounding box center [1132, 573] width 83 height 23
select select "4"
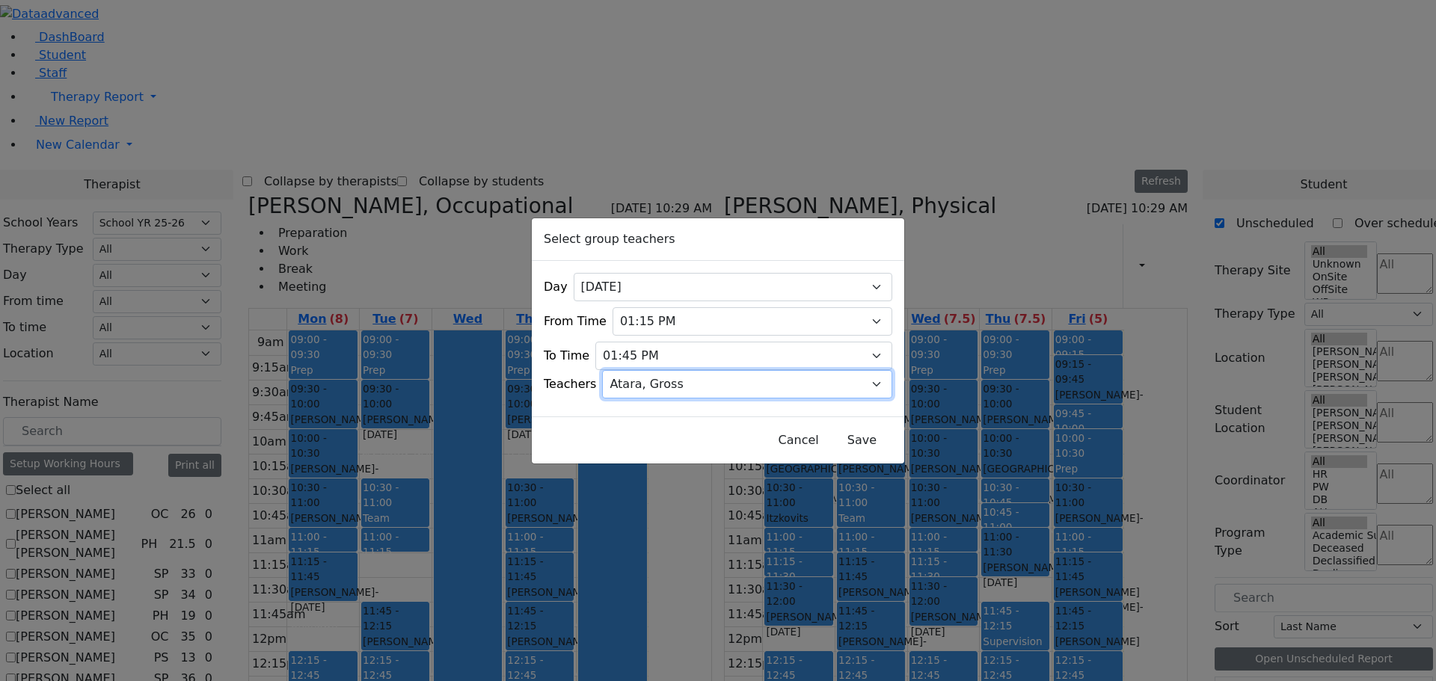
click at [860, 378] on select "Select Aliza, Ptalis Atara, Gross Avraham (Alan), Feigenbaum Bluma, Kramer Brac…" at bounding box center [747, 384] width 290 height 28
select select "Sarah, Kaganoff"
click at [622, 370] on select "Select Aliza, Ptalis Atara, Gross Avraham (Alan), Feigenbaum Bluma, Kramer Brac…" at bounding box center [747, 384] width 290 height 28
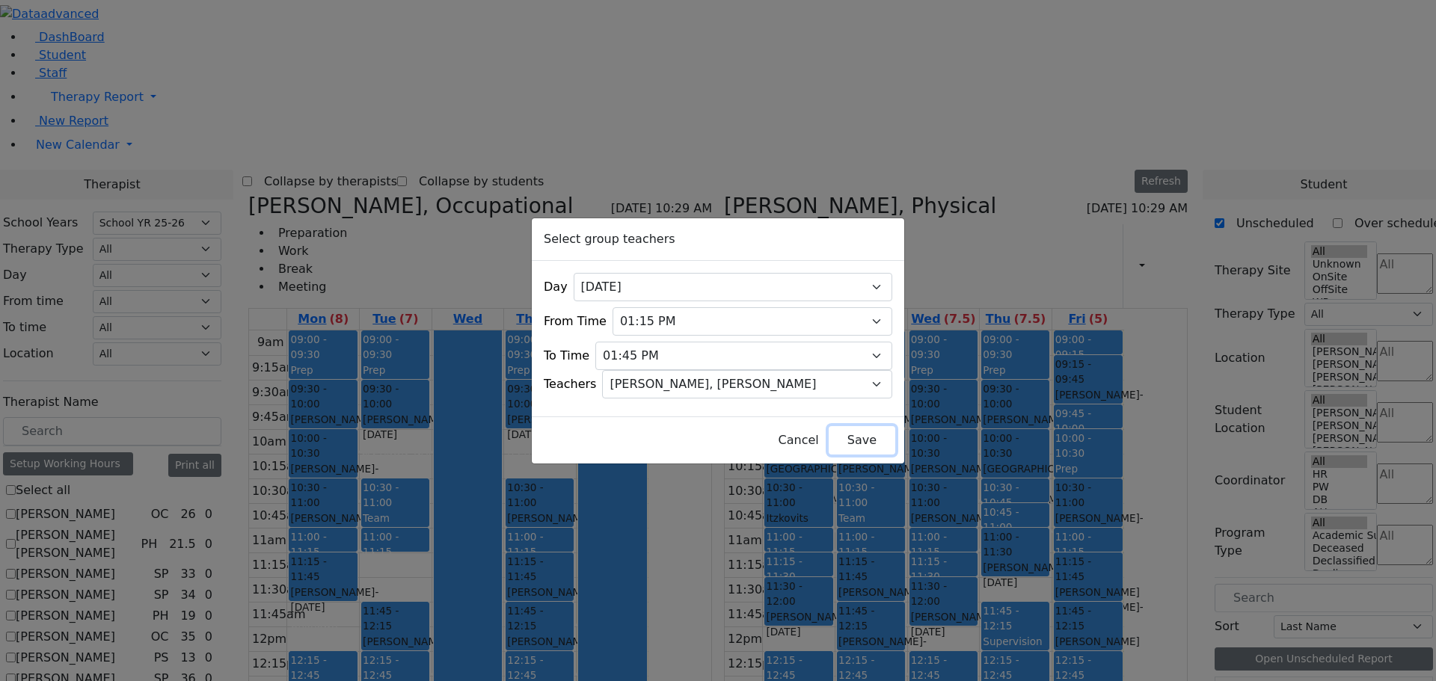
click at [829, 433] on button "Save" at bounding box center [862, 440] width 67 height 28
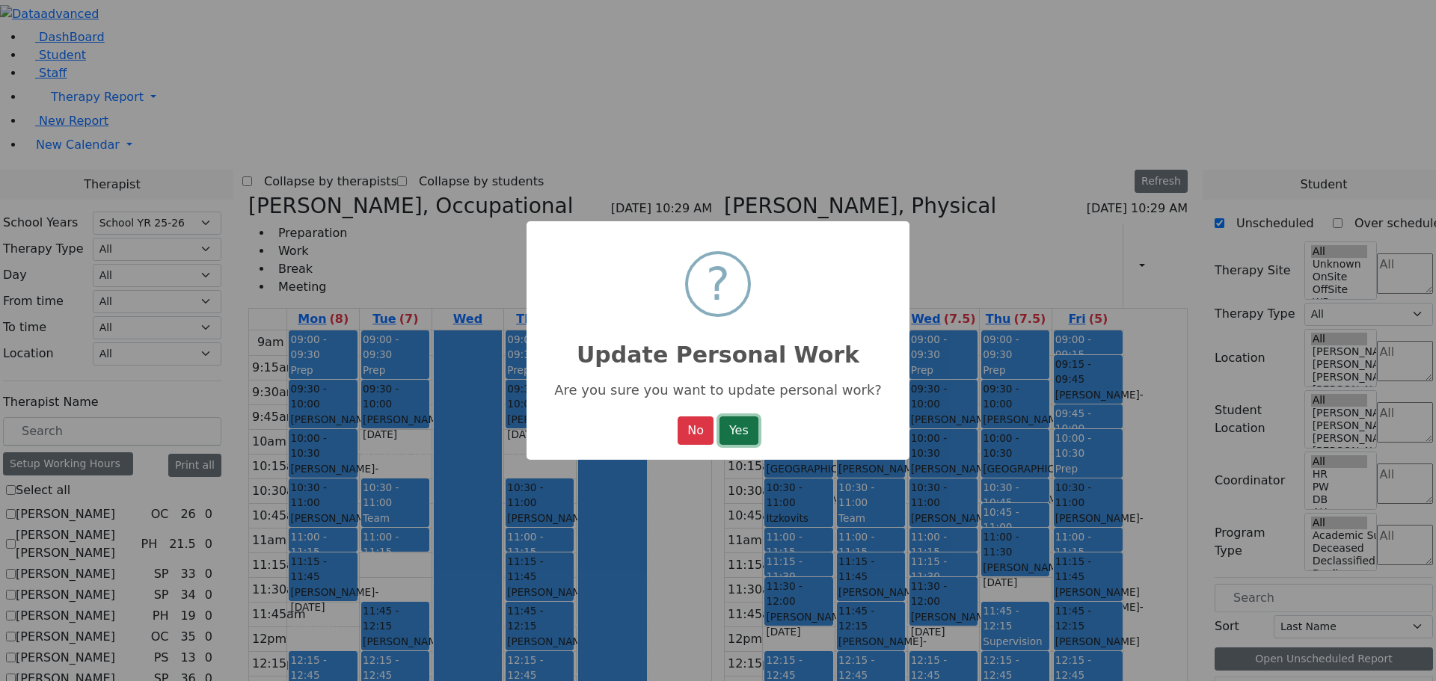
click at [757, 435] on button "Yes" at bounding box center [739, 431] width 39 height 28
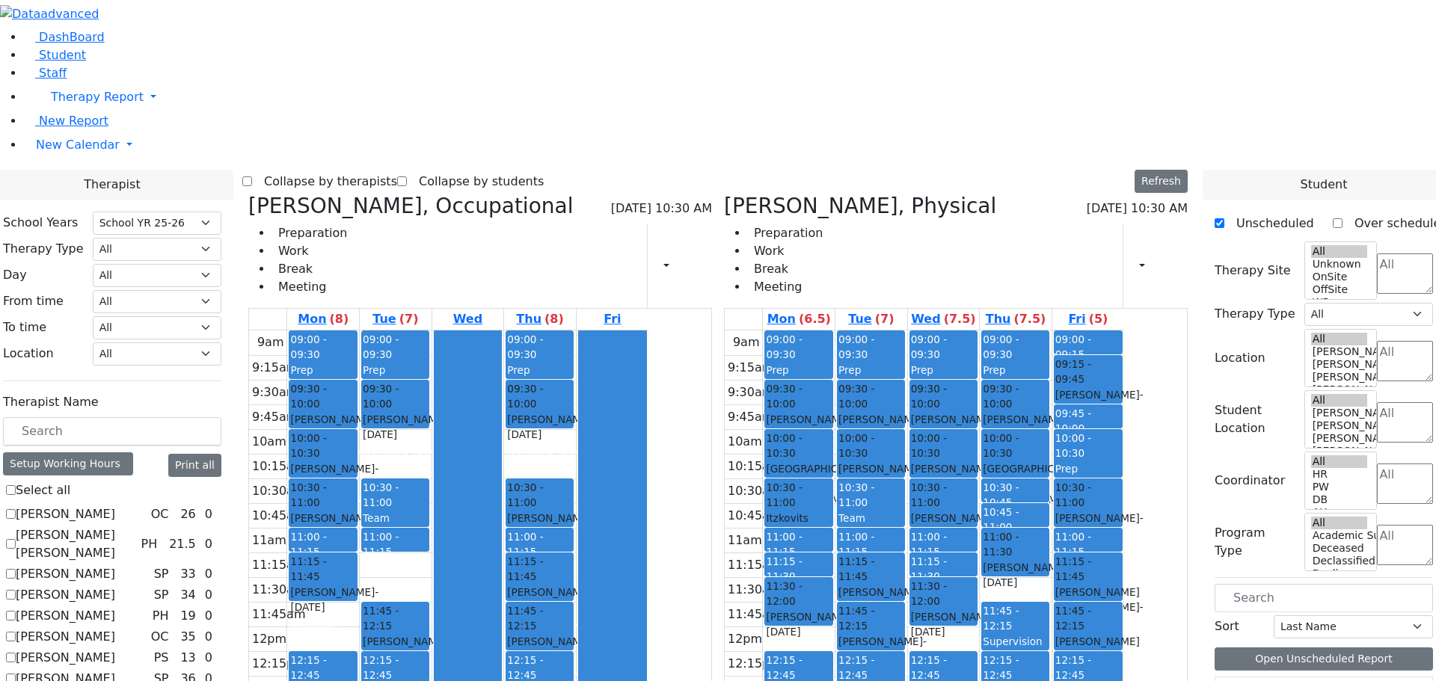
scroll to position [75, 0]
click at [96, 152] on span "New Calendar" at bounding box center [78, 145] width 84 height 14
click at [61, 200] on span "Teacher Report" at bounding box center [81, 193] width 90 height 14
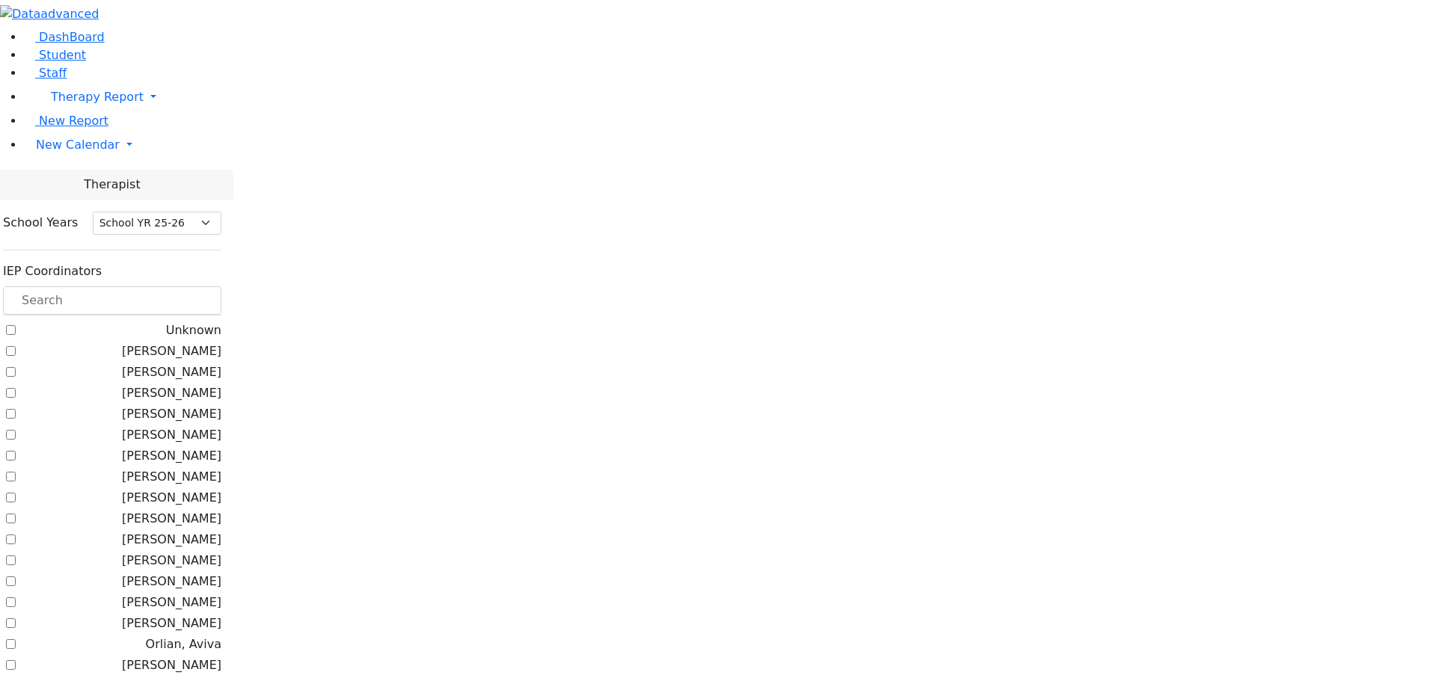
select select "212"
click at [203, 287] on input "text" at bounding box center [112, 301] width 218 height 28
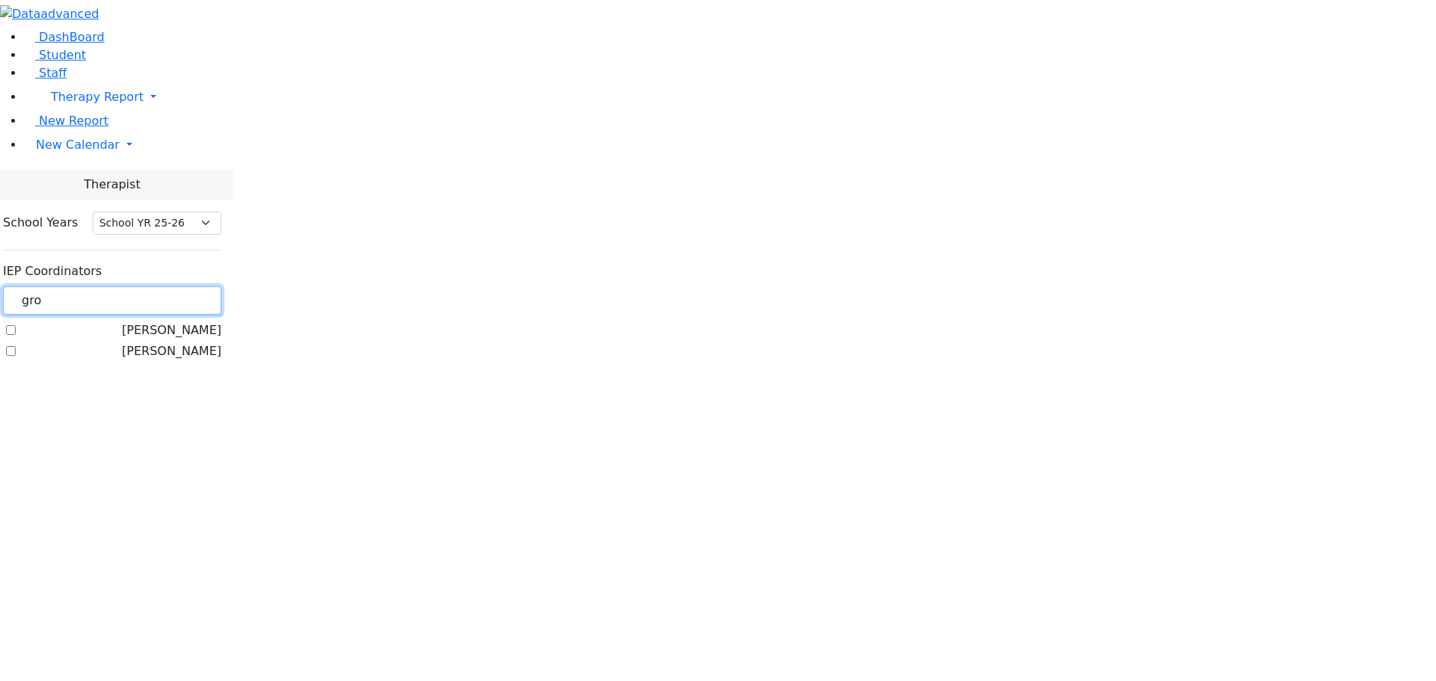
type input "gro"
click at [185, 322] on label "[PERSON_NAME]" at bounding box center [171, 331] width 99 height 18
click at [16, 325] on input "[PERSON_NAME]" at bounding box center [11, 330] width 10 height 10
checkbox input "true"
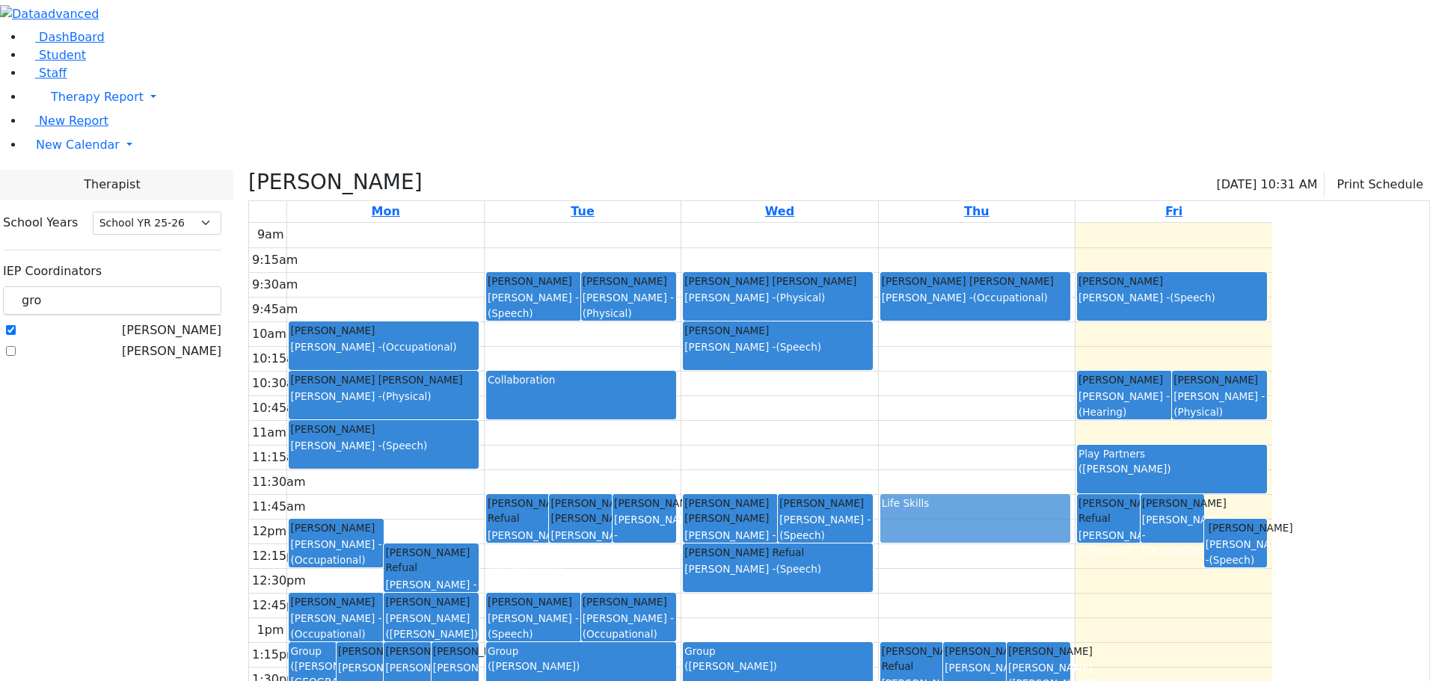
drag, startPoint x: 882, startPoint y: 458, endPoint x: 987, endPoint y: 365, distance: 140.5
click at [873, 223] on div "[PERSON_NAME] [PERSON_NAME] [PERSON_NAME] - (Speech) [PERSON_NAME] [PERSON_NAME…" at bounding box center [778, 223] width 190 height 0
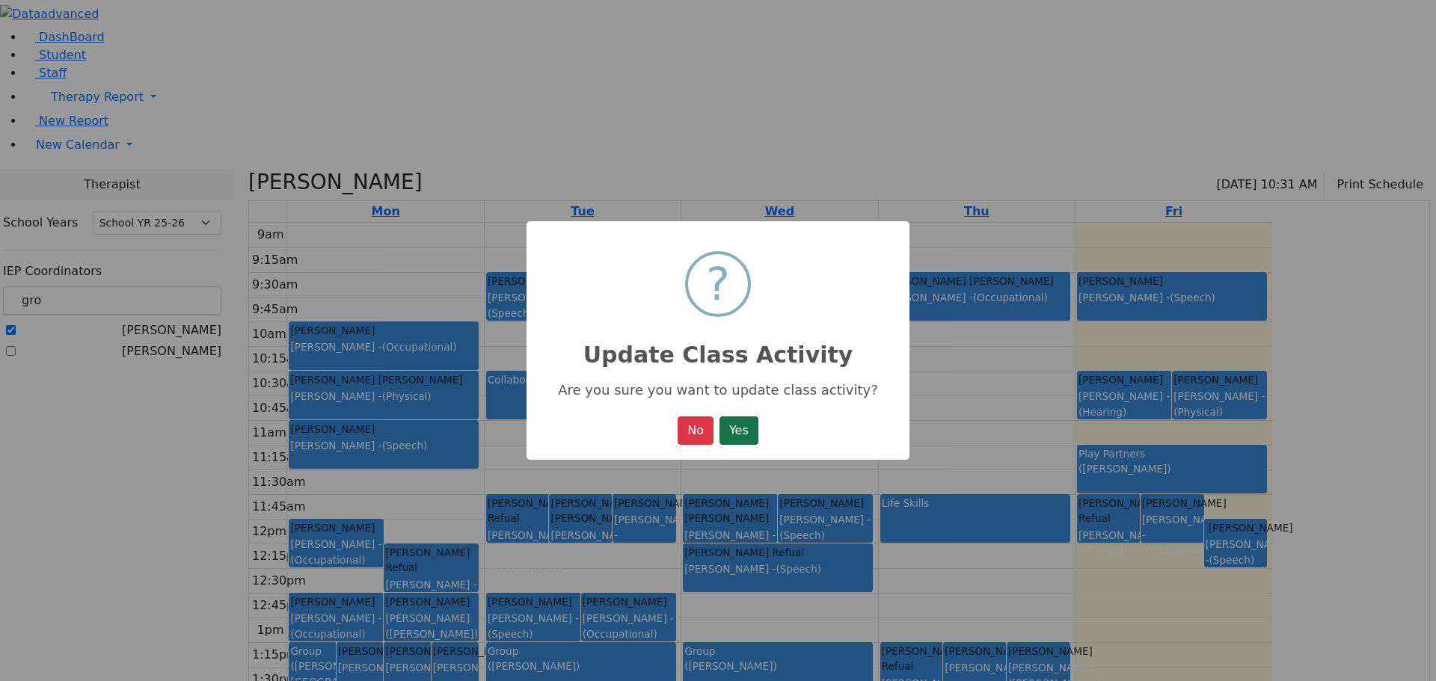
click at [746, 426] on button "Yes" at bounding box center [739, 431] width 39 height 28
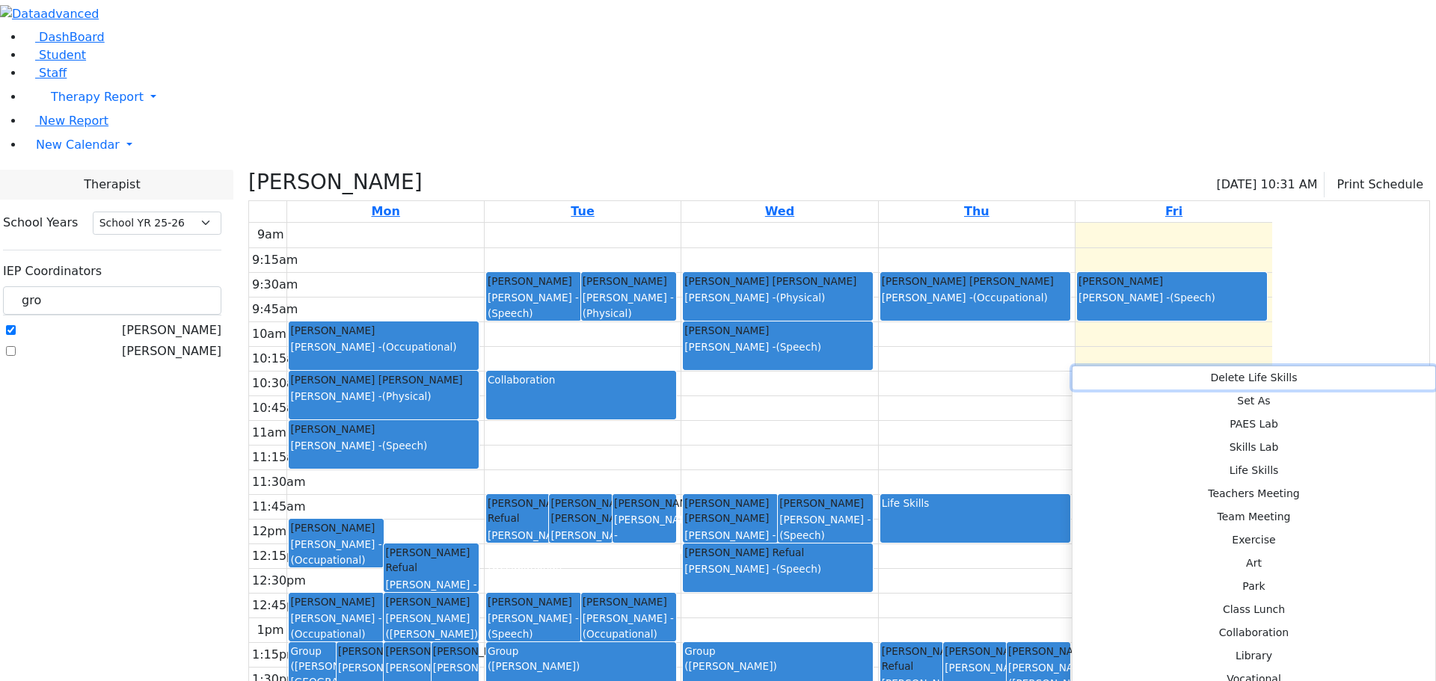
click at [1093, 370] on button "Delete Life Skills" at bounding box center [1254, 378] width 363 height 23
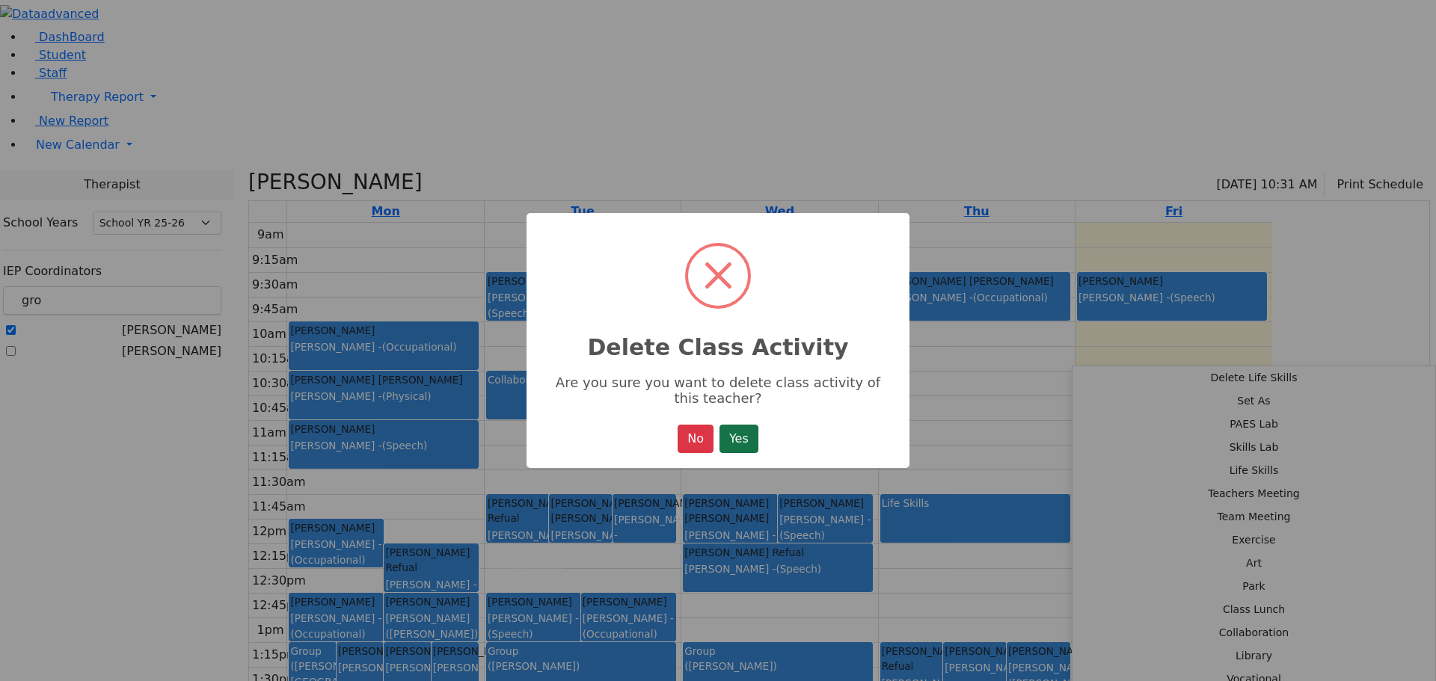
click at [753, 447] on button "Yes" at bounding box center [739, 439] width 39 height 28
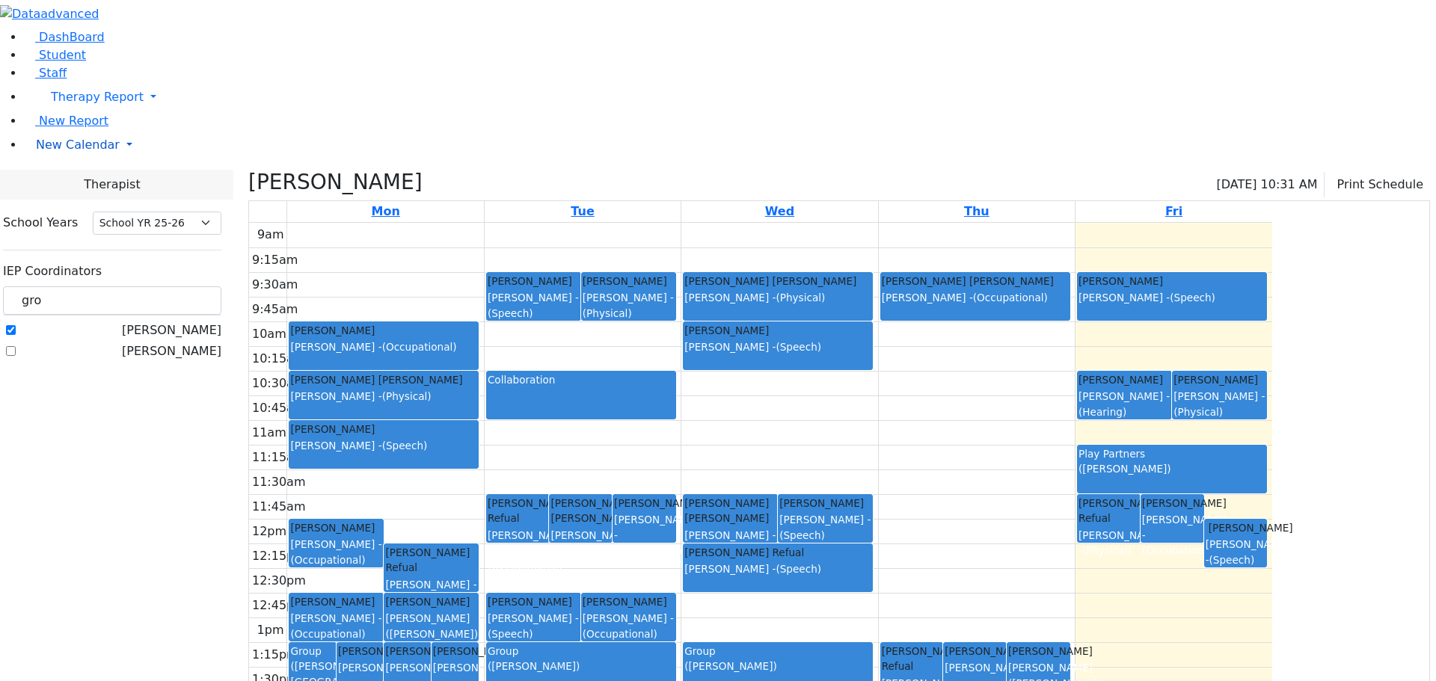
click at [49, 152] on span "New Calendar" at bounding box center [78, 145] width 84 height 14
click at [69, 182] on span "Calendar" at bounding box center [59, 175] width 54 height 14
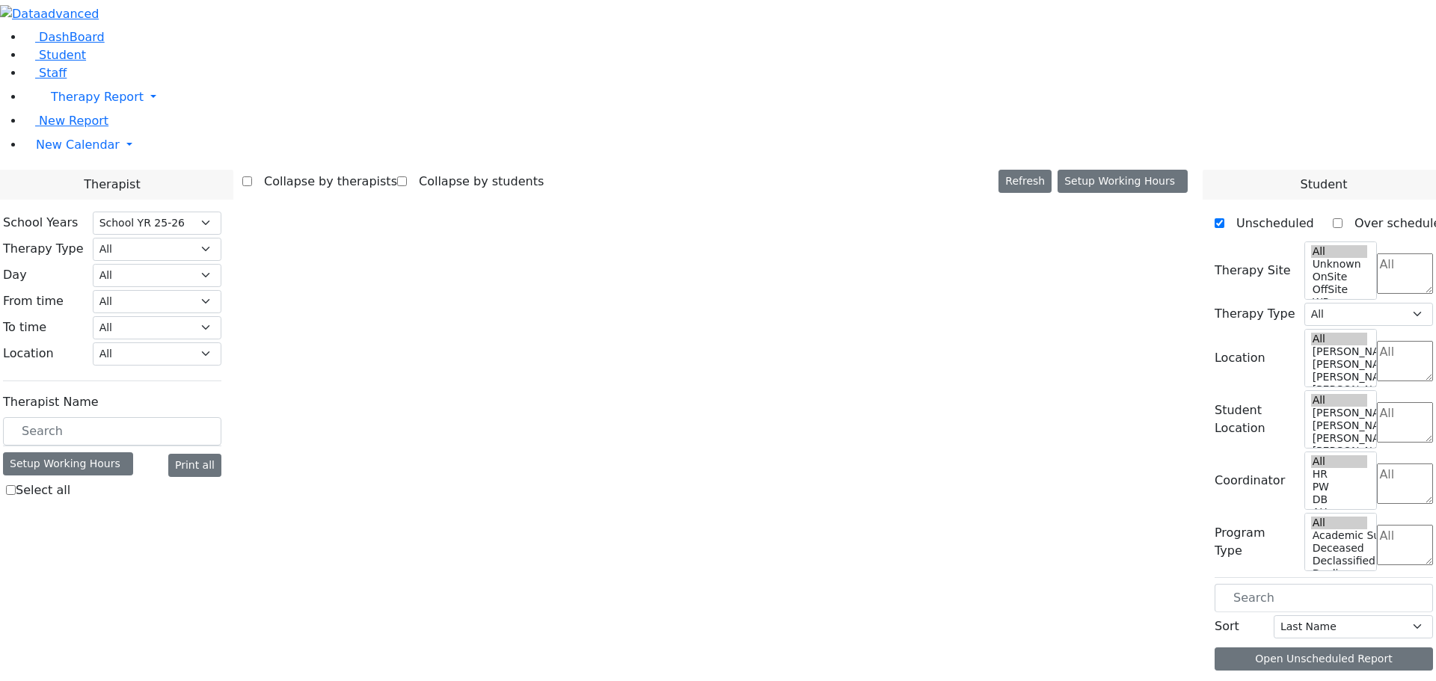
select select "212"
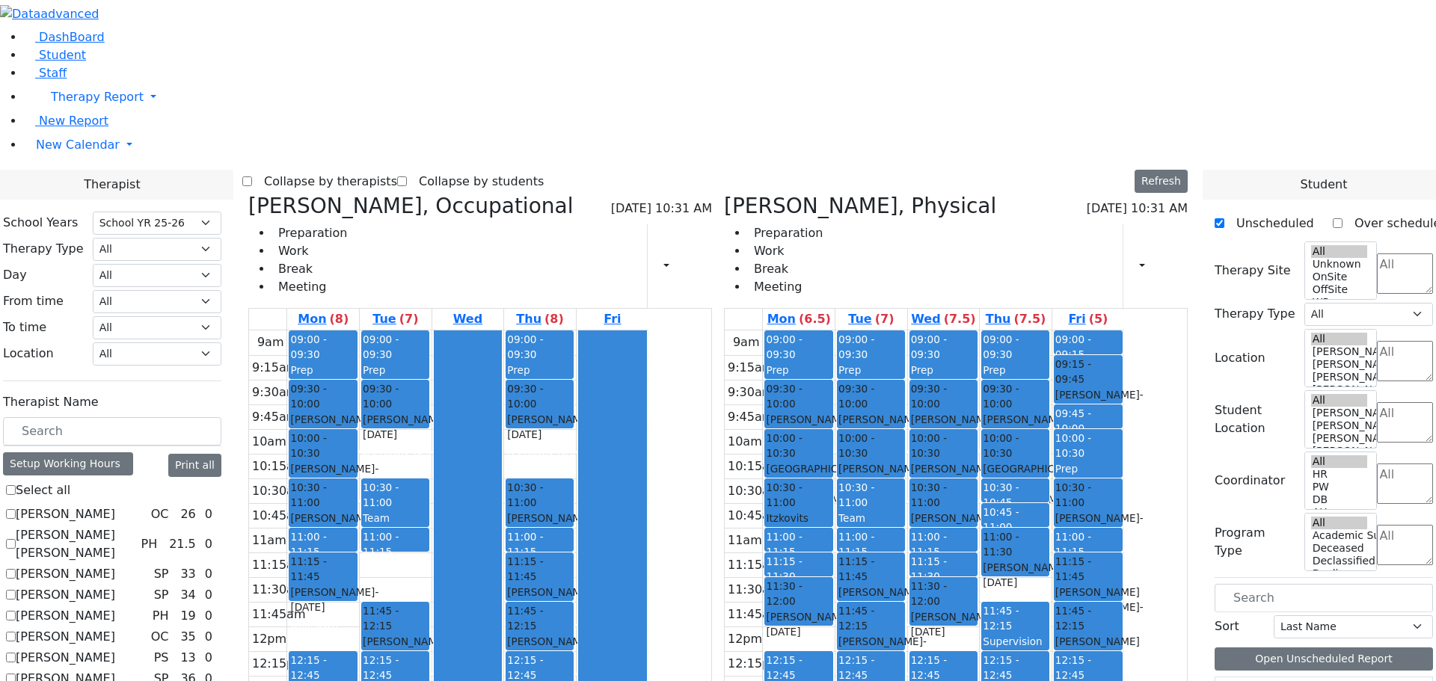
scroll to position [449, 0]
checkbox input "true"
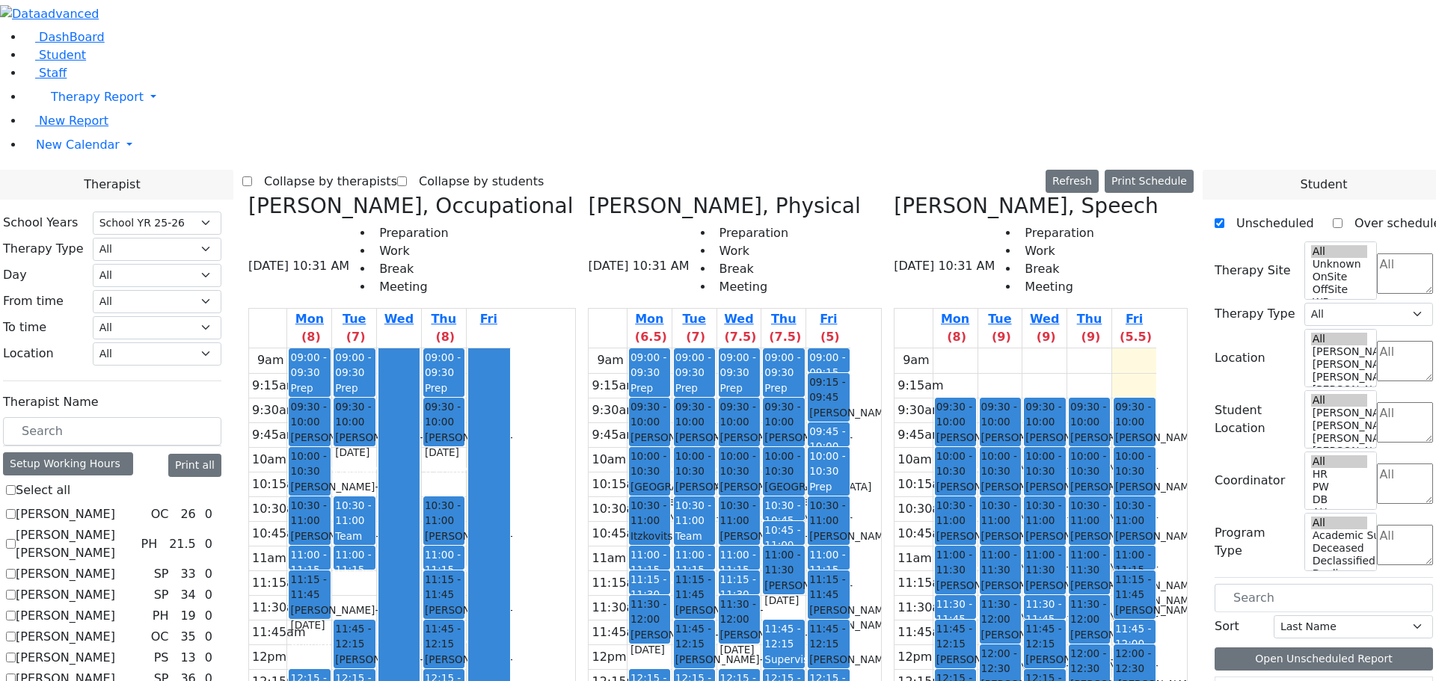
click at [402, 194] on h3 "Koff Aviva, Occupational" at bounding box center [410, 206] width 325 height 25
click at [678, 194] on h3 "Reese Amy, Physical" at bounding box center [724, 206] width 272 height 25
click at [248, 194] on icon at bounding box center [248, 206] width 0 height 25
checkbox input "false"
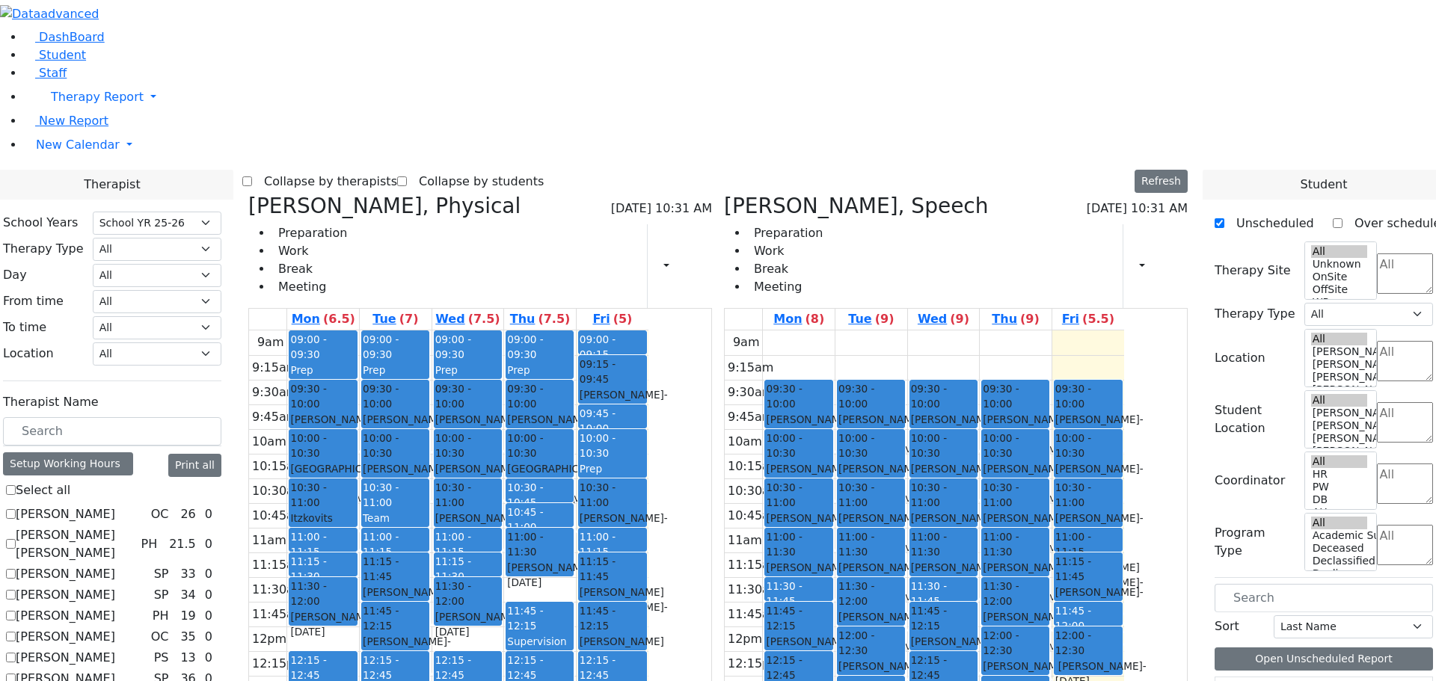
click at [248, 194] on icon at bounding box center [248, 206] width 0 height 25
select select "3"
checkbox input "false"
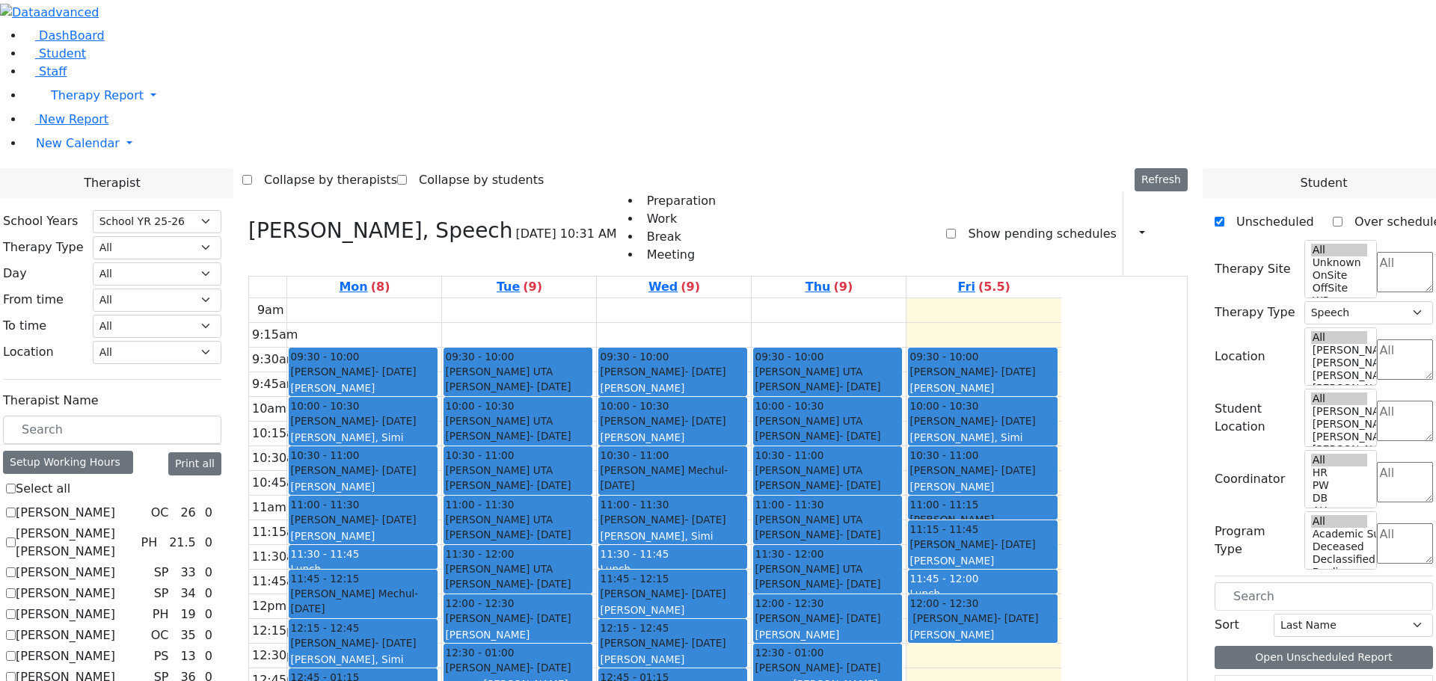
scroll to position [2, 0]
checkbox input "true"
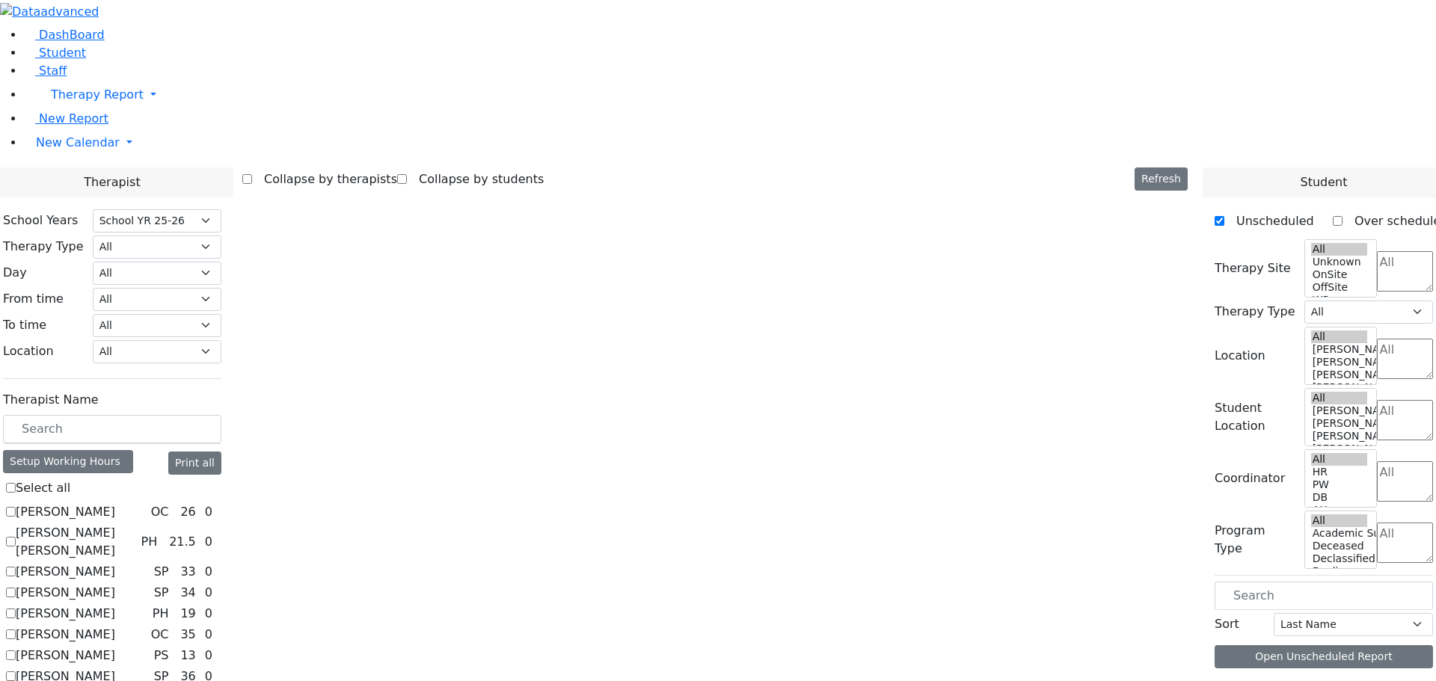
scroll to position [0, 0]
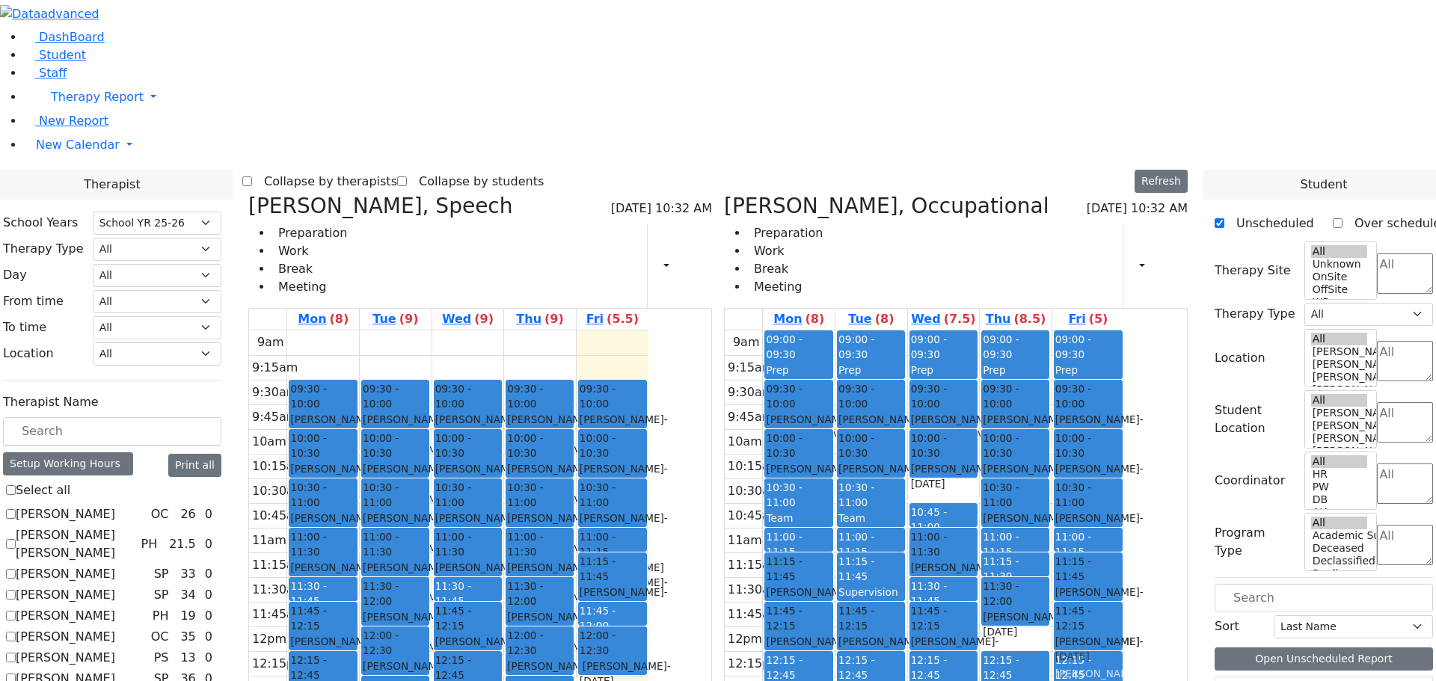
drag, startPoint x: 1022, startPoint y: 549, endPoint x: 1163, endPoint y: 403, distance: 203.1
click at [1124, 403] on tr "09:00 - 09:30 Prep 09:30 - 10:00 Goldstein Hershkowitz Shimon - 09/06/2017 הערש…" at bounding box center [924, 627] width 399 height 592
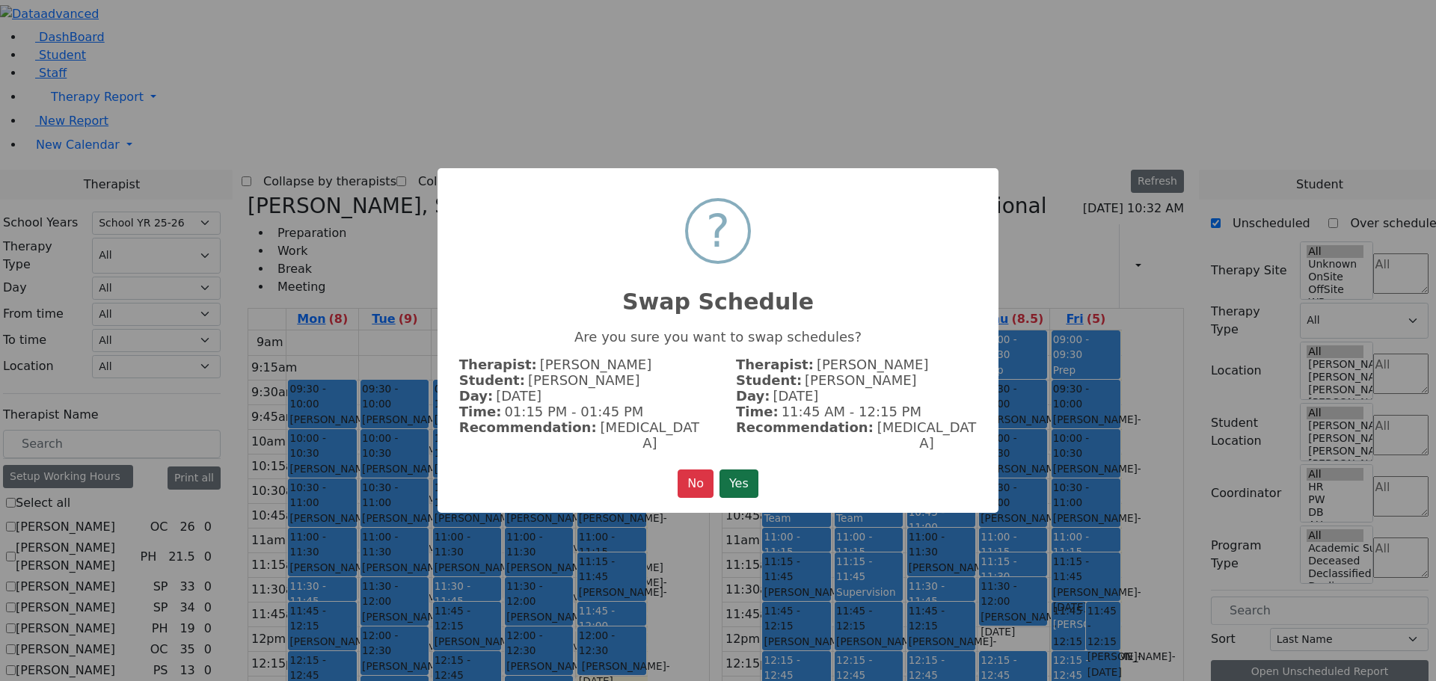
click at [753, 473] on button "Yes" at bounding box center [739, 484] width 39 height 28
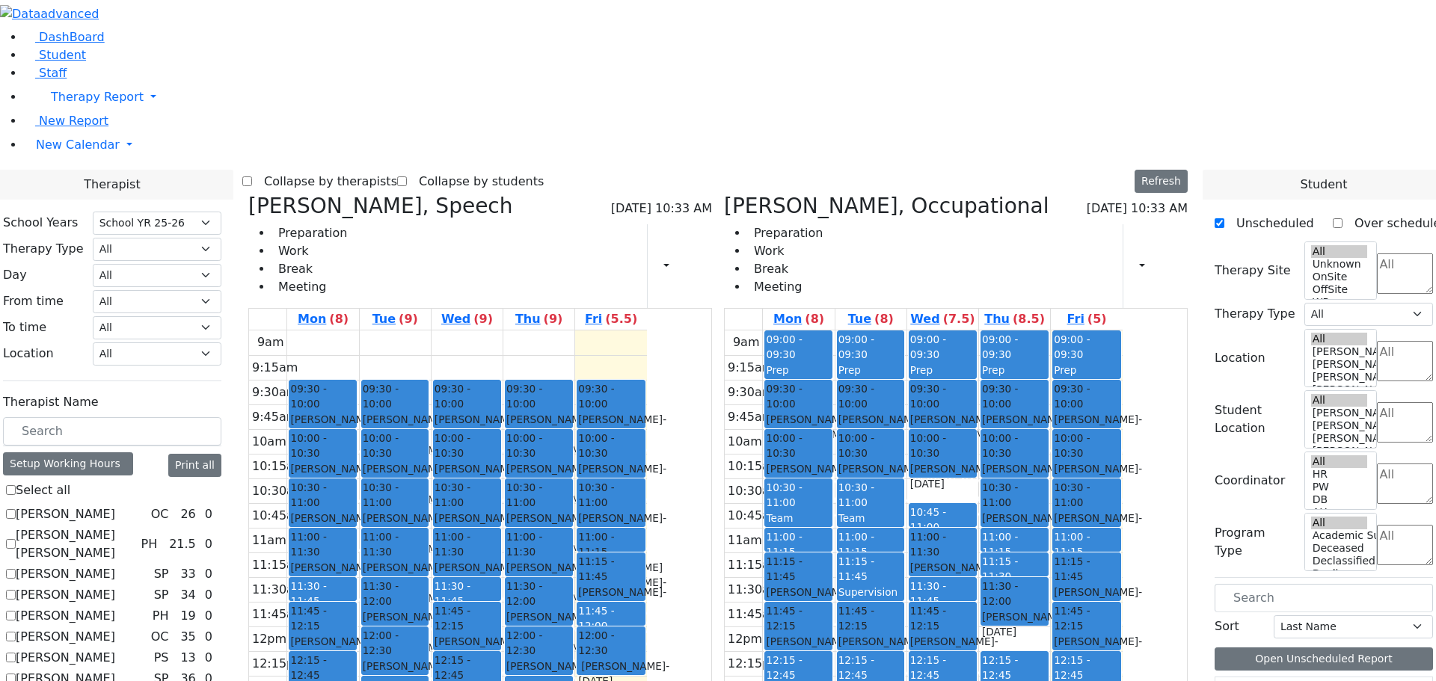
click at [248, 194] on icon at bounding box center [248, 206] width 0 height 25
select select "1"
checkbox input "false"
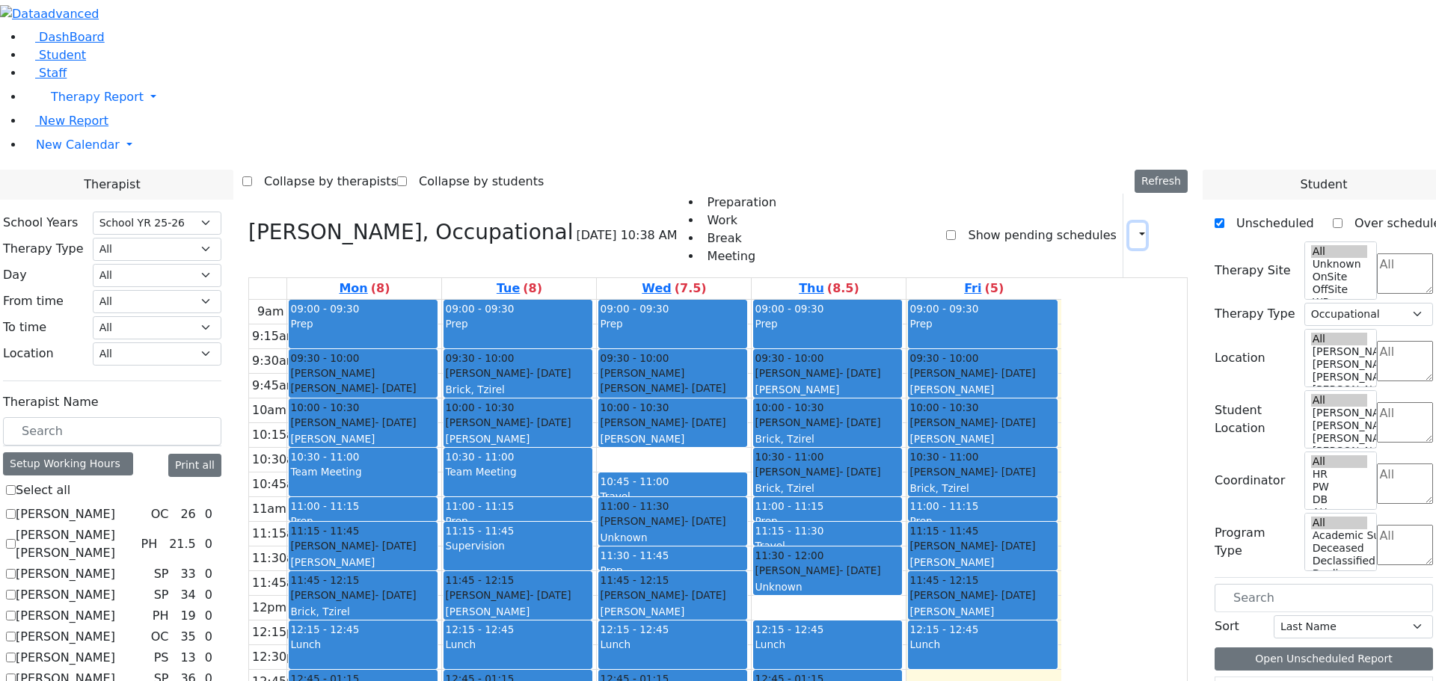
click at [1133, 228] on icon "button" at bounding box center [1133, 235] width 0 height 14
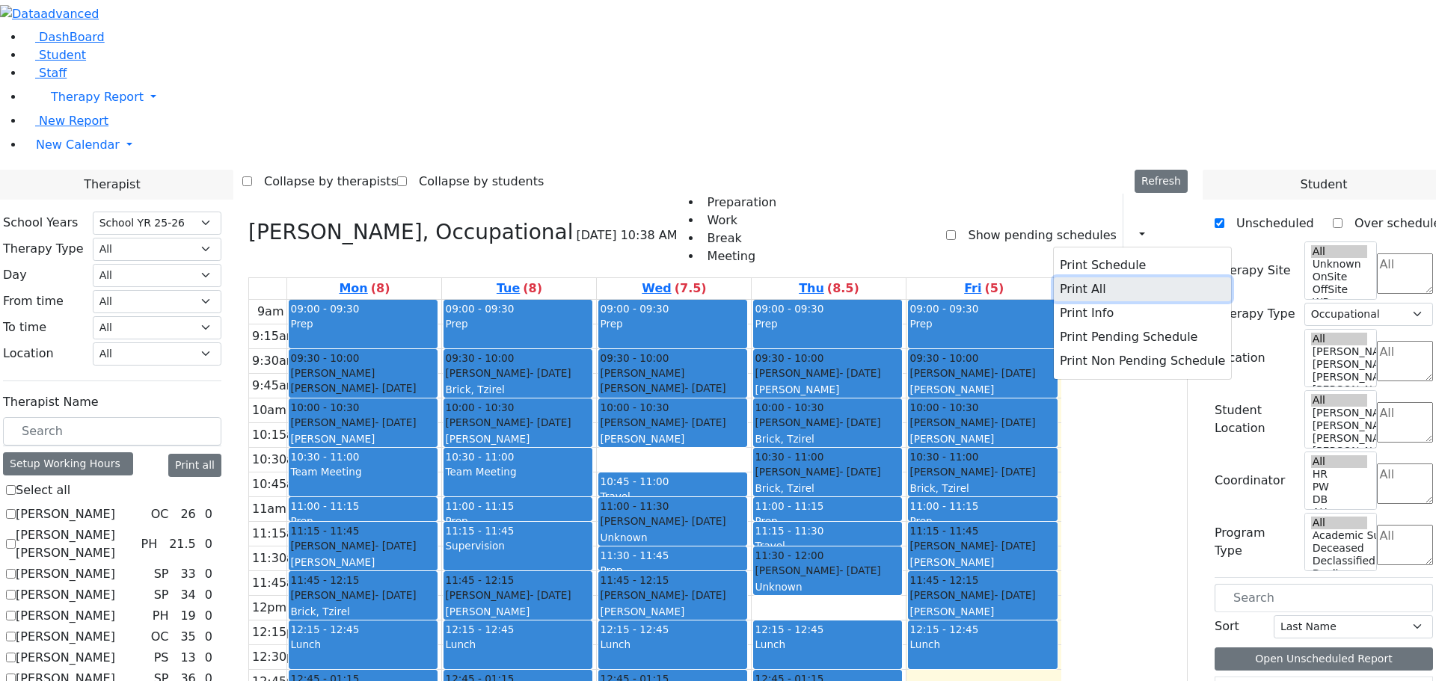
click at [1065, 278] on button "Print All" at bounding box center [1142, 290] width 177 height 24
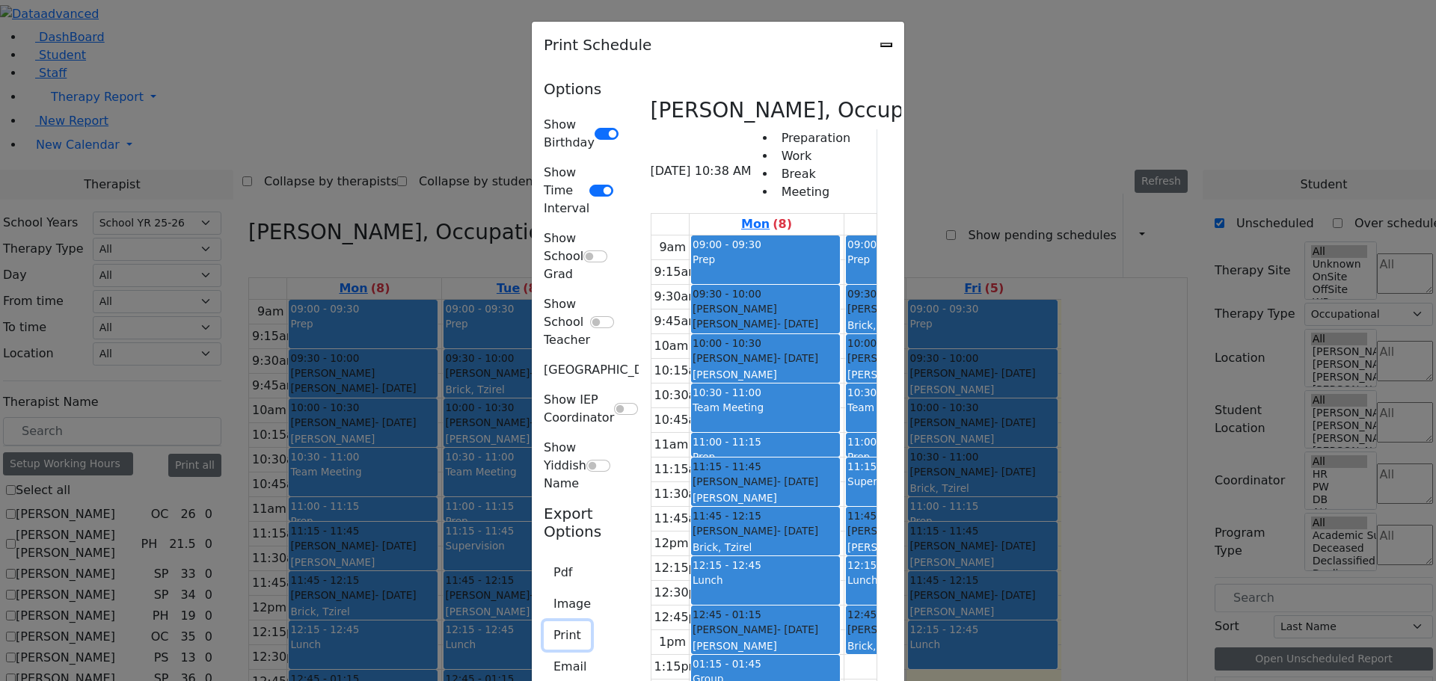
click at [544, 622] on button "Print" at bounding box center [567, 636] width 47 height 28
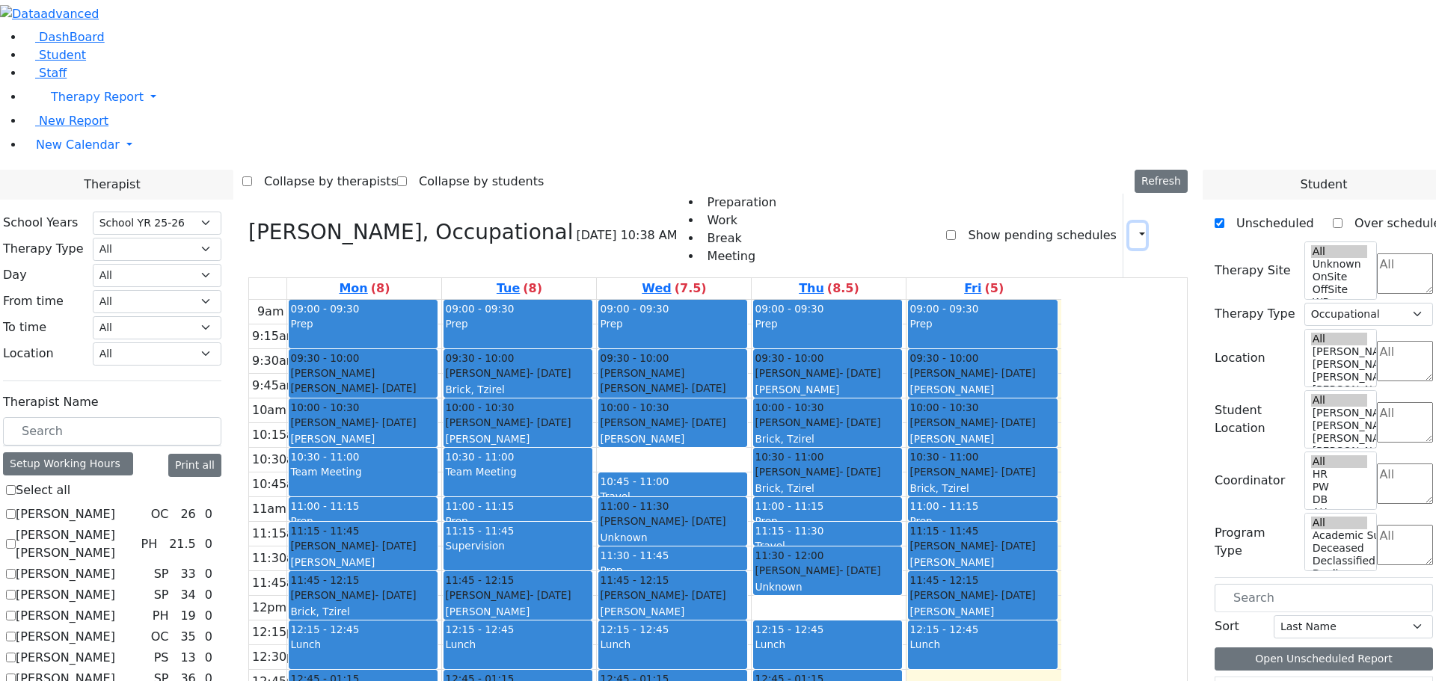
click at [1133, 228] on icon "button" at bounding box center [1133, 235] width 0 height 14
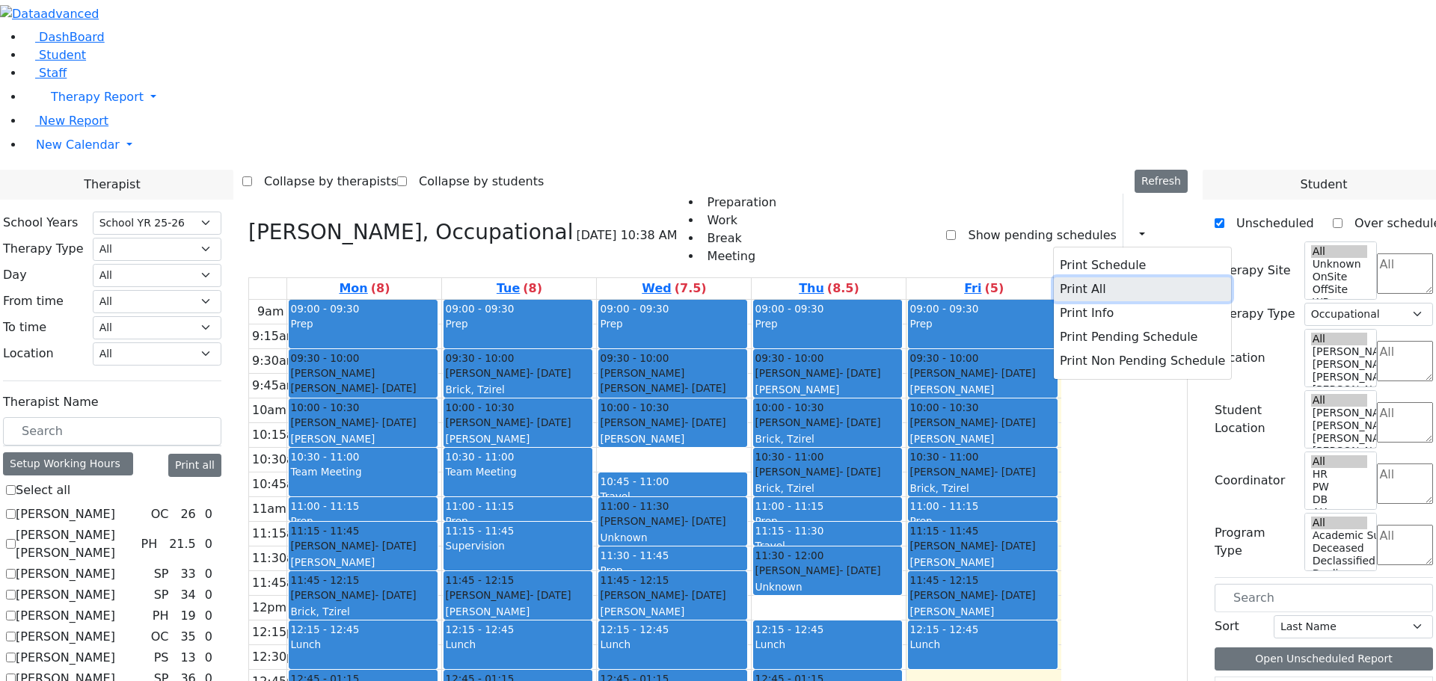
click at [1068, 278] on button "Print All" at bounding box center [1142, 290] width 177 height 24
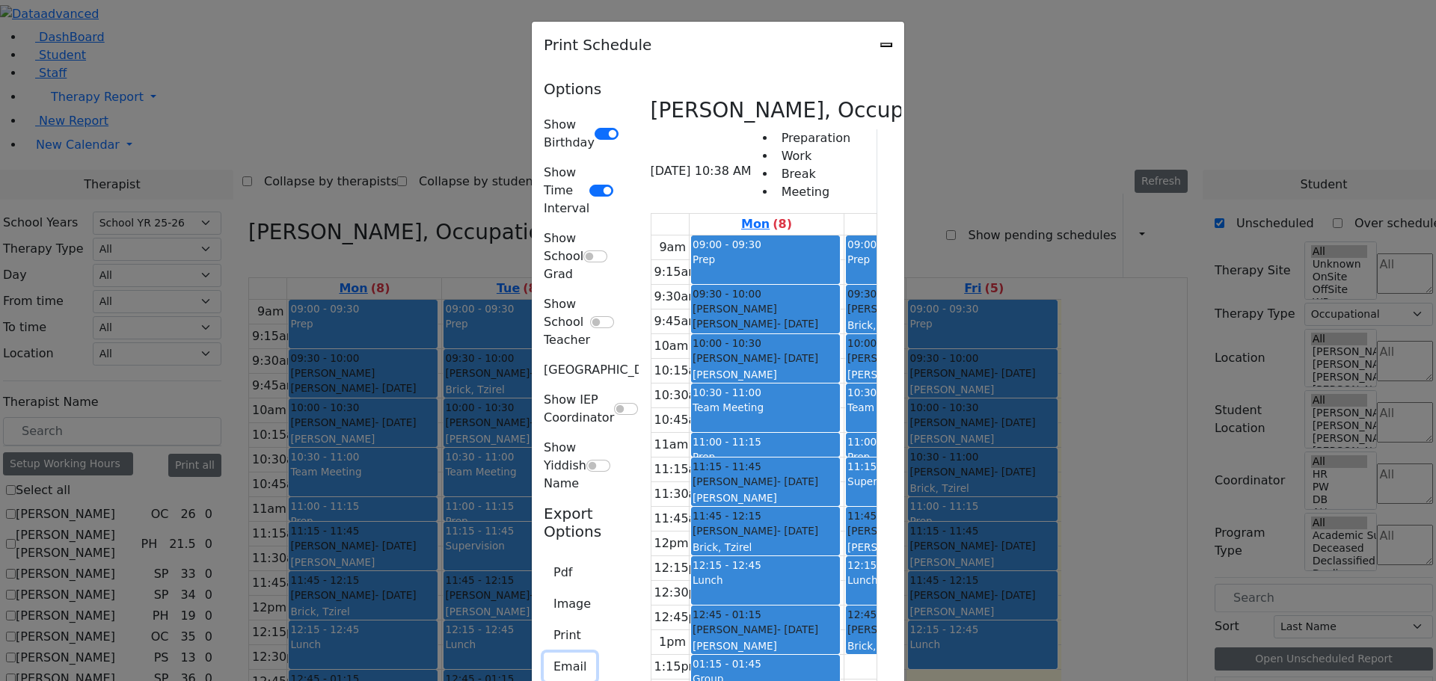
click at [544, 653] on button "Email" at bounding box center [570, 667] width 52 height 28
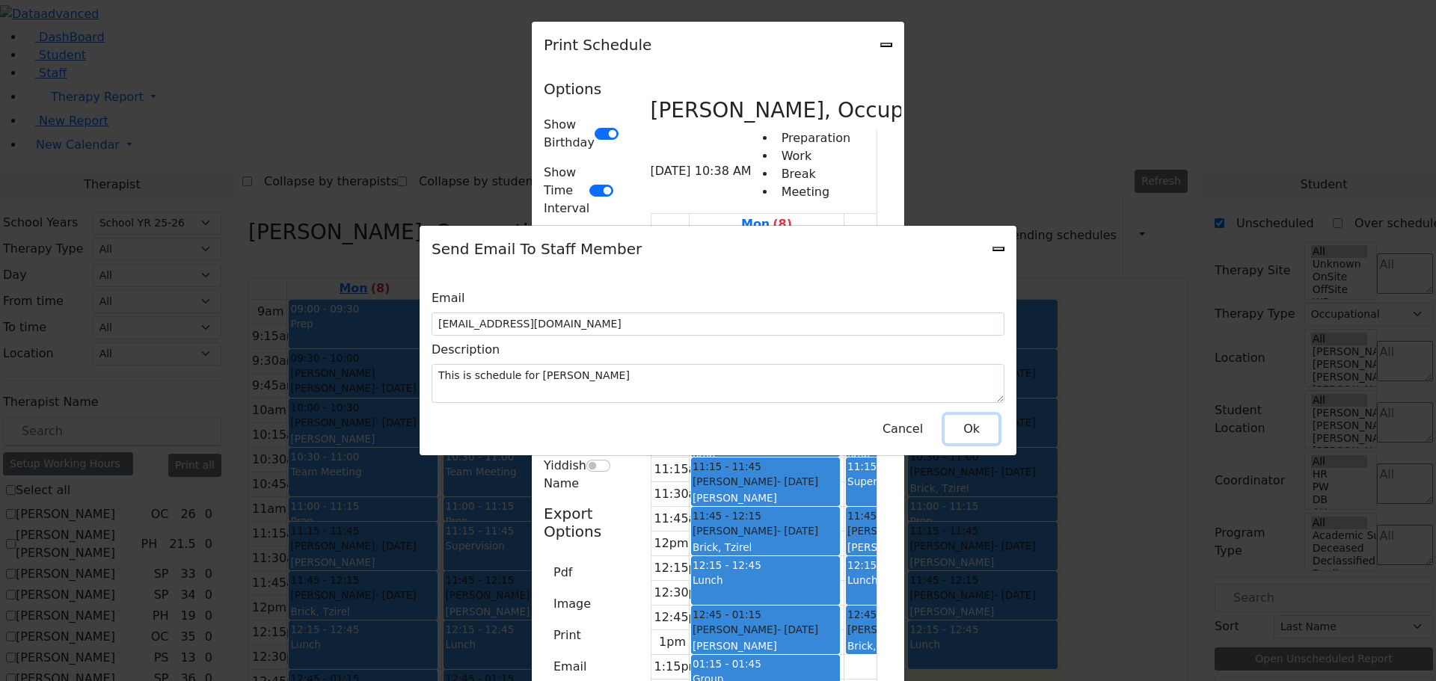
click at [964, 421] on button "Ok" at bounding box center [972, 429] width 54 height 28
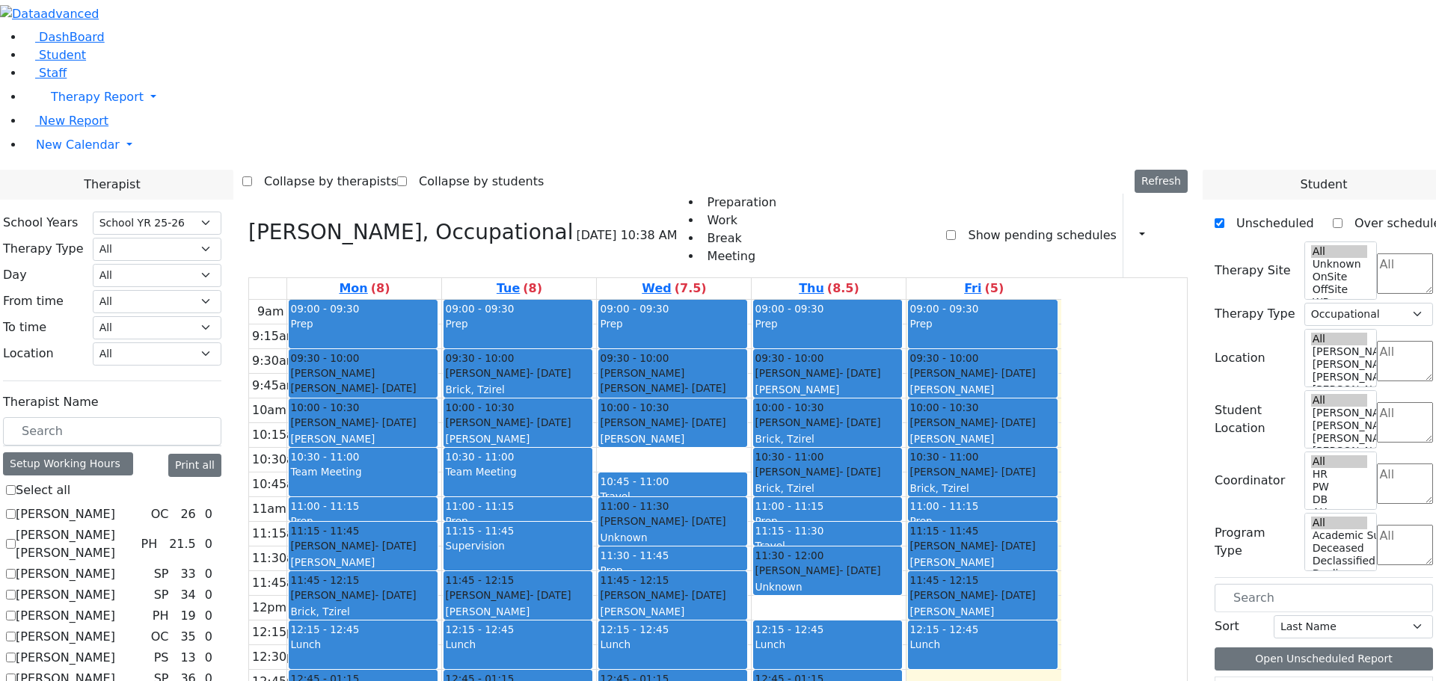
checkbox input "false"
select select
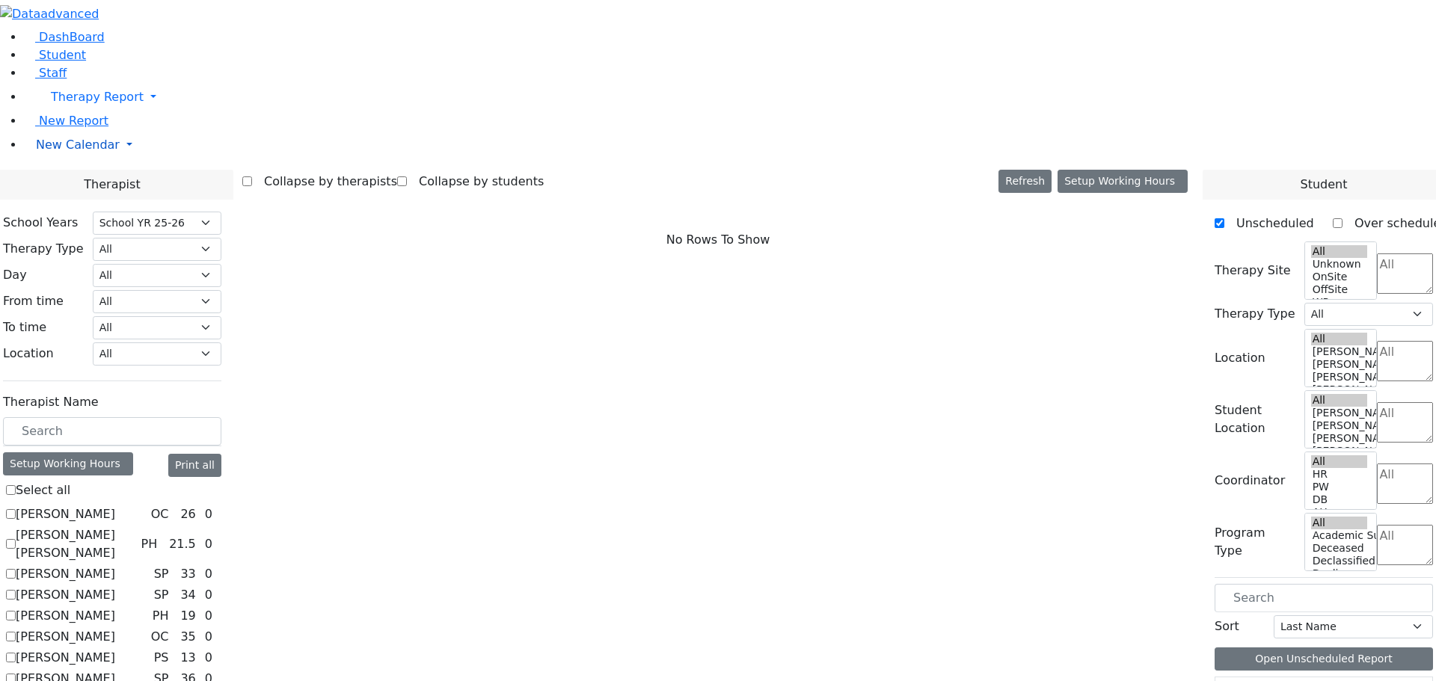
click at [36, 152] on span "New Calendar" at bounding box center [78, 145] width 84 height 14
click at [53, 182] on span "Calendar" at bounding box center [59, 175] width 54 height 14
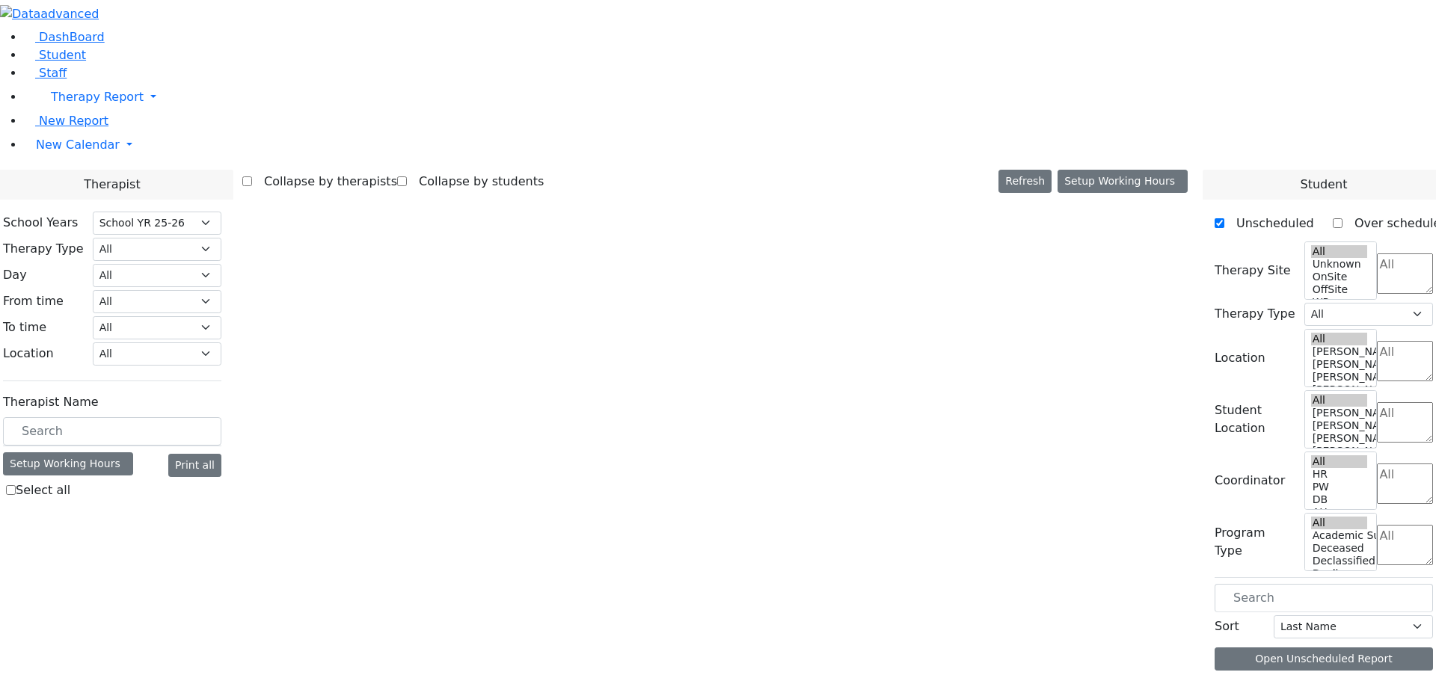
select select "212"
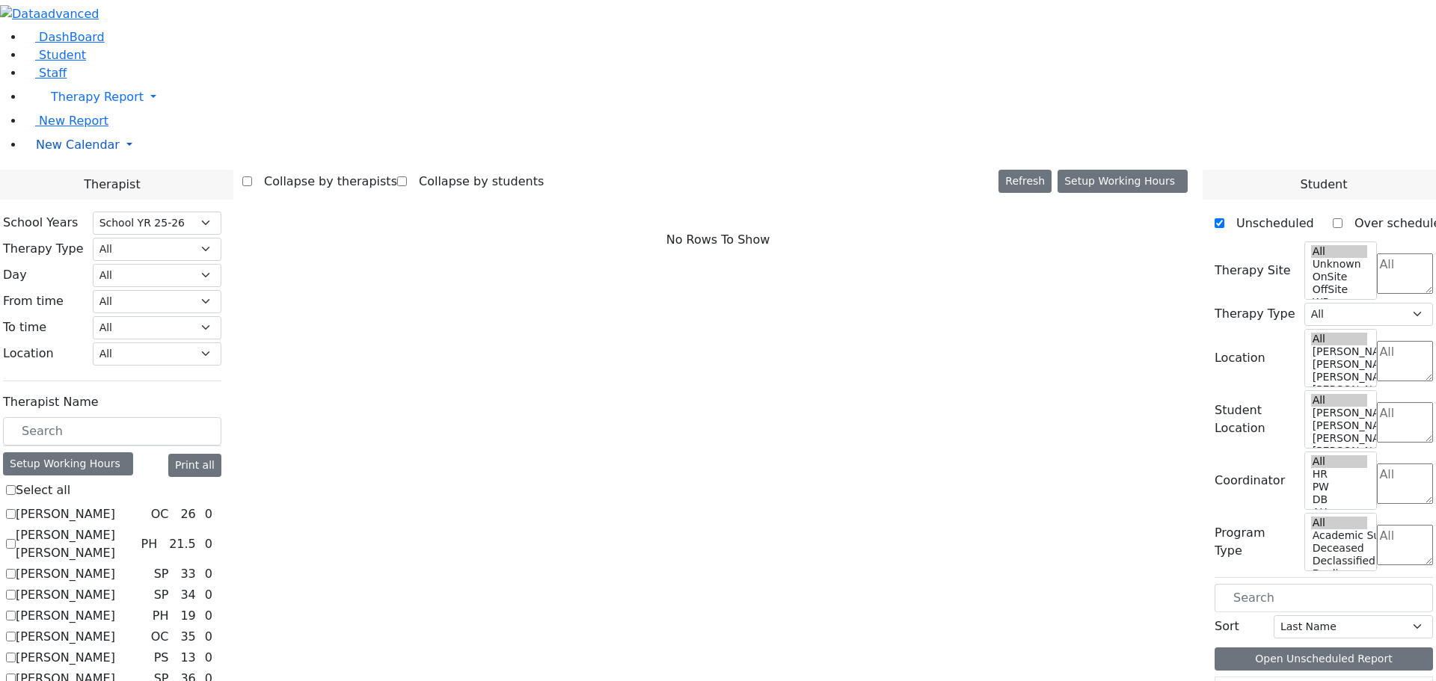
click at [72, 152] on span "New Calendar" at bounding box center [78, 145] width 84 height 14
click at [78, 200] on span "Teacher Report" at bounding box center [81, 193] width 90 height 14
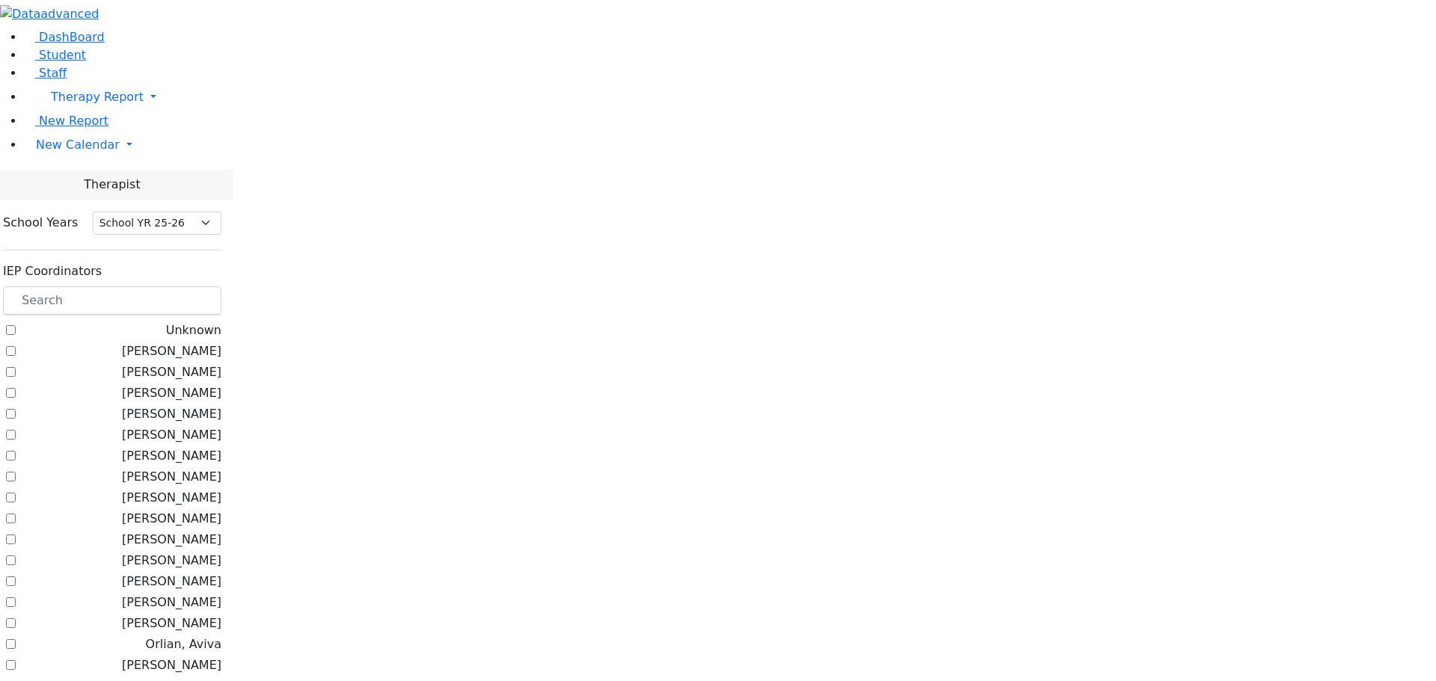
select select "212"
click at [221, 287] on input "text" at bounding box center [112, 301] width 218 height 28
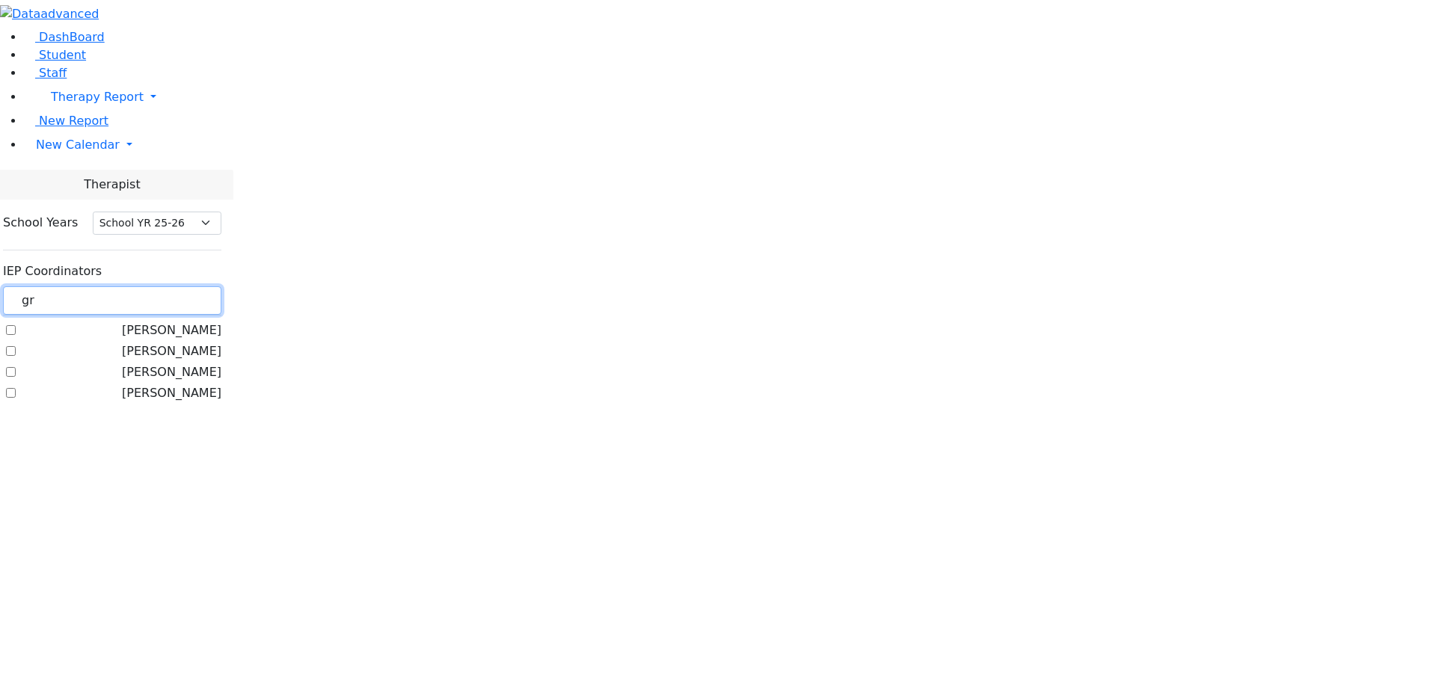
type input "gr"
click at [184, 343] on label "[PERSON_NAME]" at bounding box center [171, 352] width 99 height 18
click at [16, 346] on input "[PERSON_NAME]" at bounding box center [11, 351] width 10 height 10
checkbox input "true"
